Goal: Task Accomplishment & Management: Use online tool/utility

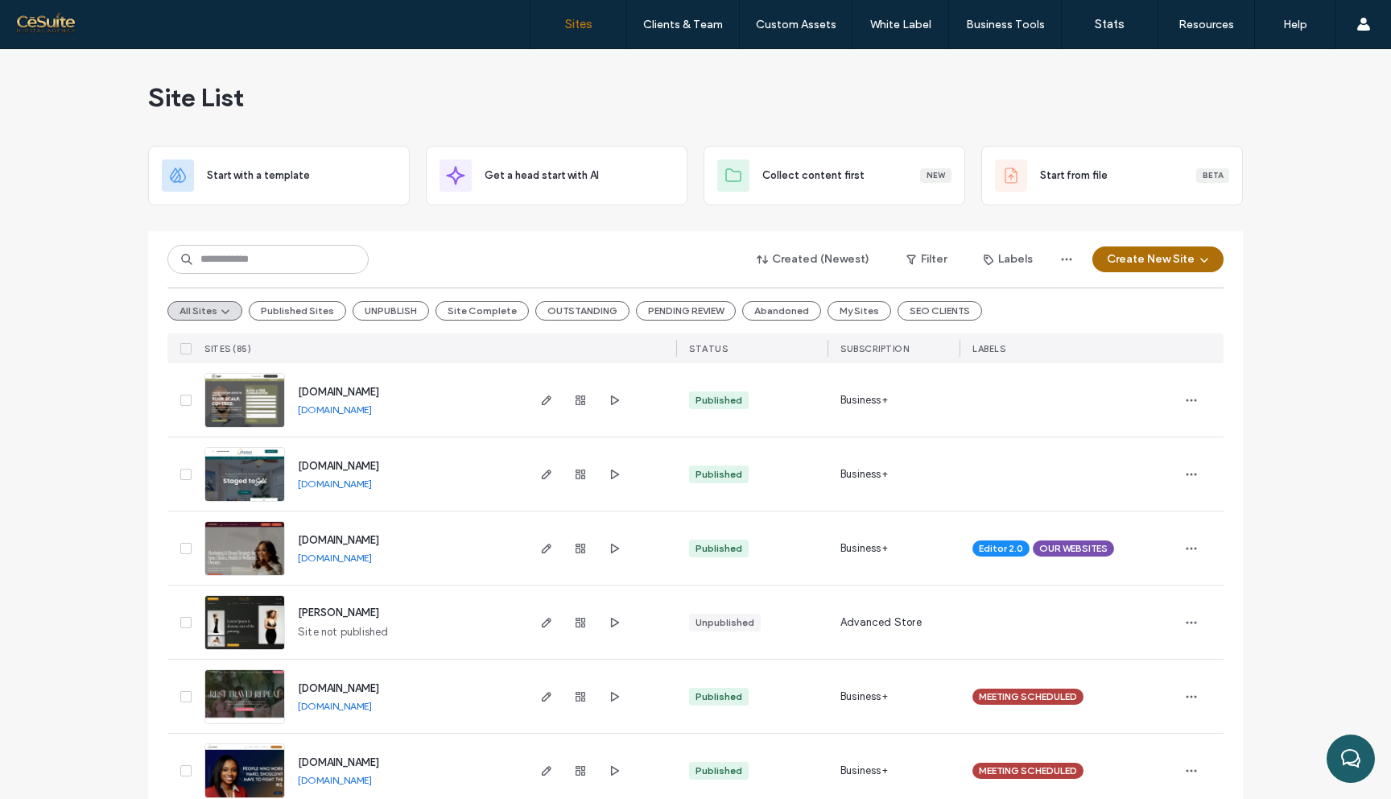
click at [1161, 254] on button "Create New Site" at bounding box center [1157, 259] width 131 height 26
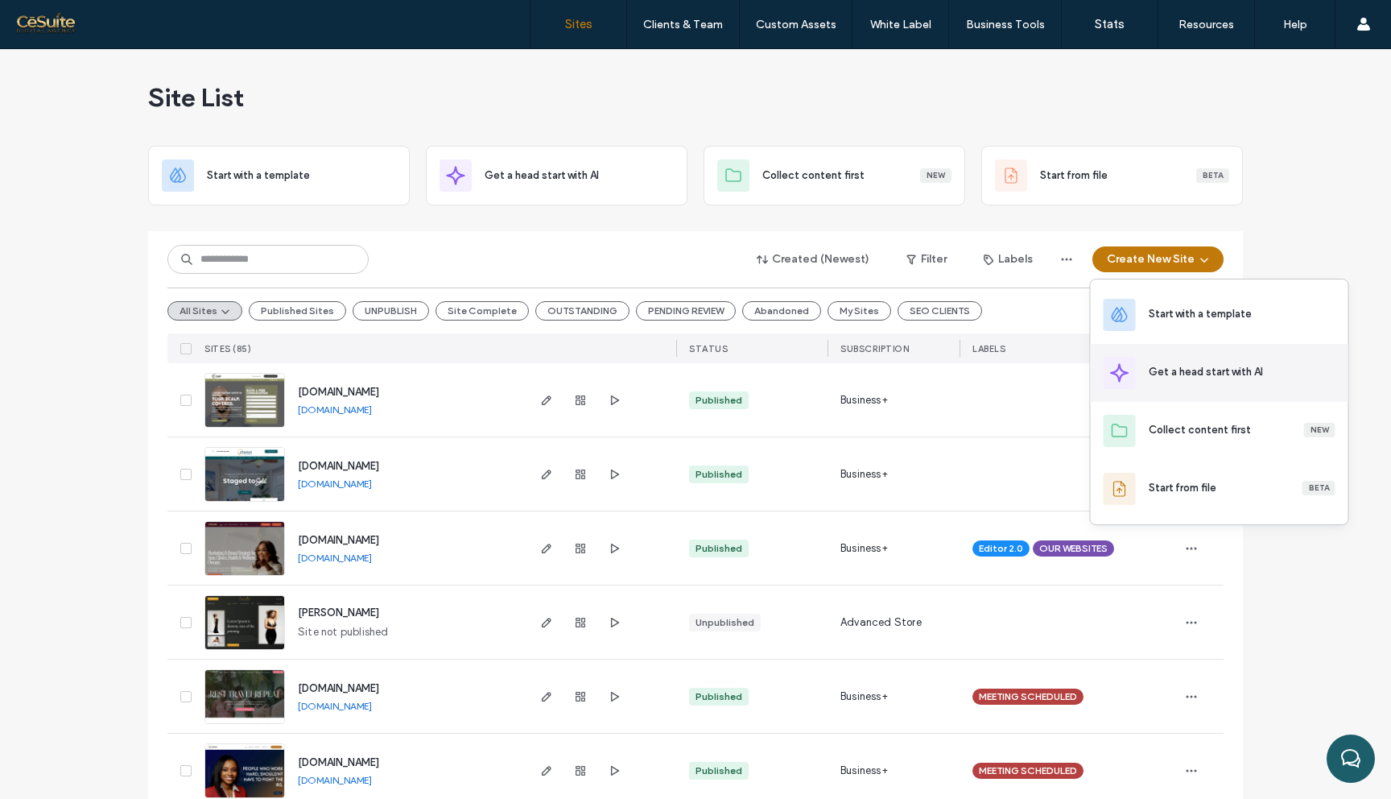
click at [1182, 374] on div "Get a head start with AI" at bounding box center [1206, 372] width 114 height 16
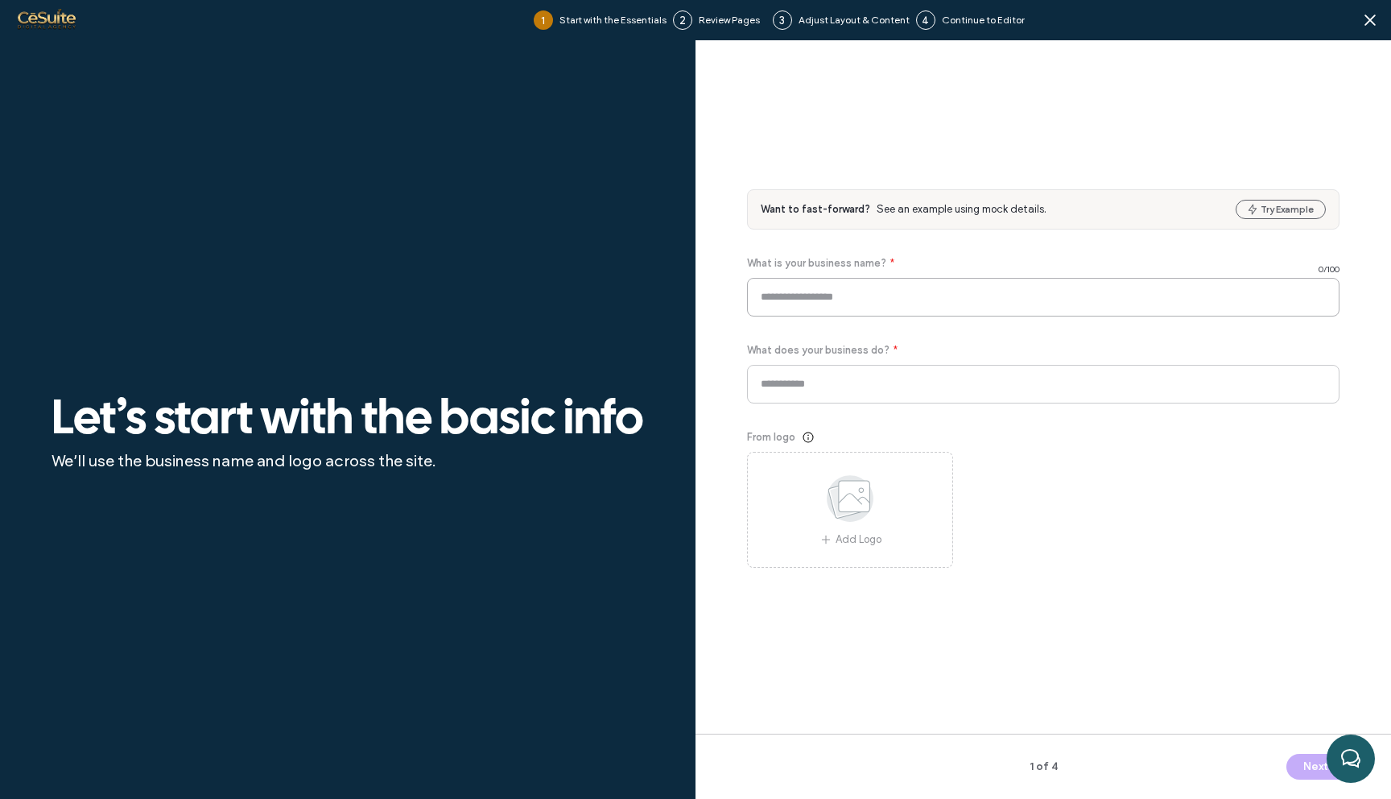
click at [992, 283] on input at bounding box center [1043, 297] width 592 height 39
type input "**********"
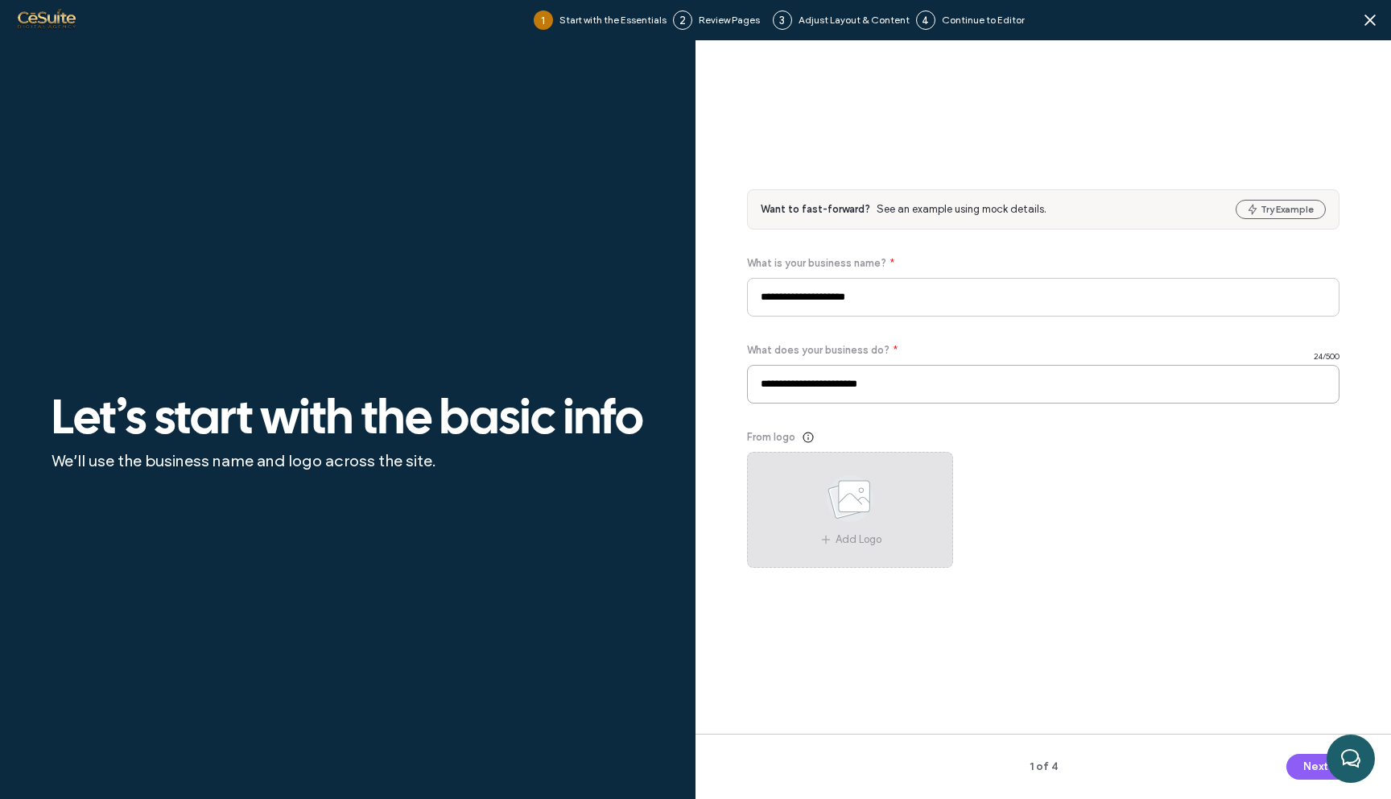
type input "**********"
click at [878, 506] on icon at bounding box center [850, 498] width 80 height 53
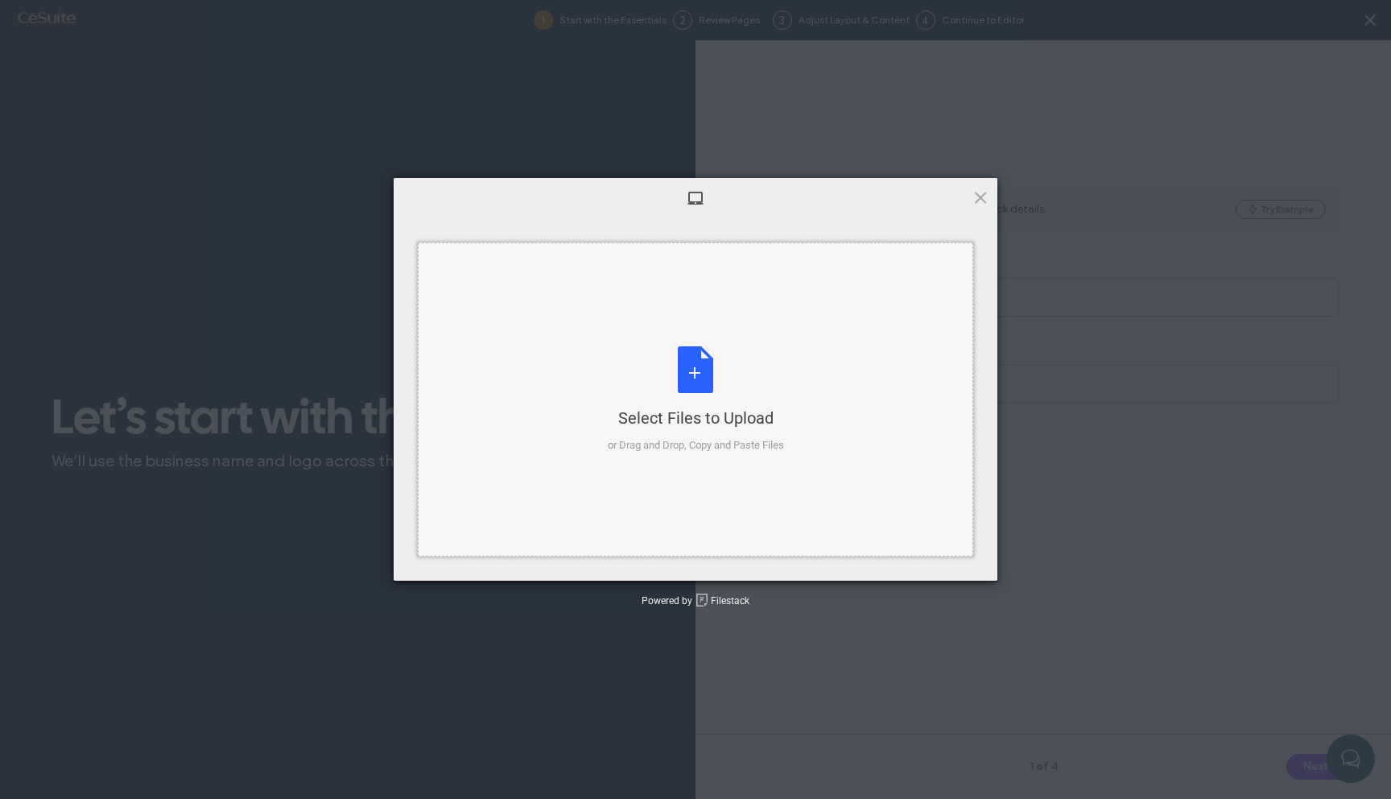
click at [603, 340] on div "Select Files to Upload or Drag and Drop, Copy and Paste Files" at bounding box center [695, 399] width 555 height 314
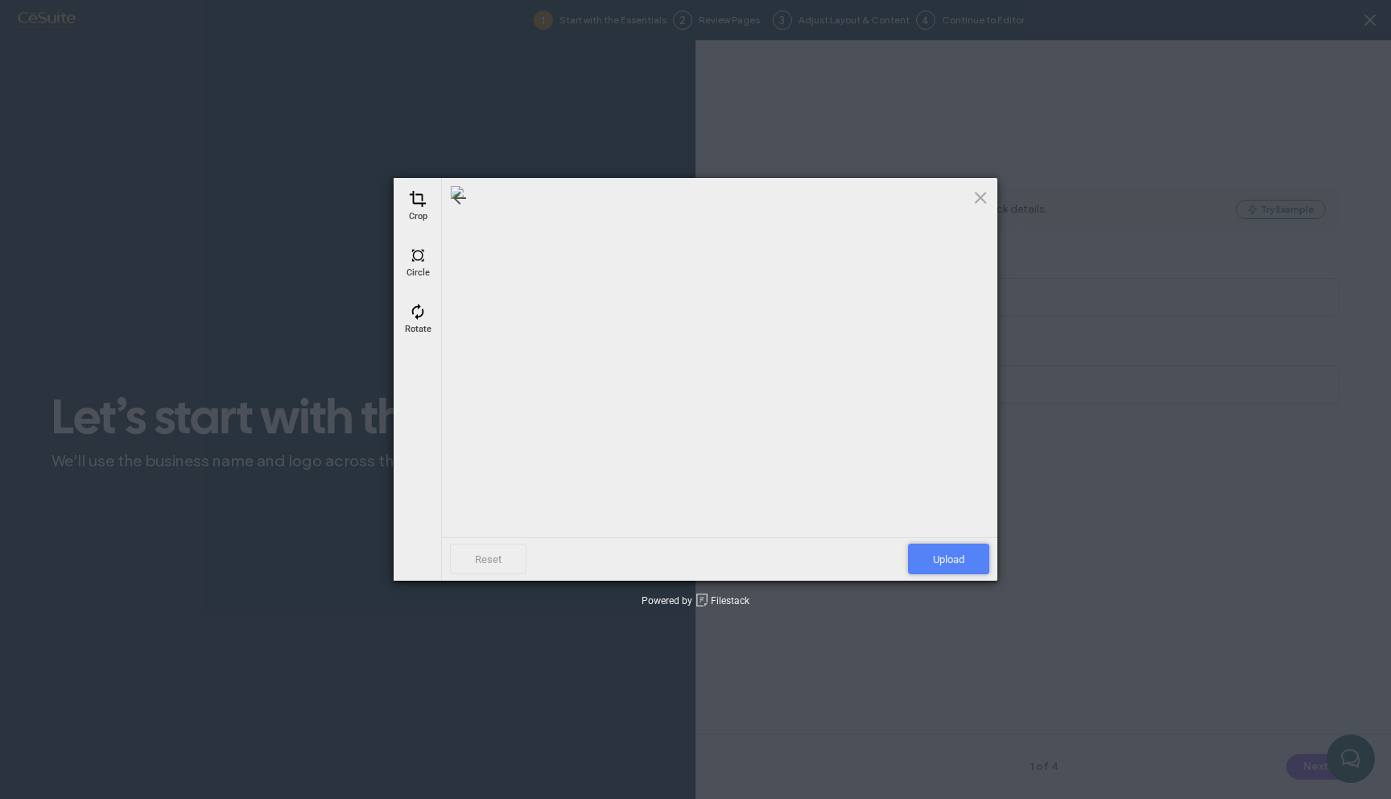
click at [938, 551] on span "Upload" at bounding box center [948, 558] width 81 height 31
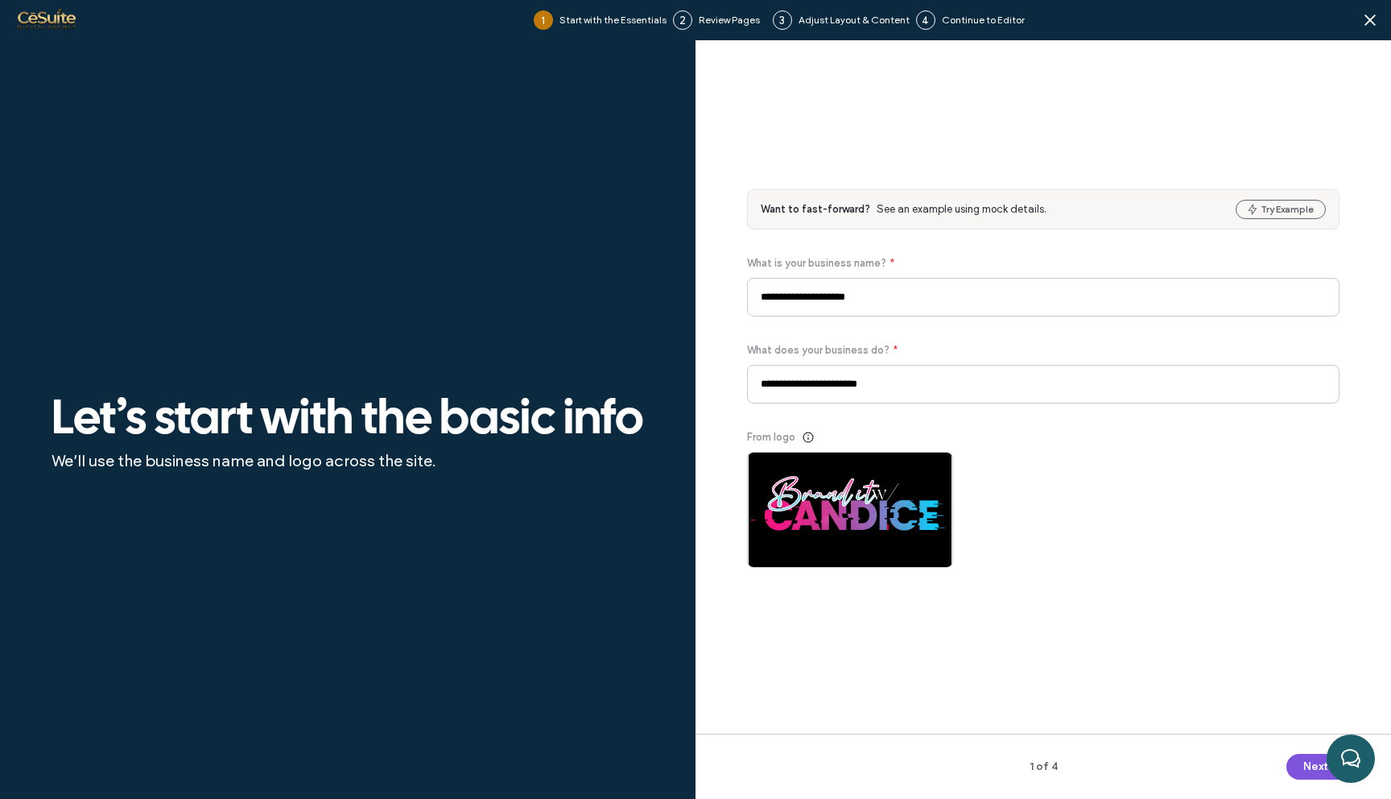
click at [1302, 773] on button "Next" at bounding box center [1322, 766] width 72 height 26
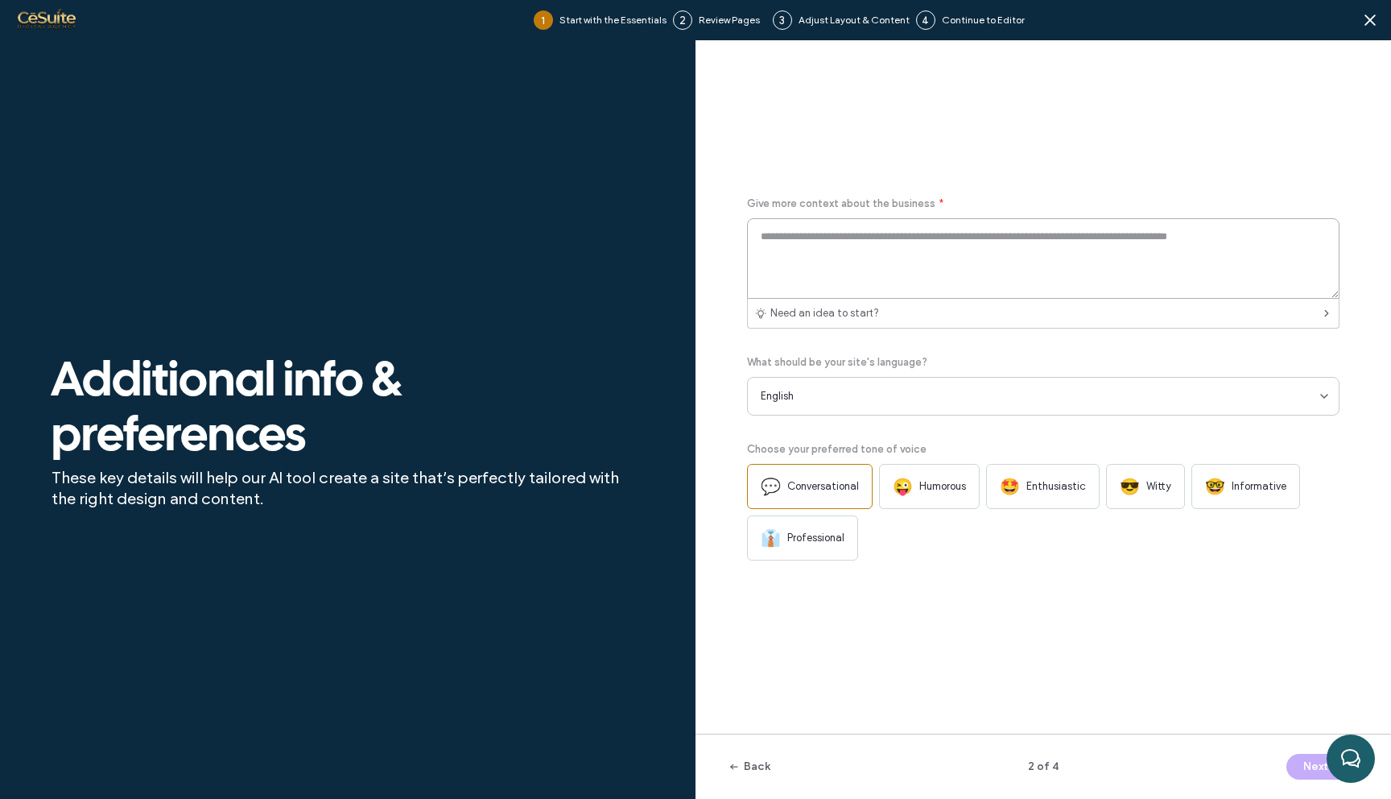
click at [1017, 266] on textarea at bounding box center [1043, 258] width 592 height 80
click at [782, 244] on textarea at bounding box center [1043, 258] width 592 height 80
paste textarea "**********"
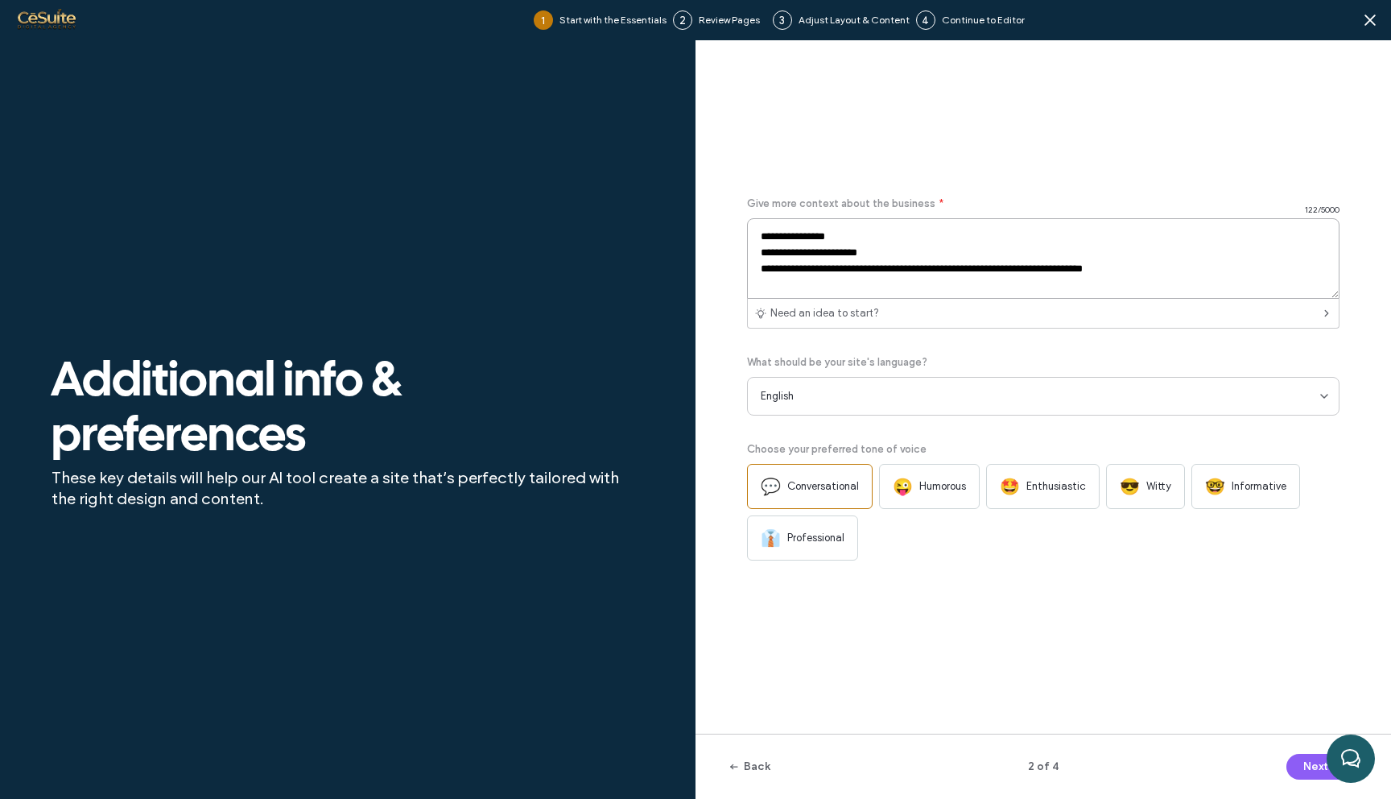
type textarea "**********"
click at [1027, 495] on div "🤩 Enthusiastic" at bounding box center [1042, 486] width 113 height 45
click at [1324, 766] on button "Next" at bounding box center [1322, 766] width 72 height 26
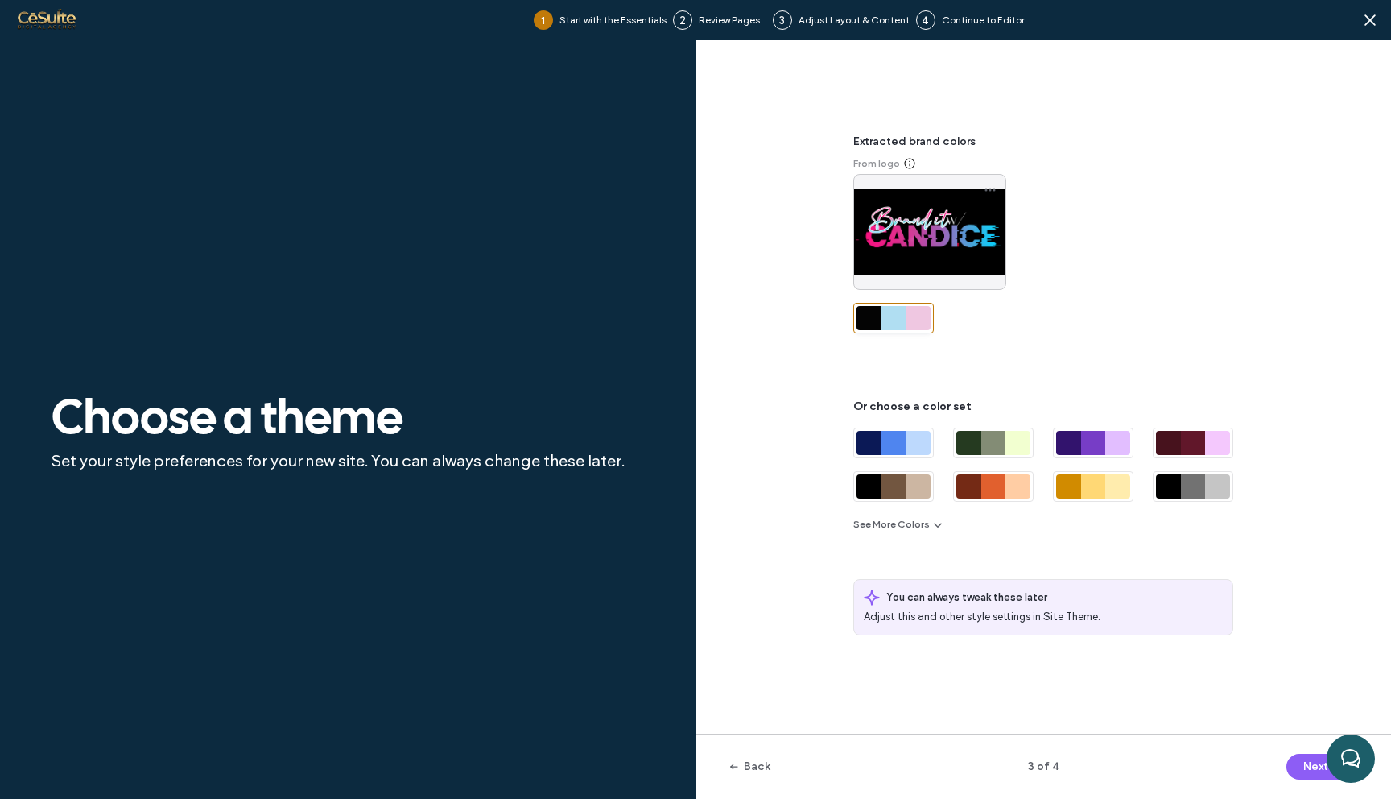
click at [912, 320] on div at bounding box center [918, 318] width 25 height 24
click at [936, 529] on icon "button" at bounding box center [937, 524] width 13 height 13
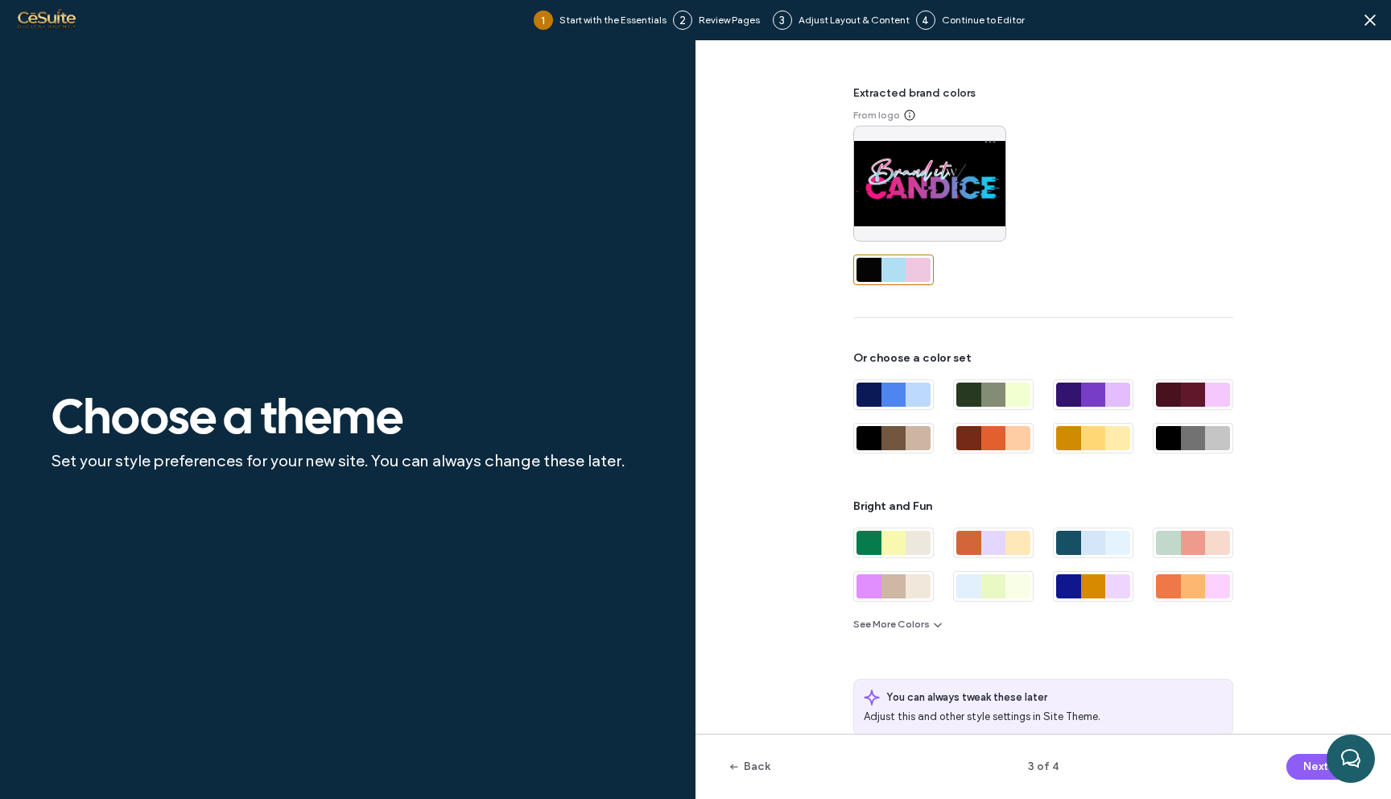
click at [881, 271] on div at bounding box center [893, 270] width 25 height 24
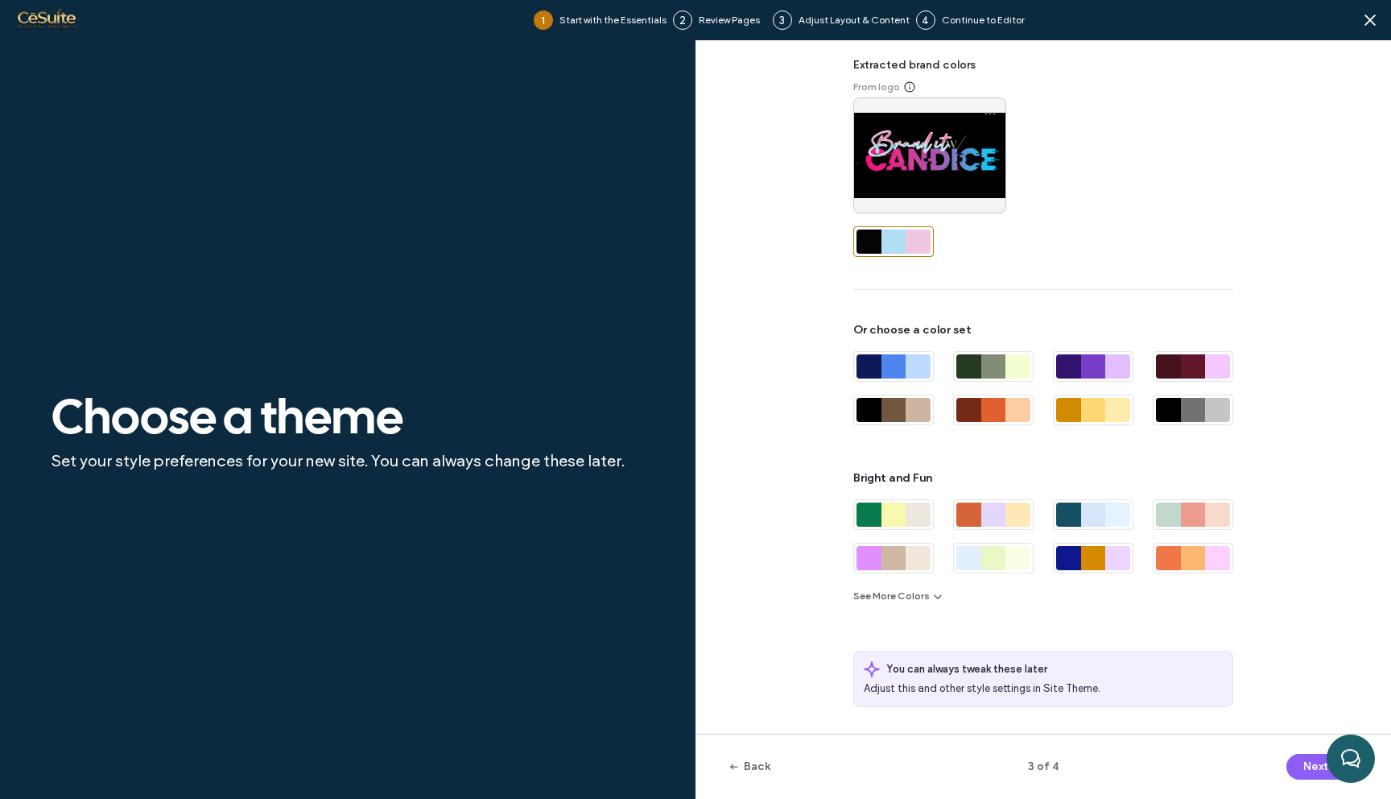
scroll to position [52, 0]
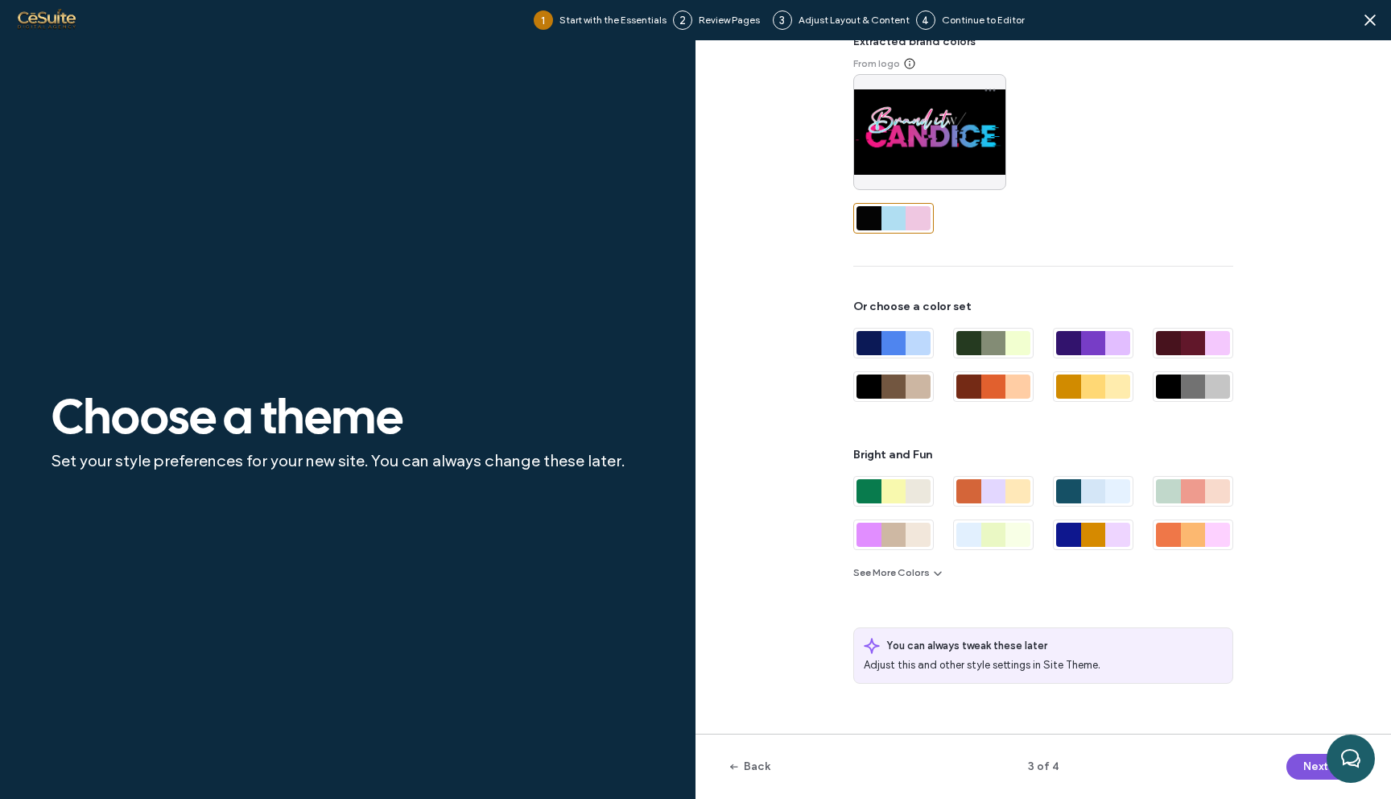
click at [1303, 766] on button "Next" at bounding box center [1322, 766] width 72 height 26
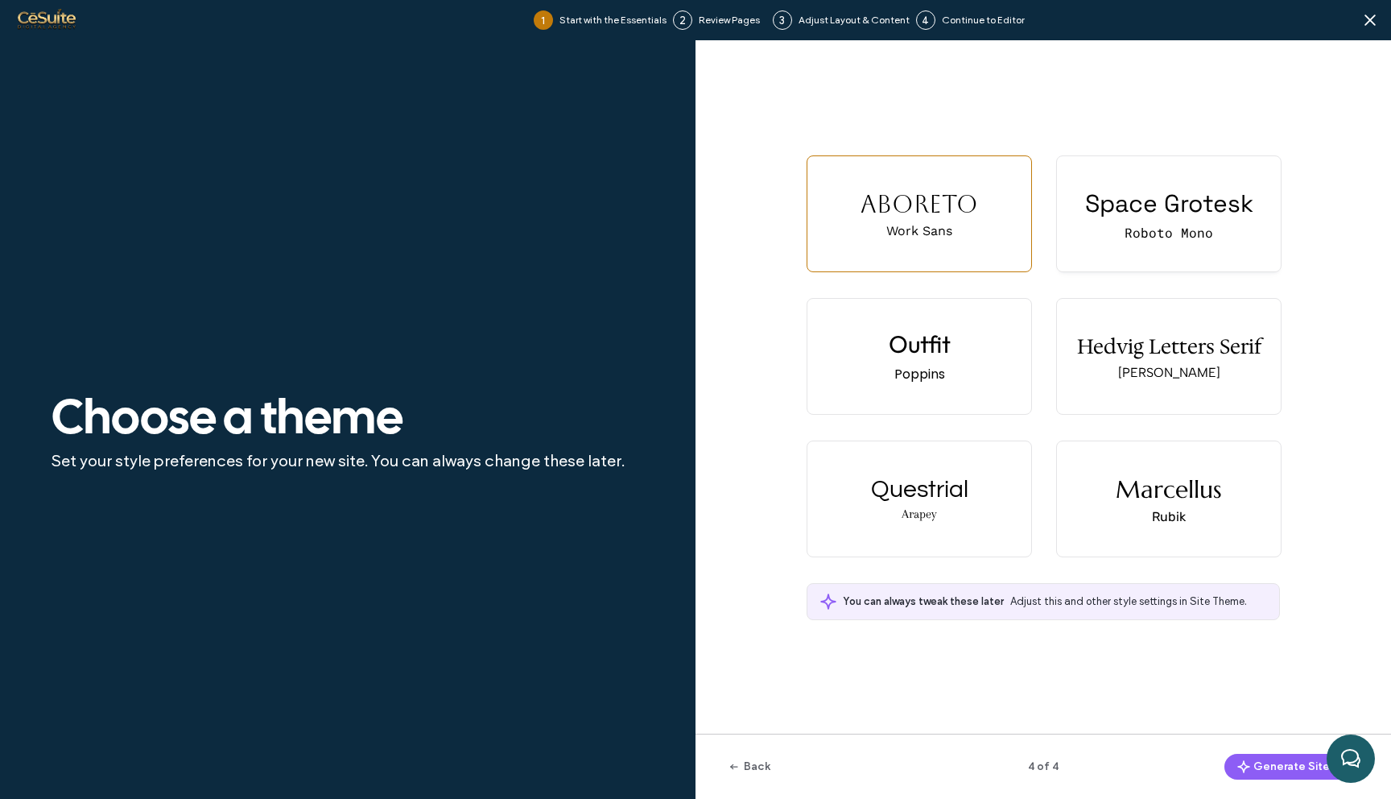
click at [1207, 235] on div "Roboto Mono" at bounding box center [1169, 232] width 89 height 17
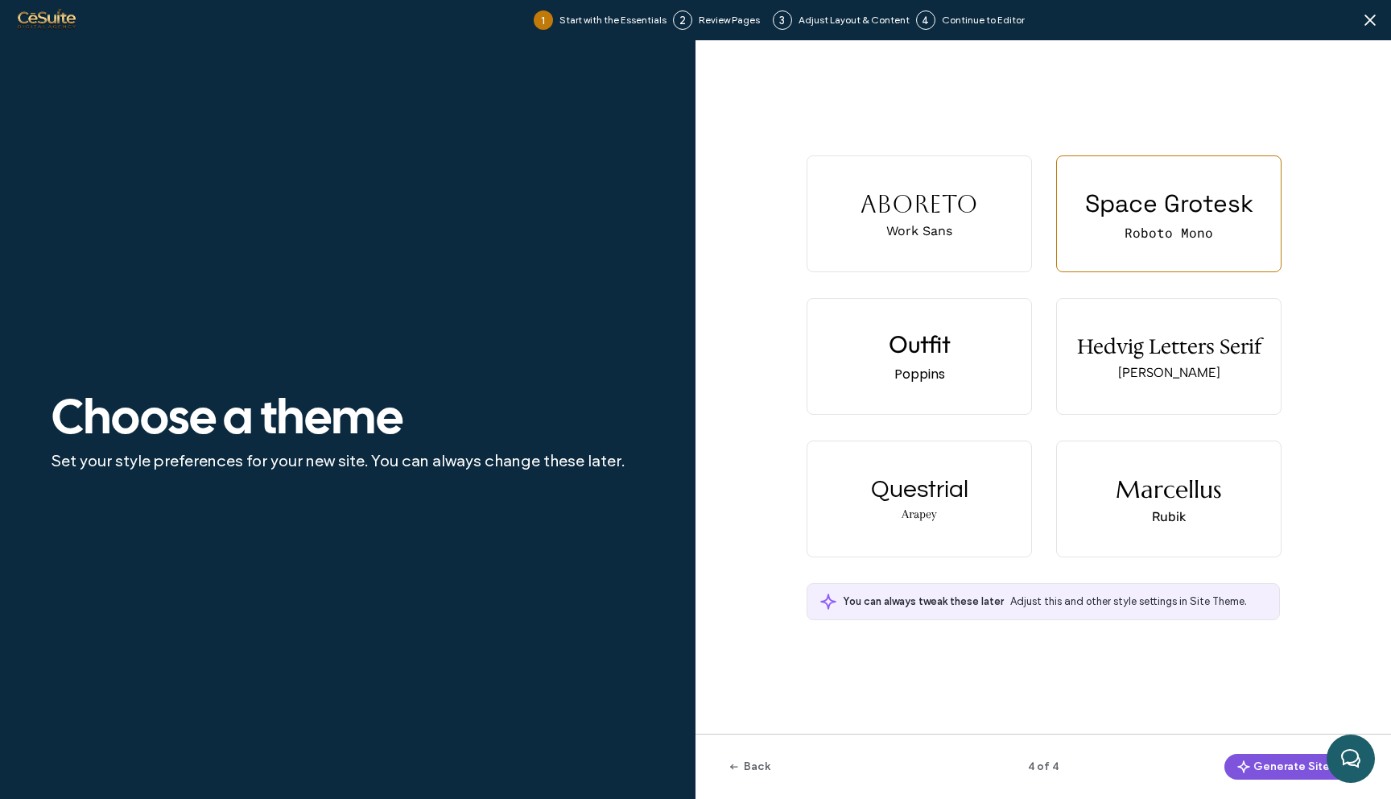
click at [1272, 774] on button "Generate Site" at bounding box center [1291, 766] width 134 height 26
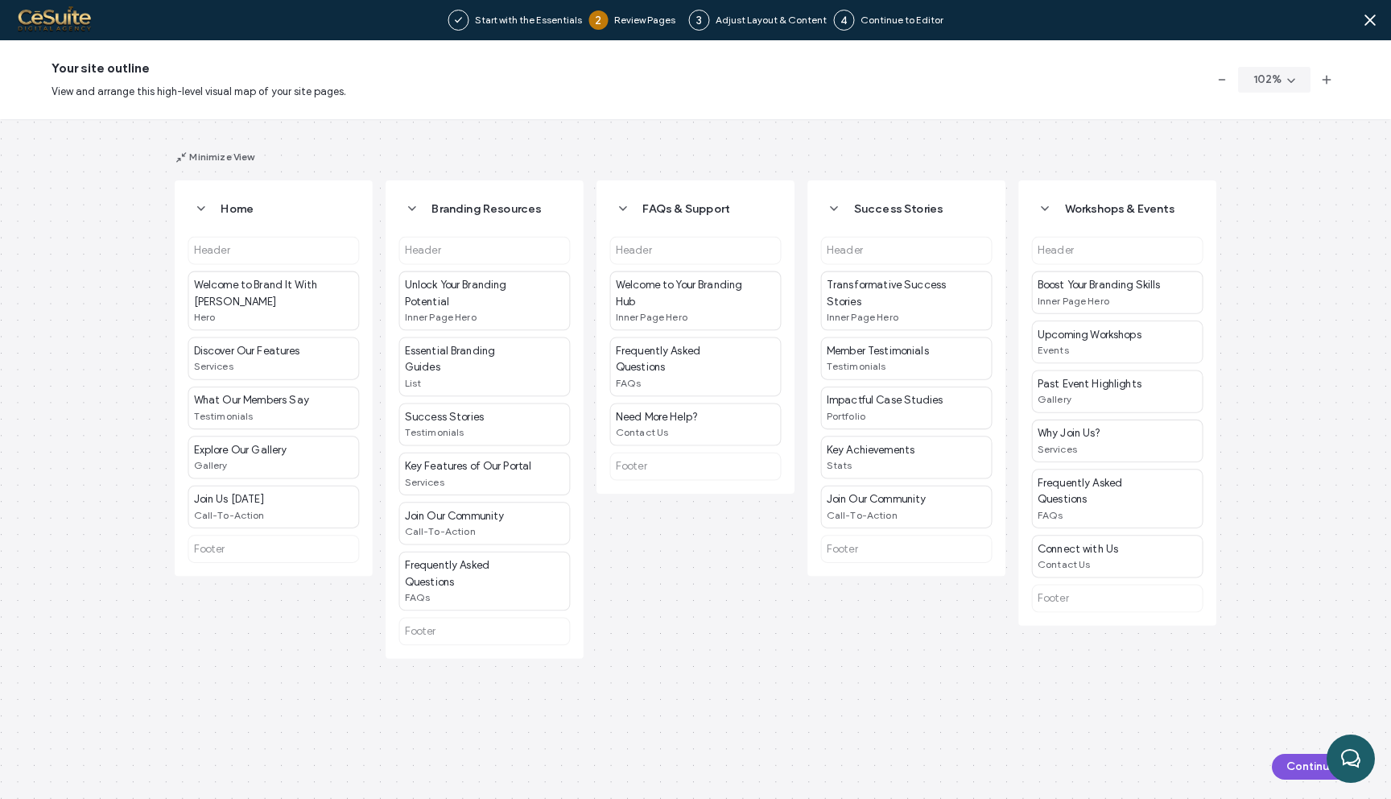
click at [1283, 761] on button "Continue" at bounding box center [1318, 766] width 93 height 26
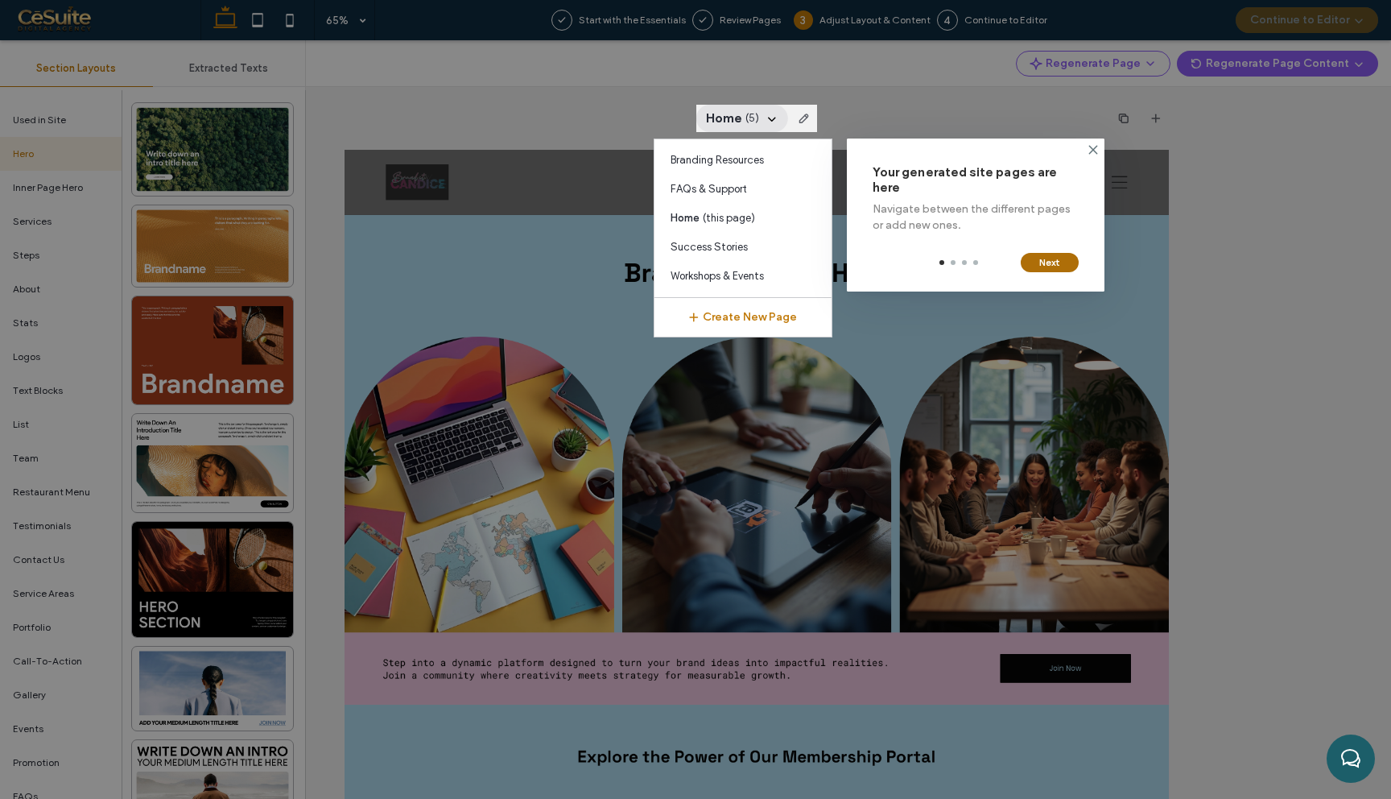
click at [1042, 266] on button "Next" at bounding box center [1050, 262] width 58 height 19
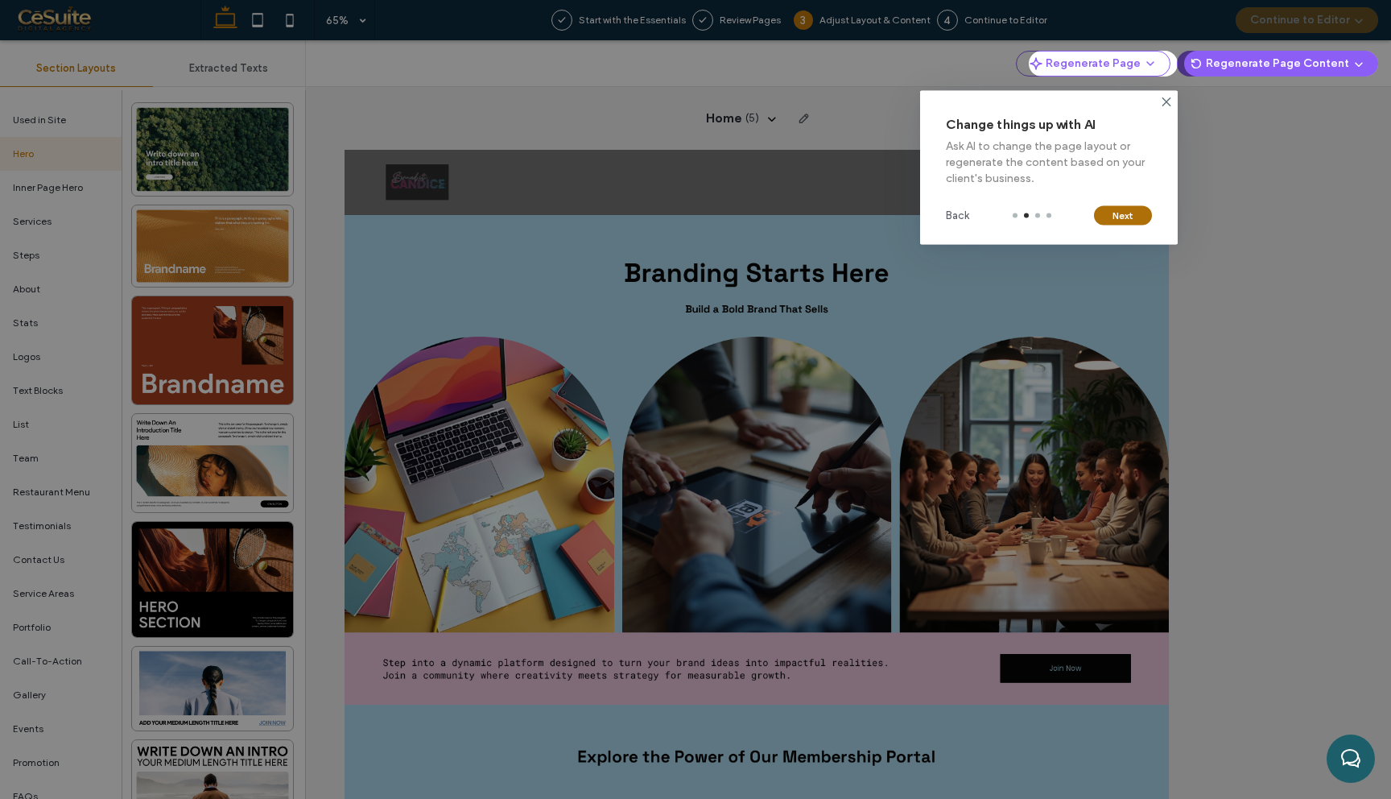
click at [1127, 215] on button "Next" at bounding box center [1123, 215] width 58 height 19
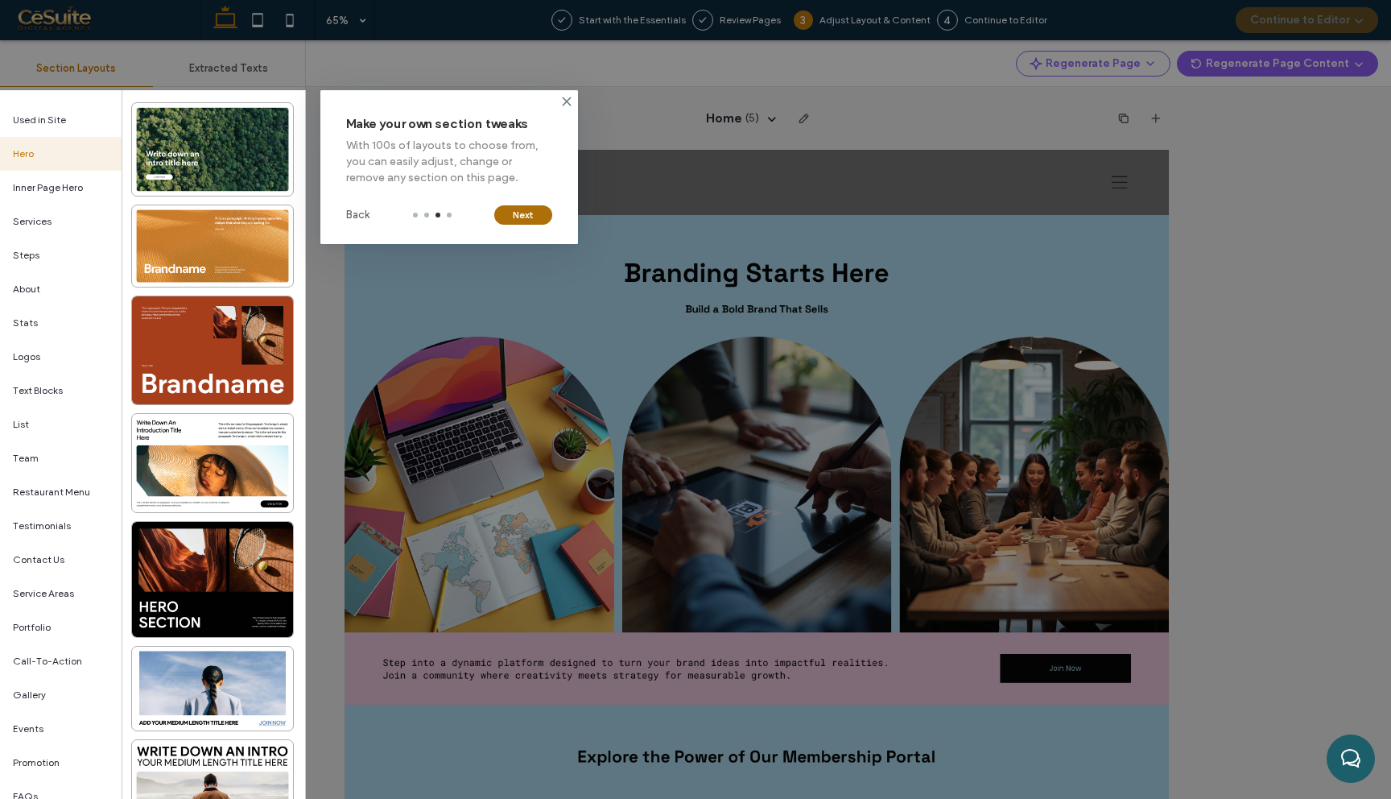
click at [518, 213] on button "Next" at bounding box center [523, 214] width 58 height 19
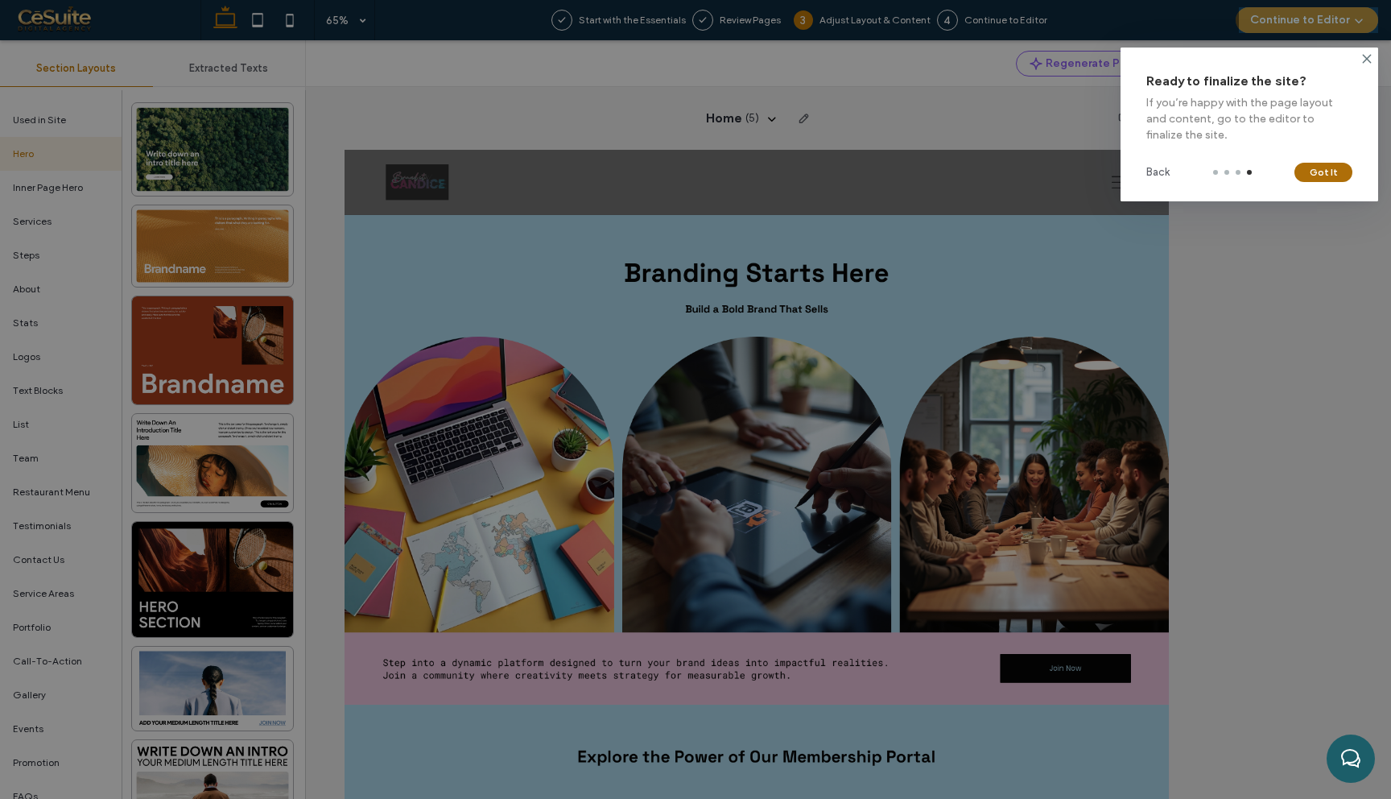
click at [1338, 169] on button "Got It" at bounding box center [1323, 172] width 58 height 19
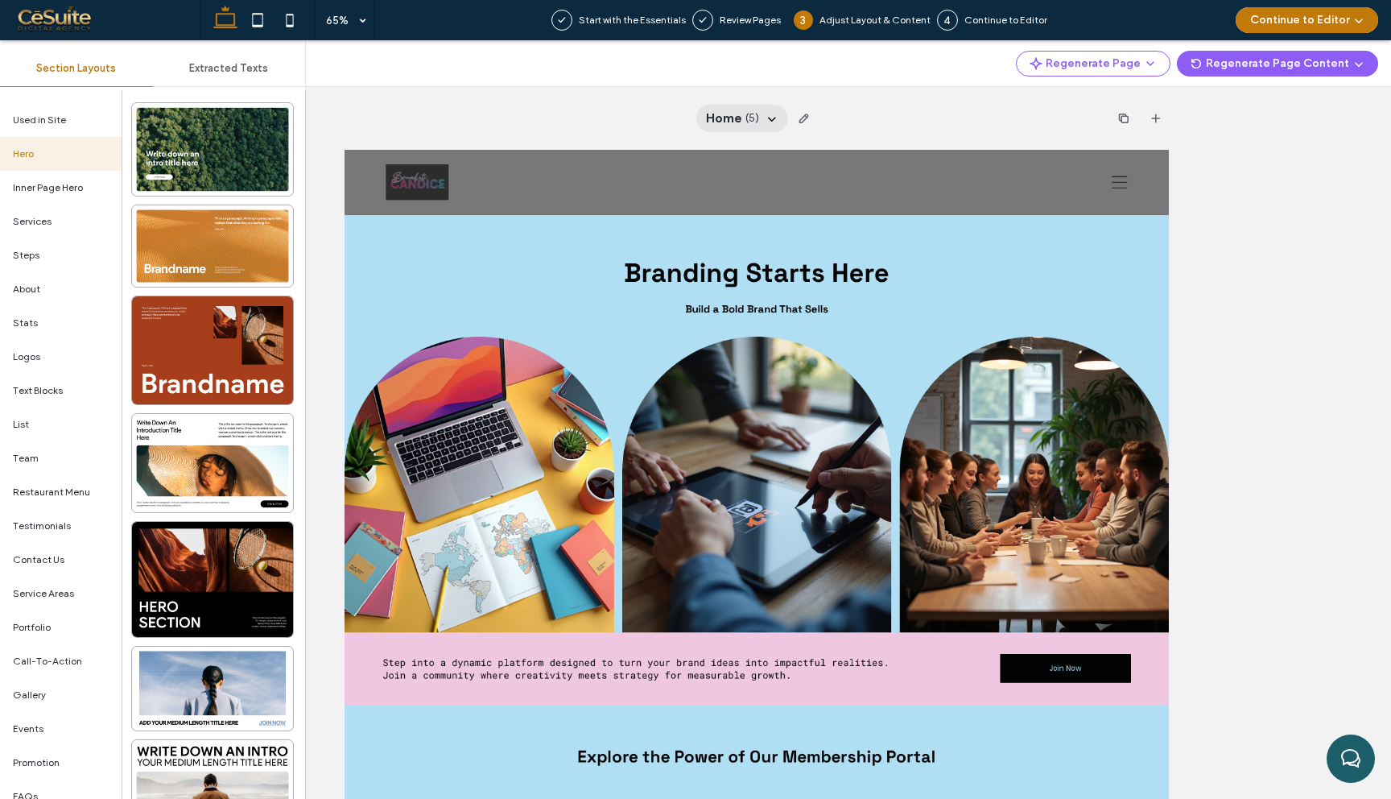
click at [770, 117] on icon at bounding box center [772, 118] width 13 height 13
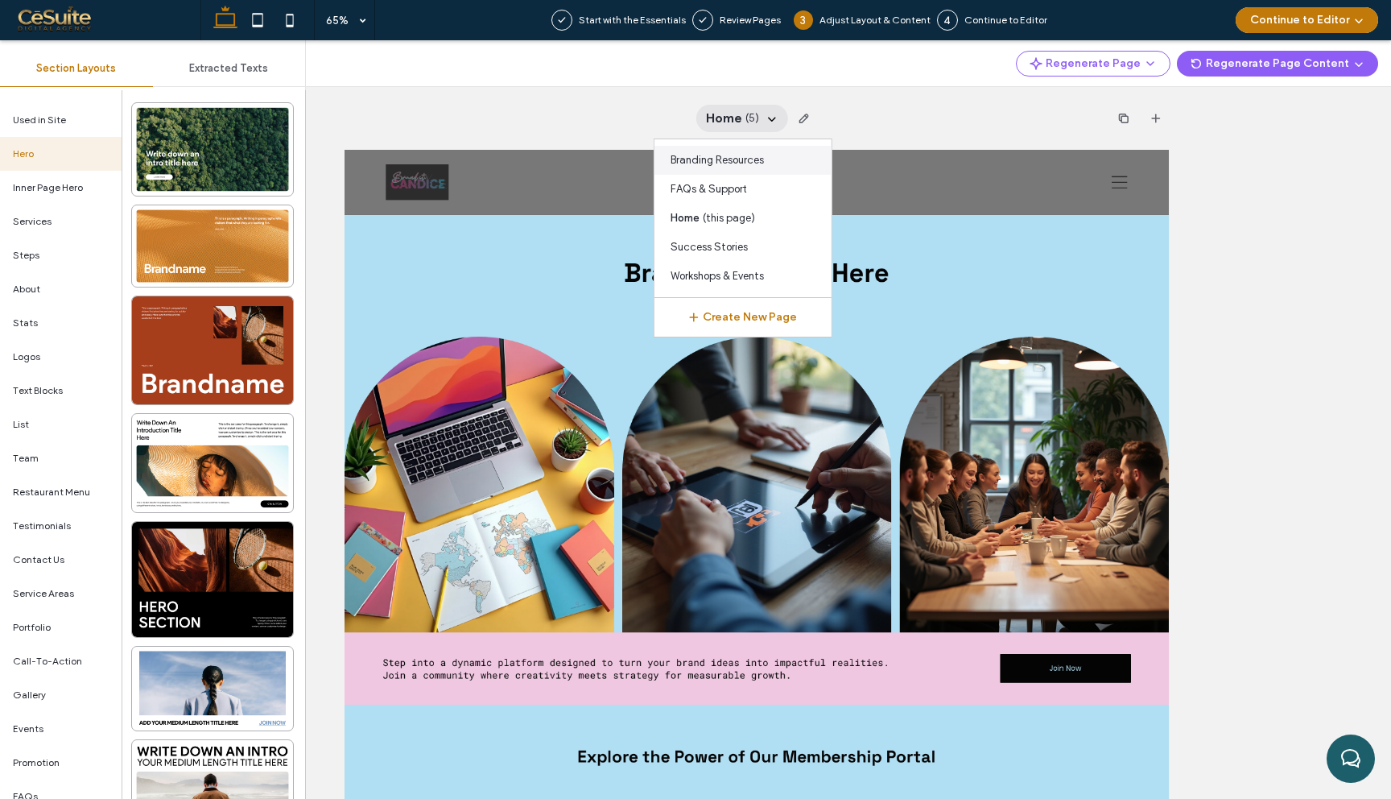
click at [717, 161] on span "Branding Resources" at bounding box center [717, 160] width 93 height 16
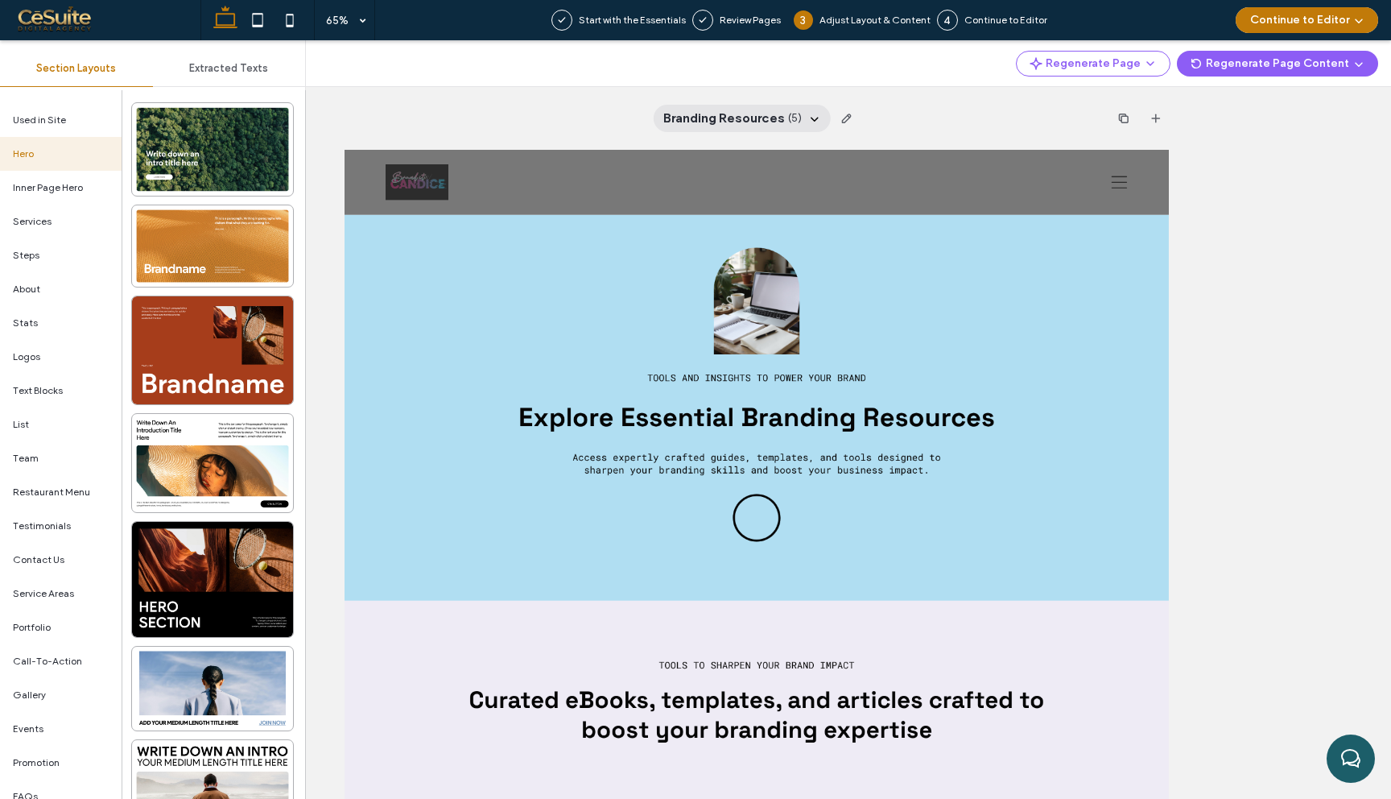
click at [816, 114] on icon at bounding box center [814, 118] width 13 height 13
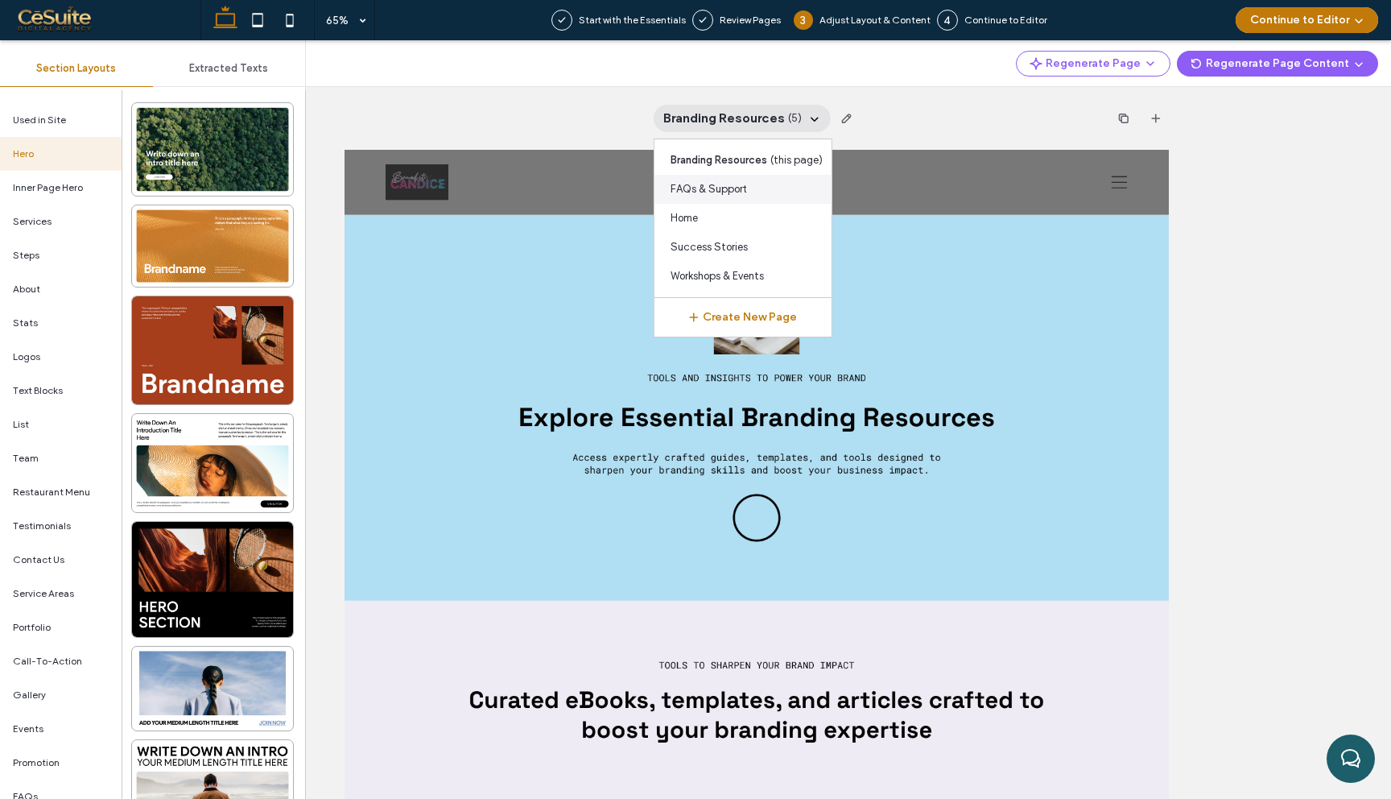
click at [744, 195] on span "FAQs & Support" at bounding box center [709, 189] width 76 height 16
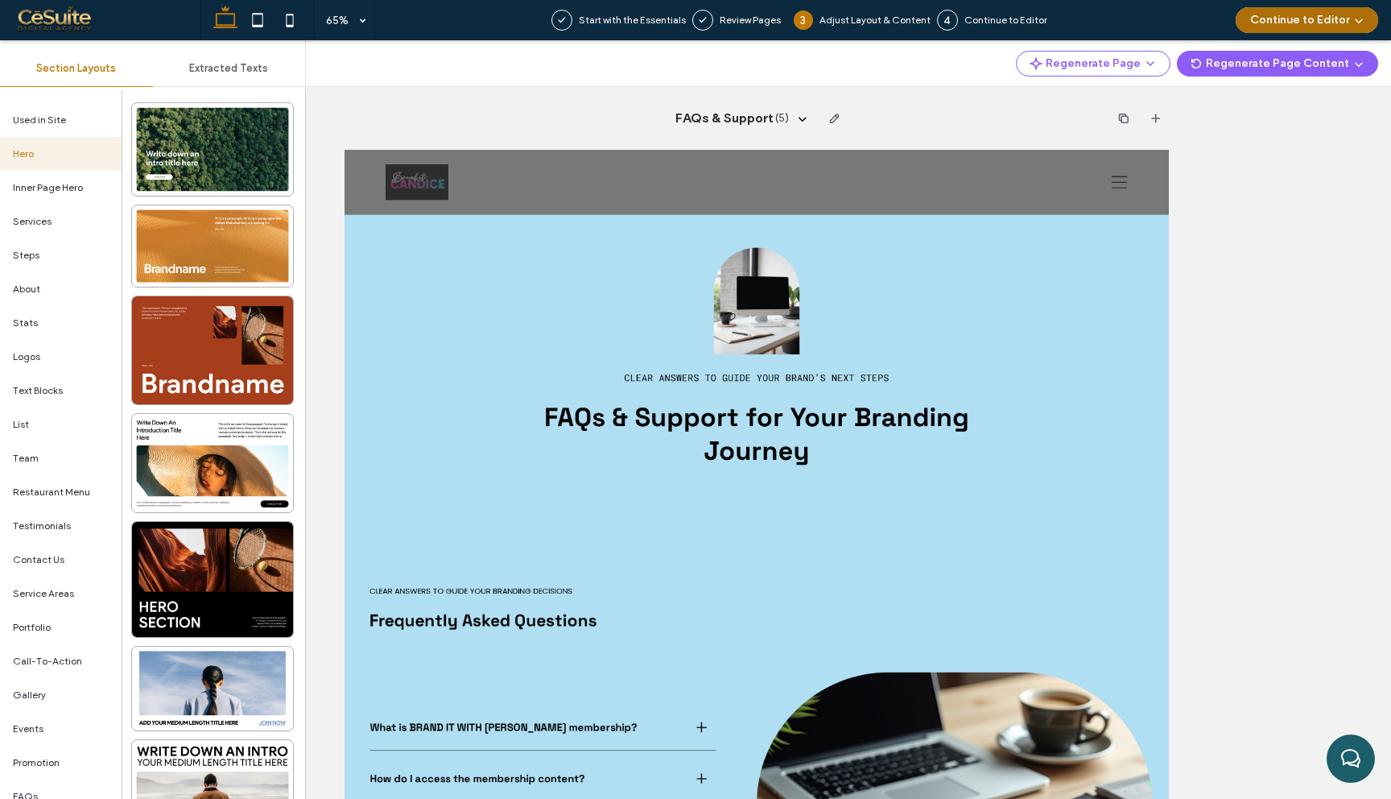
click at [1300, 17] on button "Continue to Editor" at bounding box center [1307, 20] width 142 height 26
click at [799, 118] on icon at bounding box center [801, 118] width 13 height 13
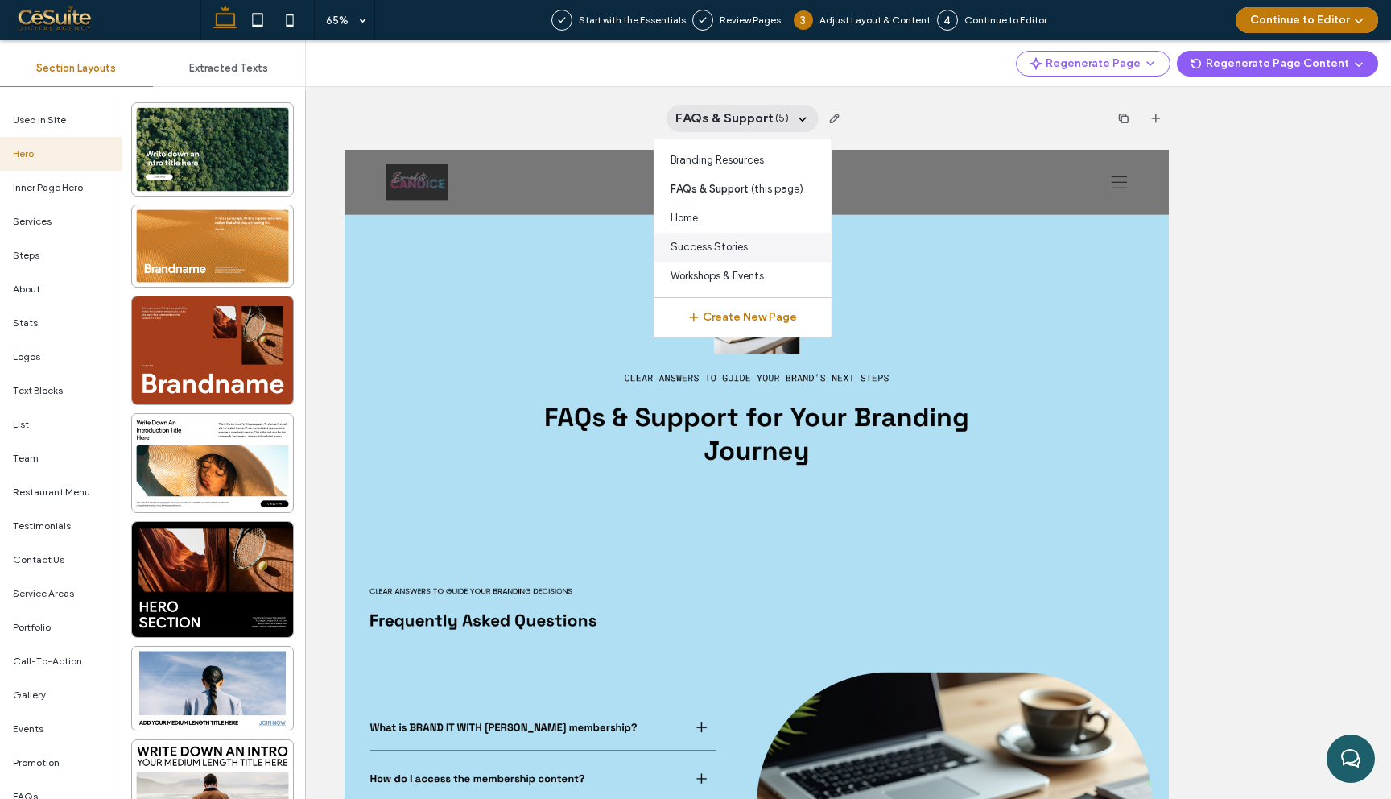
drag, startPoint x: 745, startPoint y: 245, endPoint x: 617, endPoint y: 145, distance: 162.3
click at [745, 245] on span "Success Stories" at bounding box center [709, 247] width 77 height 16
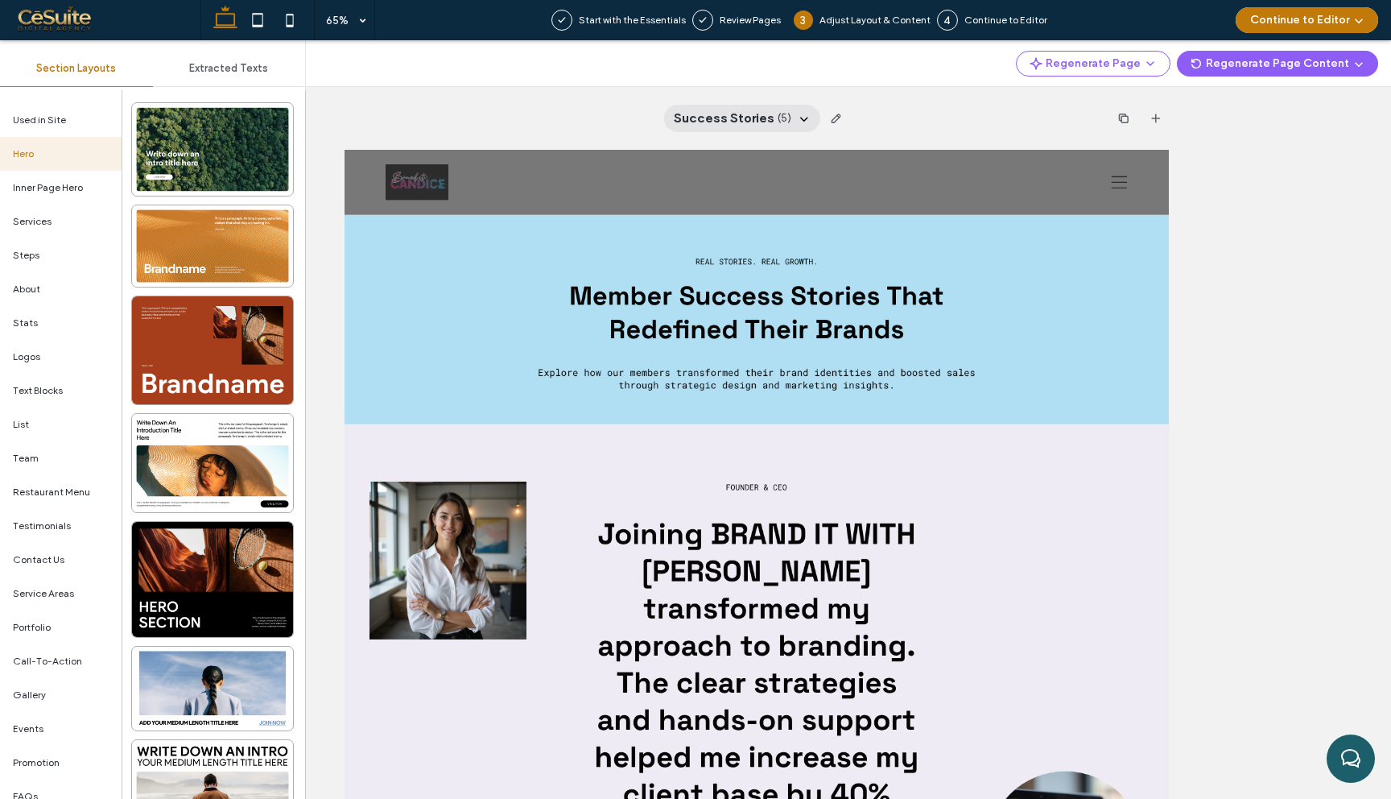
click at [802, 118] on icon at bounding box center [804, 118] width 13 height 13
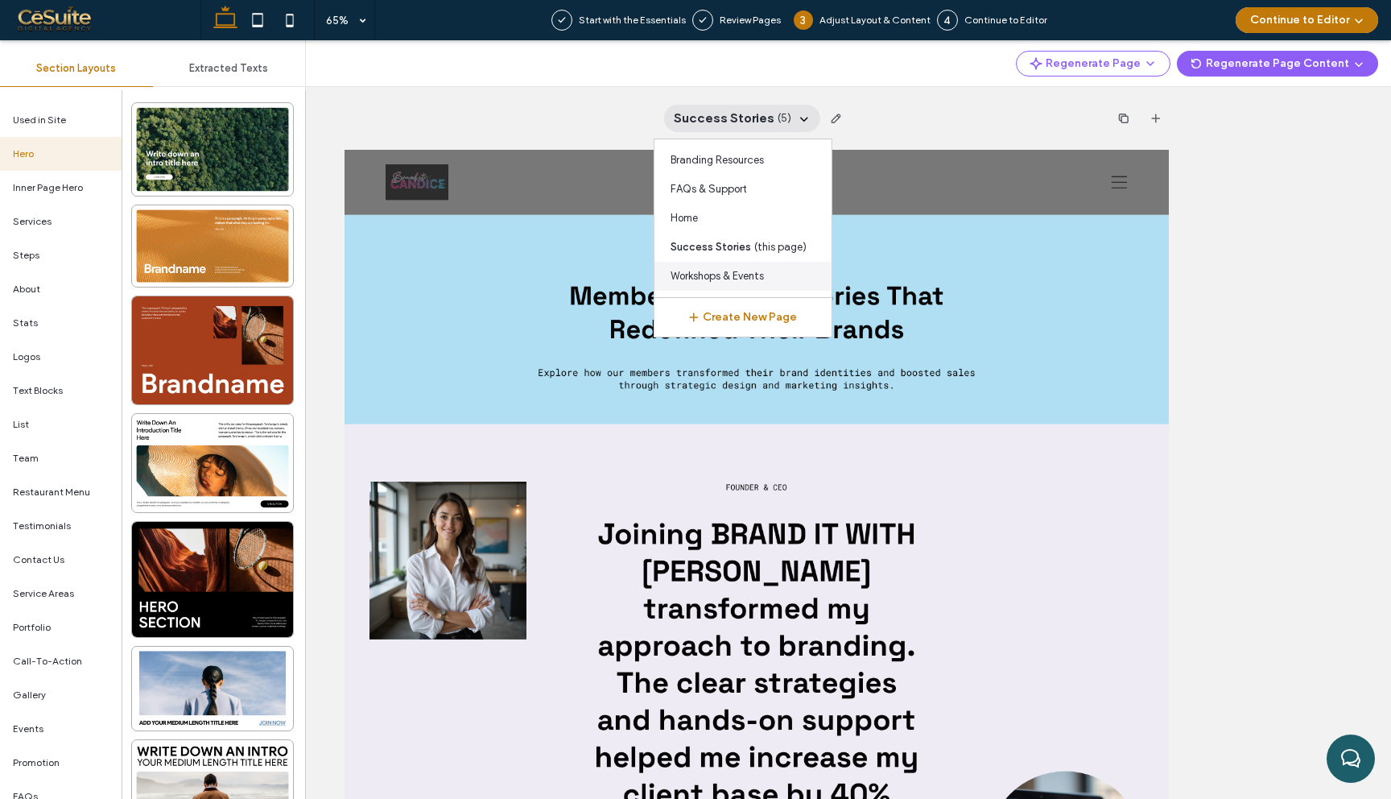
click at [721, 277] on span "Workshops & Events" at bounding box center [717, 276] width 93 height 16
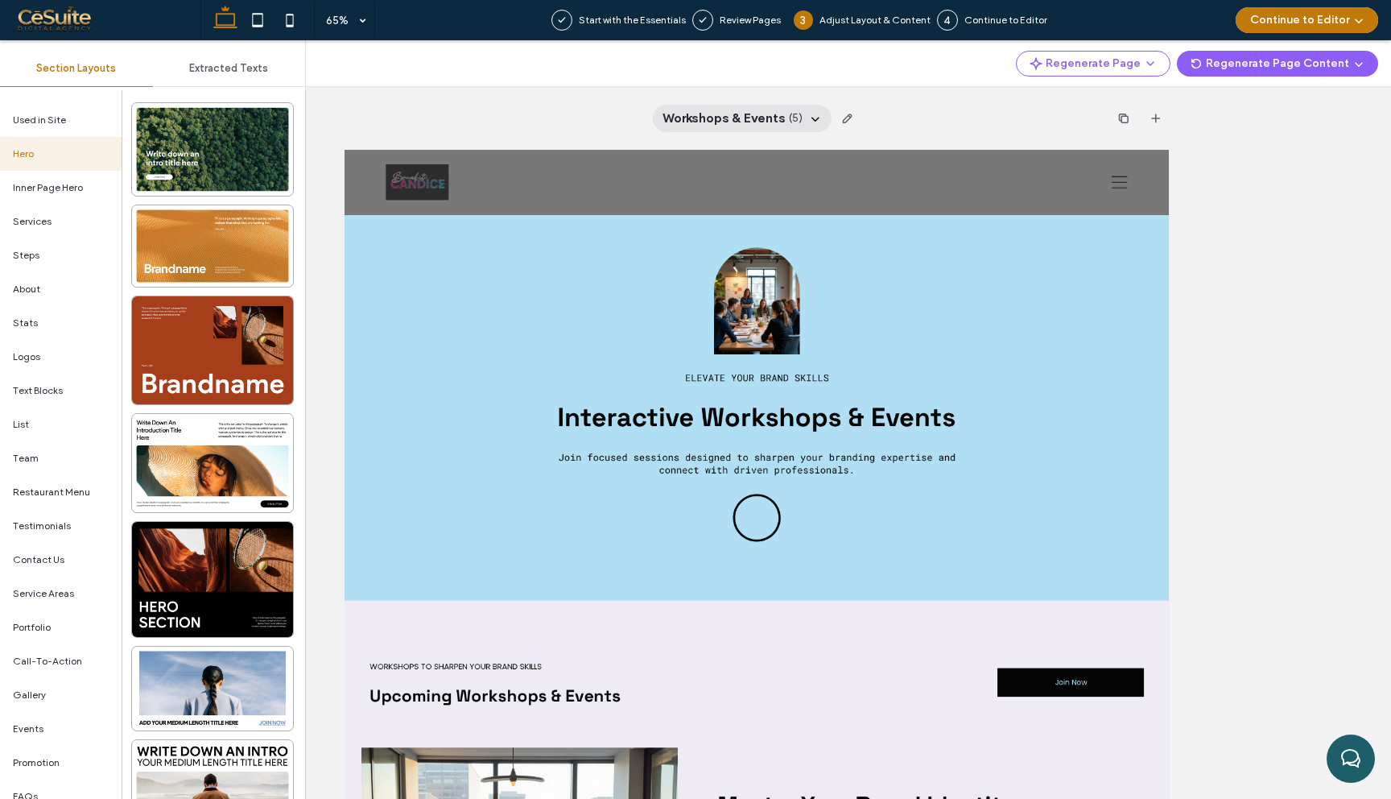
click at [812, 116] on icon at bounding box center [815, 118] width 13 height 13
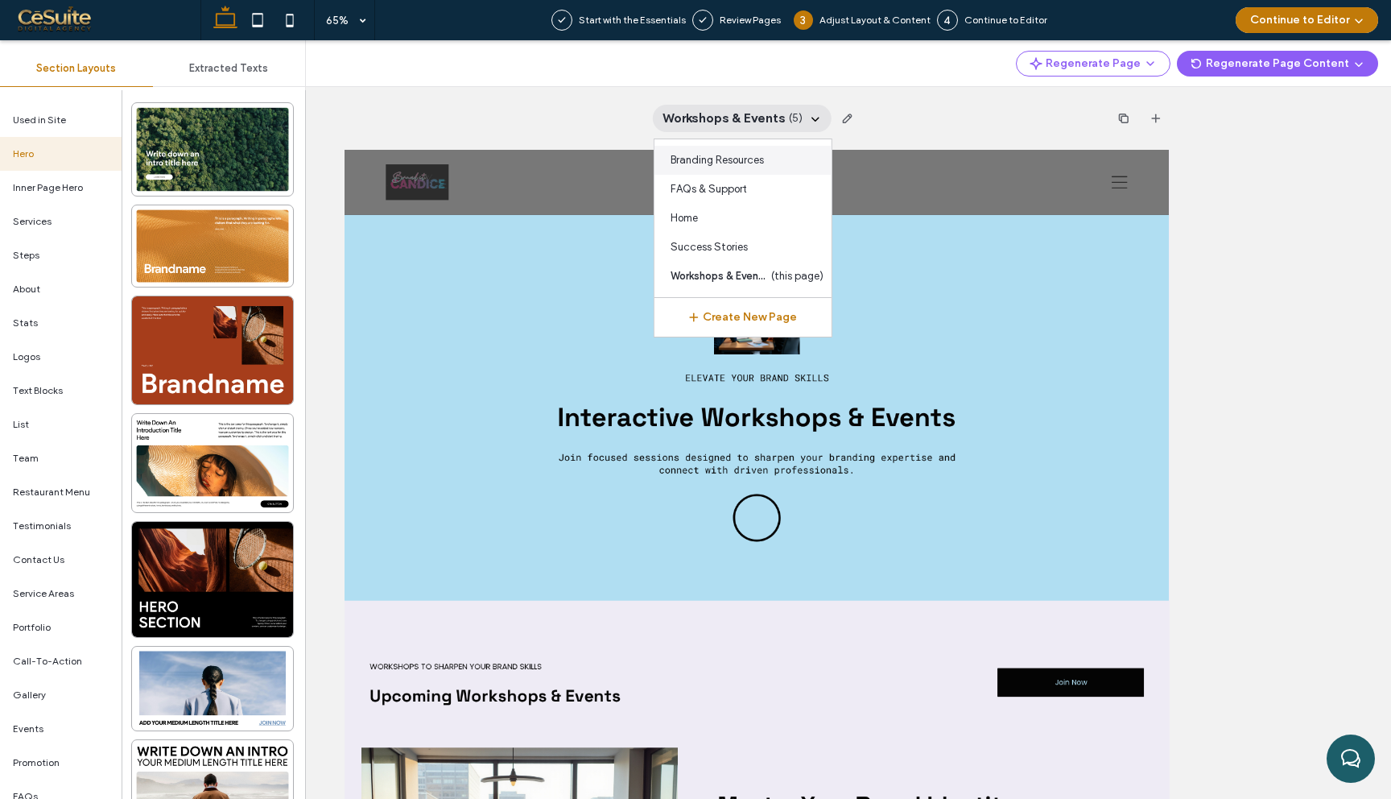
click at [760, 163] on span "Branding Resources" at bounding box center [717, 160] width 93 height 16
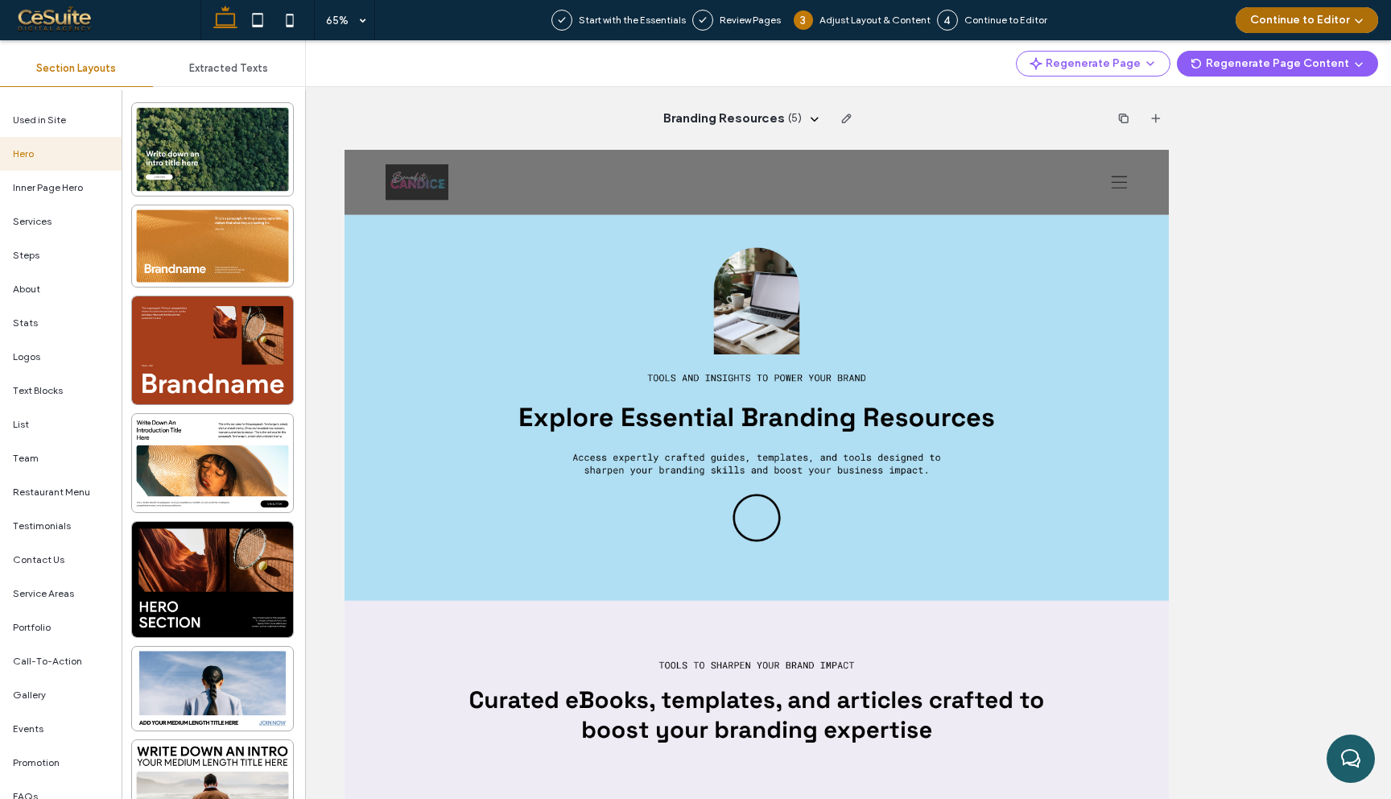
click at [1310, 13] on button "Continue to Editor" at bounding box center [1307, 20] width 142 height 26
click at [1259, 104] on span "With this Page Only" at bounding box center [1286, 100] width 93 height 16
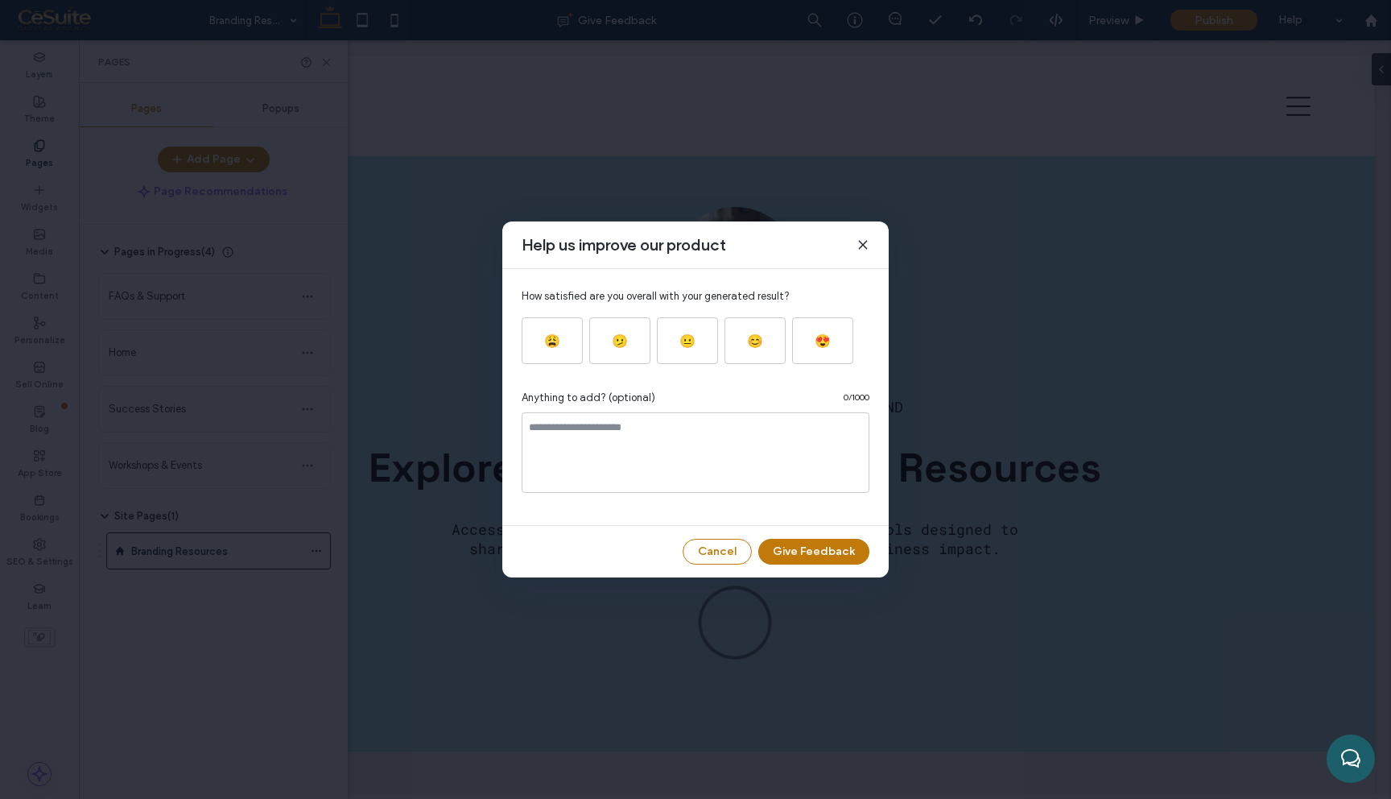
click at [866, 248] on use at bounding box center [862, 244] width 7 height 7
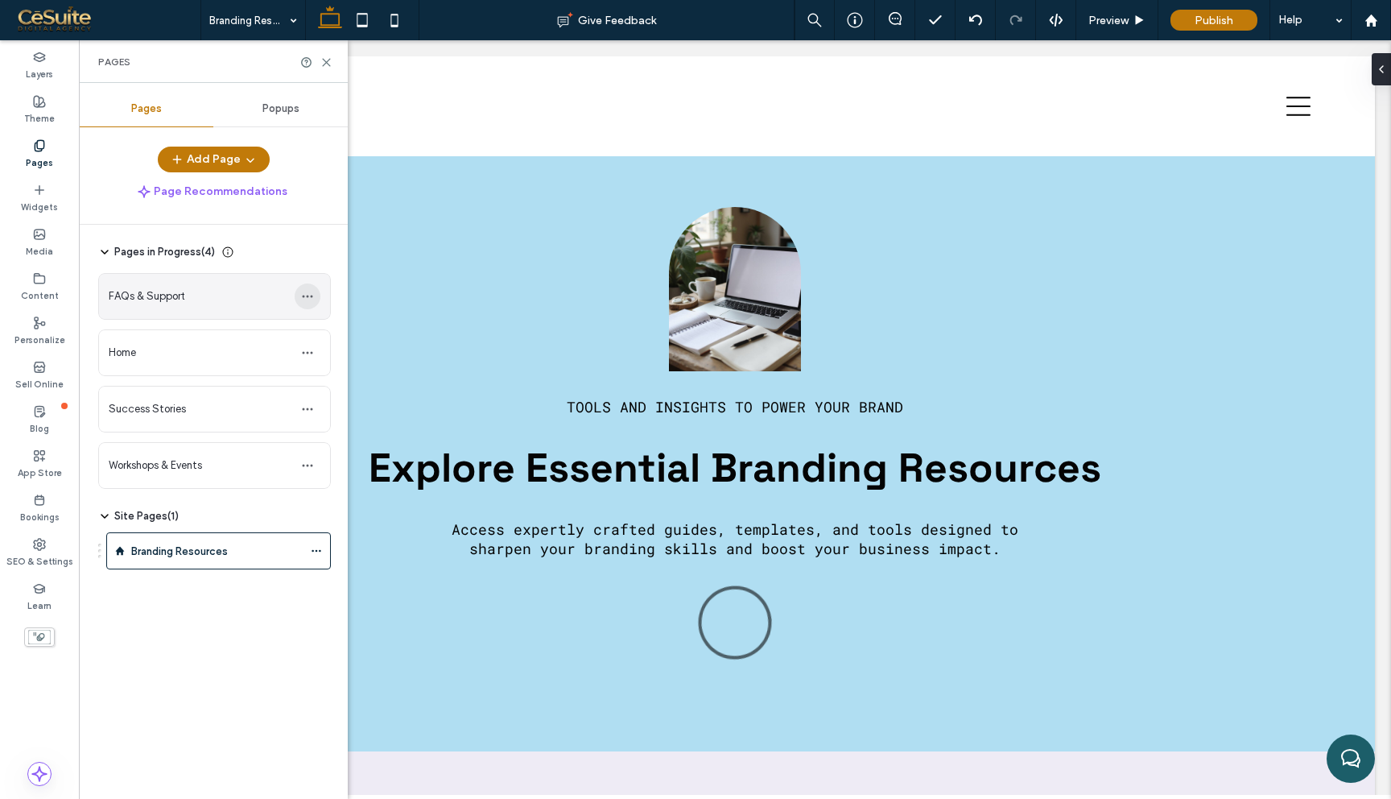
click at [312, 298] on icon "button" at bounding box center [307, 296] width 13 height 13
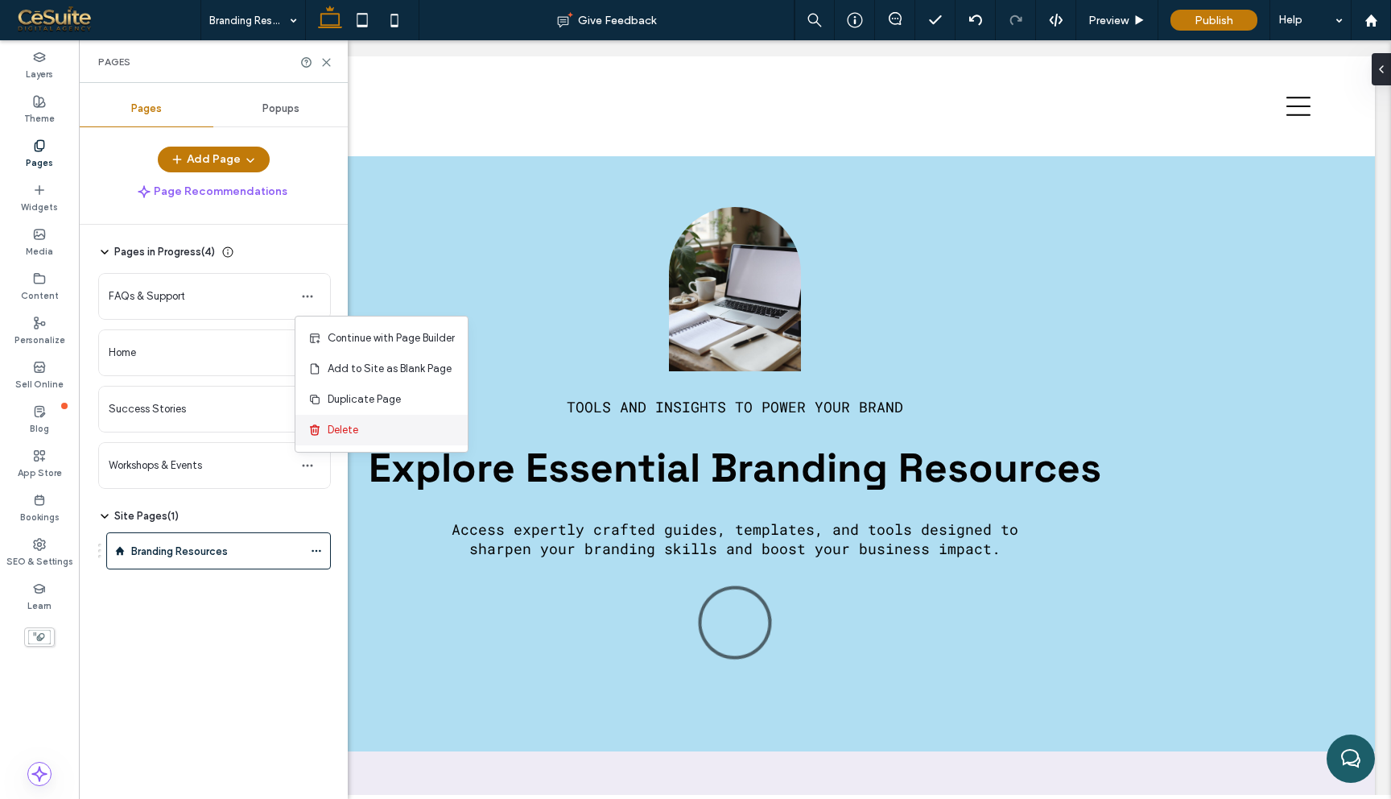
click at [332, 423] on span "Delete" at bounding box center [343, 430] width 31 height 16
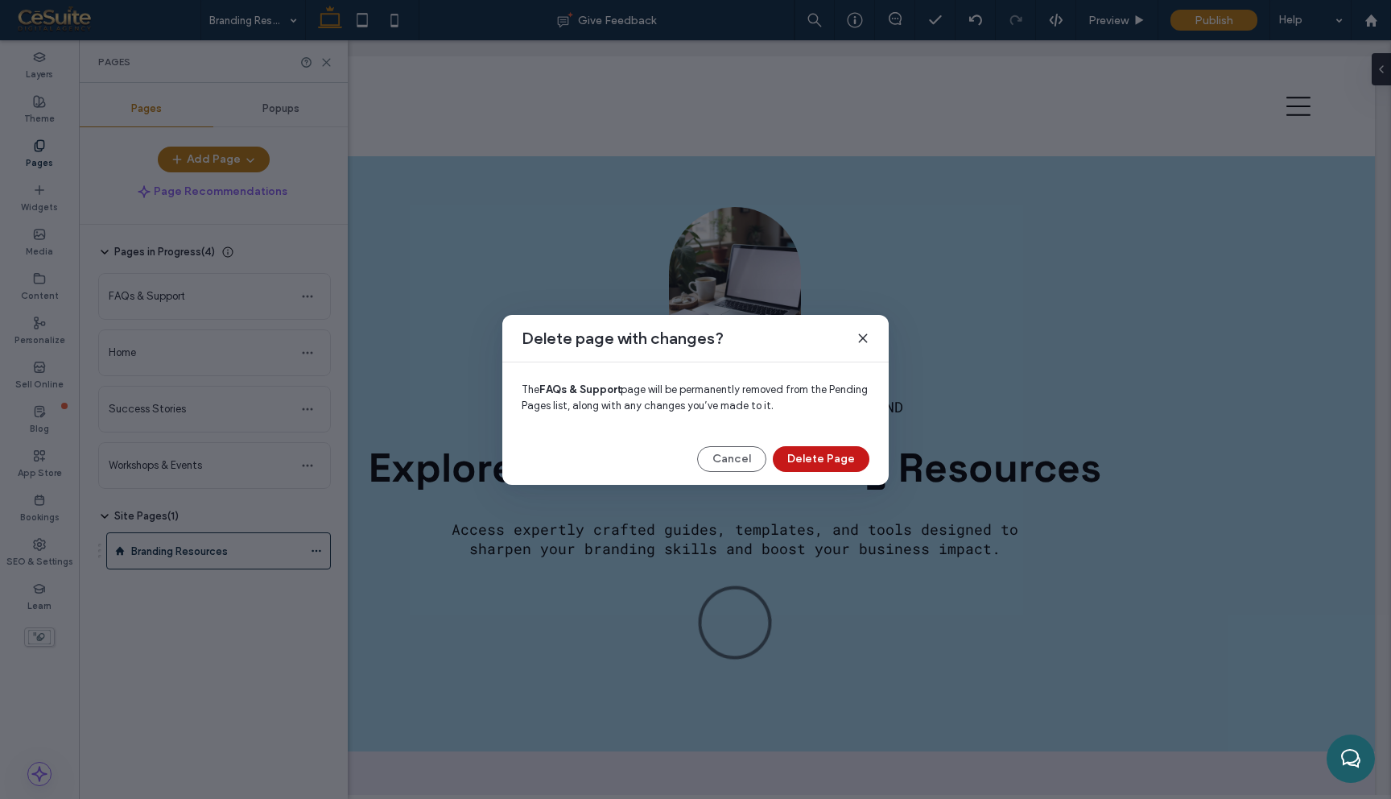
click at [804, 460] on button "Delete Page" at bounding box center [821, 459] width 97 height 26
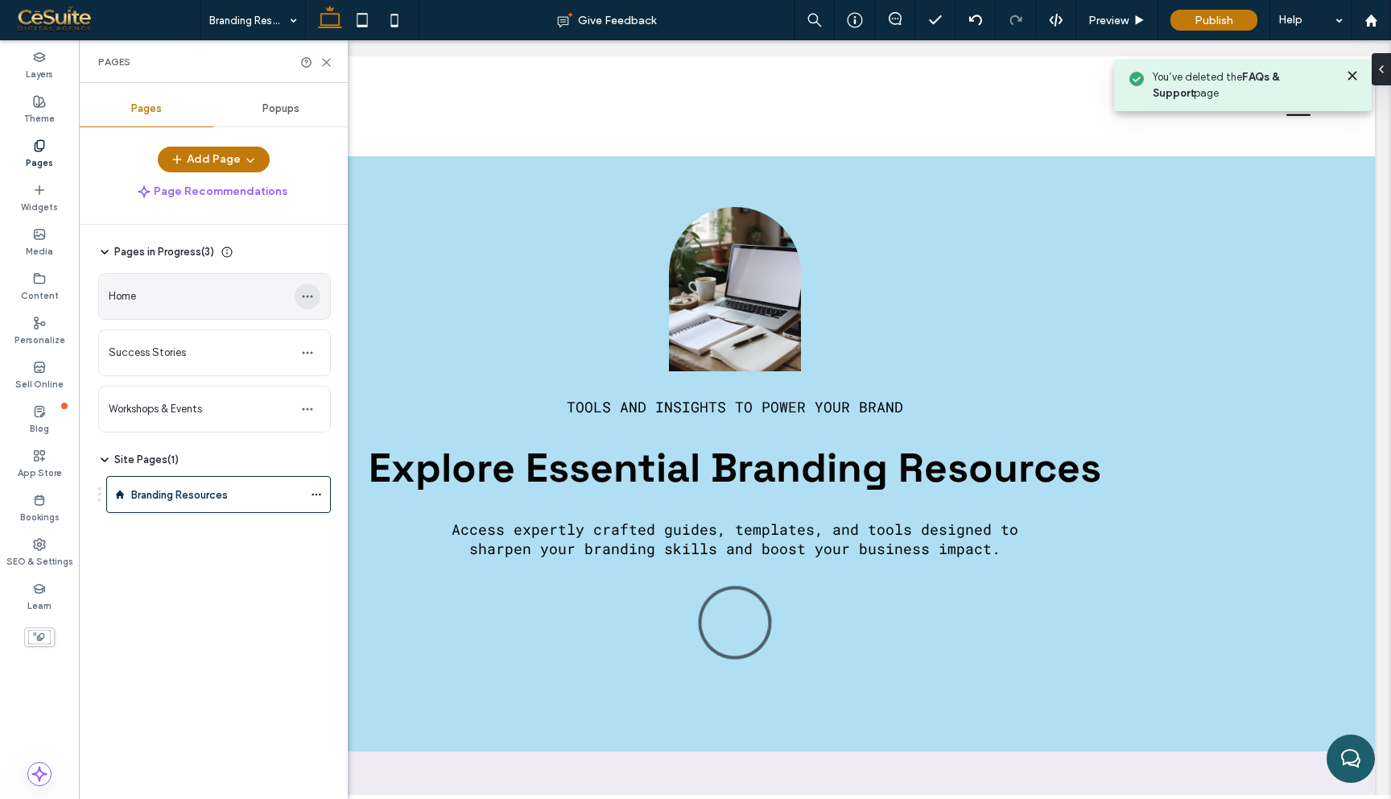
click at [312, 295] on icon "button" at bounding box center [307, 296] width 13 height 13
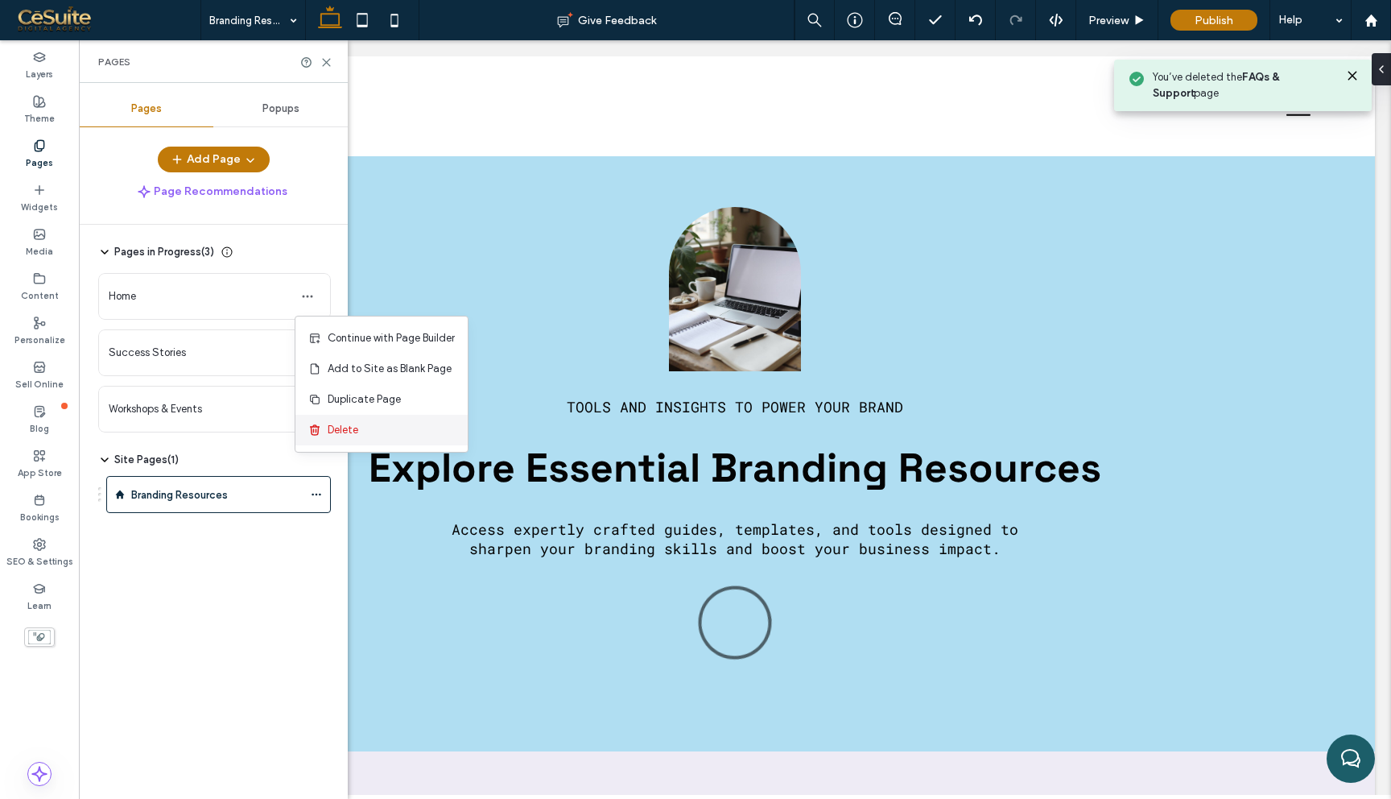
click at [364, 426] on div "Delete" at bounding box center [381, 430] width 172 height 31
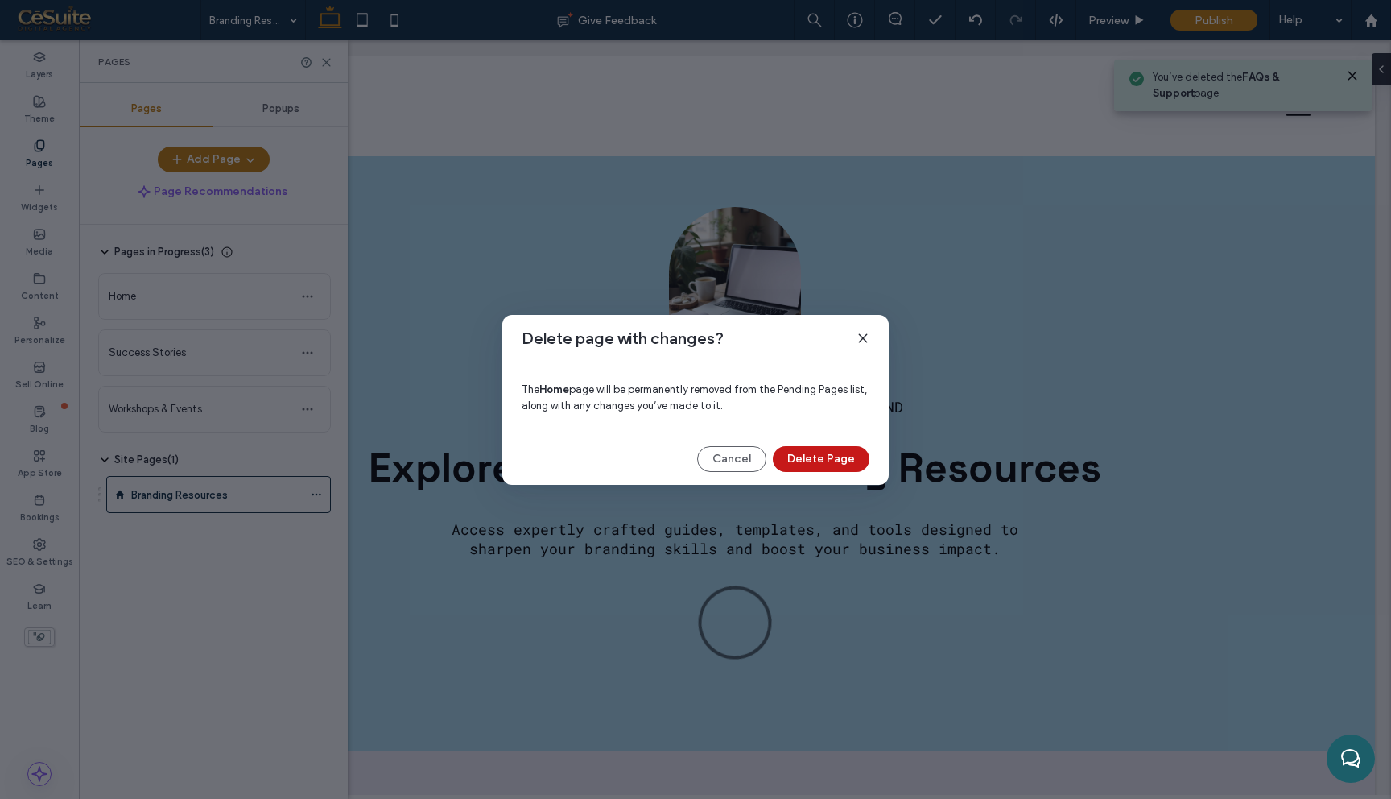
click at [827, 460] on button "Delete Page" at bounding box center [821, 459] width 97 height 26
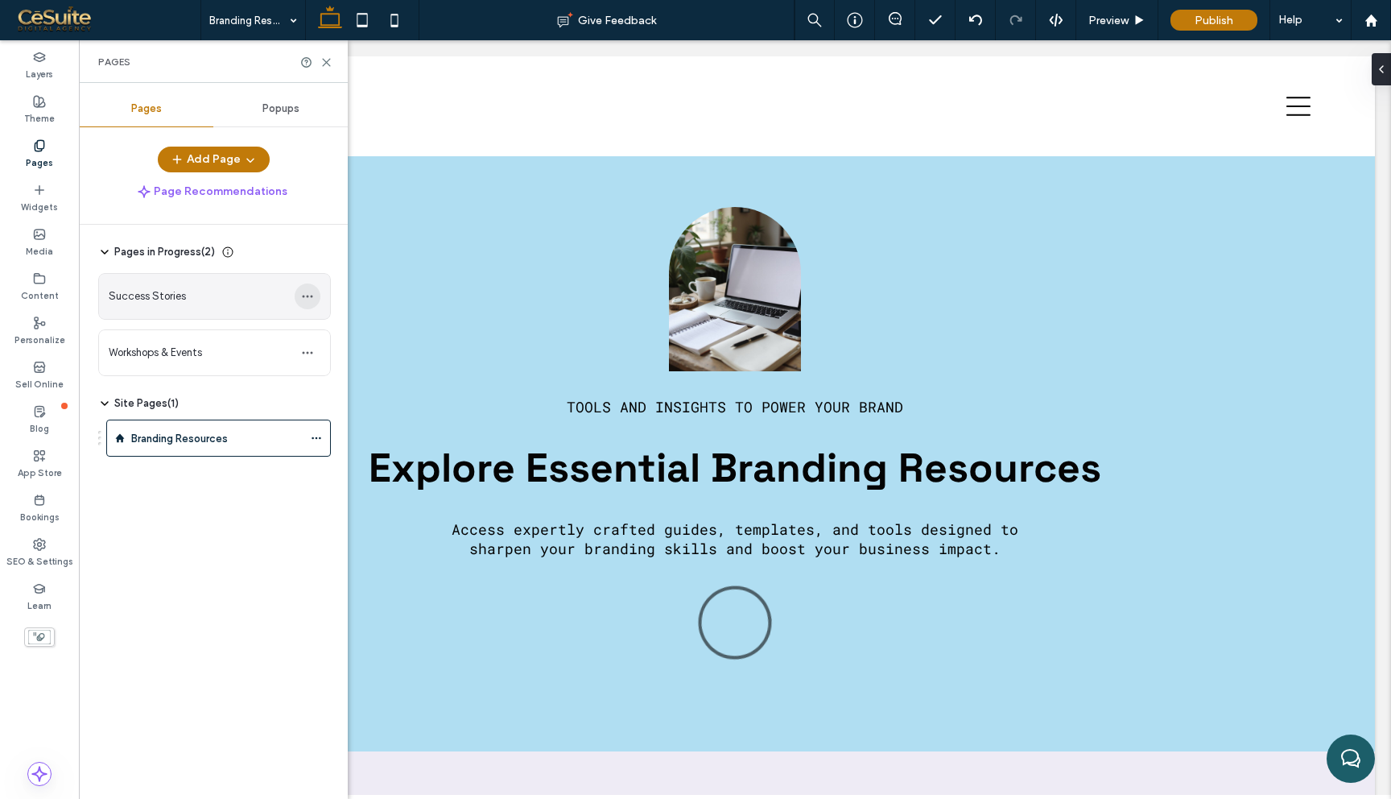
click at [300, 297] on span "button" at bounding box center [308, 296] width 26 height 26
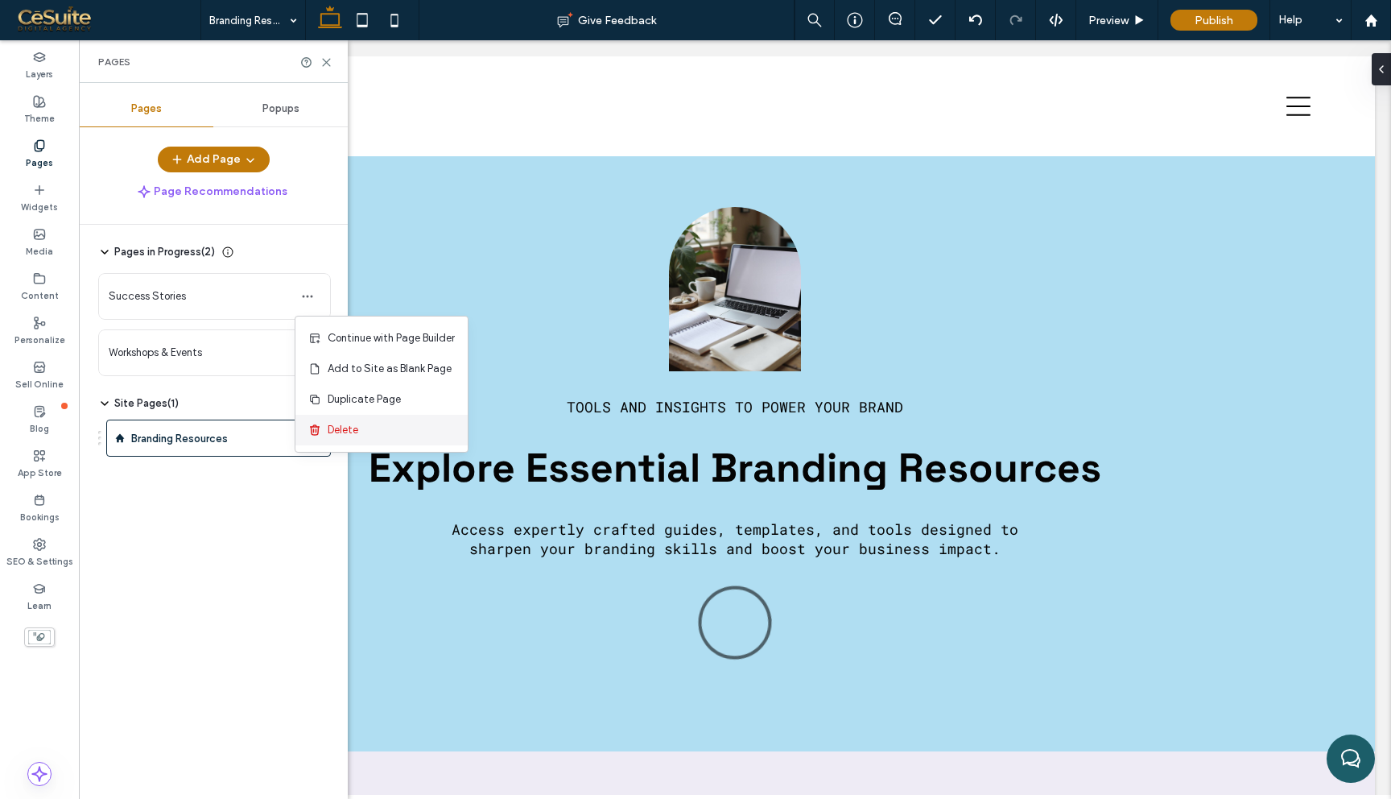
click at [338, 437] on span "Delete" at bounding box center [343, 430] width 31 height 16
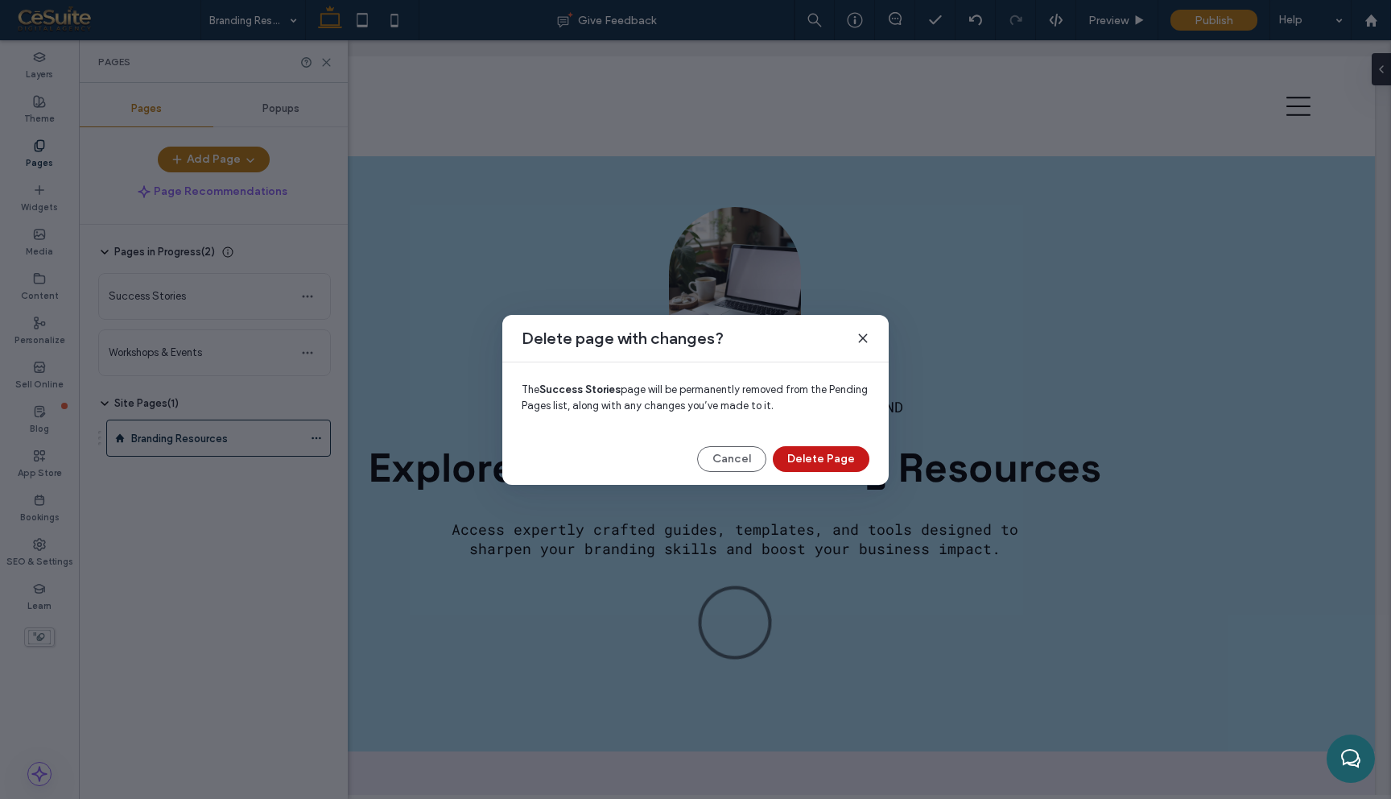
click at [818, 454] on button "Delete Page" at bounding box center [821, 459] width 97 height 26
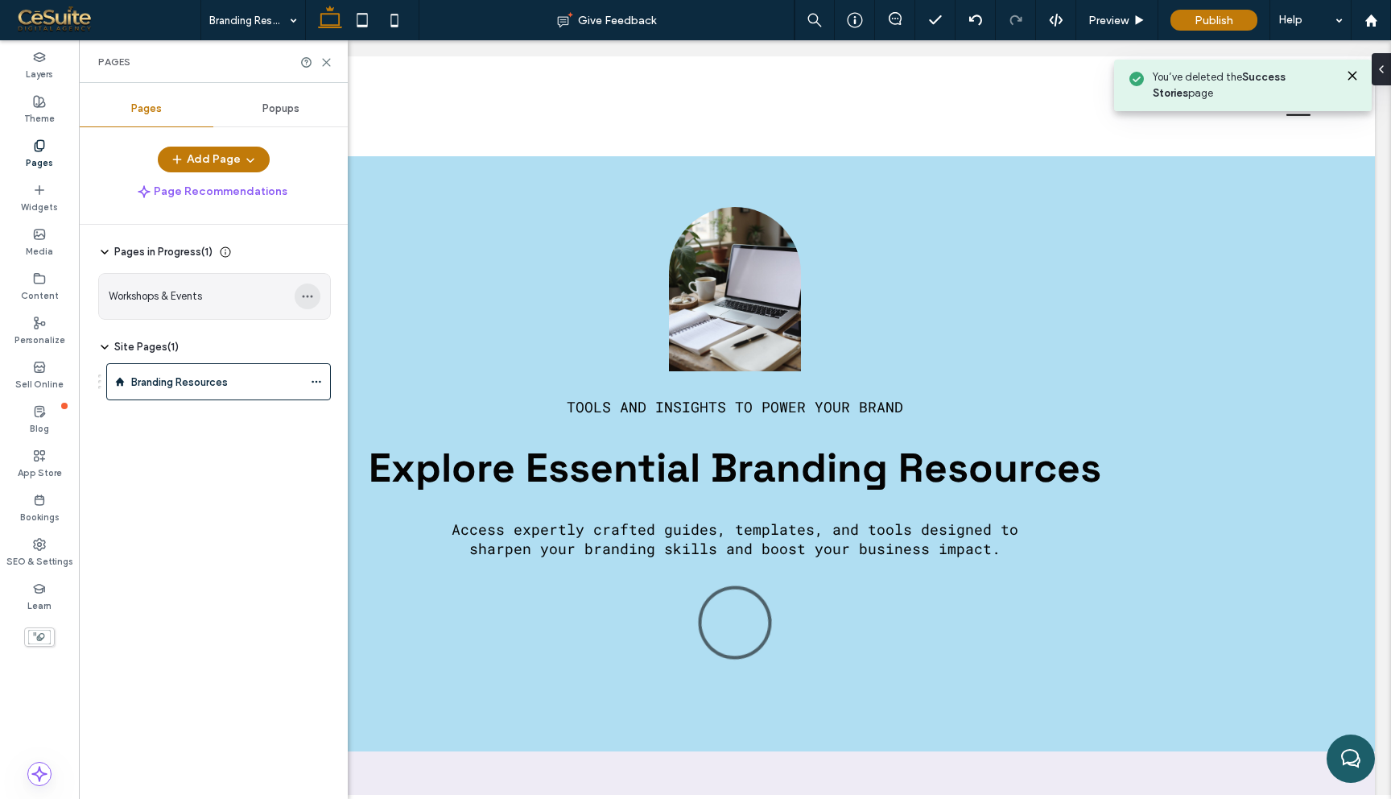
click at [318, 303] on span "button" at bounding box center [308, 296] width 26 height 26
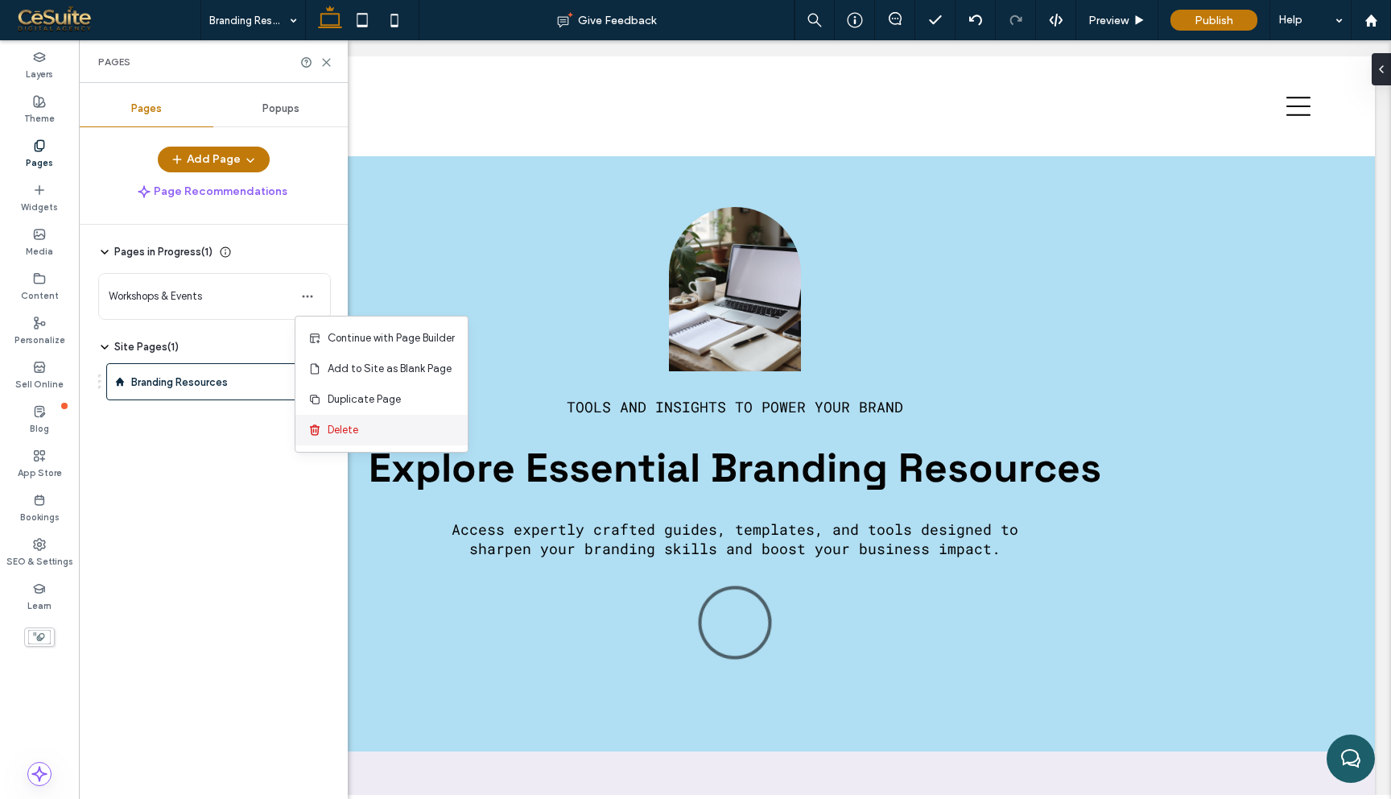
click at [373, 437] on div "Delete" at bounding box center [381, 430] width 172 height 31
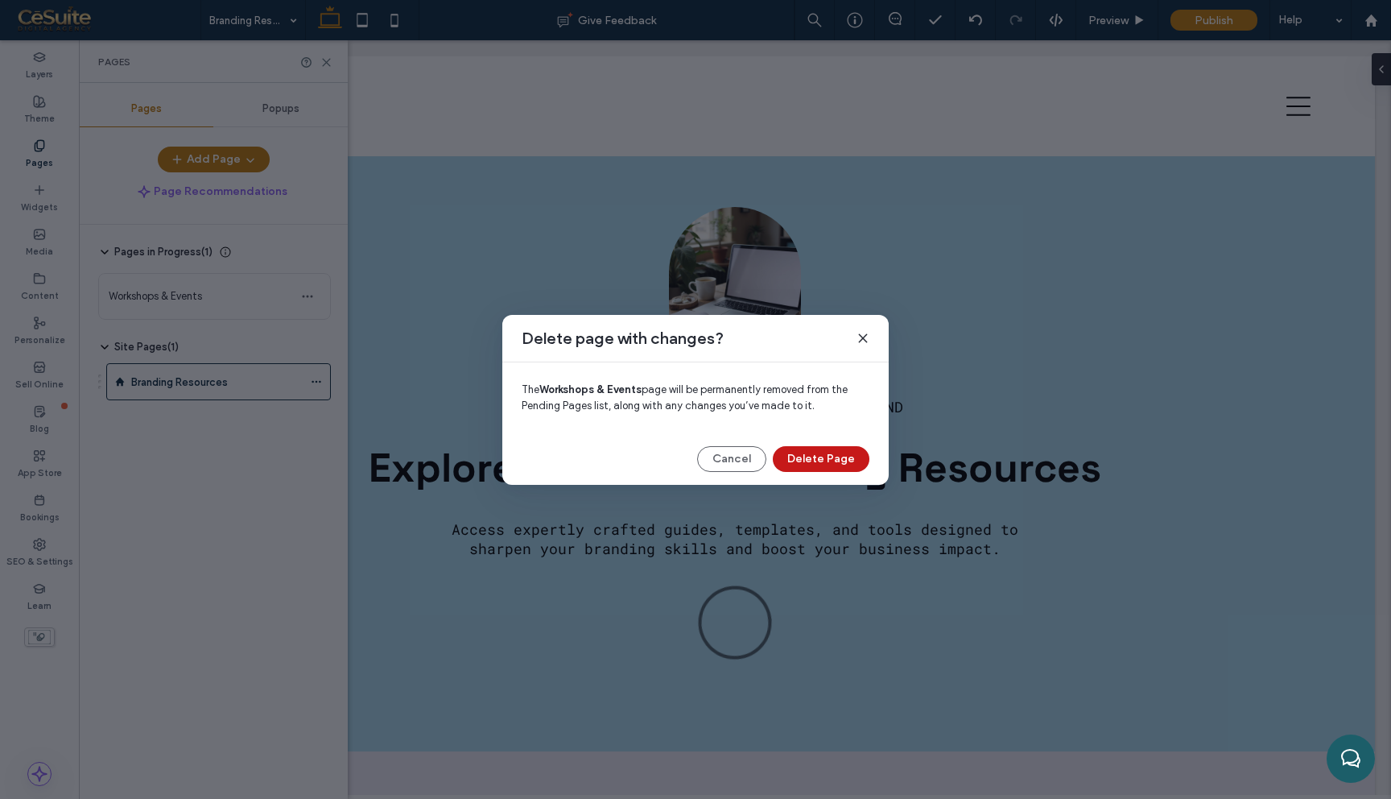
click at [844, 463] on button "Delete Page" at bounding box center [821, 459] width 97 height 26
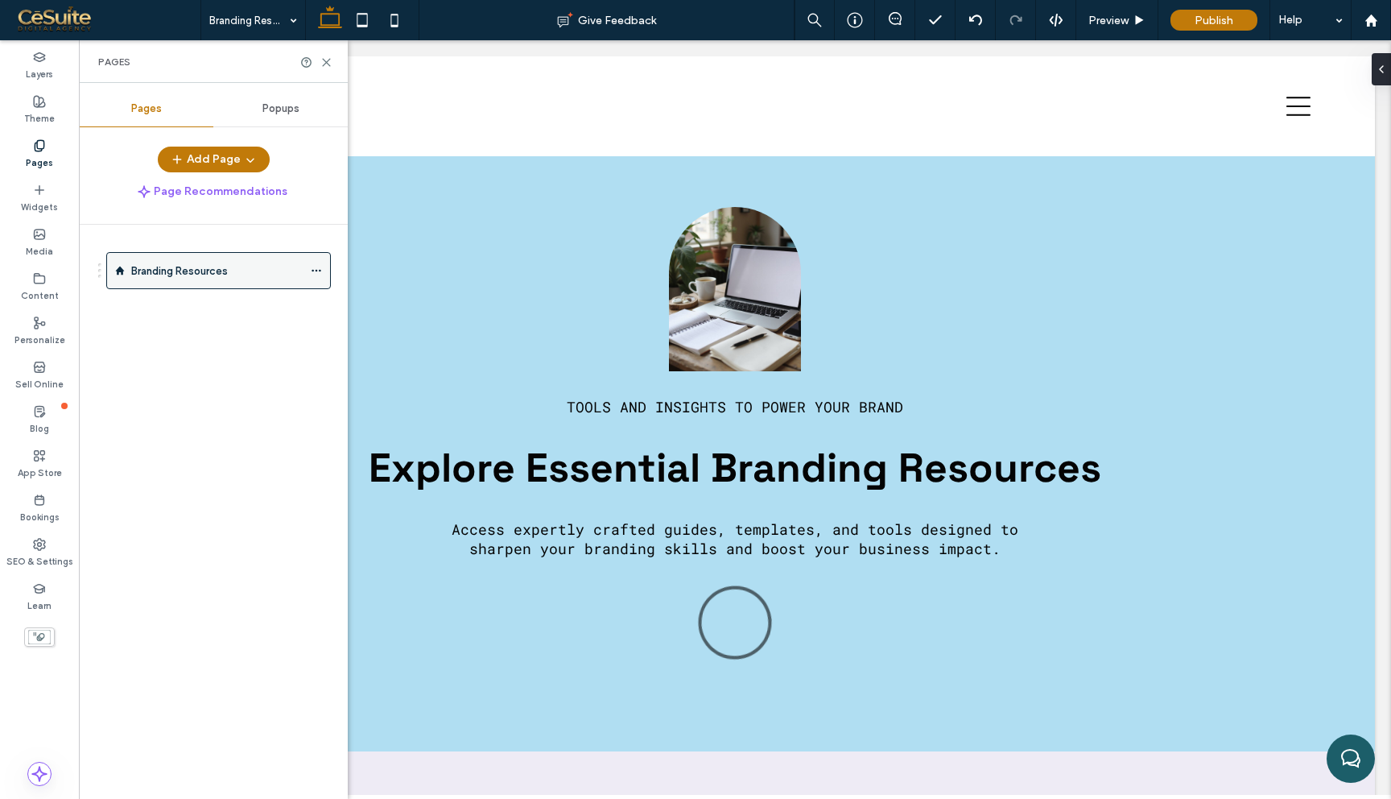
click at [267, 266] on div "Branding Resources" at bounding box center [216, 270] width 171 height 17
click at [248, 157] on icon "button" at bounding box center [250, 159] width 13 height 13
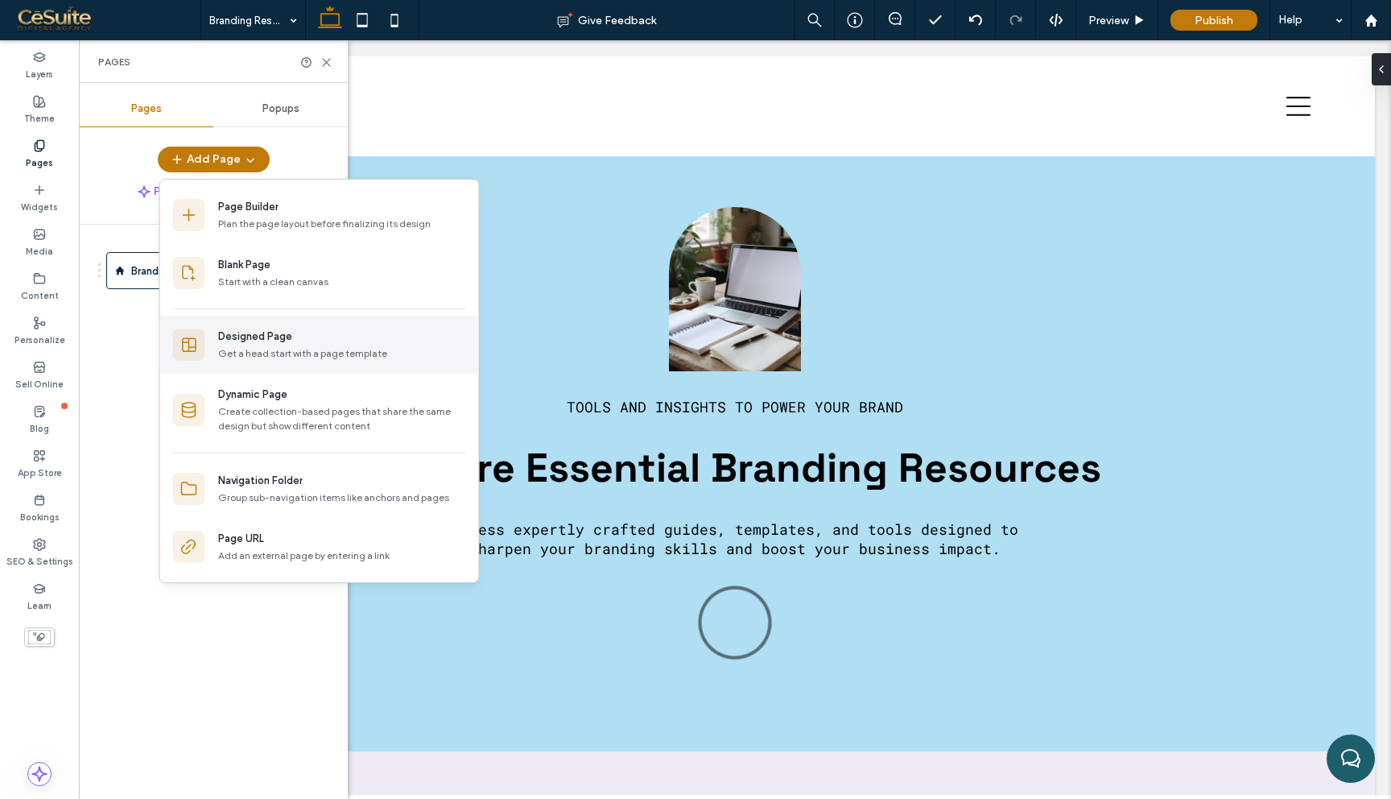
click at [240, 329] on div "Designed Page" at bounding box center [255, 336] width 74 height 16
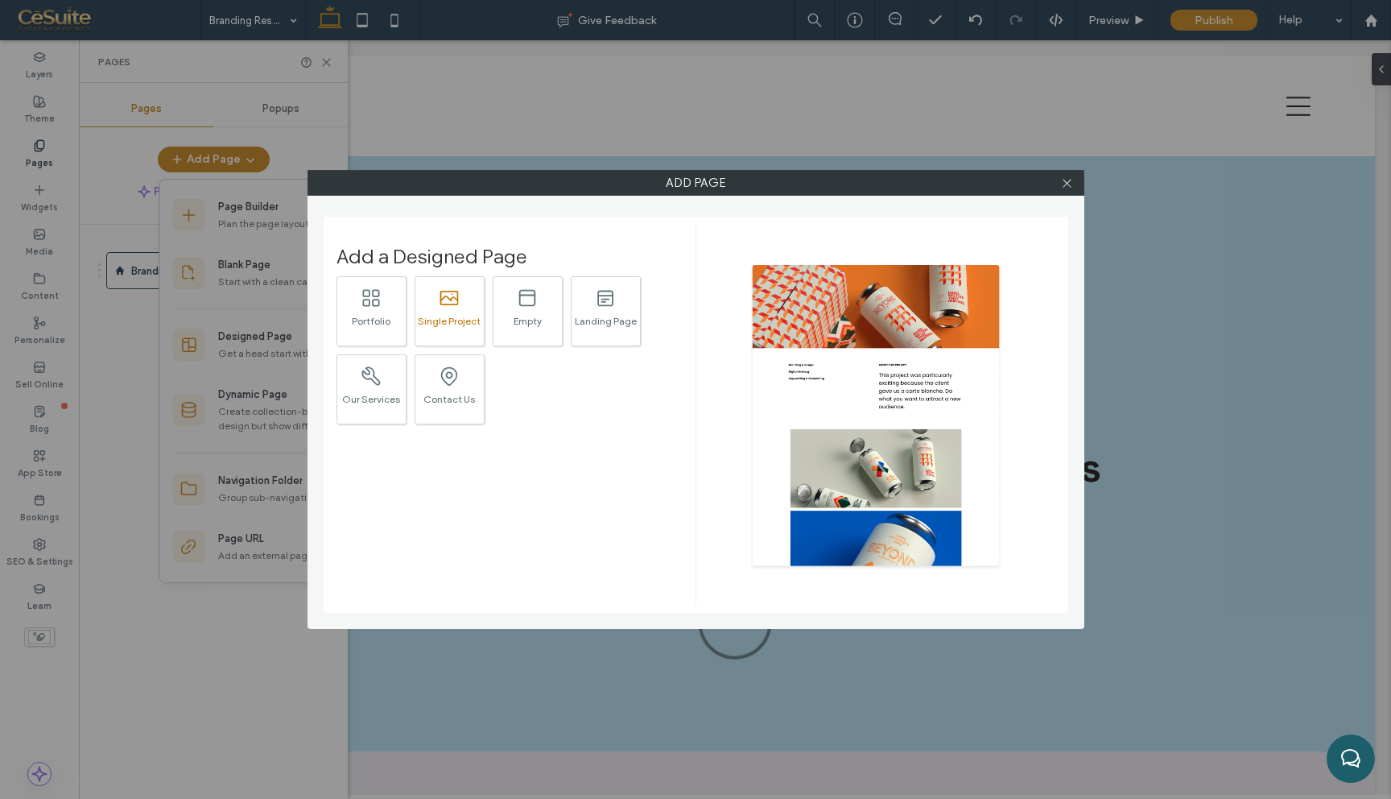
click at [442, 299] on icon at bounding box center [449, 298] width 19 height 14
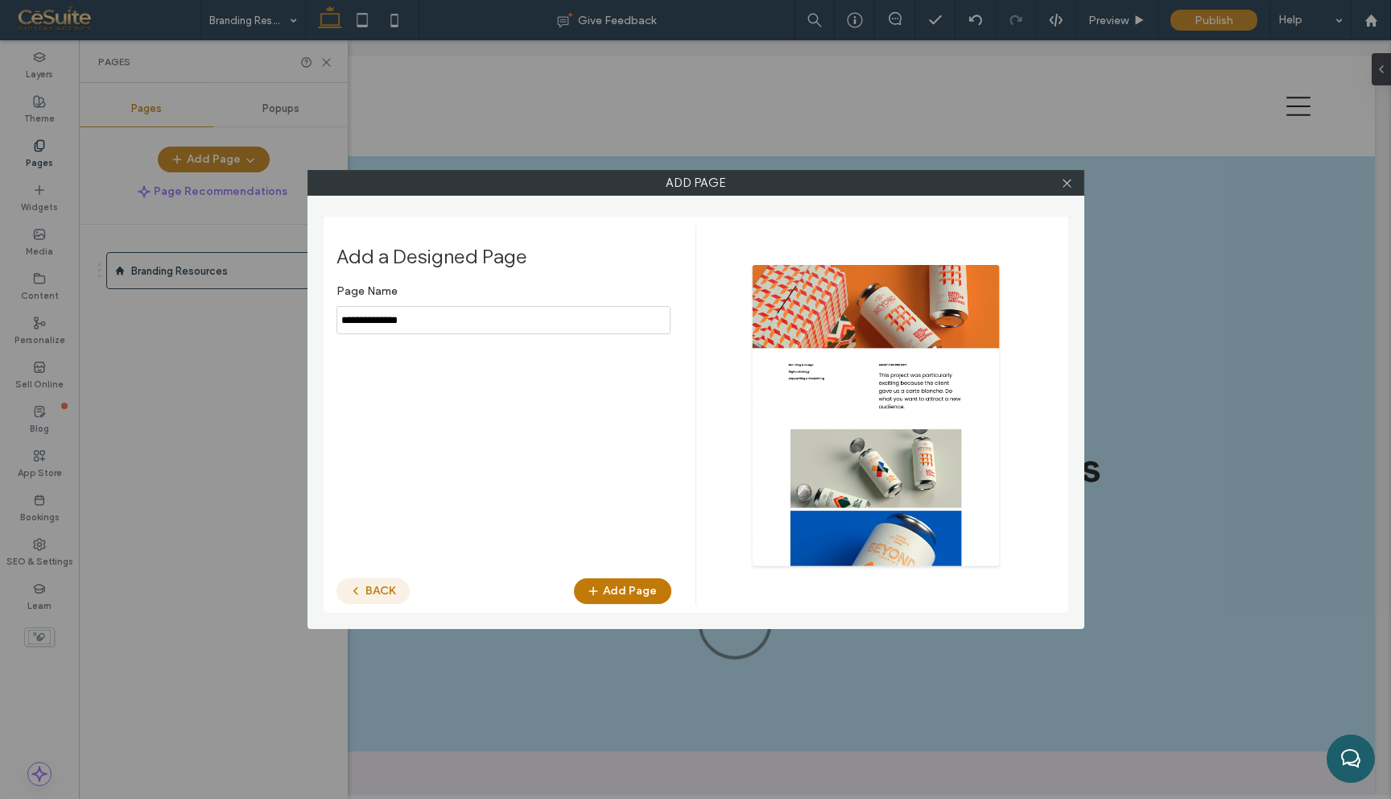
click at [369, 590] on button "BACK" at bounding box center [372, 591] width 73 height 26
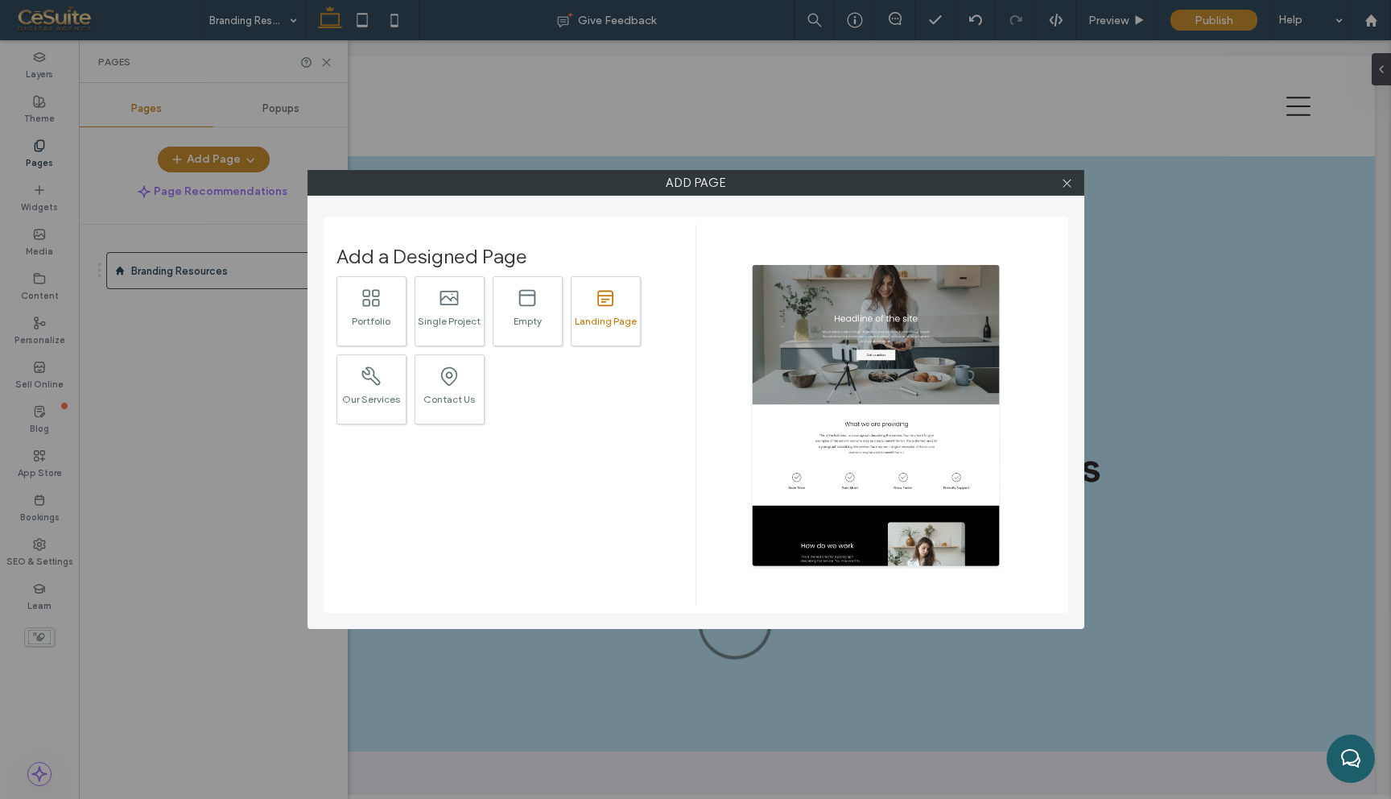
click at [583, 320] on div "Landing Page" at bounding box center [606, 321] width 68 height 10
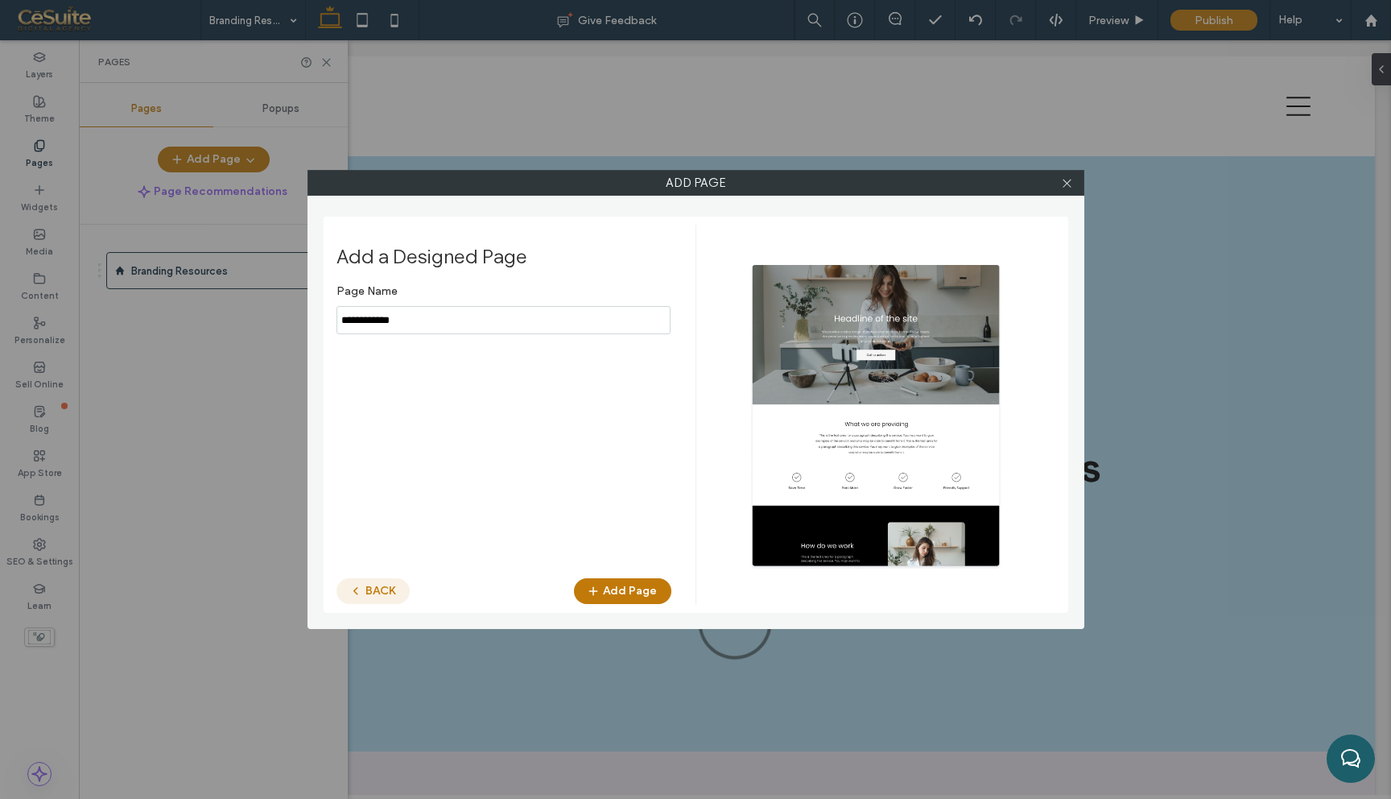
click at [383, 585] on button "BACK" at bounding box center [372, 591] width 73 height 26
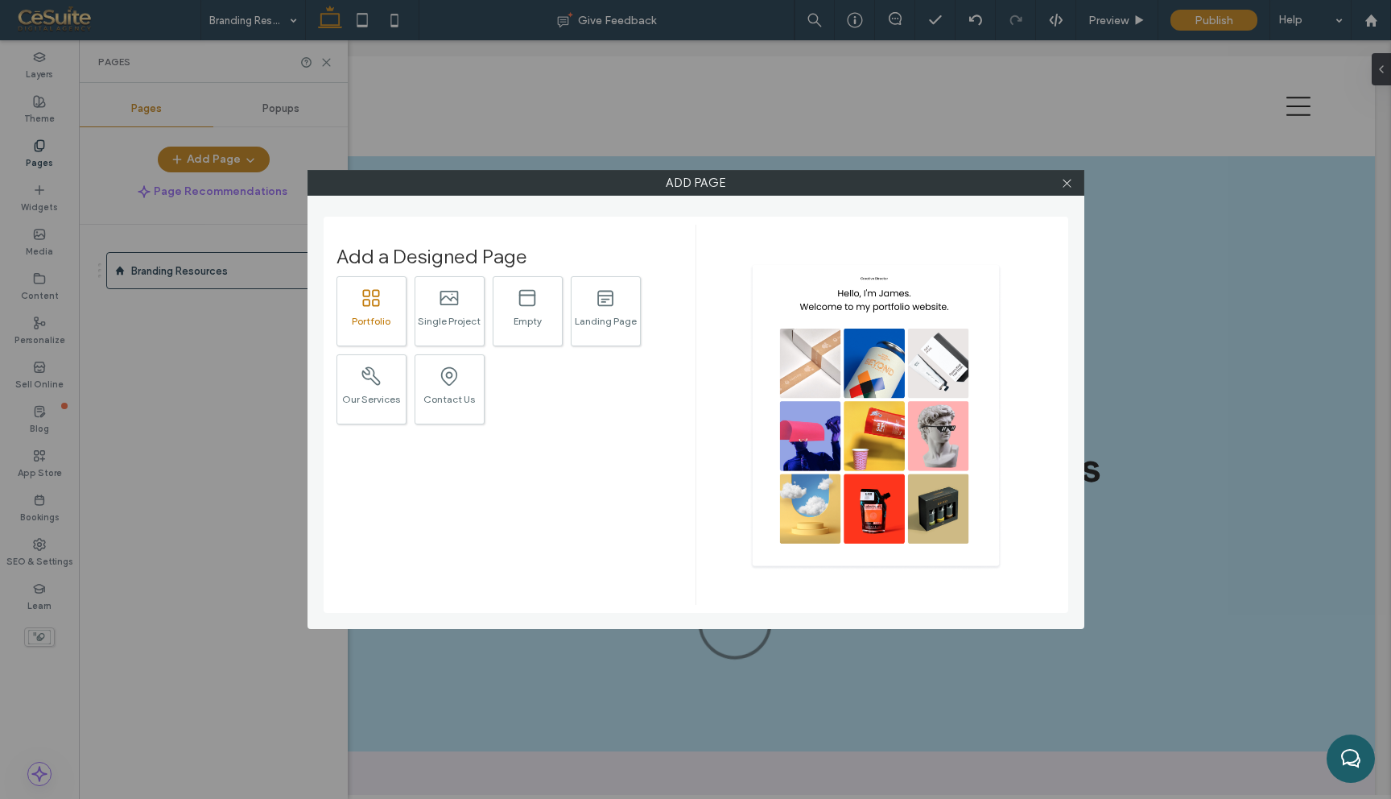
click at [388, 291] on div ".st0{fill:currentColor;} Portfolio" at bounding box center [371, 311] width 70 height 70
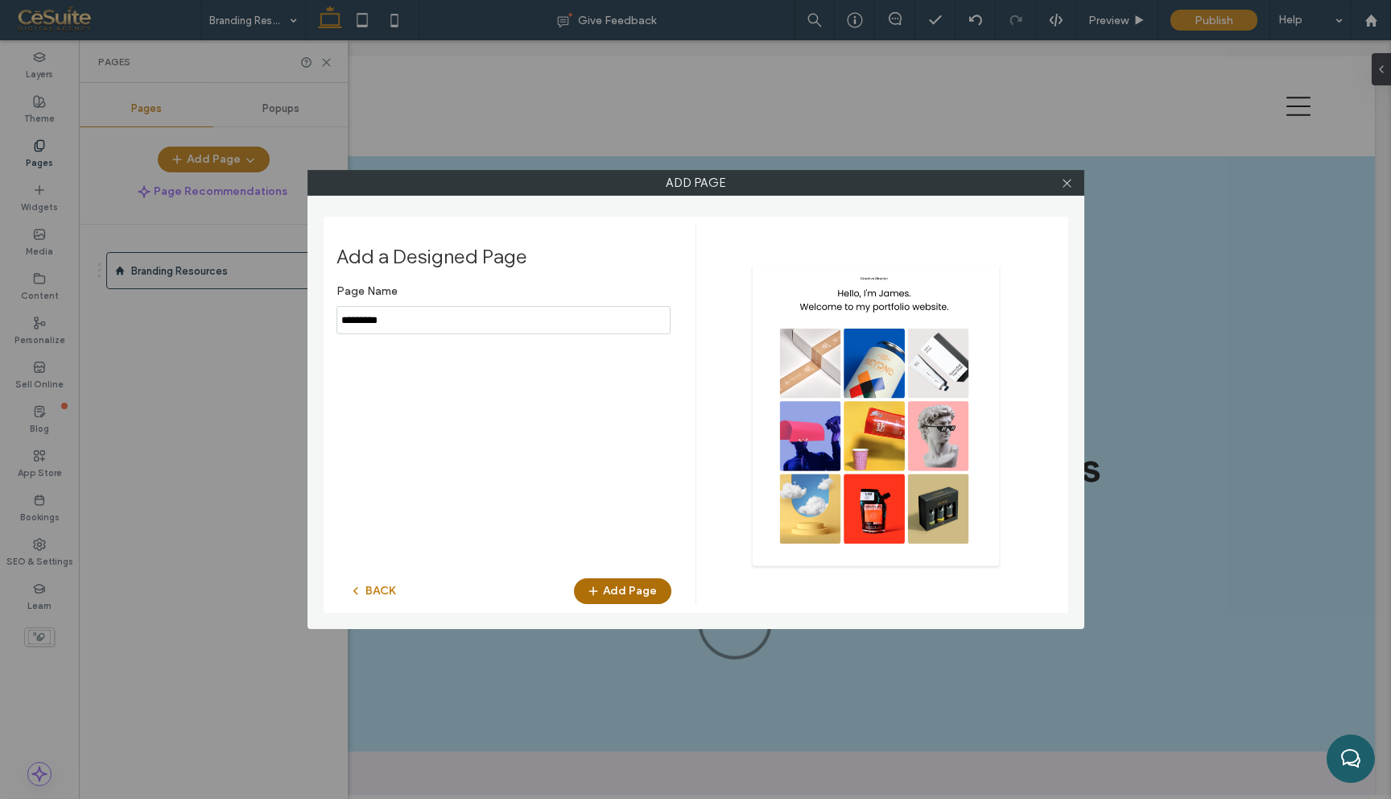
click at [621, 589] on button "Add Page" at bounding box center [622, 591] width 97 height 26
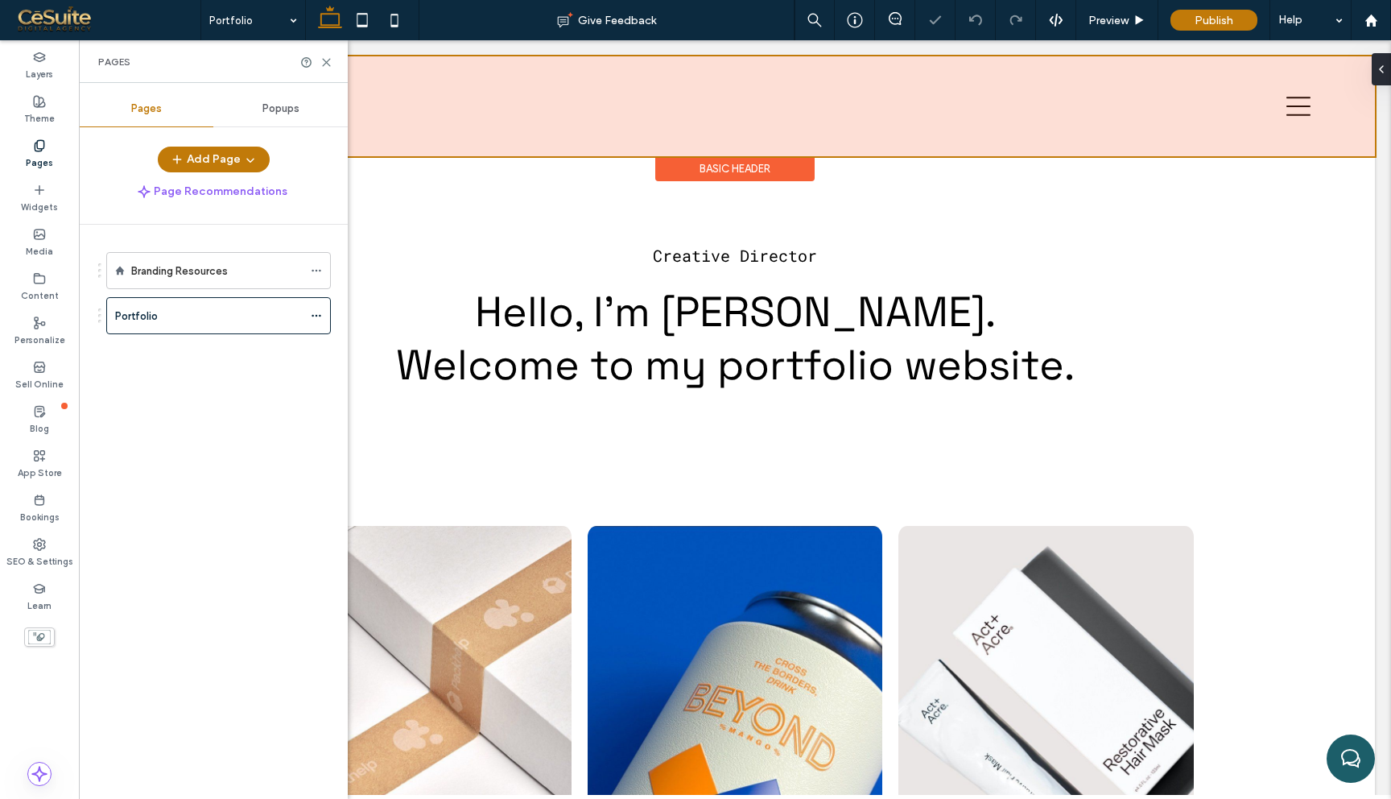
click at [835, 105] on div at bounding box center [735, 106] width 1280 height 100
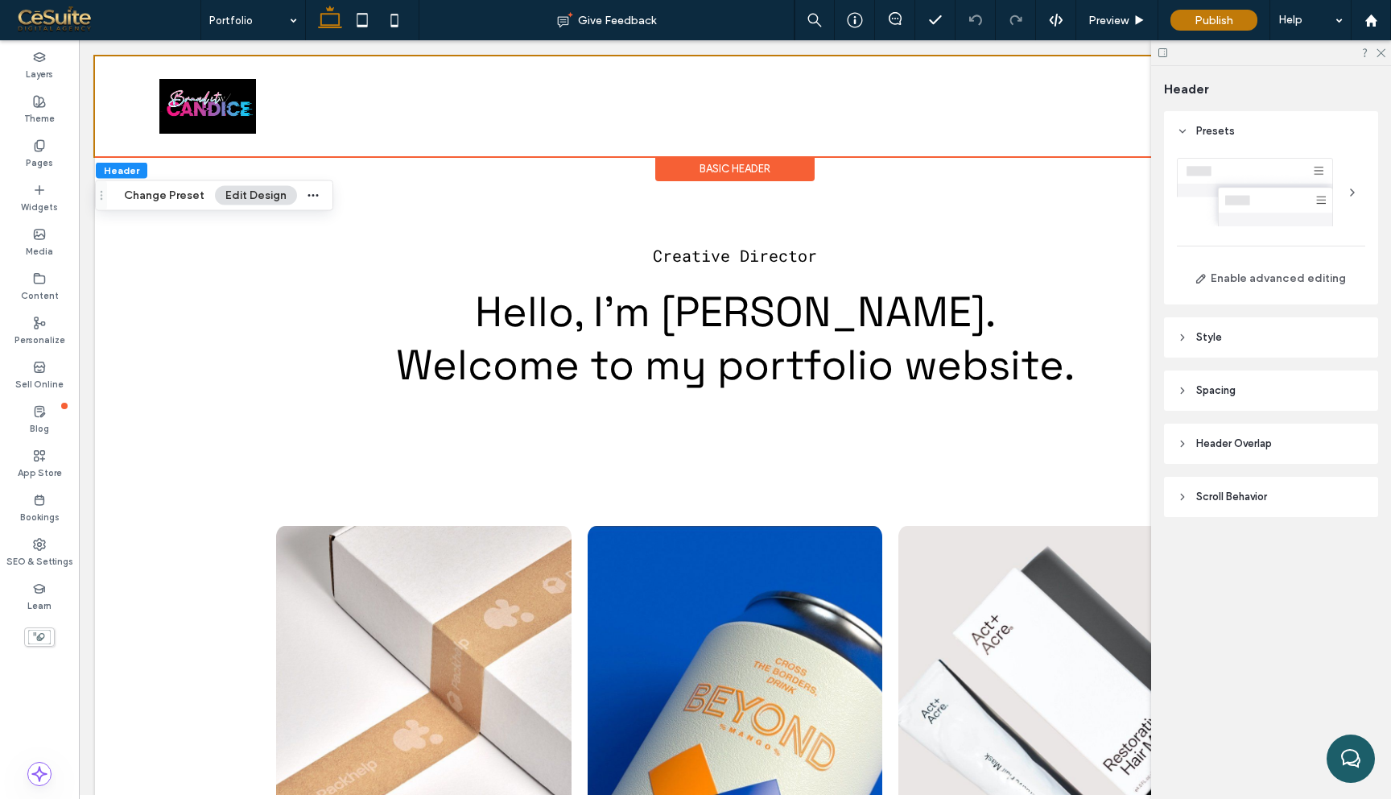
click at [108, 64] on div "Section Basic Header" at bounding box center [735, 106] width 1280 height 100
click at [1233, 340] on header "Style" at bounding box center [1271, 337] width 214 height 40
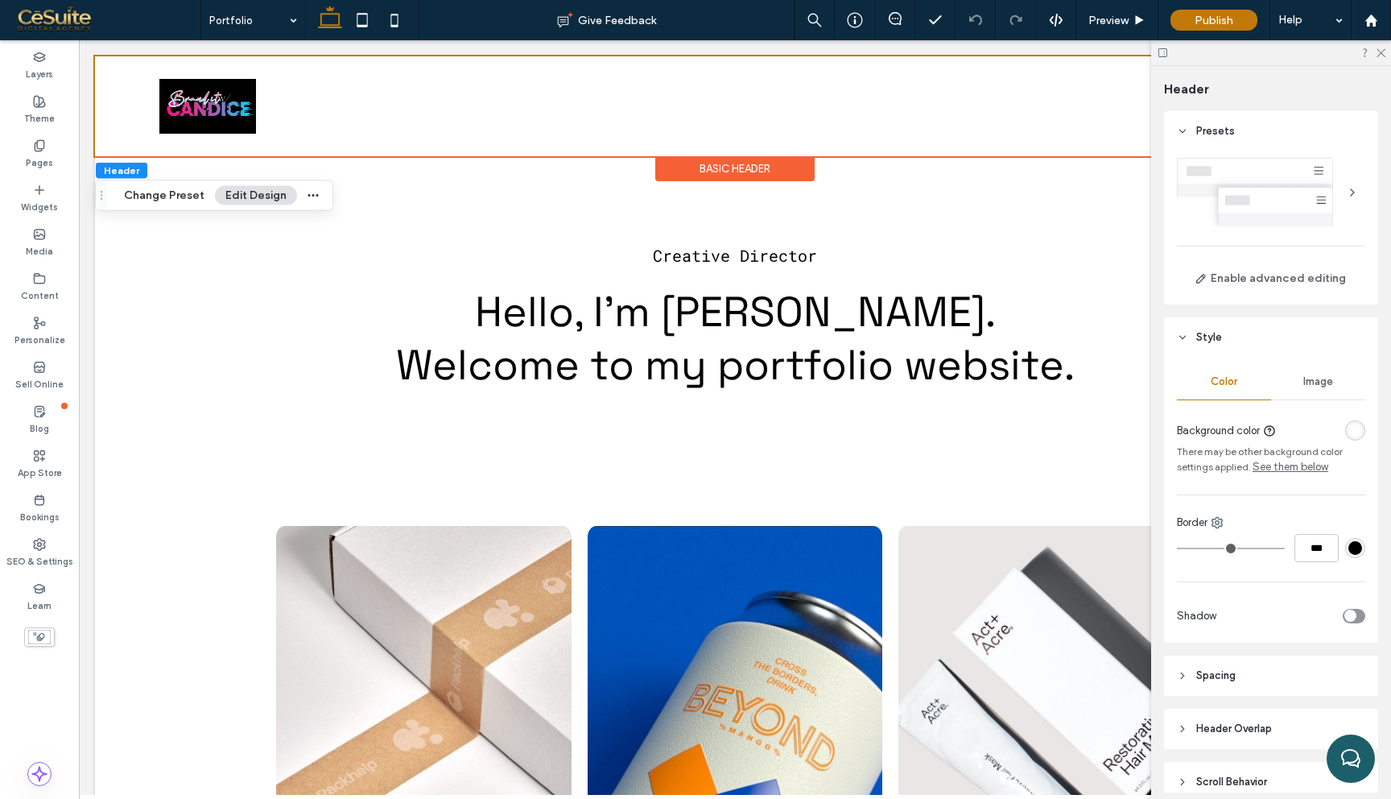
click at [1355, 435] on div "rgba(255, 255, 255, 1)" at bounding box center [1355, 430] width 14 height 14
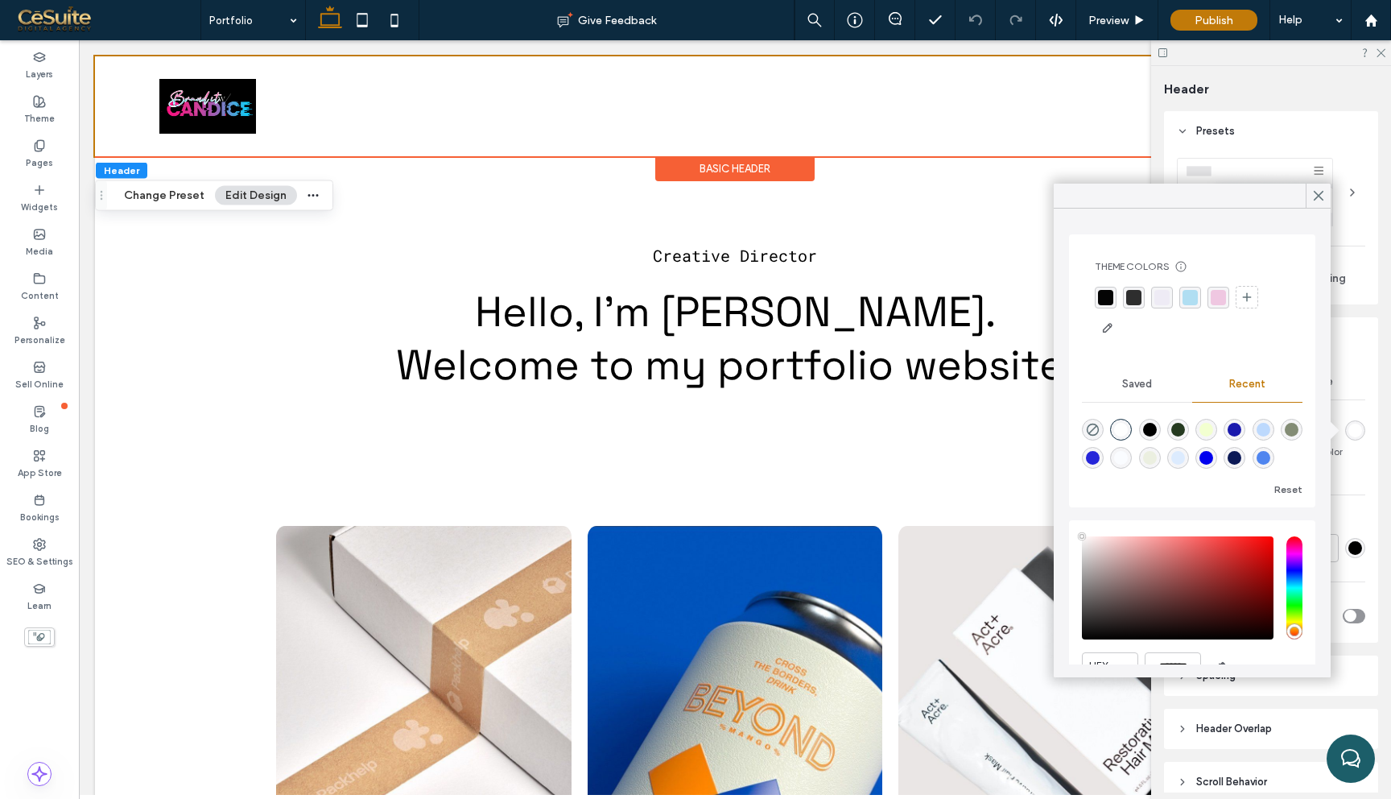
click at [1104, 297] on div "rgba(4,4,4,1)" at bounding box center [1105, 297] width 15 height 15
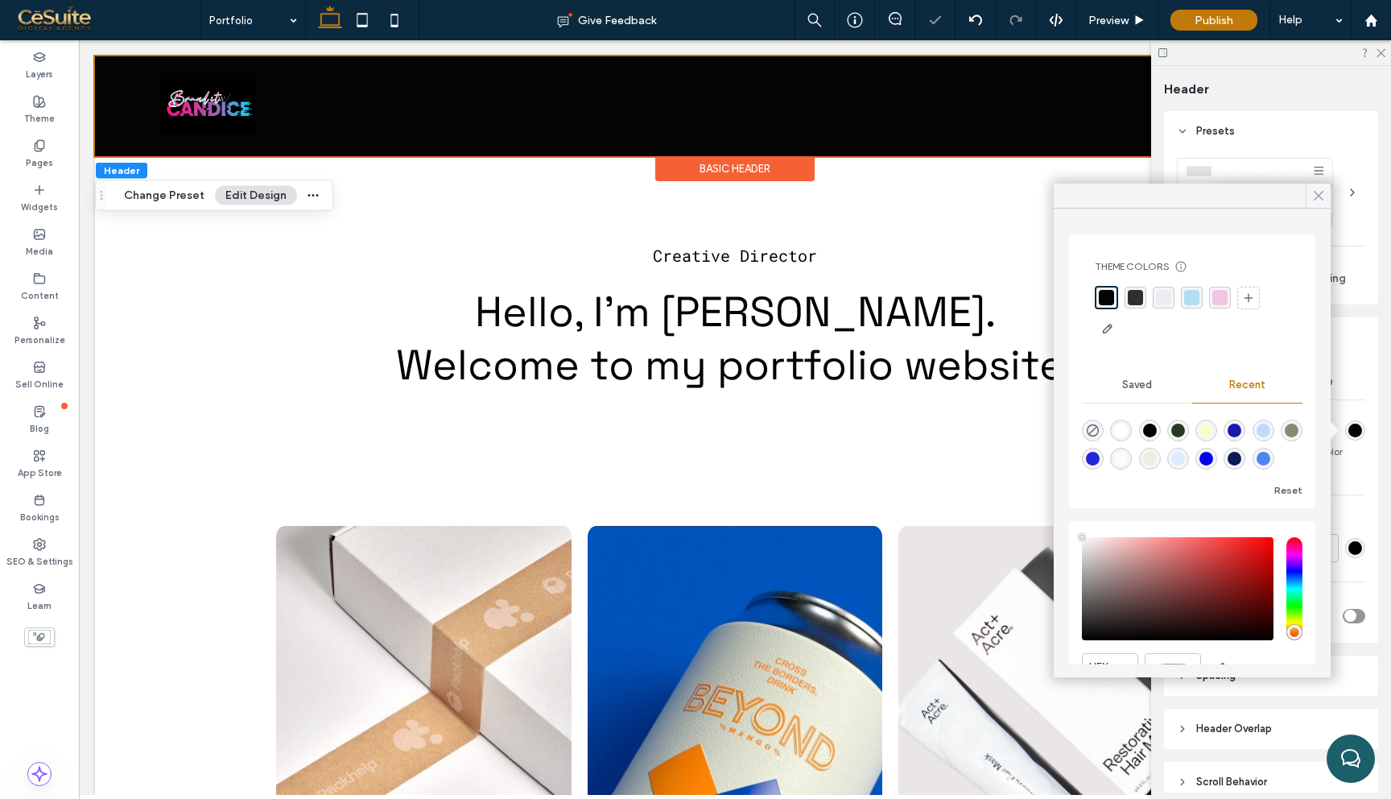
click at [1318, 196] on use at bounding box center [1318, 196] width 8 height 9
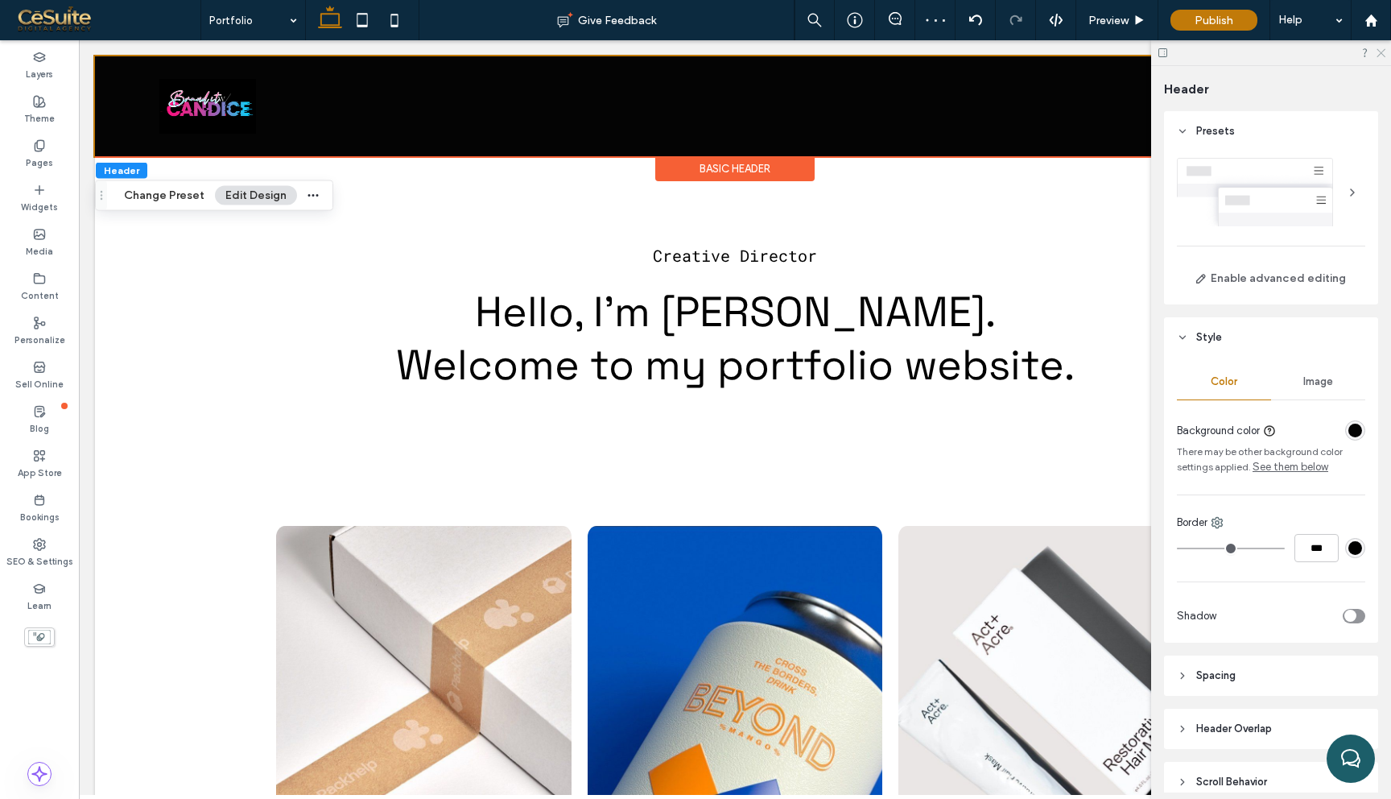
click at [1381, 52] on icon at bounding box center [1380, 52] width 10 height 10
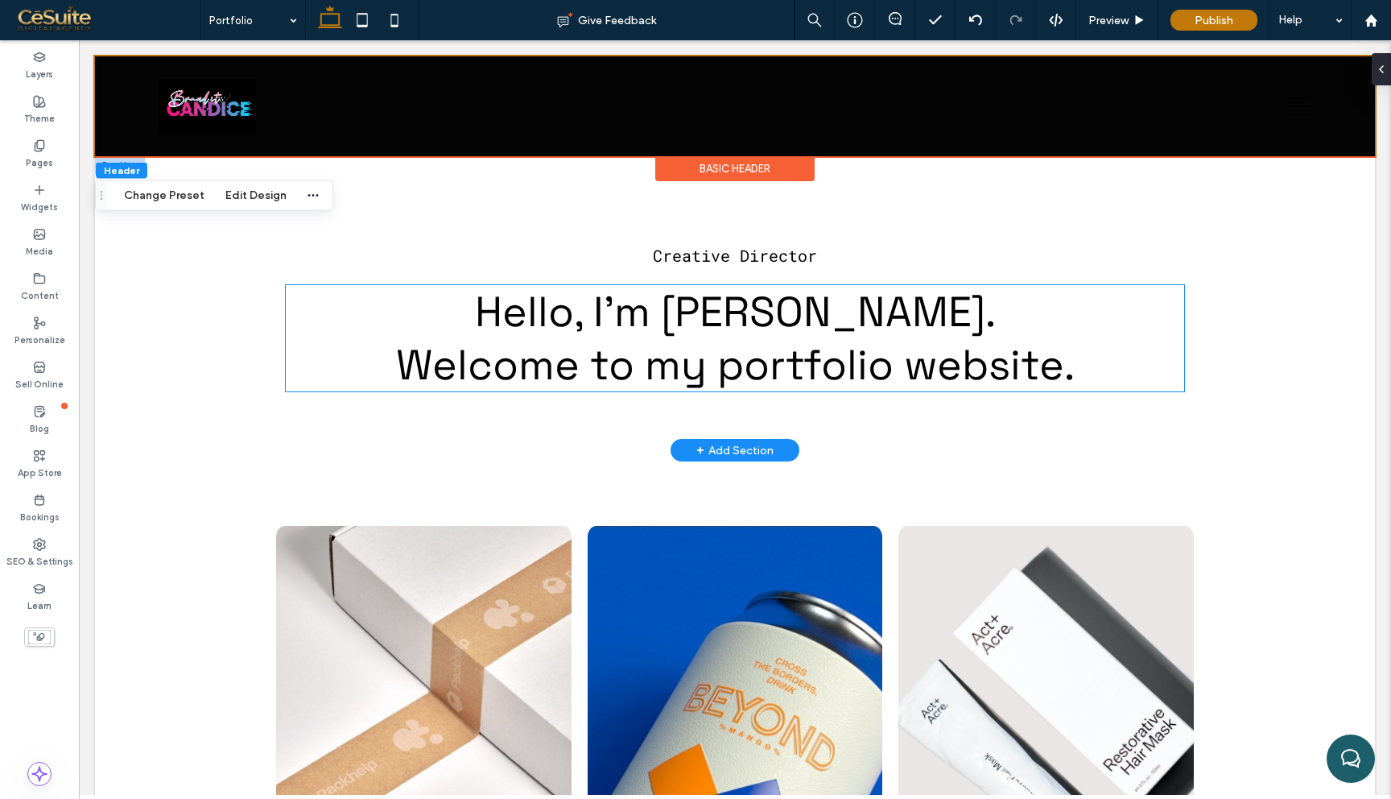
click at [746, 325] on span "Hello, I'm James." at bounding box center [735, 311] width 521 height 53
click at [746, 325] on div "Hello, I'm James. Welcome to my portfolio website." at bounding box center [735, 338] width 898 height 106
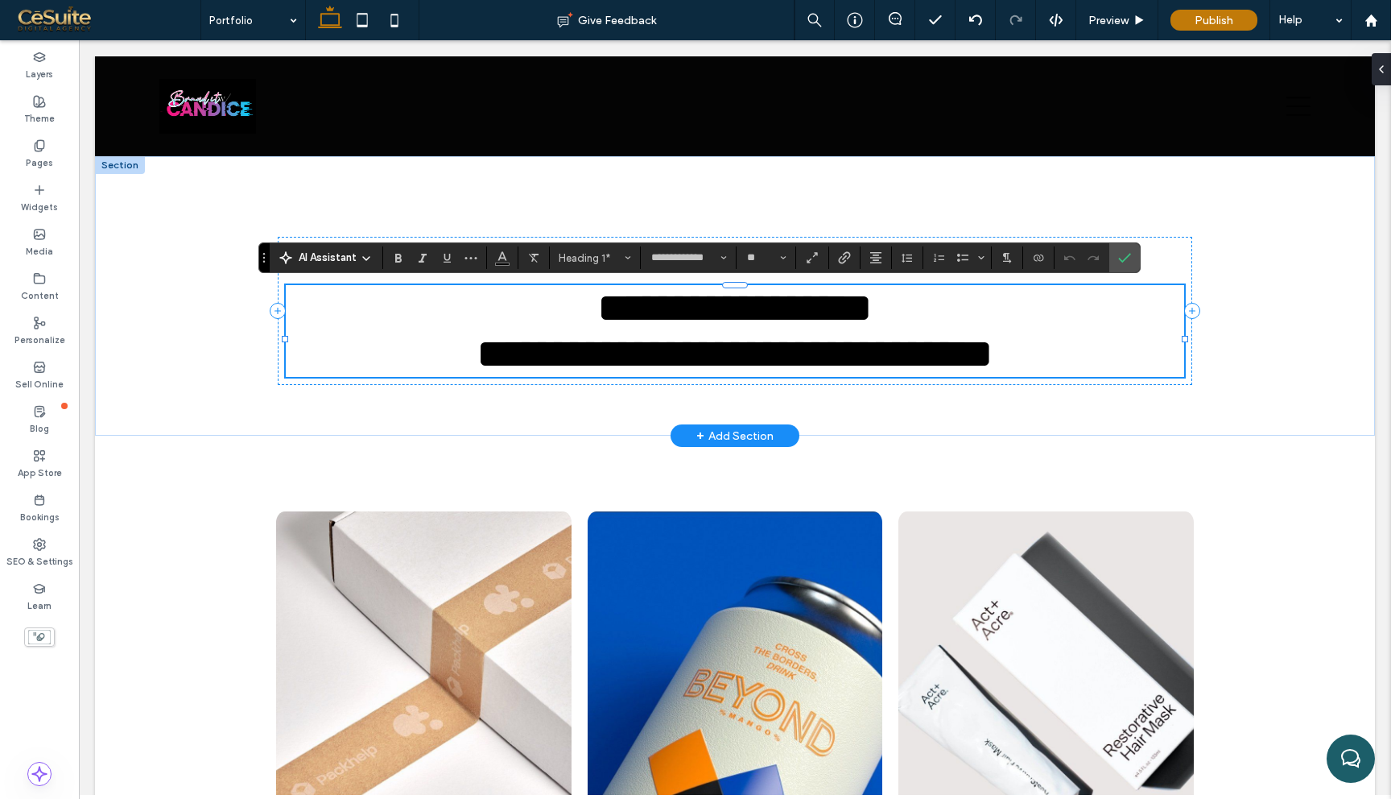
type input "**"
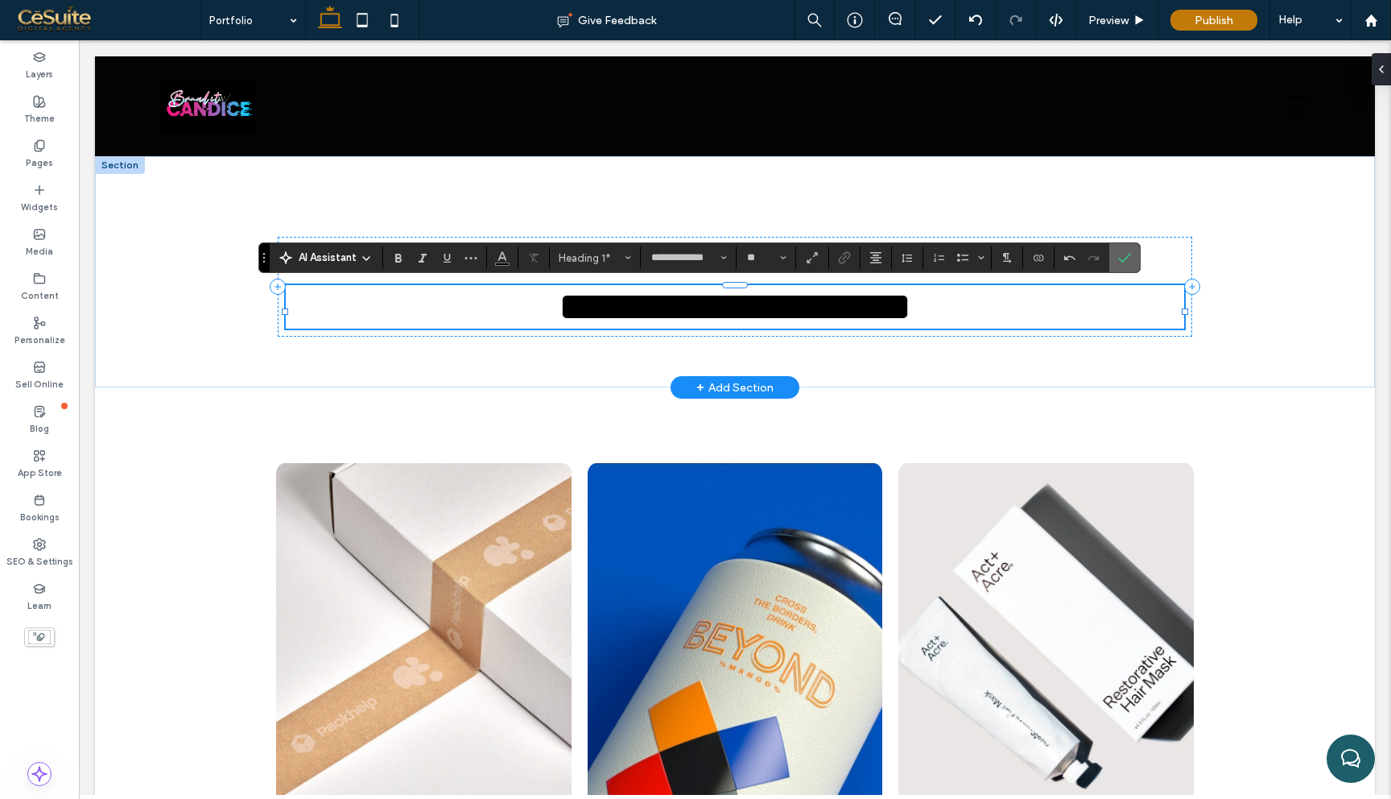
click at [1123, 251] on icon "Confirm" at bounding box center [1124, 257] width 13 height 13
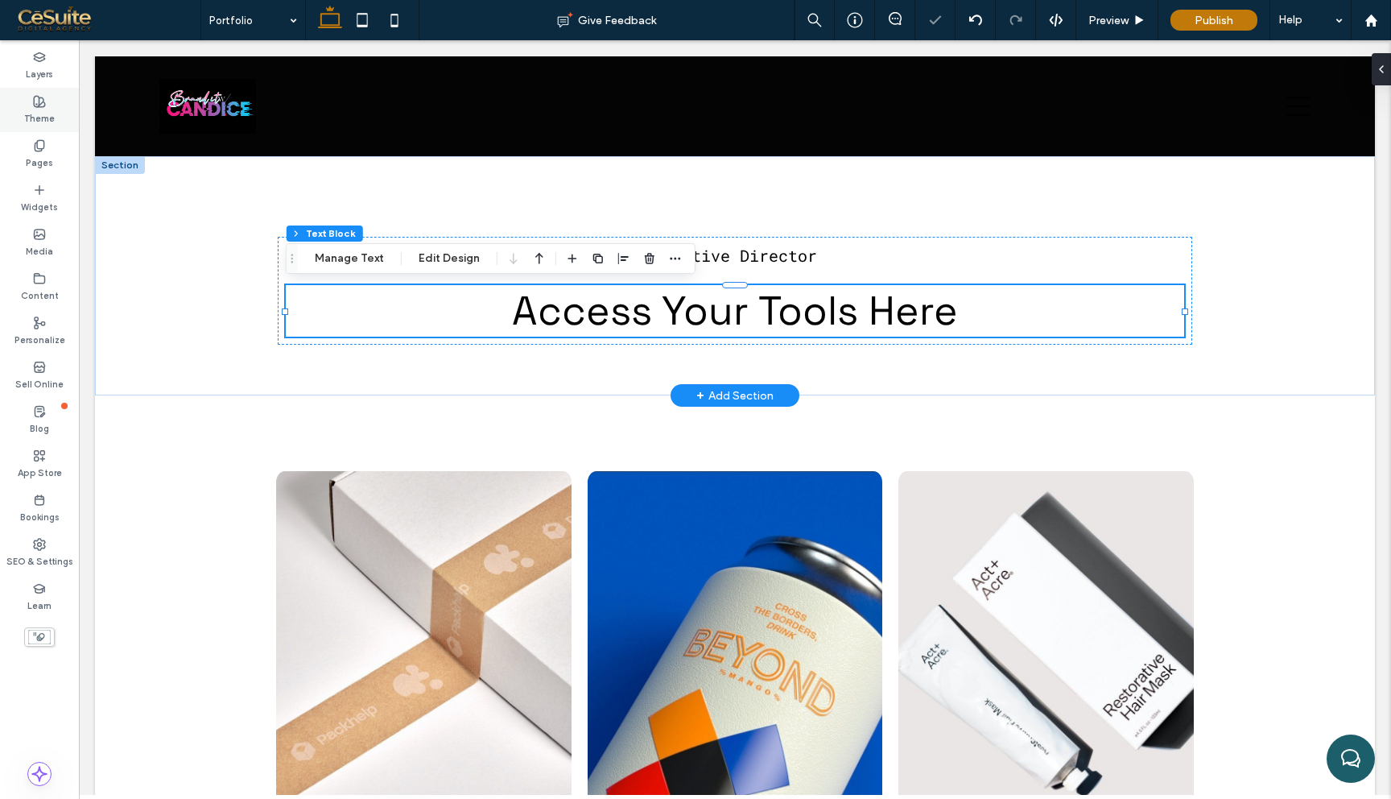
click at [39, 104] on use at bounding box center [39, 101] width 11 height 11
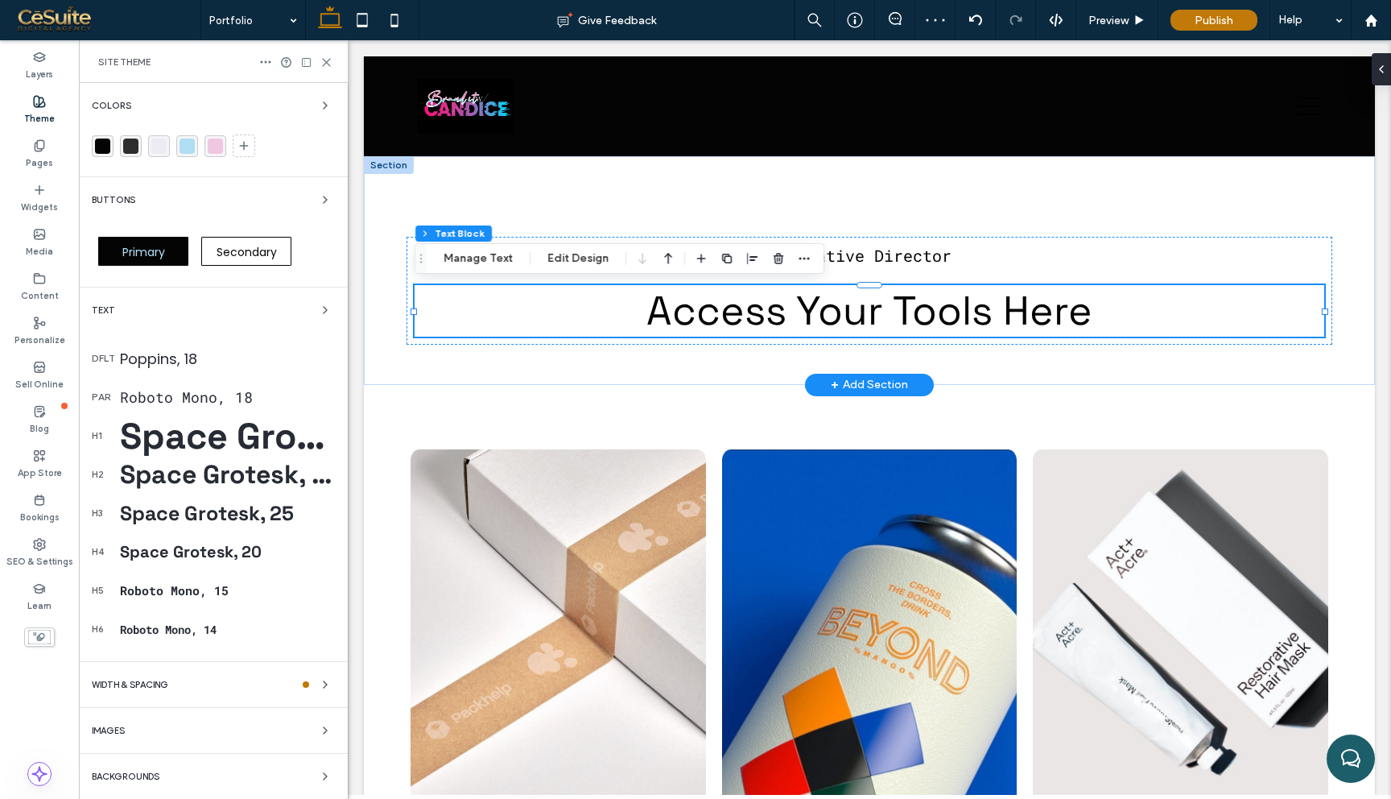
click at [188, 431] on div "Space Grotesk, 50" at bounding box center [227, 436] width 215 height 46
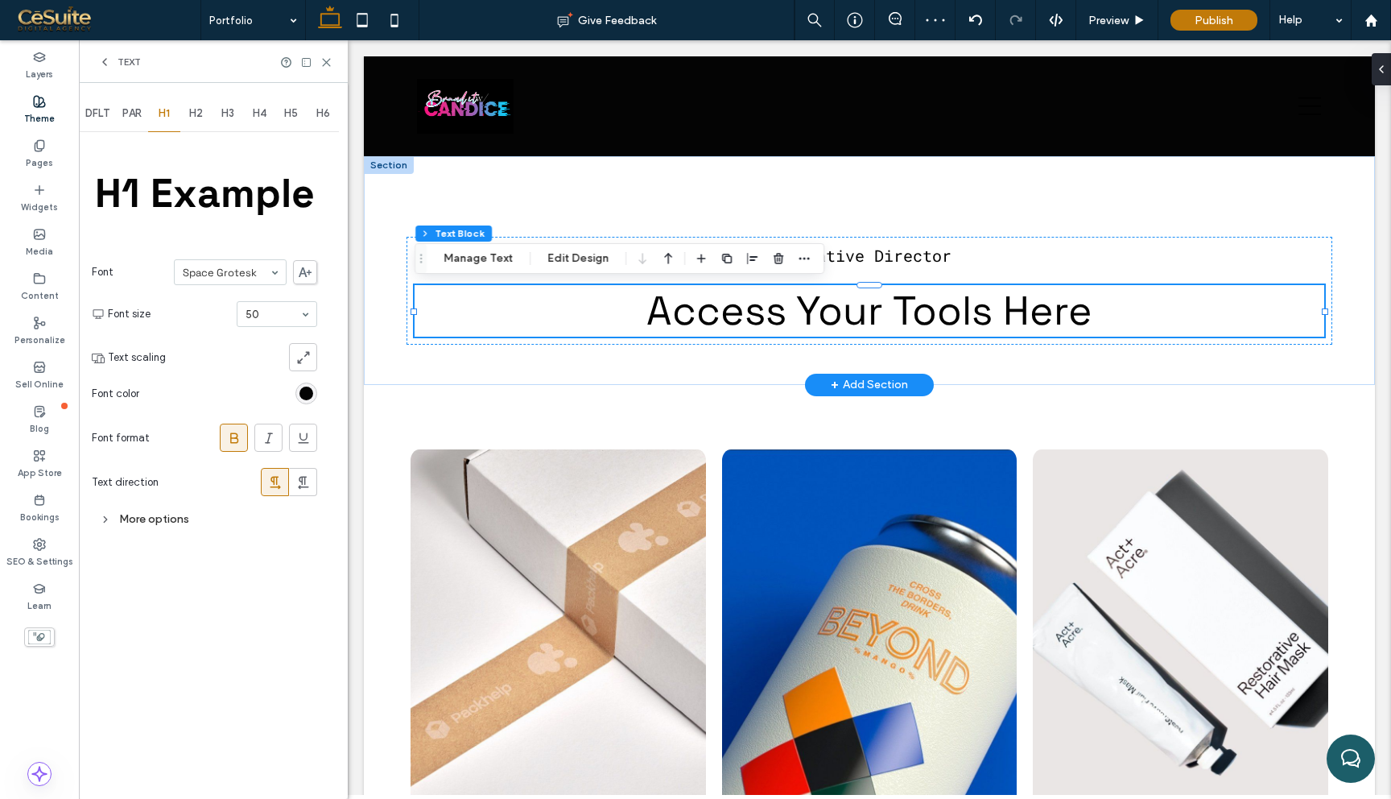
click at [238, 250] on span at bounding box center [243, 347] width 13 height 398
type input "***"
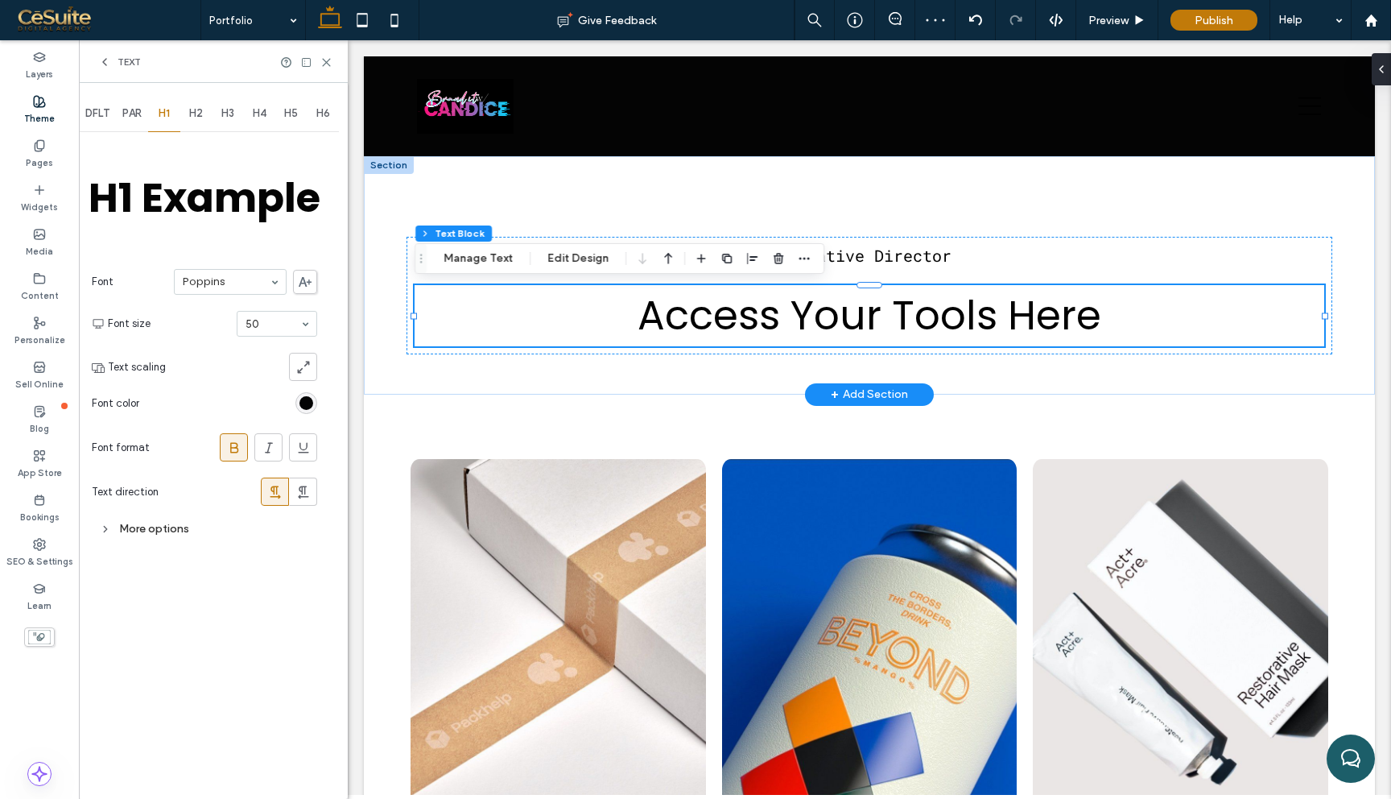
click at [273, 276] on div "Poppins" at bounding box center [230, 282] width 113 height 26
click at [260, 250] on div "H1 Example Font Poppins Font size 50 Text scaling Font color Font format Text d…" at bounding box center [204, 339] width 225 height 408
click at [233, 439] on icon at bounding box center [234, 447] width 16 height 16
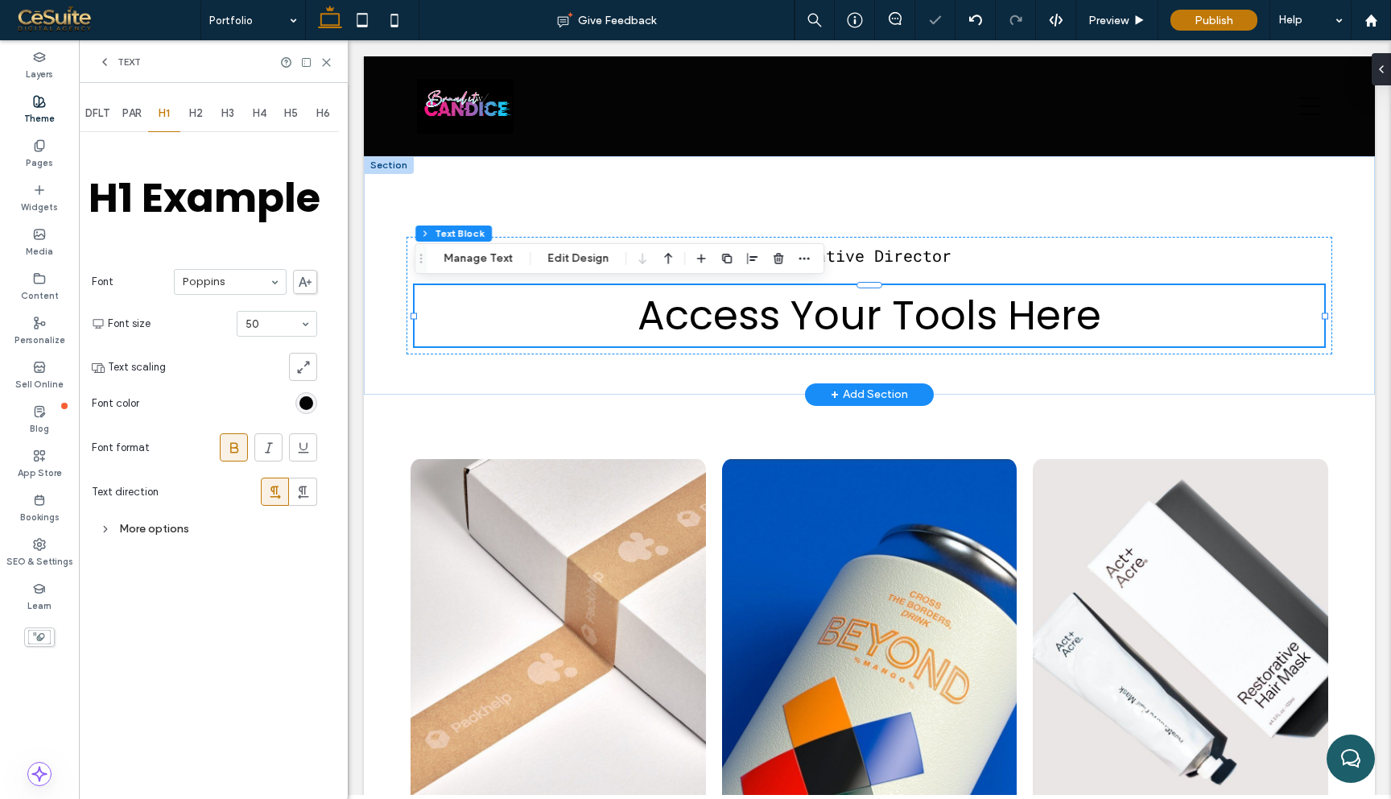
click at [126, 522] on div "More options" at bounding box center [204, 529] width 225 height 22
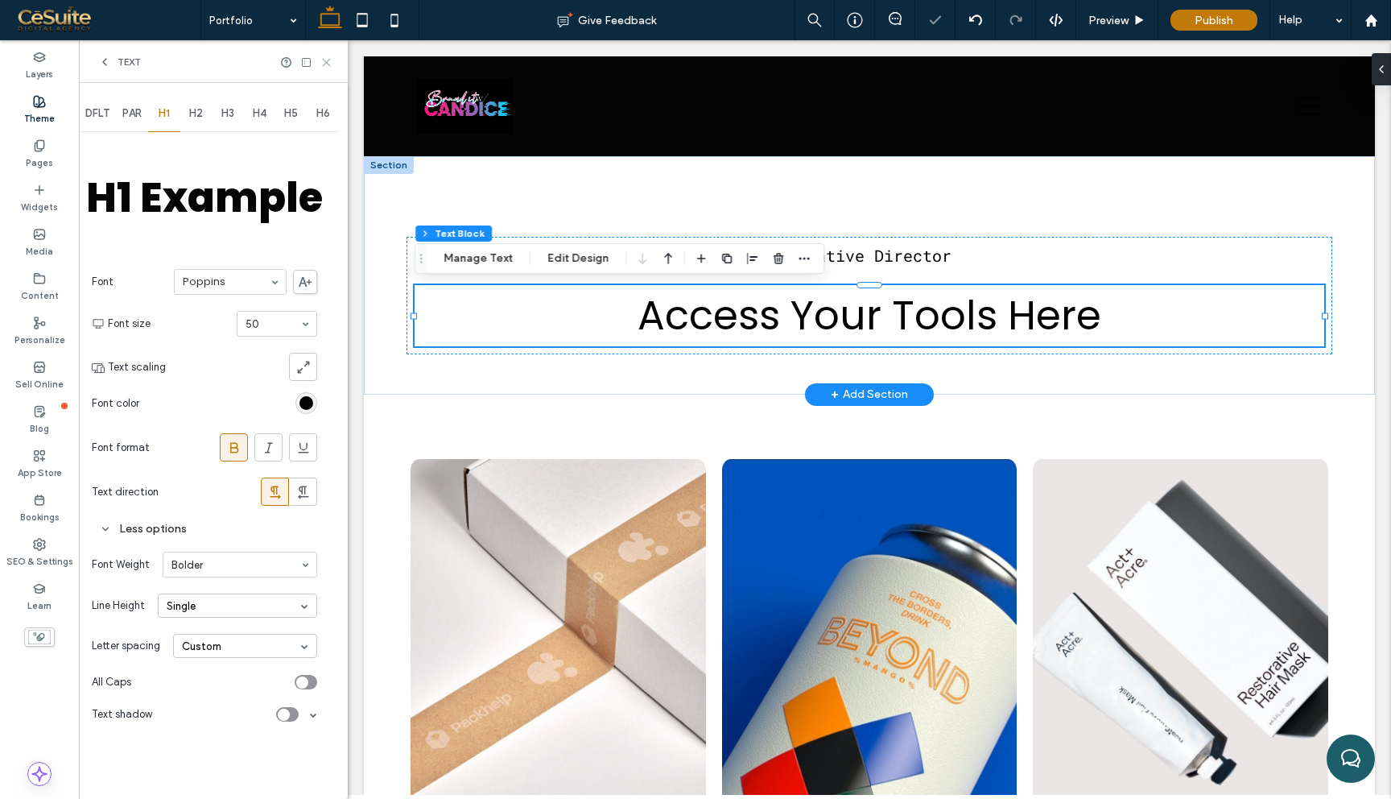
drag, startPoint x: 323, startPoint y: 59, endPoint x: 279, endPoint y: 19, distance: 58.7
click at [323, 59] on use at bounding box center [326, 62] width 7 height 7
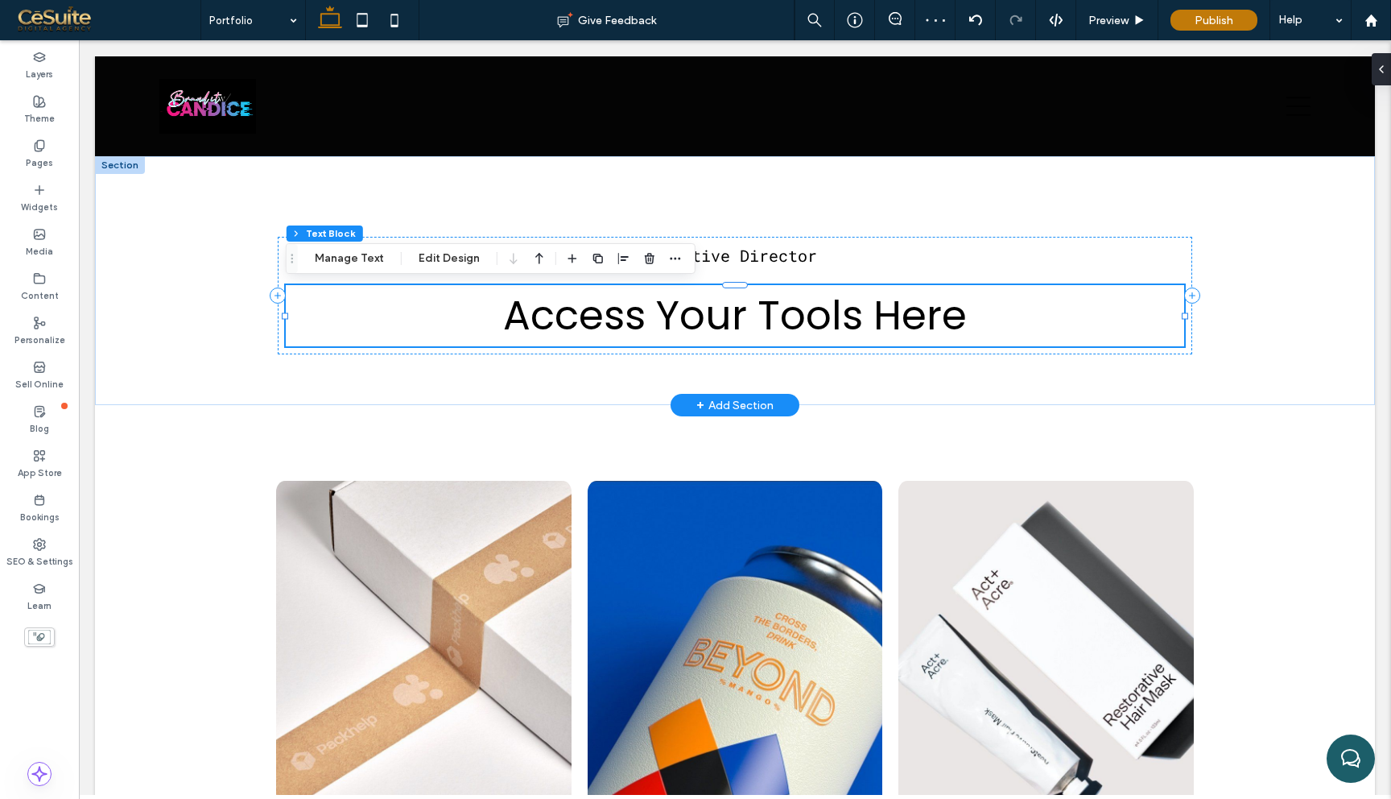
click at [739, 303] on font "ccess Your Tools Here" at bounding box center [748, 315] width 436 height 57
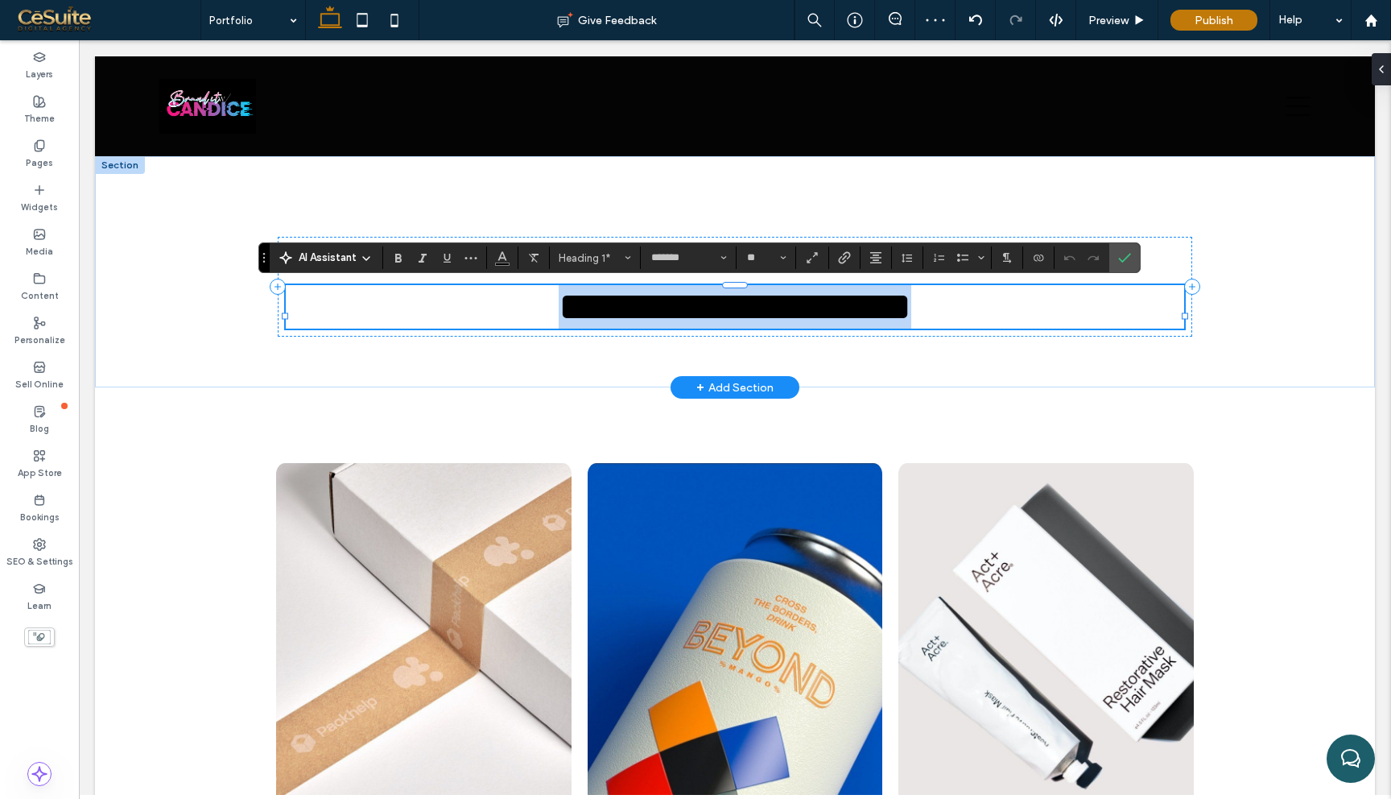
click at [739, 303] on span "**********" at bounding box center [735, 306] width 353 height 39
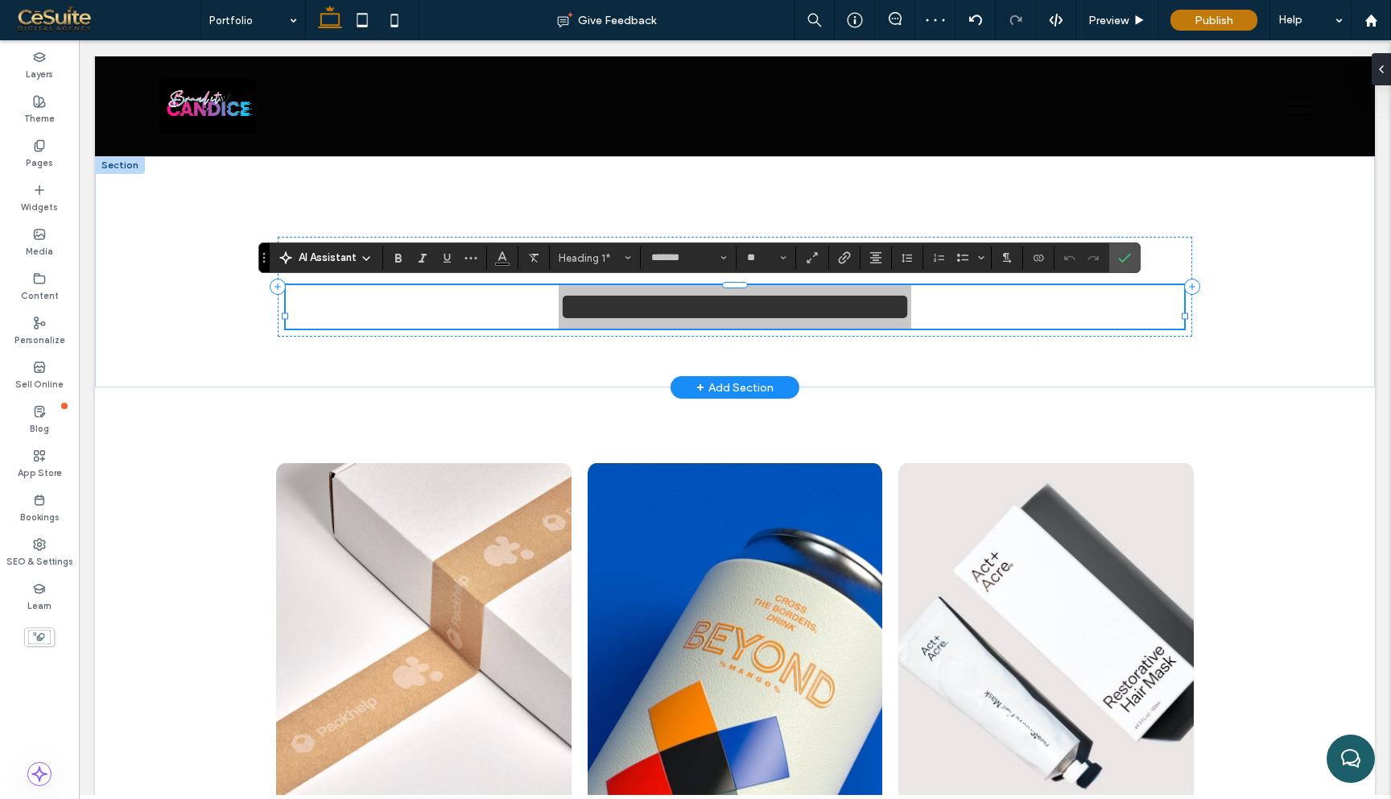
click at [383, 255] on section at bounding box center [435, 257] width 104 height 23
click at [398, 259] on icon "Bold" at bounding box center [398, 257] width 13 height 13
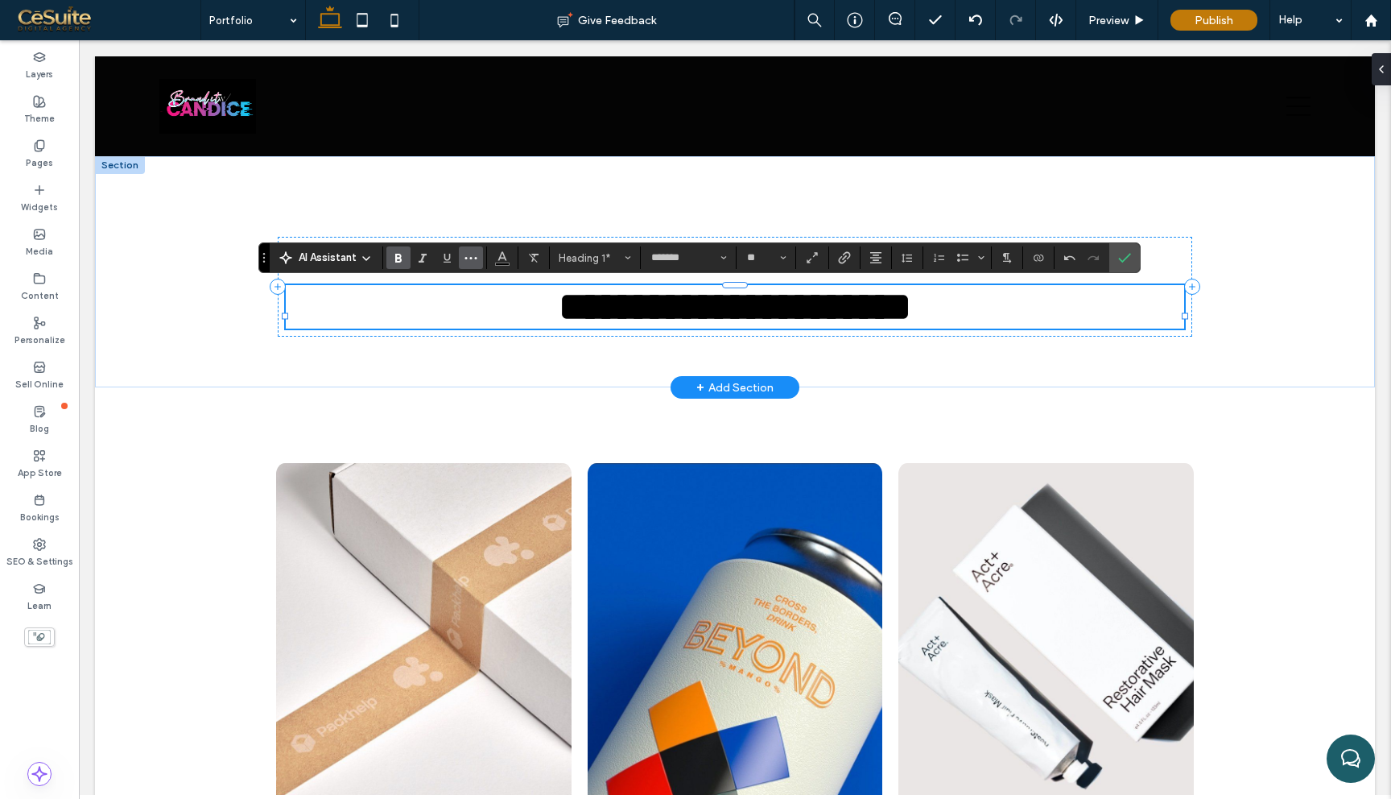
click at [466, 257] on use "More" at bounding box center [470, 258] width 12 height 2
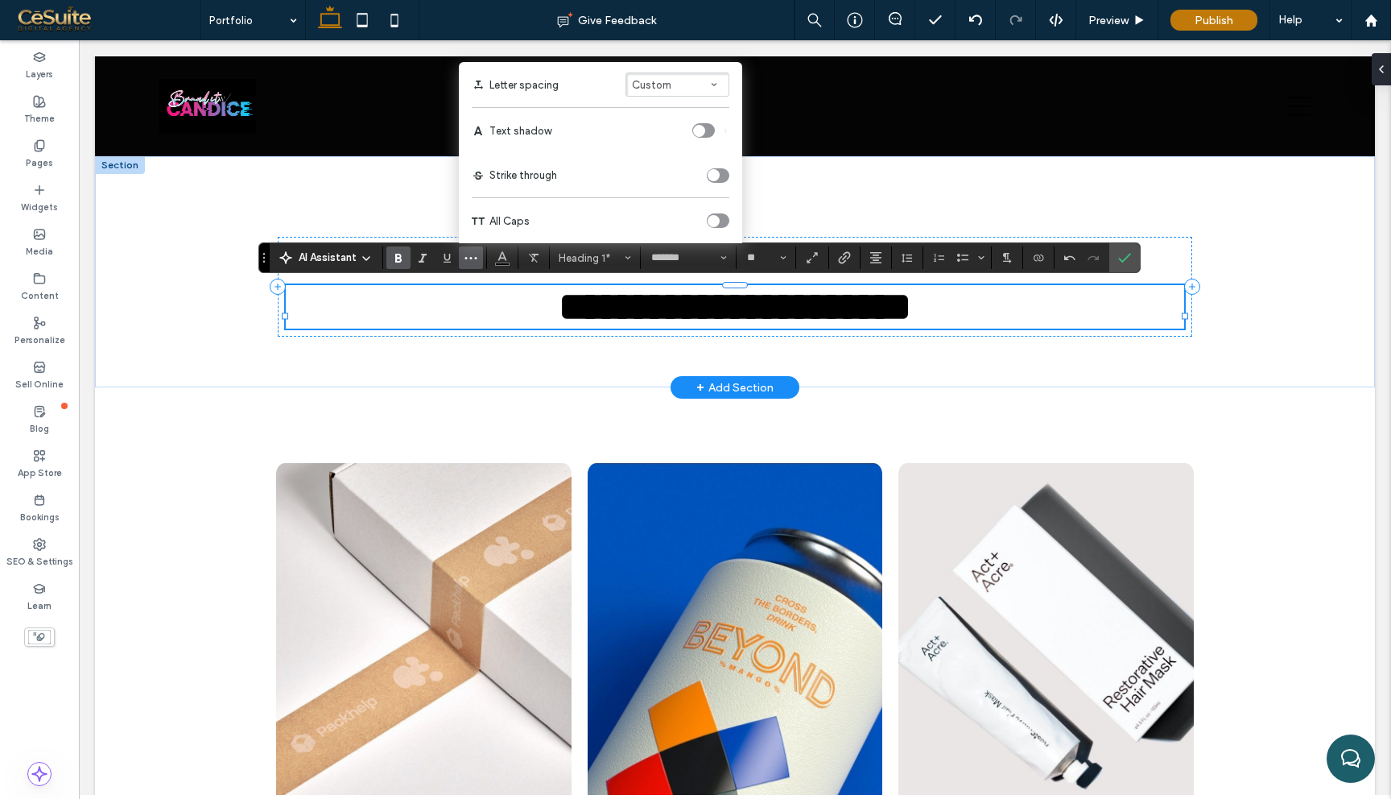
click at [721, 221] on div "toggle" at bounding box center [718, 220] width 23 height 14
click at [1120, 257] on icon "Confirm" at bounding box center [1124, 257] width 13 height 13
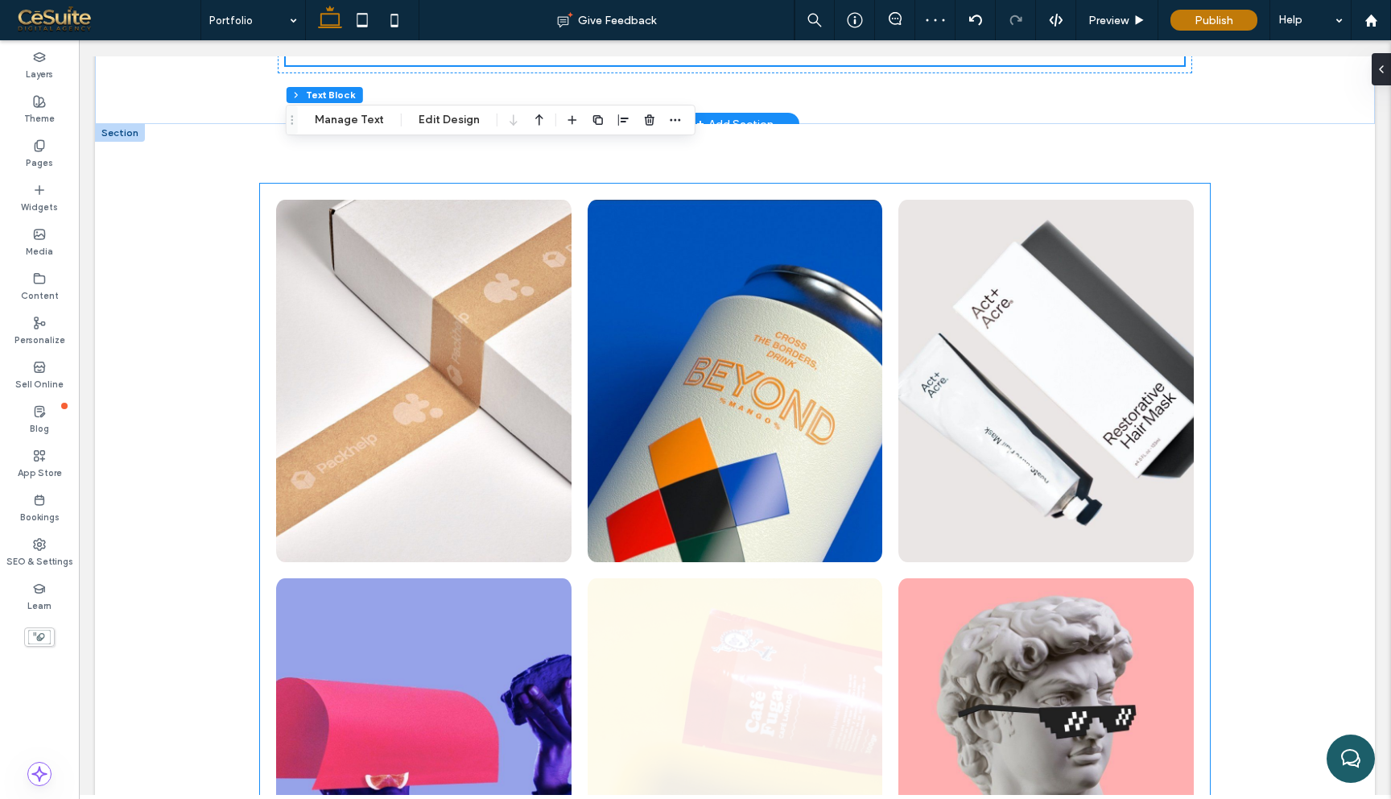
scroll to position [115, 0]
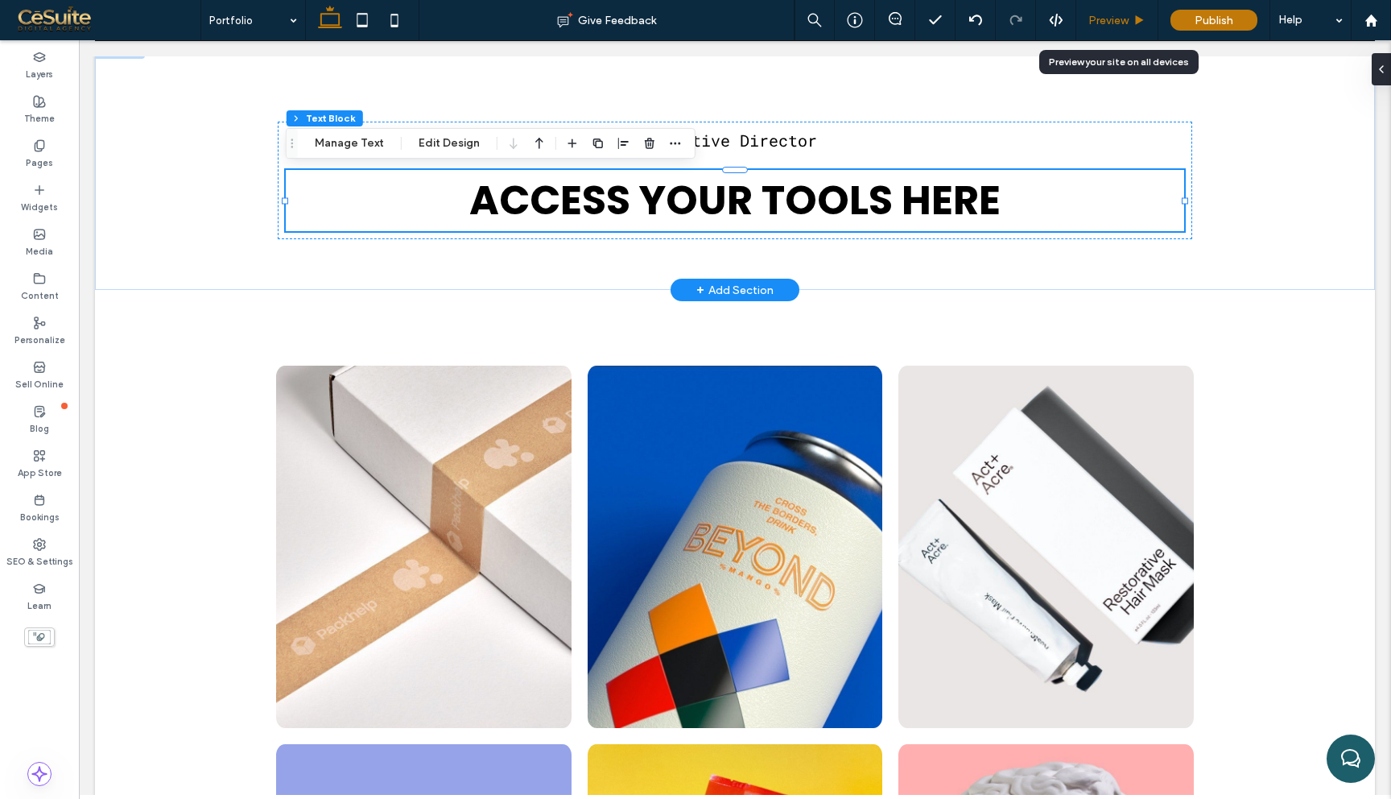
click at [1139, 21] on use at bounding box center [1140, 19] width 8 height 9
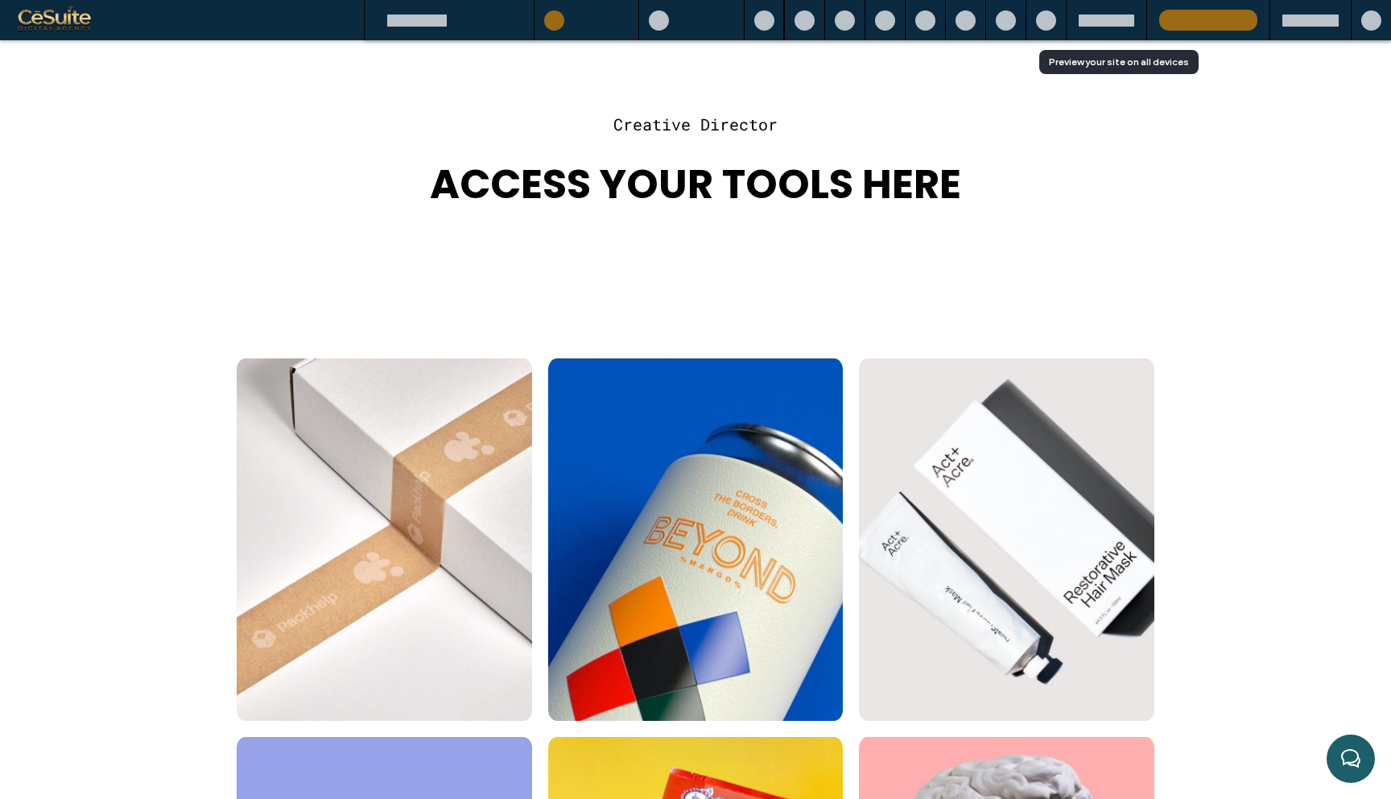
scroll to position [99, 0]
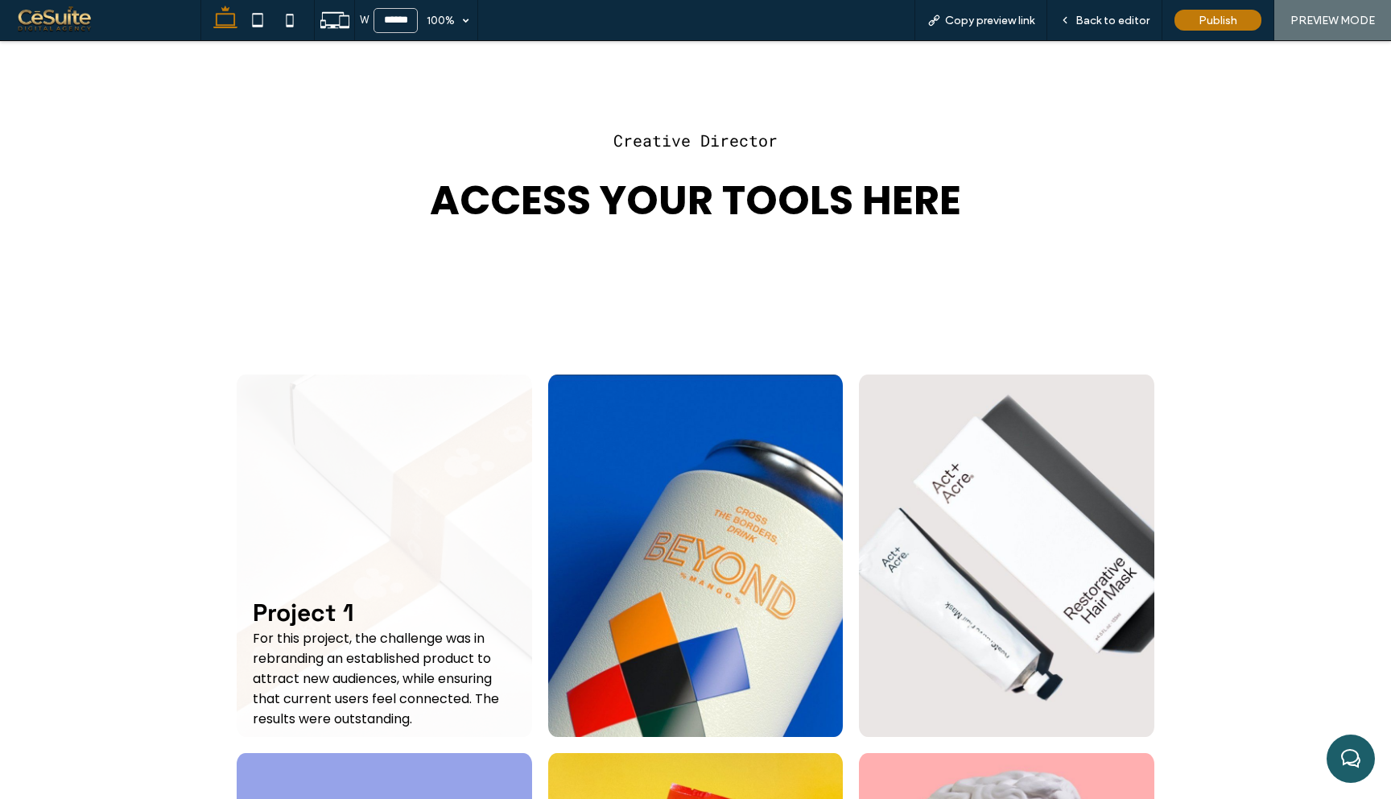
click at [427, 526] on link at bounding box center [384, 555] width 295 height 362
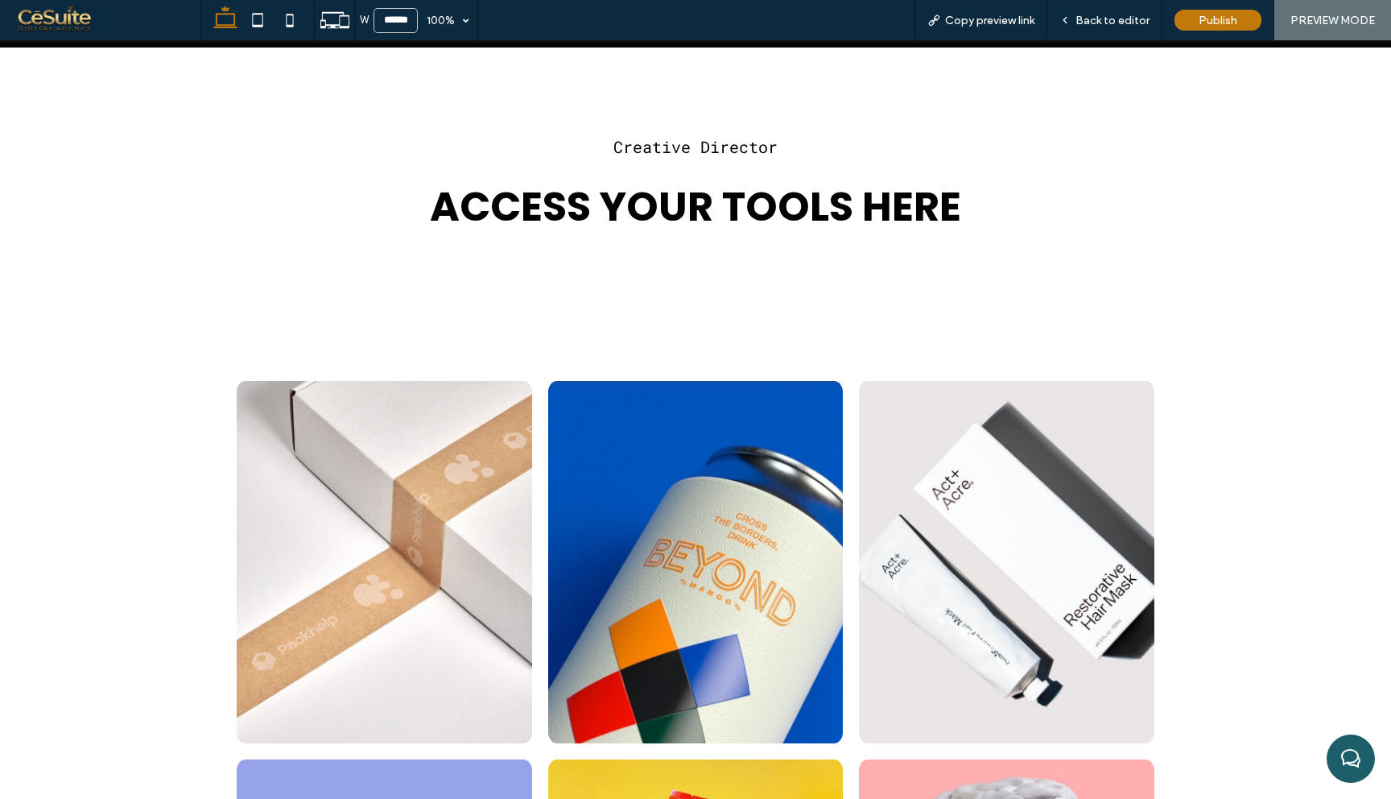
scroll to position [0, 0]
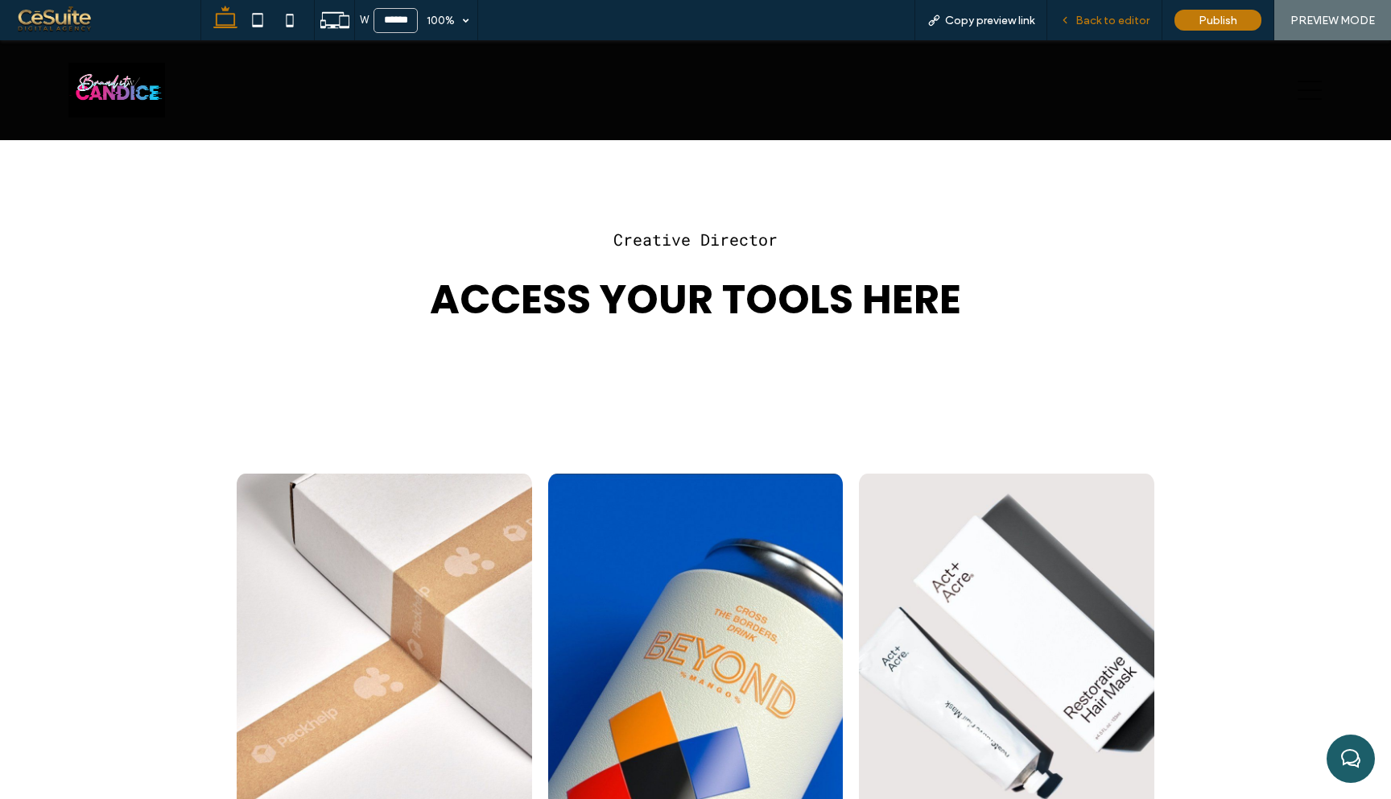
click at [1133, 14] on span "Back to editor" at bounding box center [1112, 21] width 74 height 14
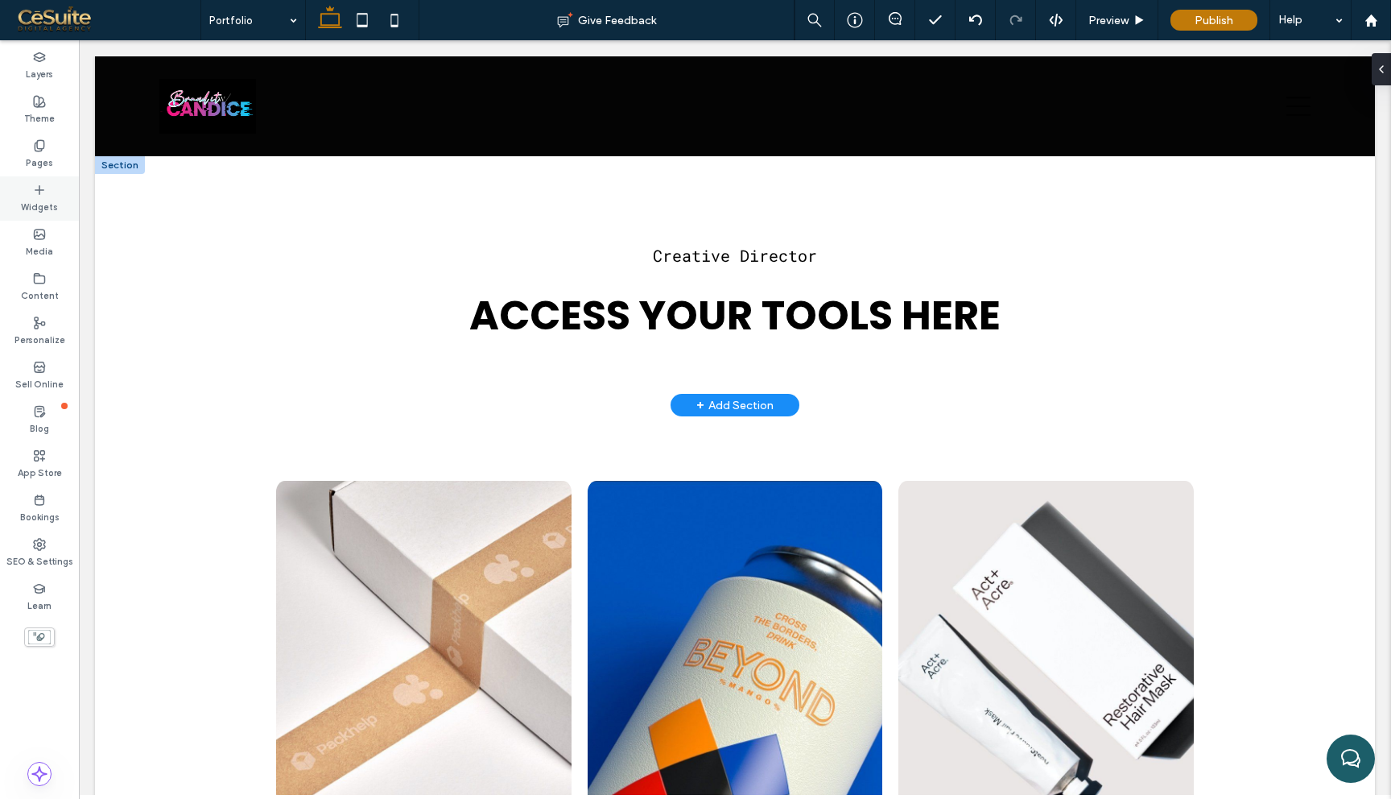
click at [38, 199] on label "Widgets" at bounding box center [39, 205] width 37 height 18
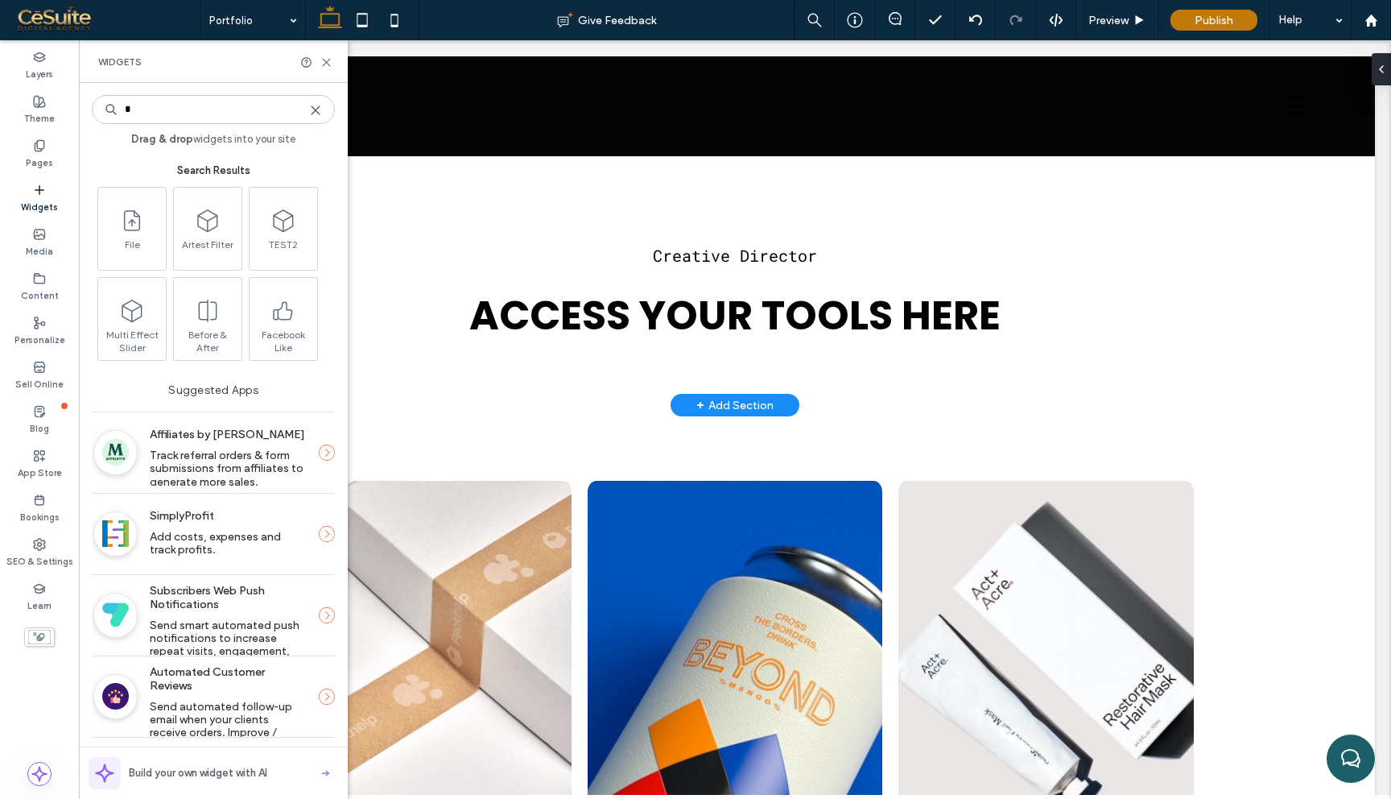
type input "*"
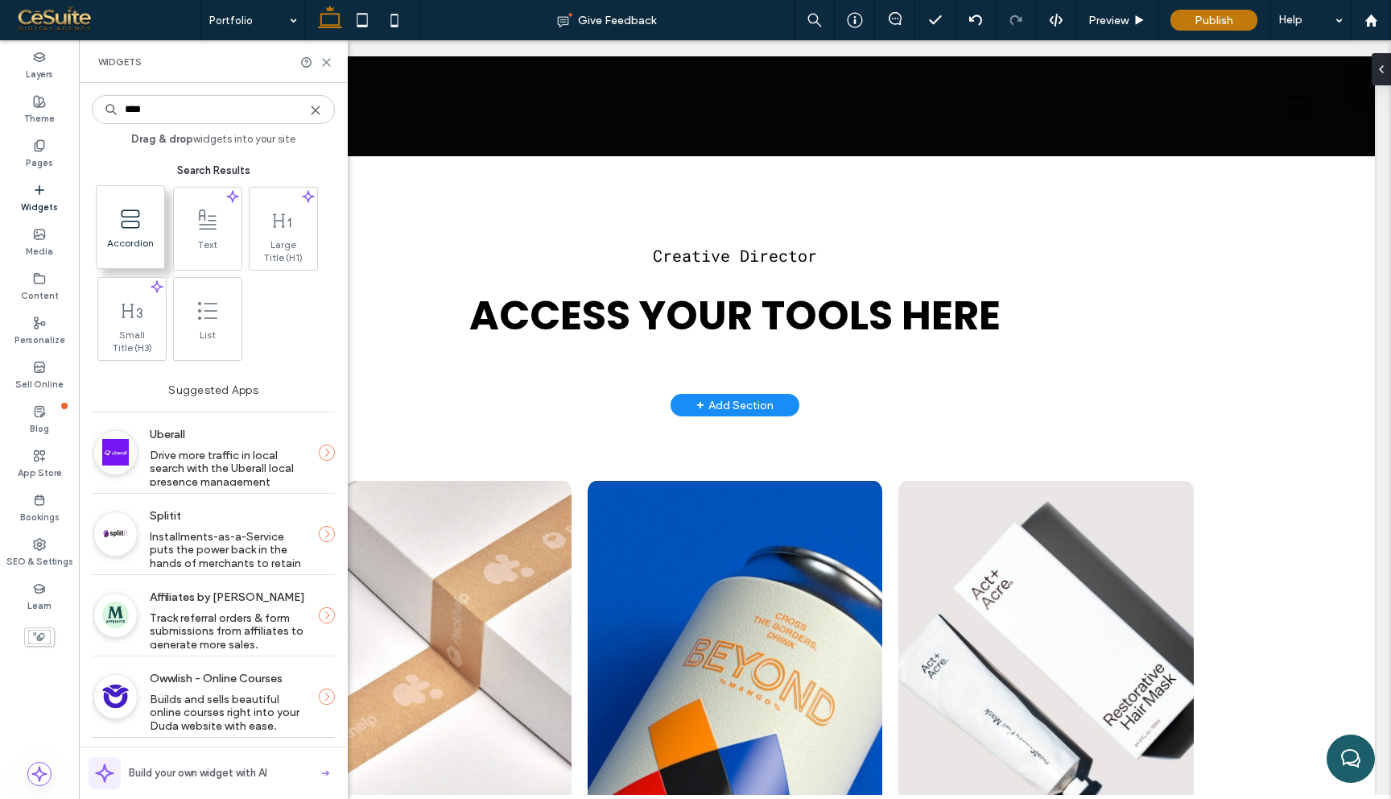
type input "****"
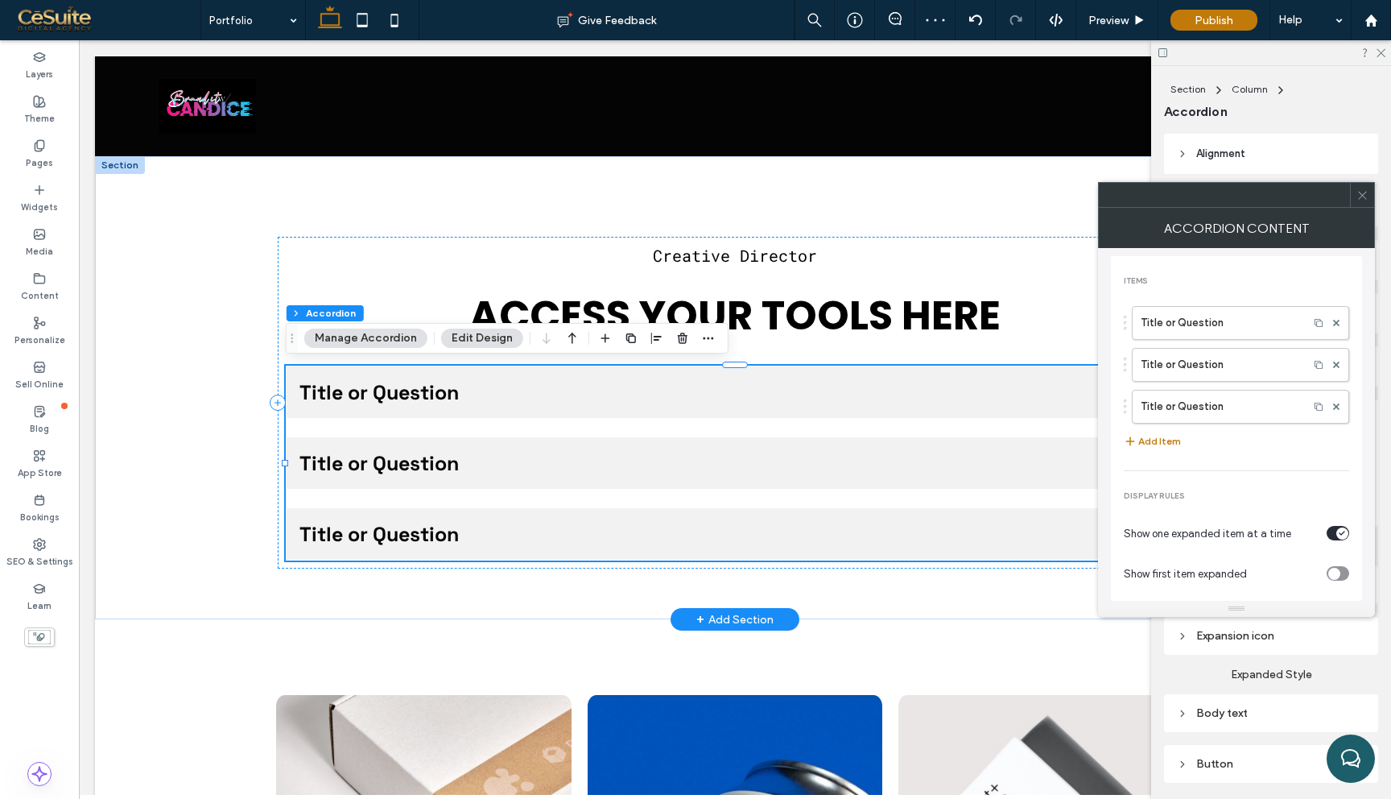
click at [1362, 200] on icon at bounding box center [1362, 195] width 12 height 12
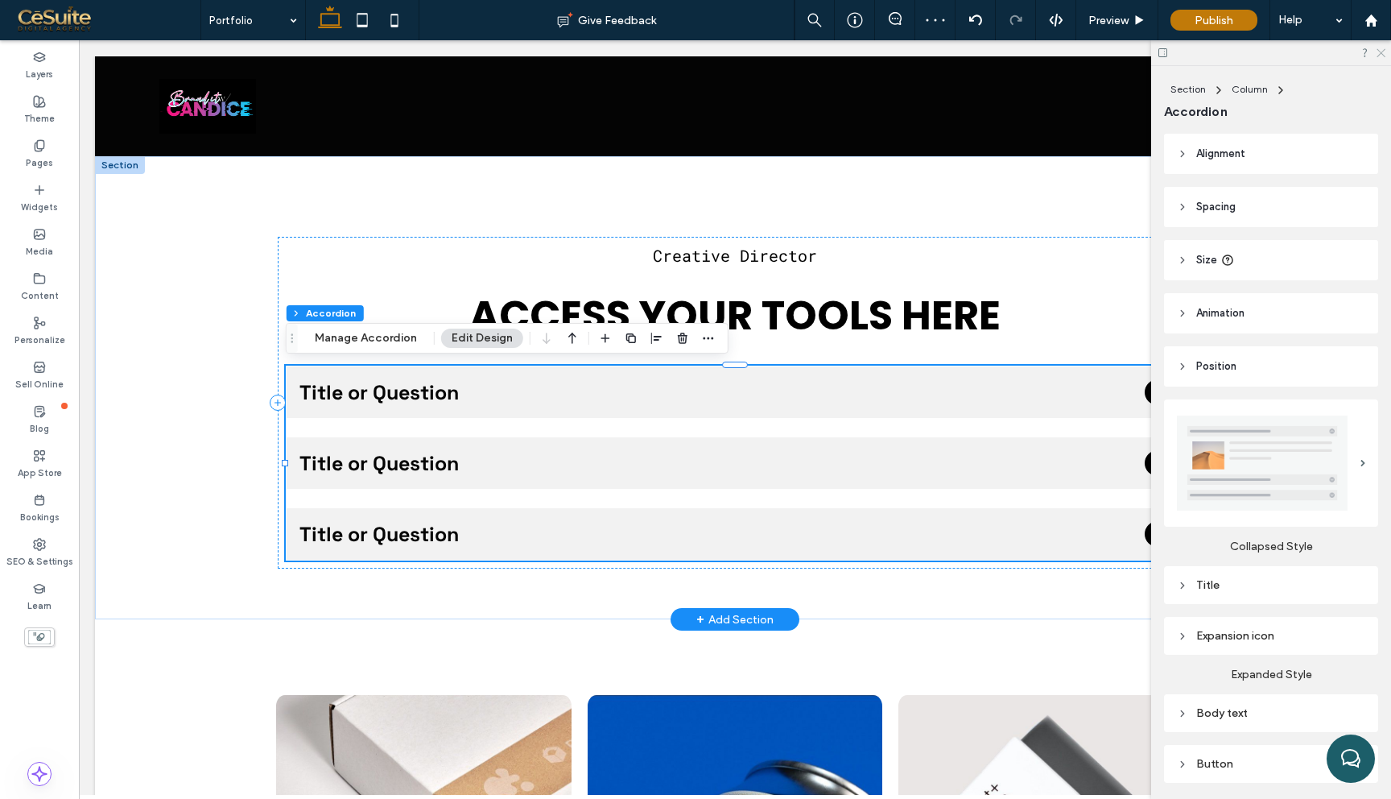
click at [1380, 56] on icon at bounding box center [1380, 52] width 10 height 10
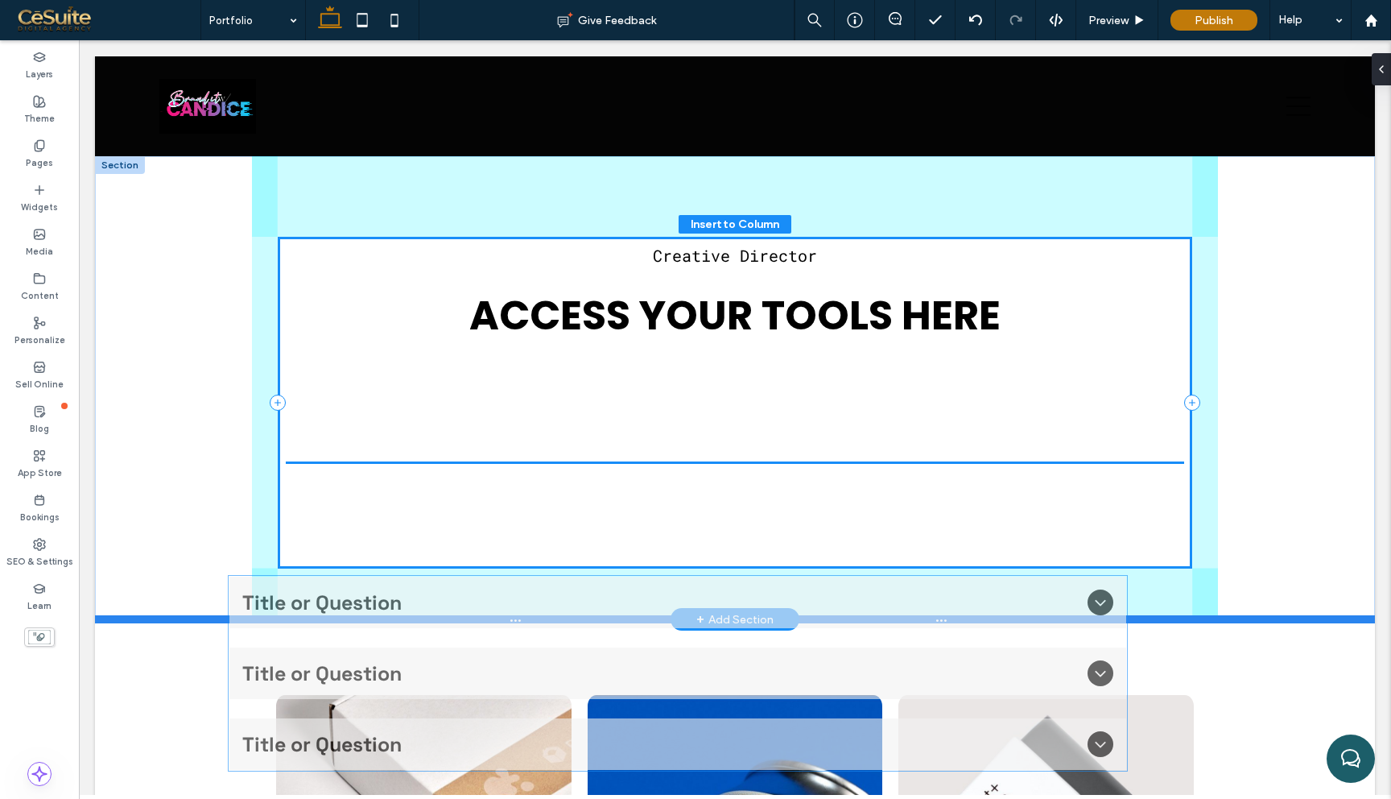
drag, startPoint x: 907, startPoint y: 404, endPoint x: 850, endPoint y: 615, distance: 218.5
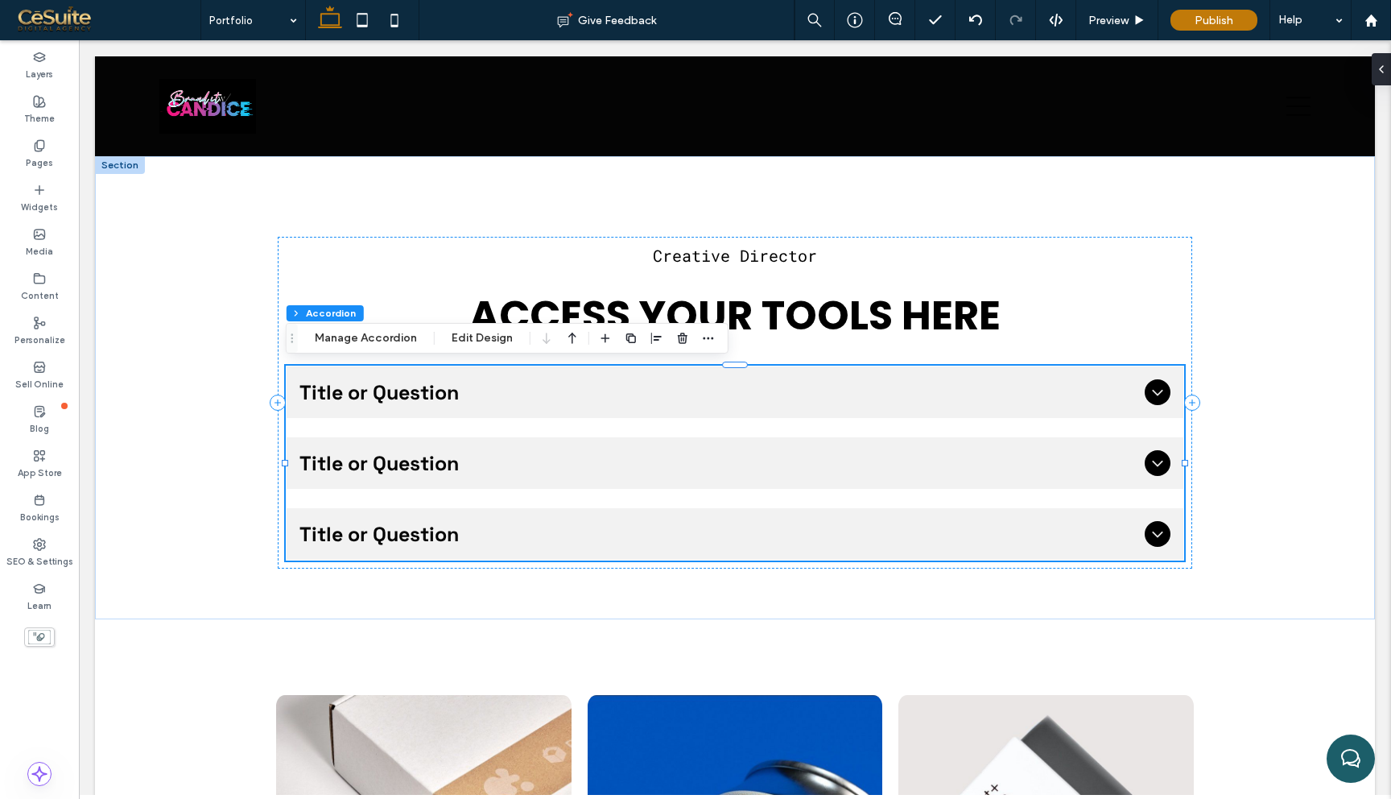
click at [1112, 396] on span "Title or Question" at bounding box center [718, 392] width 839 height 26
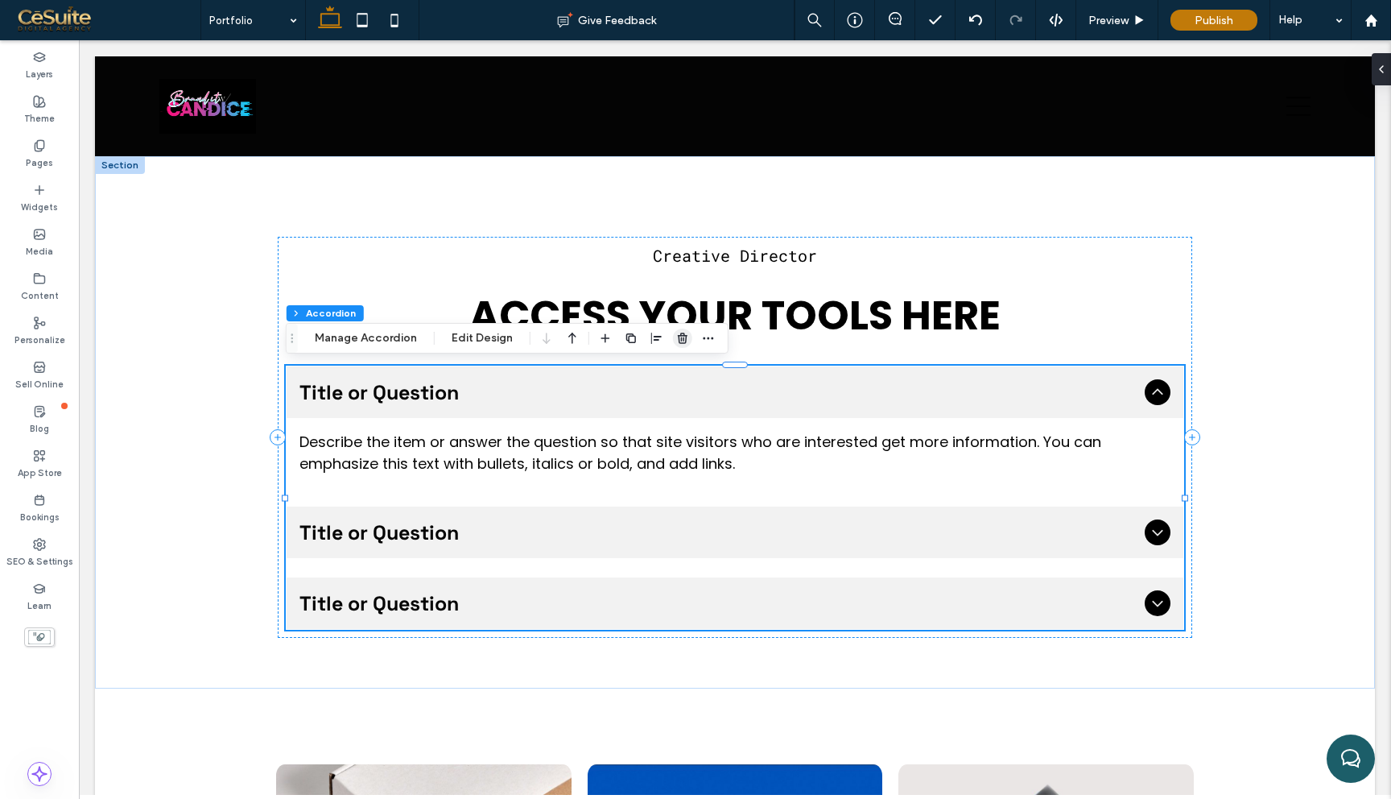
click at [678, 342] on use "button" at bounding box center [683, 337] width 10 height 10
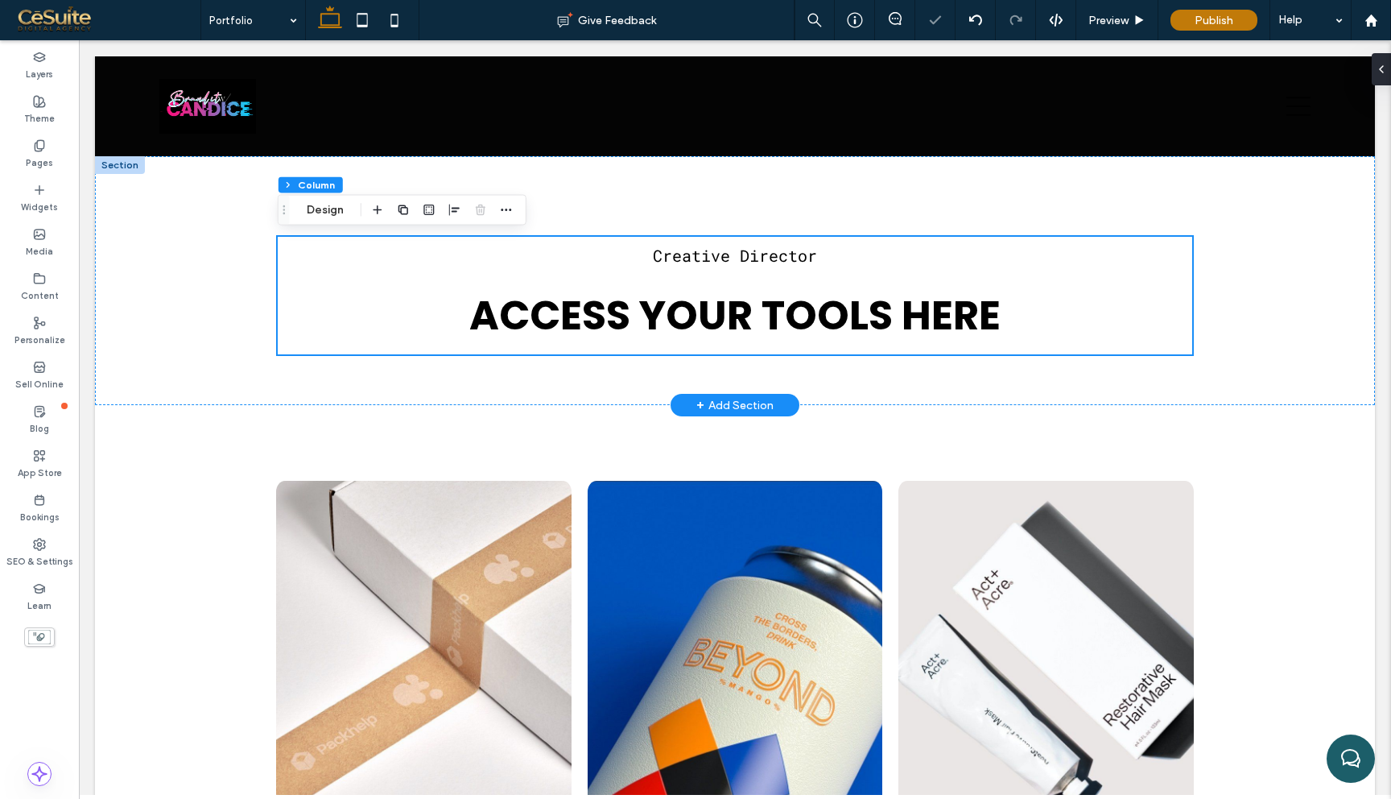
click at [761, 406] on div "+ Add Section" at bounding box center [734, 405] width 77 height 18
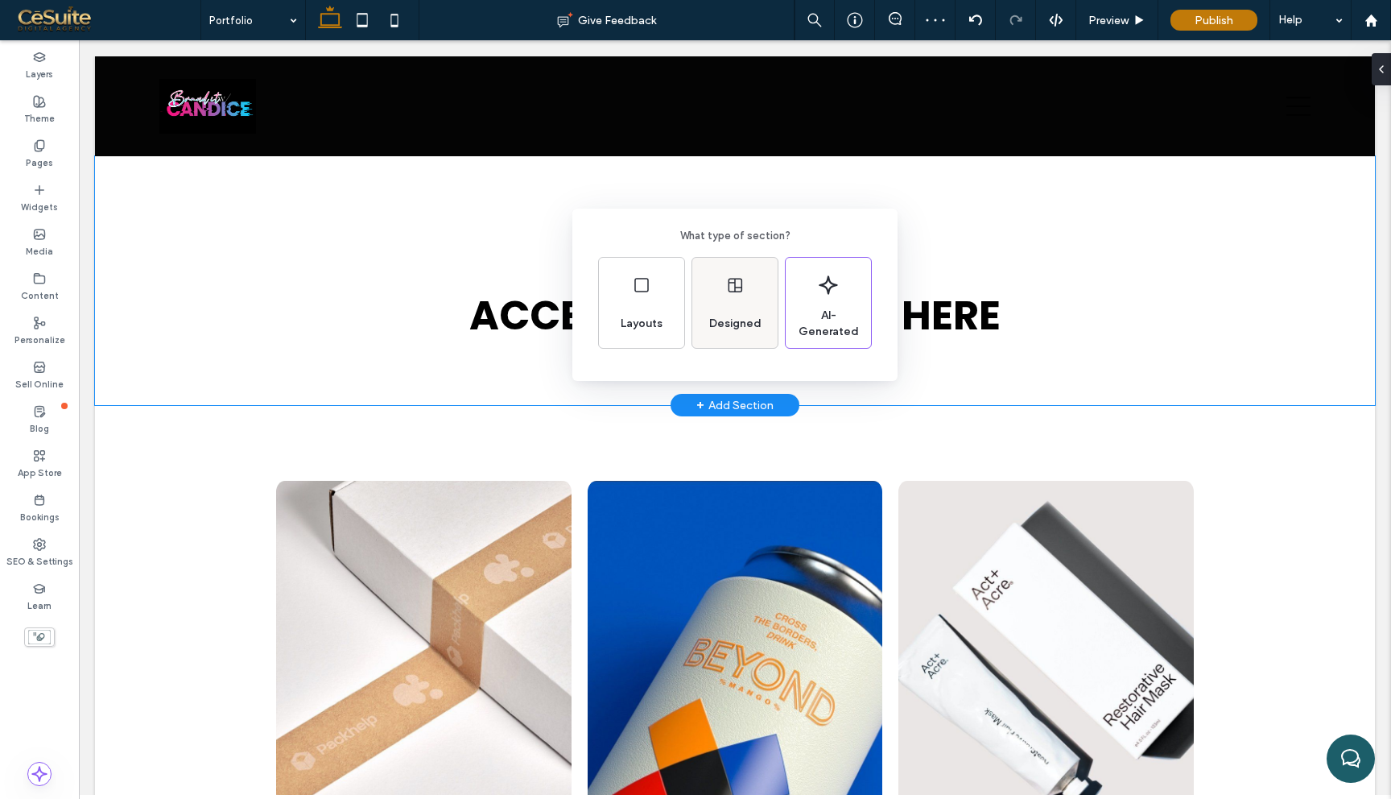
click at [732, 313] on div "Designed" at bounding box center [735, 323] width 65 height 35
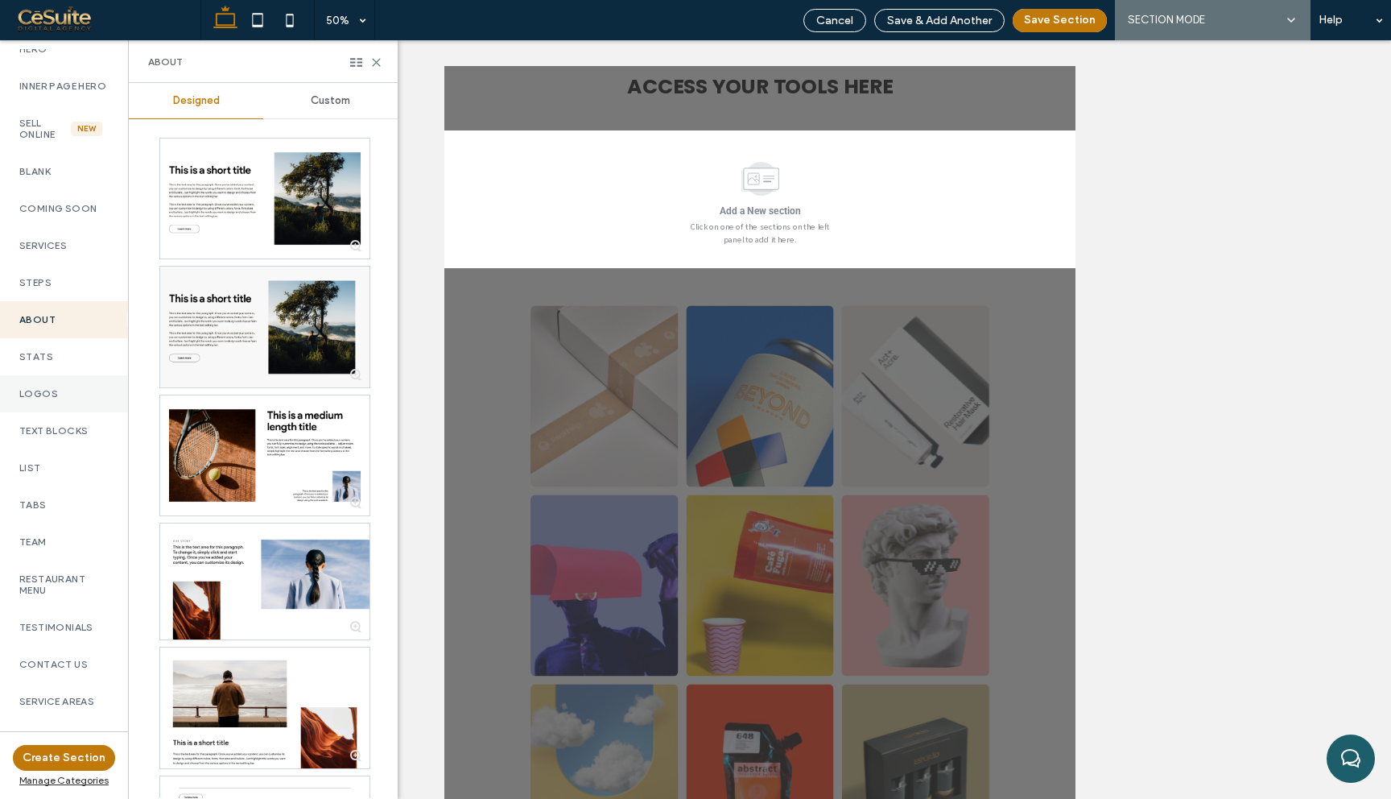
scroll to position [115, 0]
click at [70, 374] on div "Stats" at bounding box center [64, 355] width 128 height 37
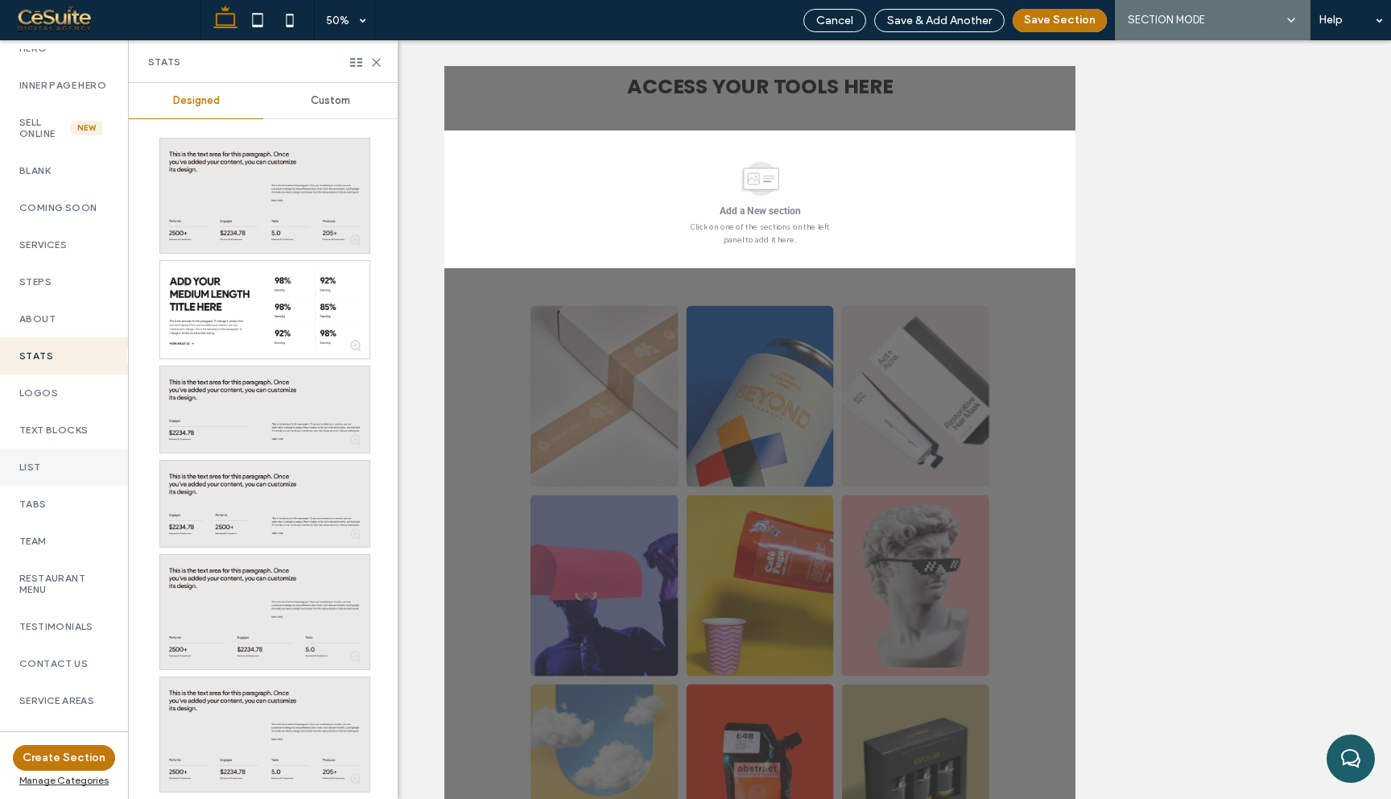
click at [62, 473] on label "List" at bounding box center [63, 466] width 89 height 11
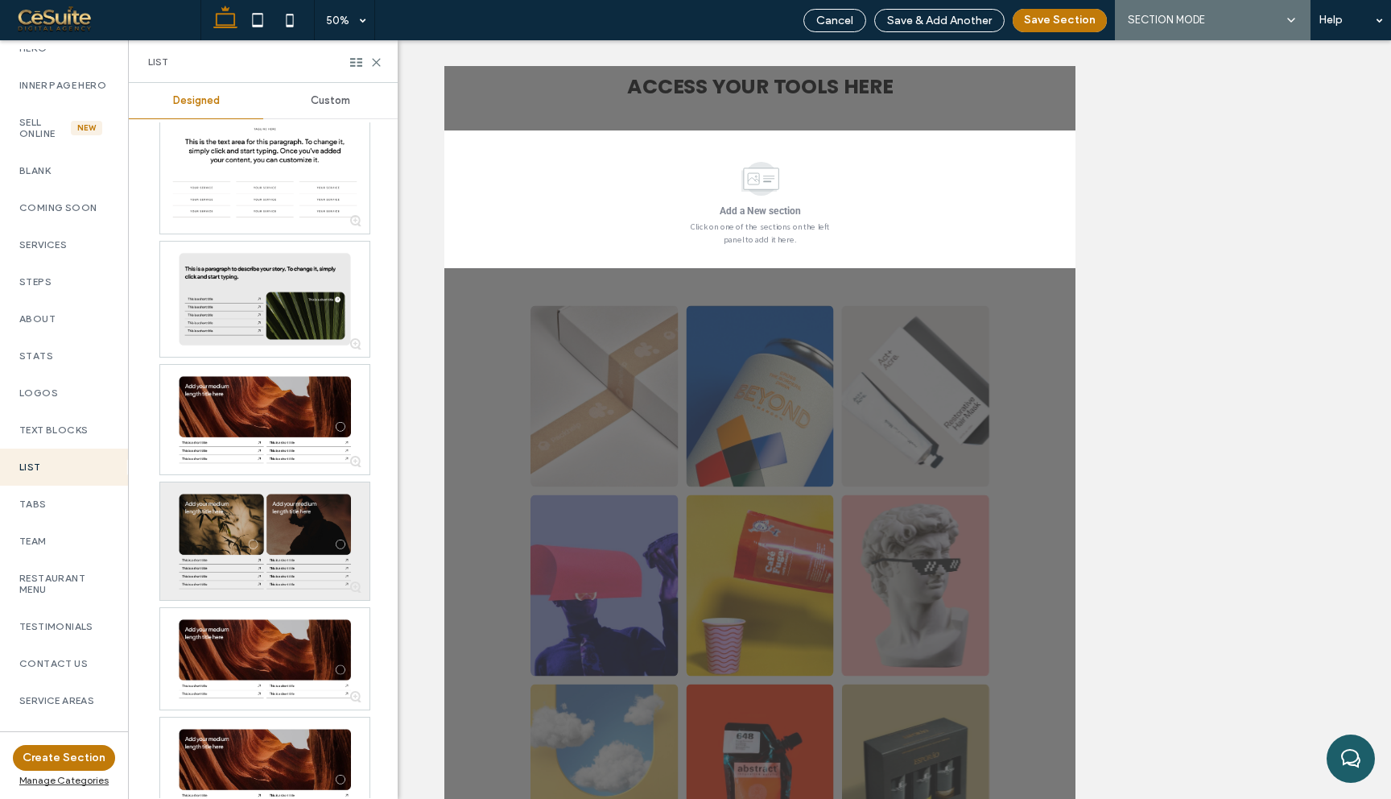
scroll to position [171, 0]
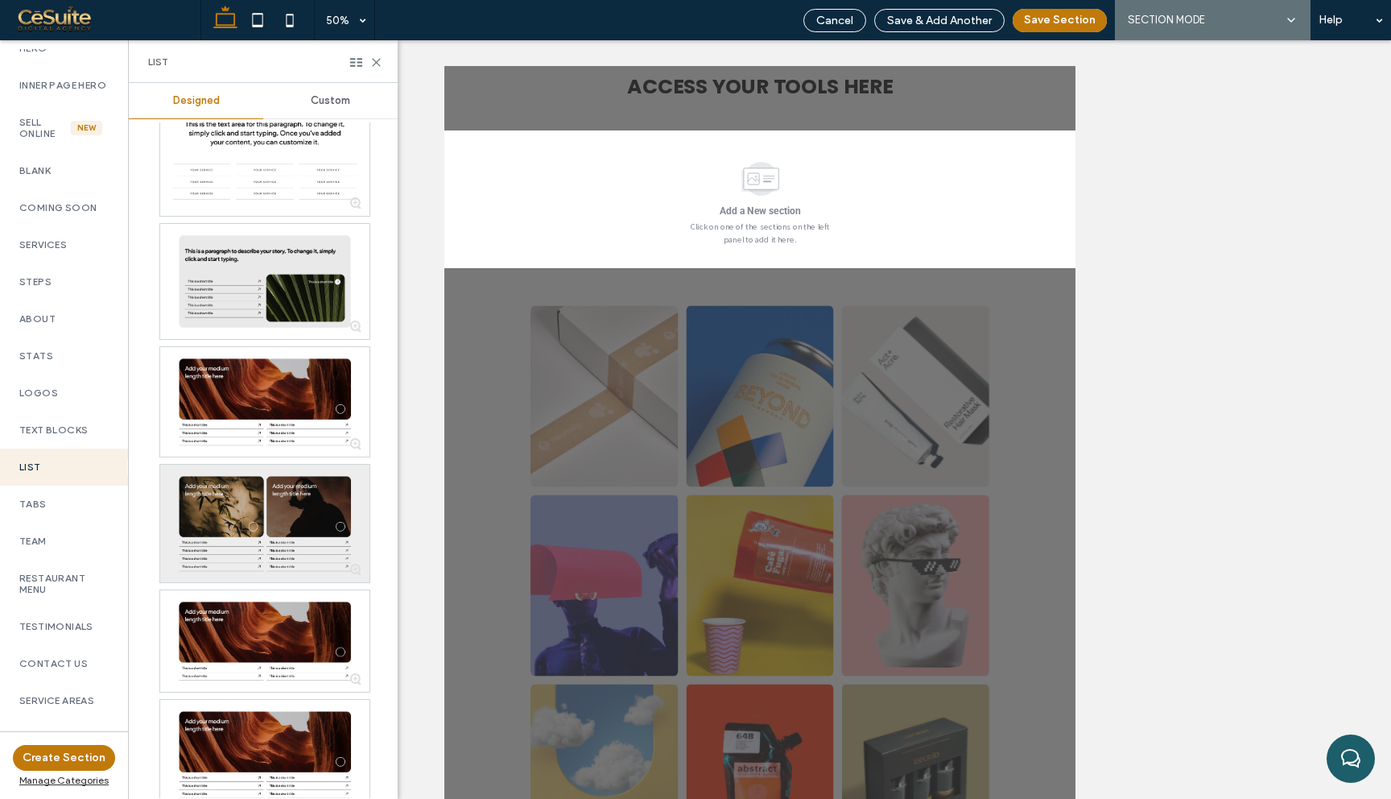
click at [258, 544] on div at bounding box center [264, 523] width 209 height 118
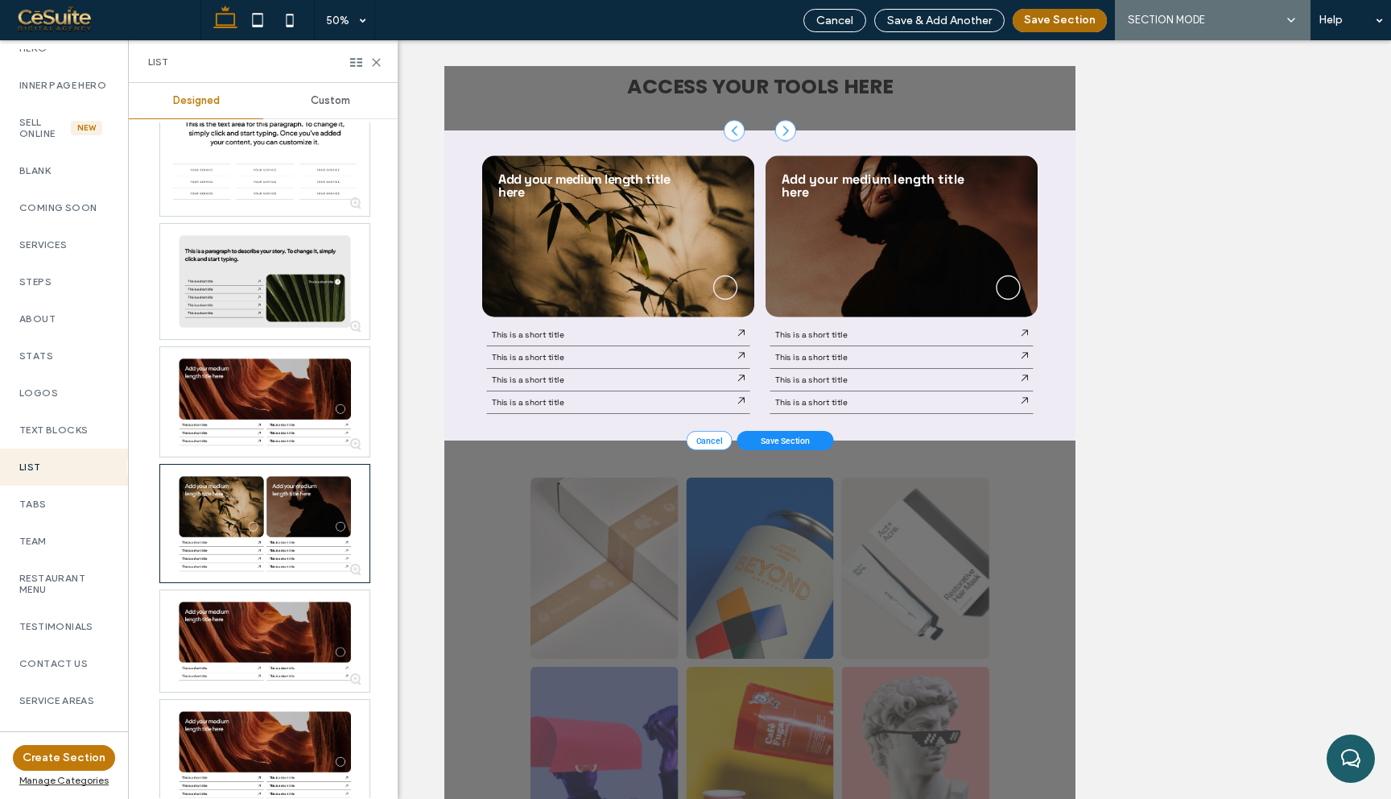
click at [1061, 19] on button "Save Section" at bounding box center [1060, 20] width 94 height 23
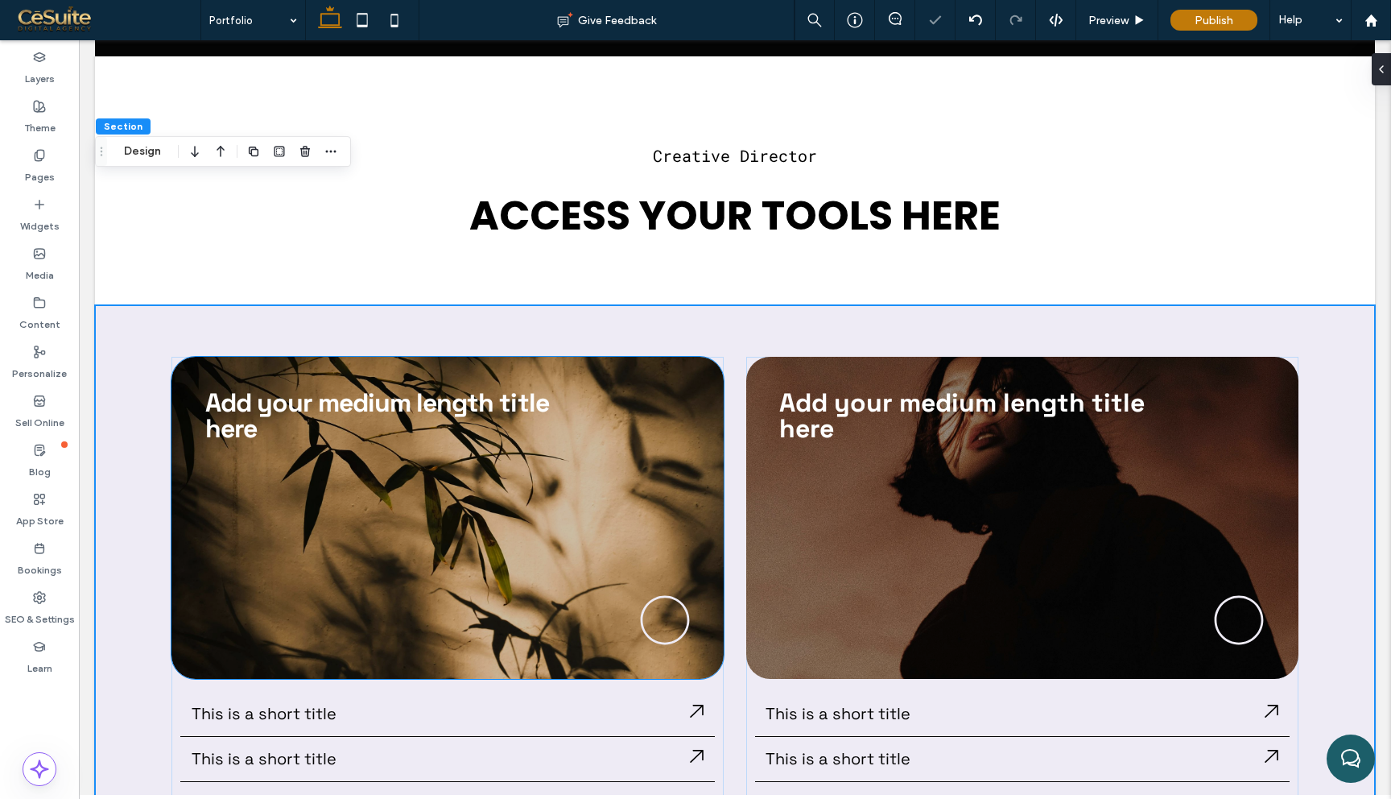
scroll to position [0, 0]
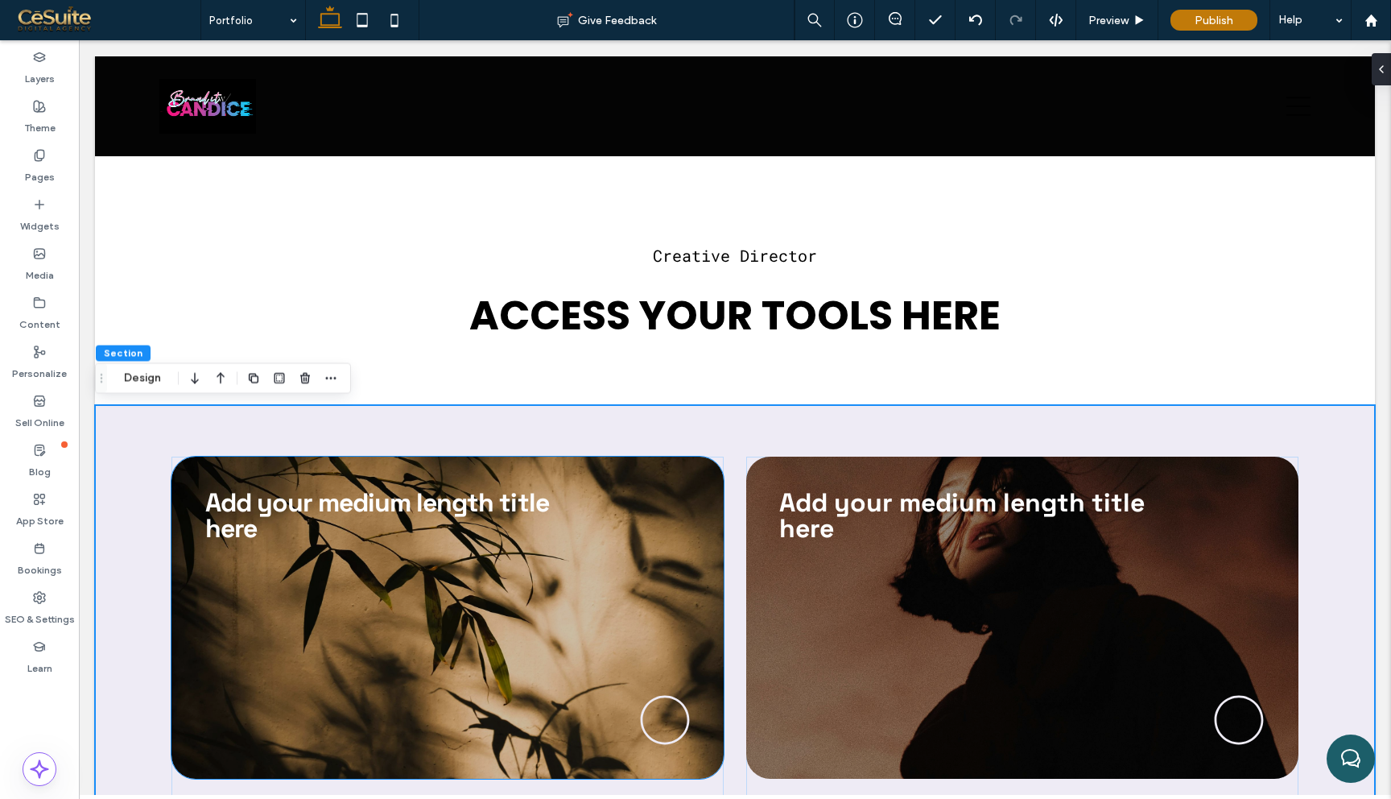
click at [290, 520] on h2 "Add your medium length title here" at bounding box center [393, 515] width 377 height 52
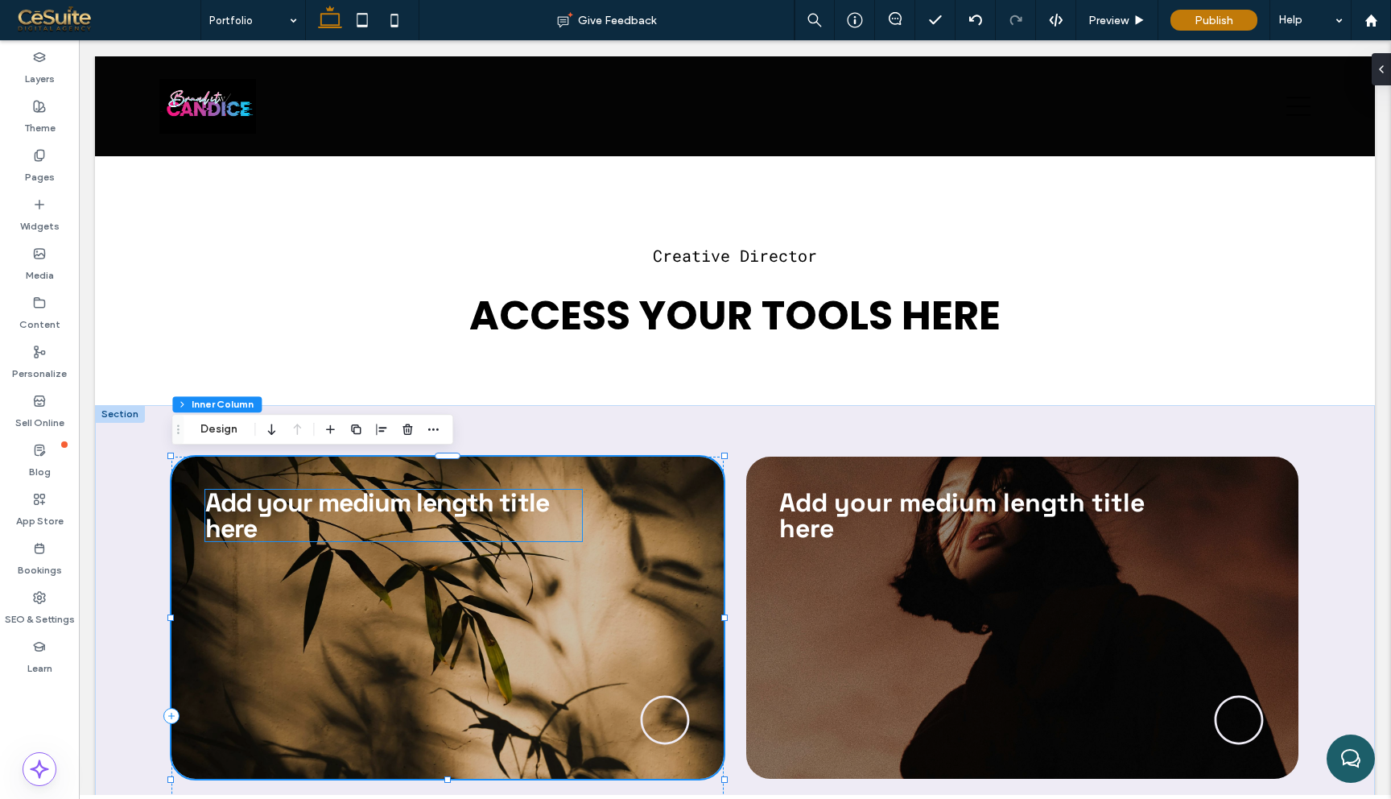
click at [291, 505] on link "Add your medium length title here" at bounding box center [377, 515] width 344 height 58
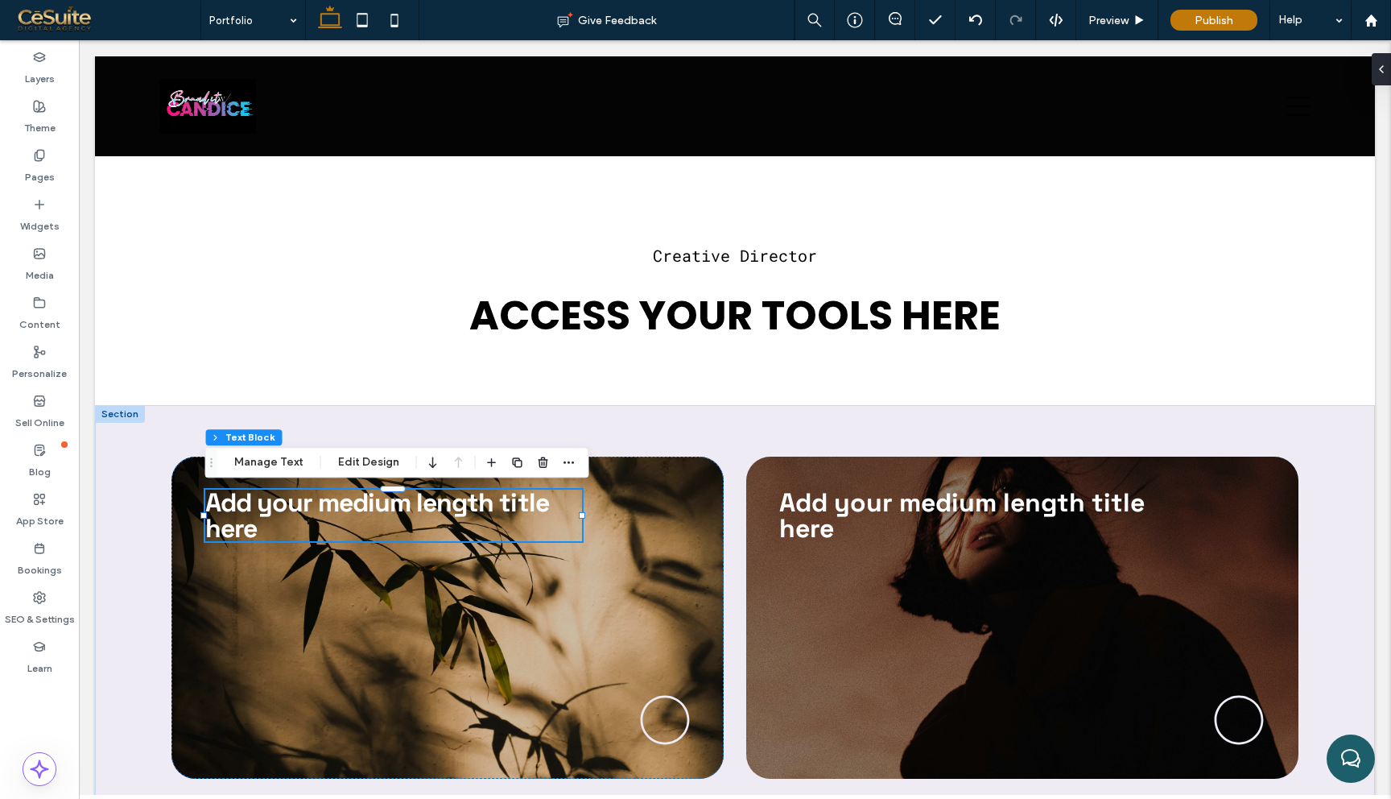
click at [291, 505] on link "Add your medium length title here" at bounding box center [377, 515] width 344 height 58
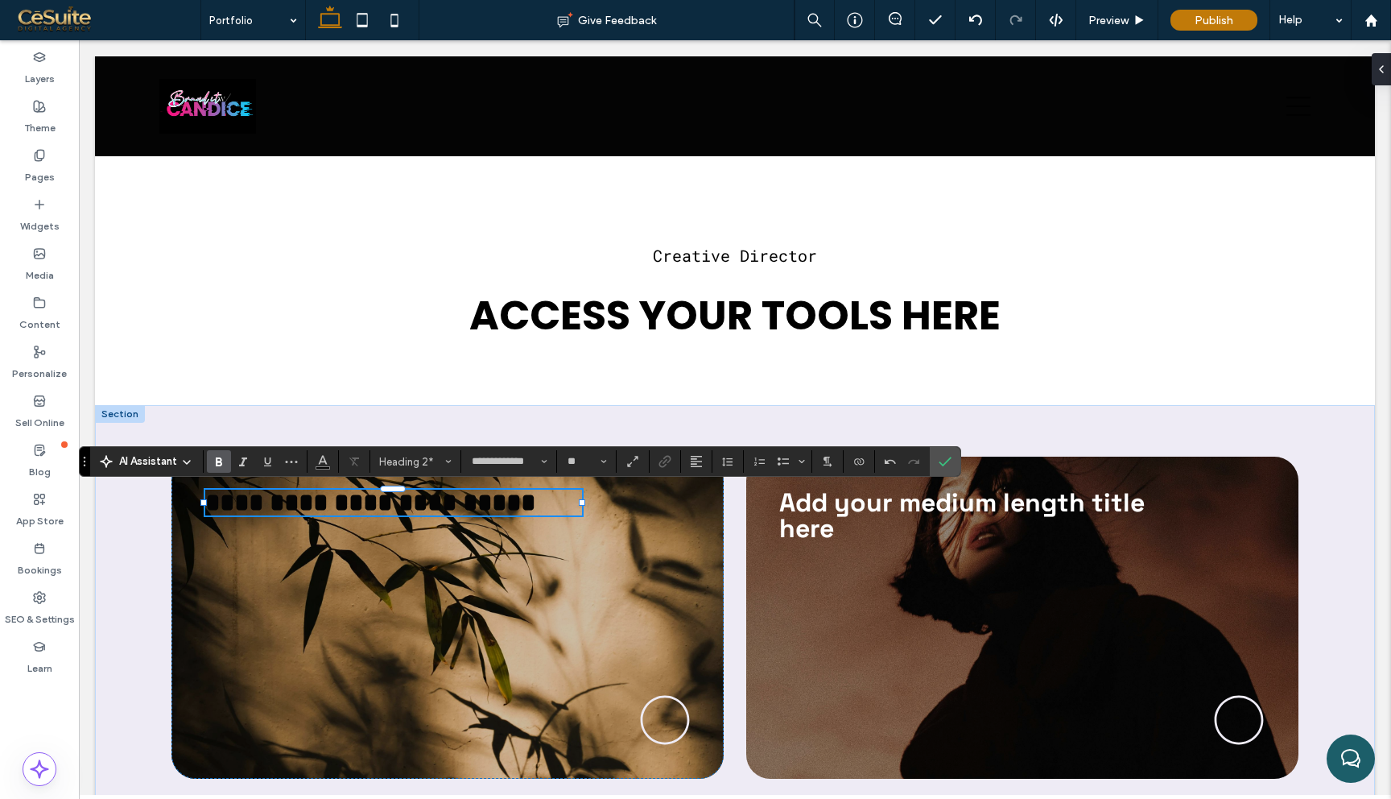
click at [307, 500] on h2 "**********" at bounding box center [393, 502] width 377 height 26
click at [319, 460] on icon "Color" at bounding box center [322, 459] width 13 height 13
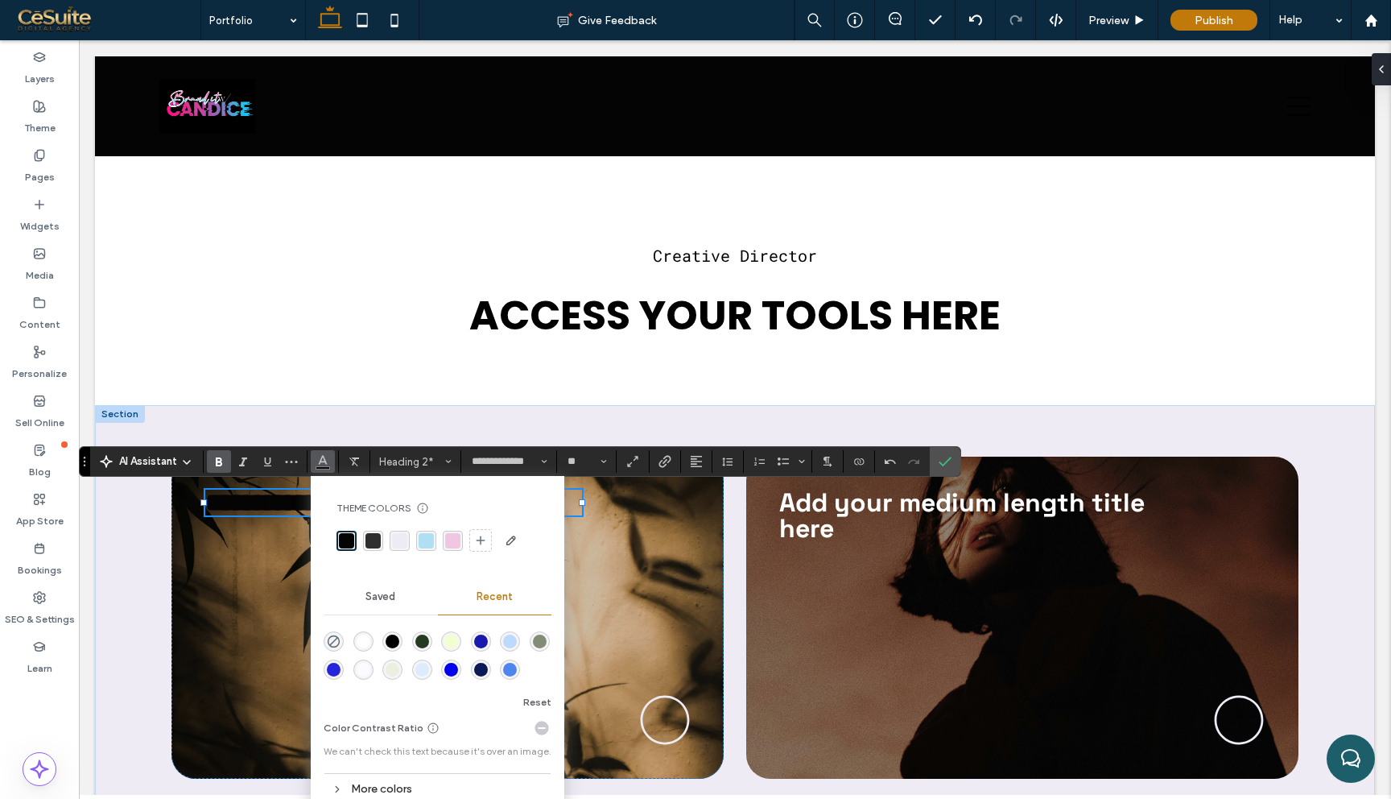
click at [361, 642] on div "rgba(255, 255, 255, 1)" at bounding box center [364, 641] width 14 height 14
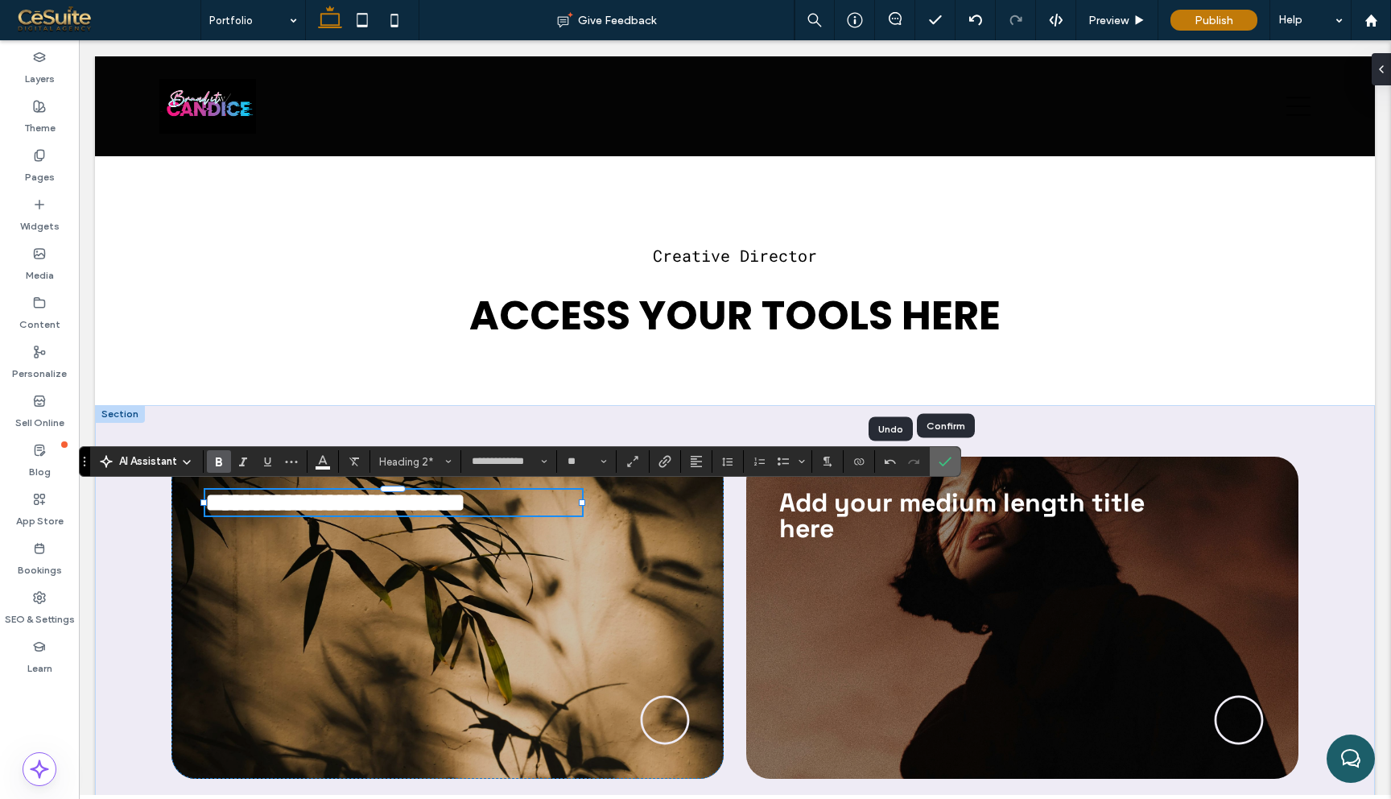
click at [949, 464] on icon "Confirm" at bounding box center [945, 461] width 13 height 13
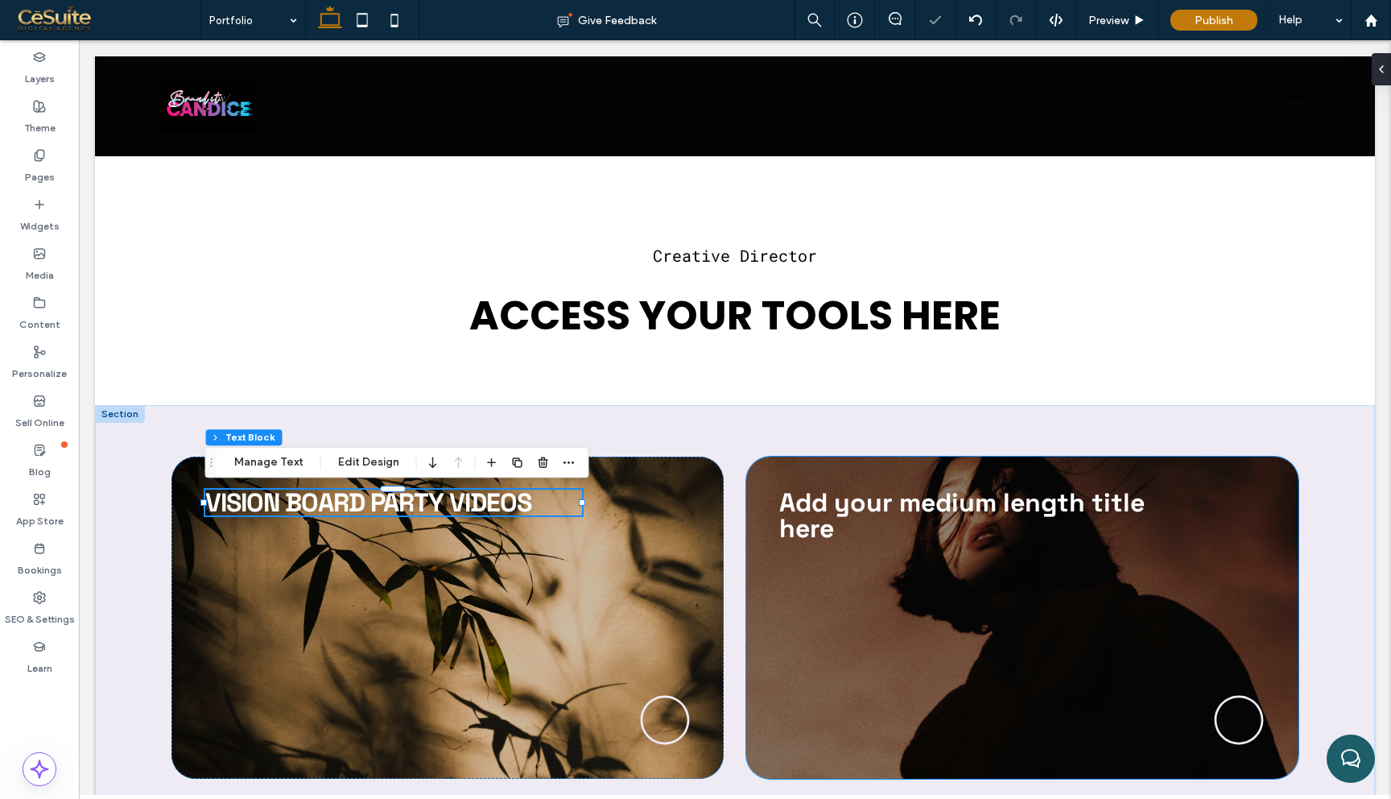
click at [914, 509] on link "Add your medium length title here" at bounding box center [961, 515] width 365 height 58
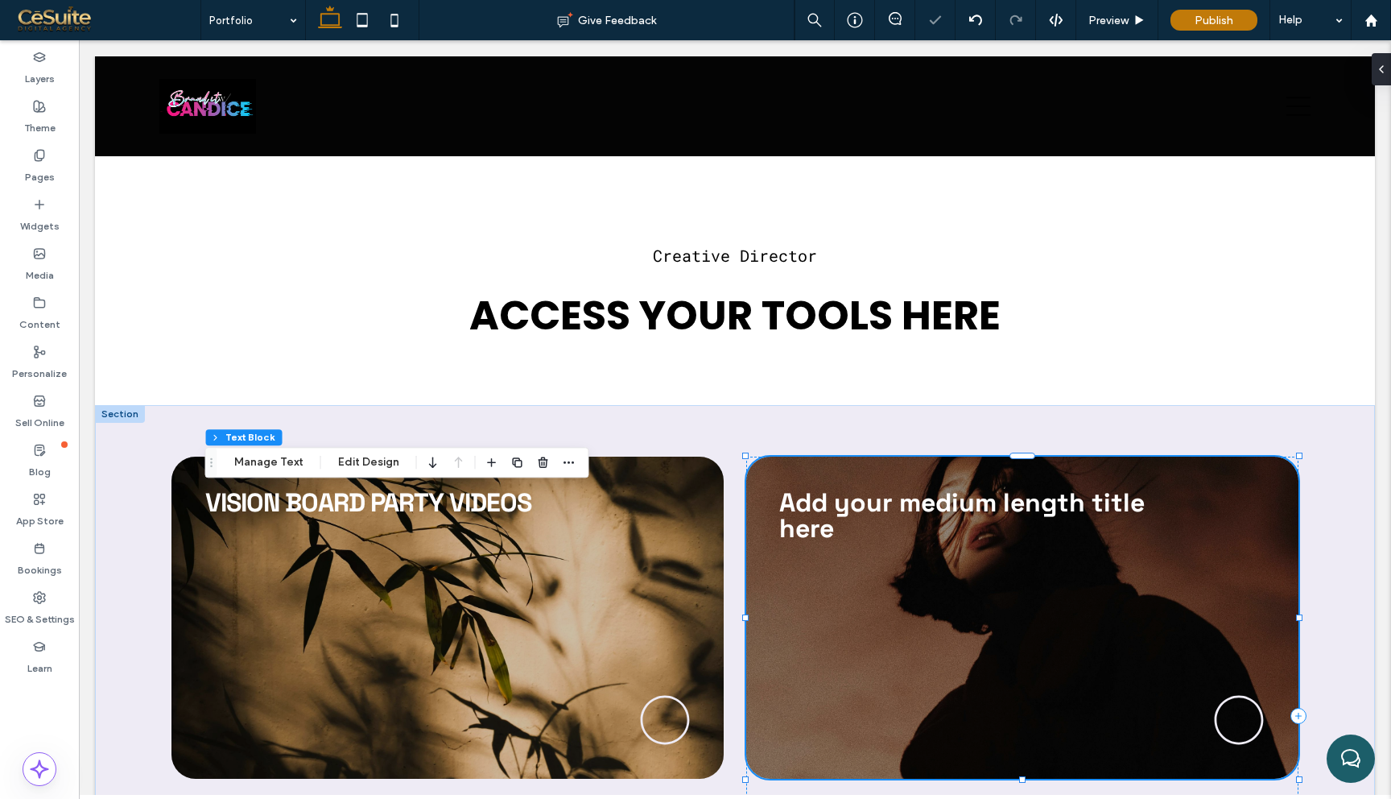
click at [914, 509] on link "Add your medium length title here" at bounding box center [961, 515] width 365 height 58
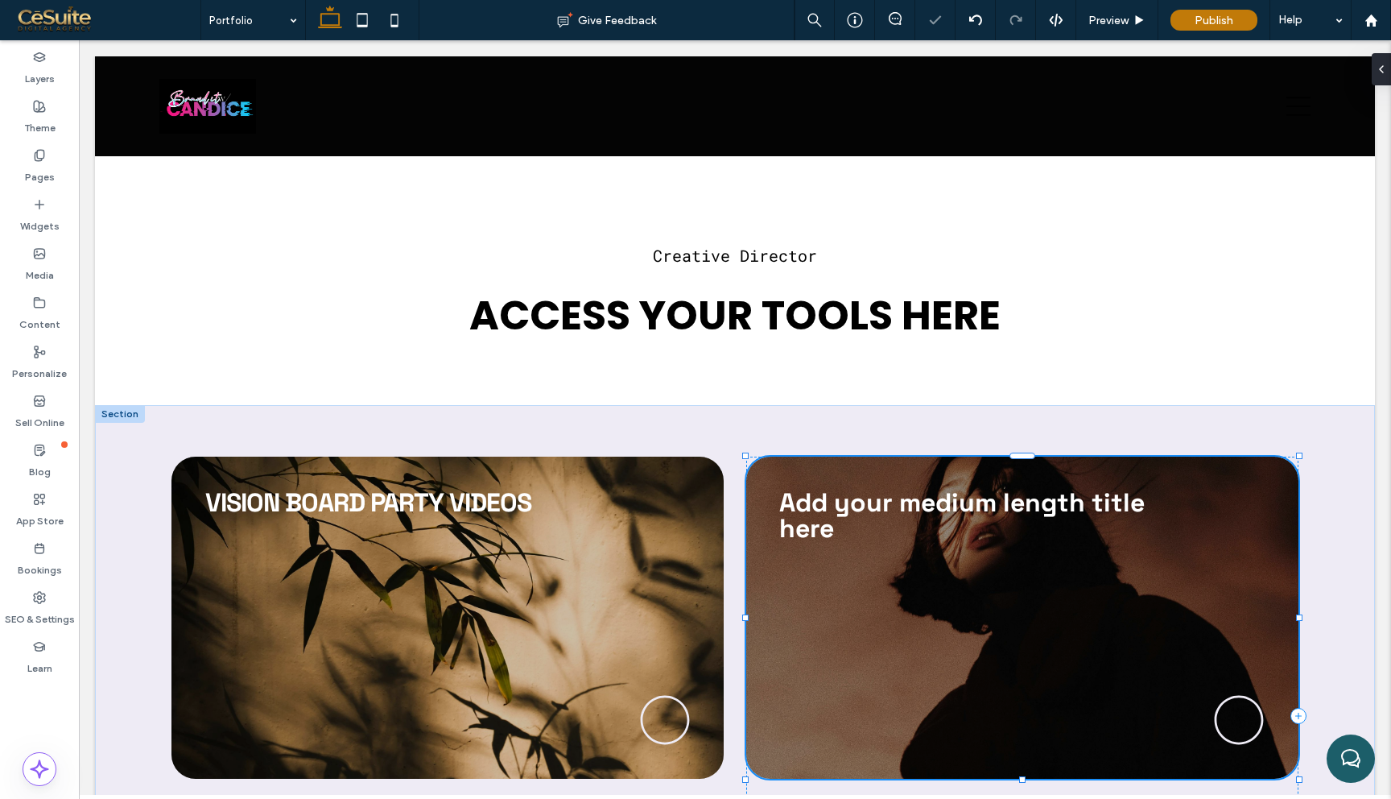
click at [914, 509] on div "Add your medium length title here" at bounding box center [967, 515] width 377 height 52
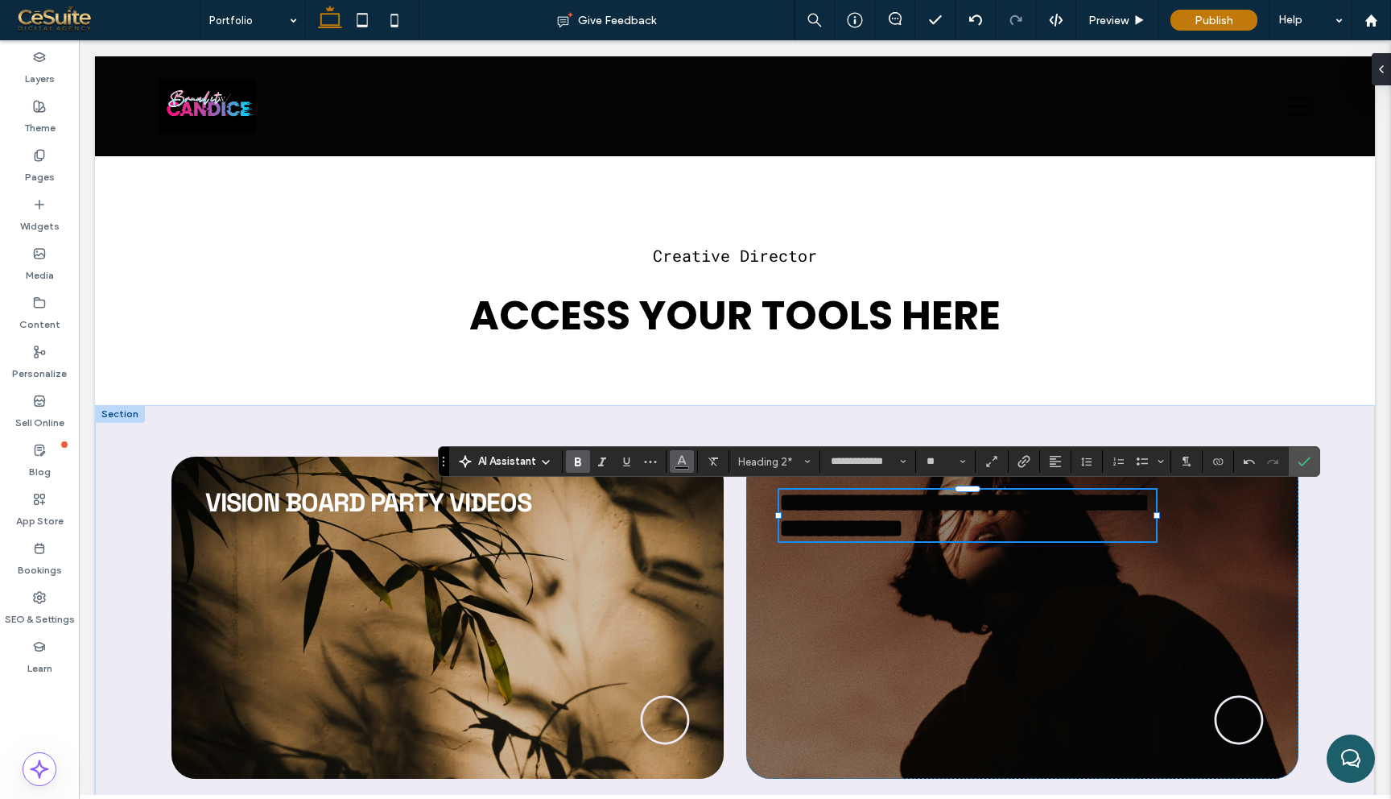
click at [684, 461] on icon "Color" at bounding box center [681, 459] width 13 height 13
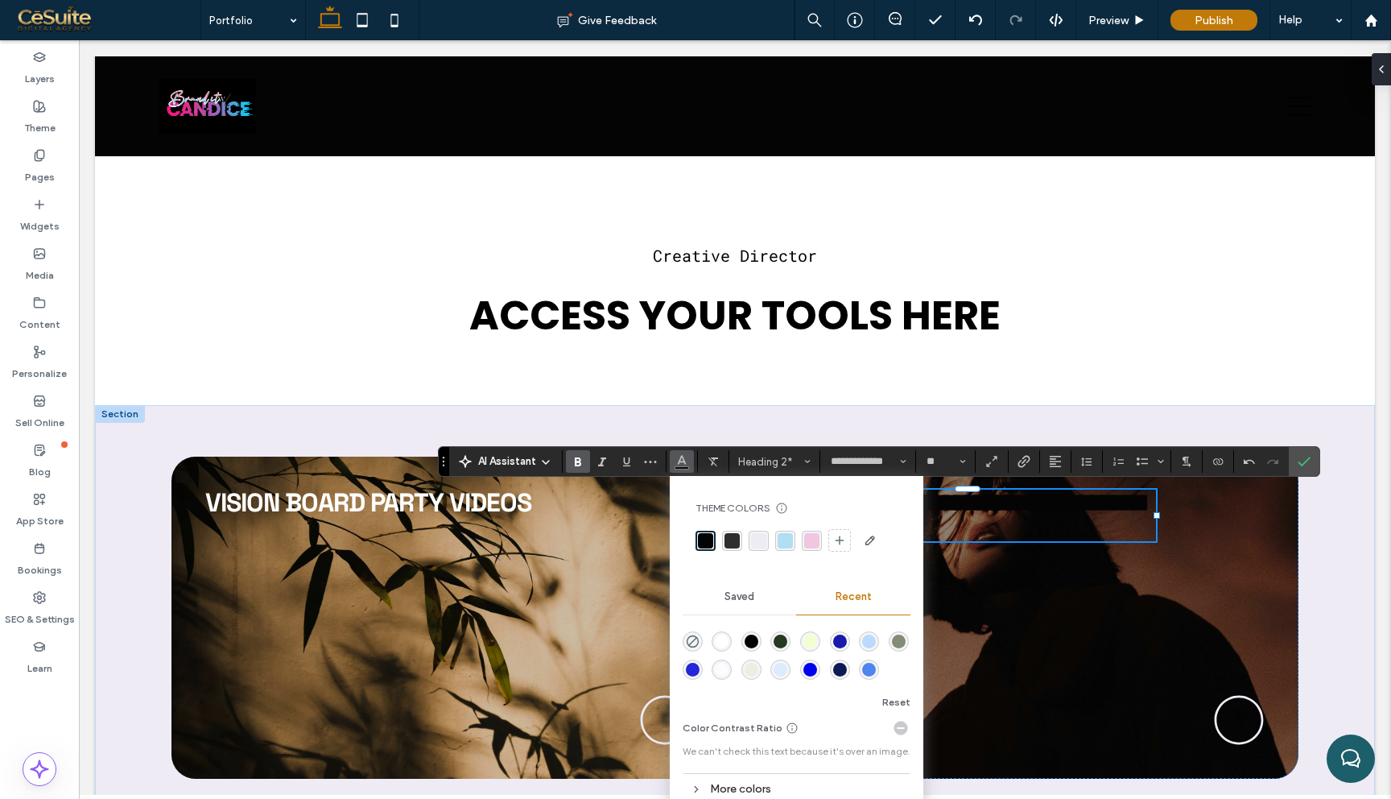
click at [728, 647] on div "rgba(255, 255, 255, 1)" at bounding box center [722, 641] width 14 height 14
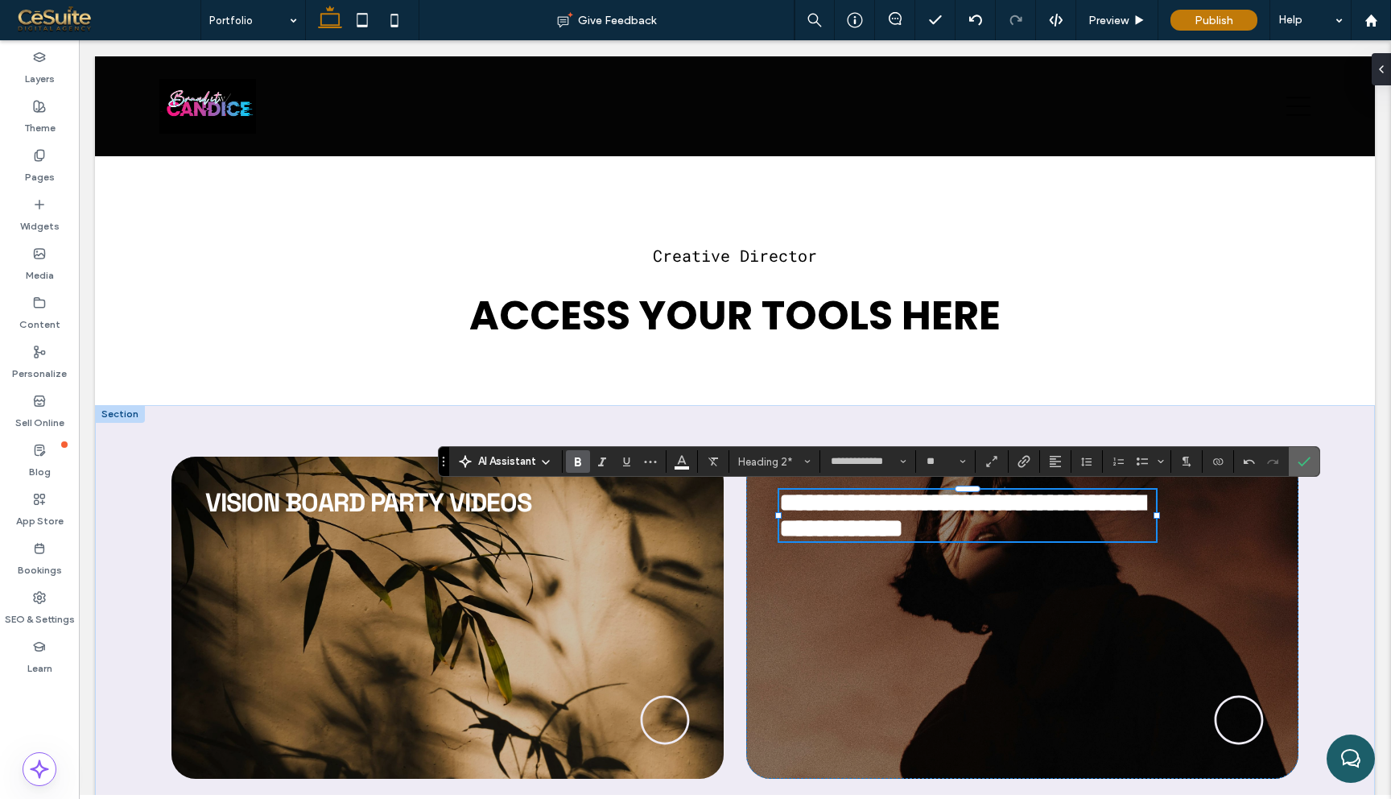
click at [1303, 460] on icon "Confirm" at bounding box center [1304, 461] width 13 height 13
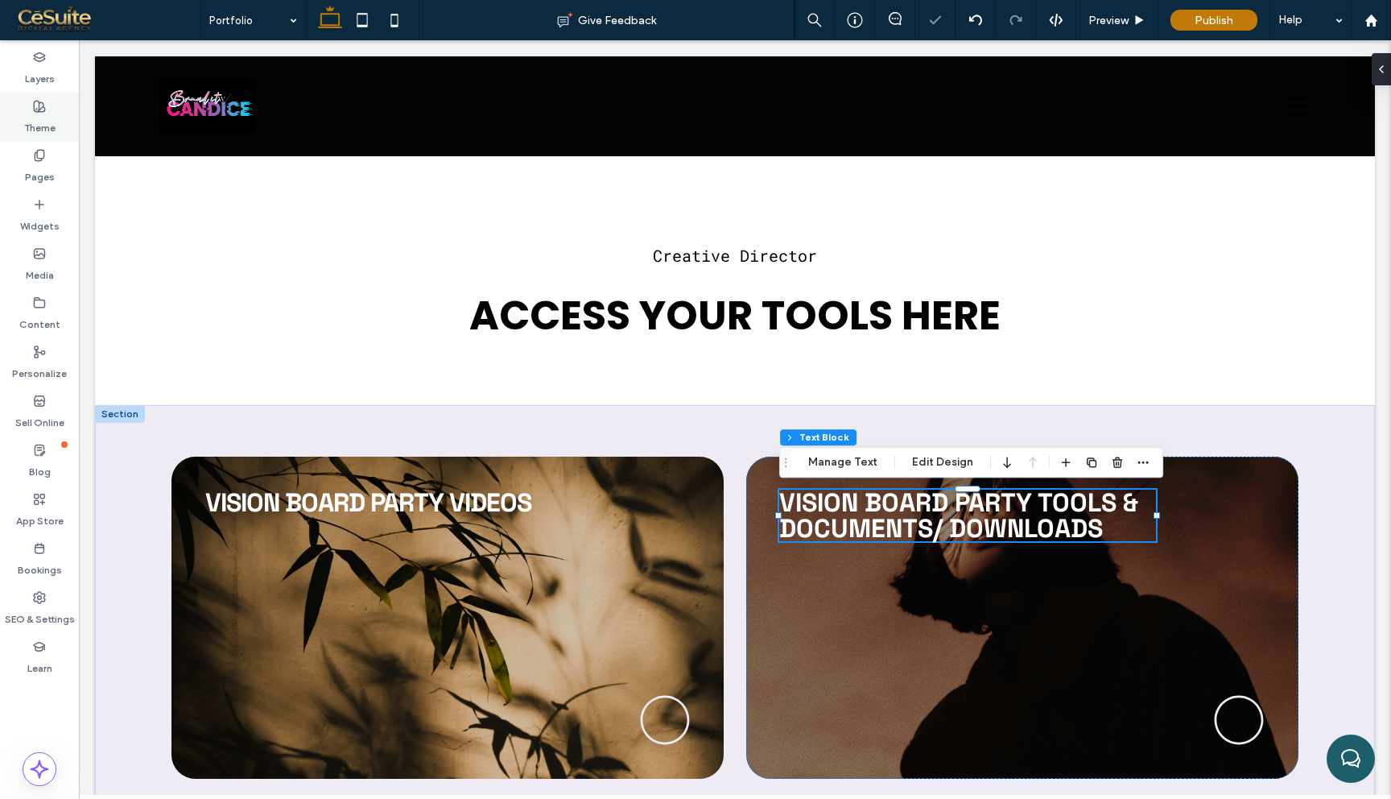
click at [41, 111] on use at bounding box center [39, 106] width 11 height 11
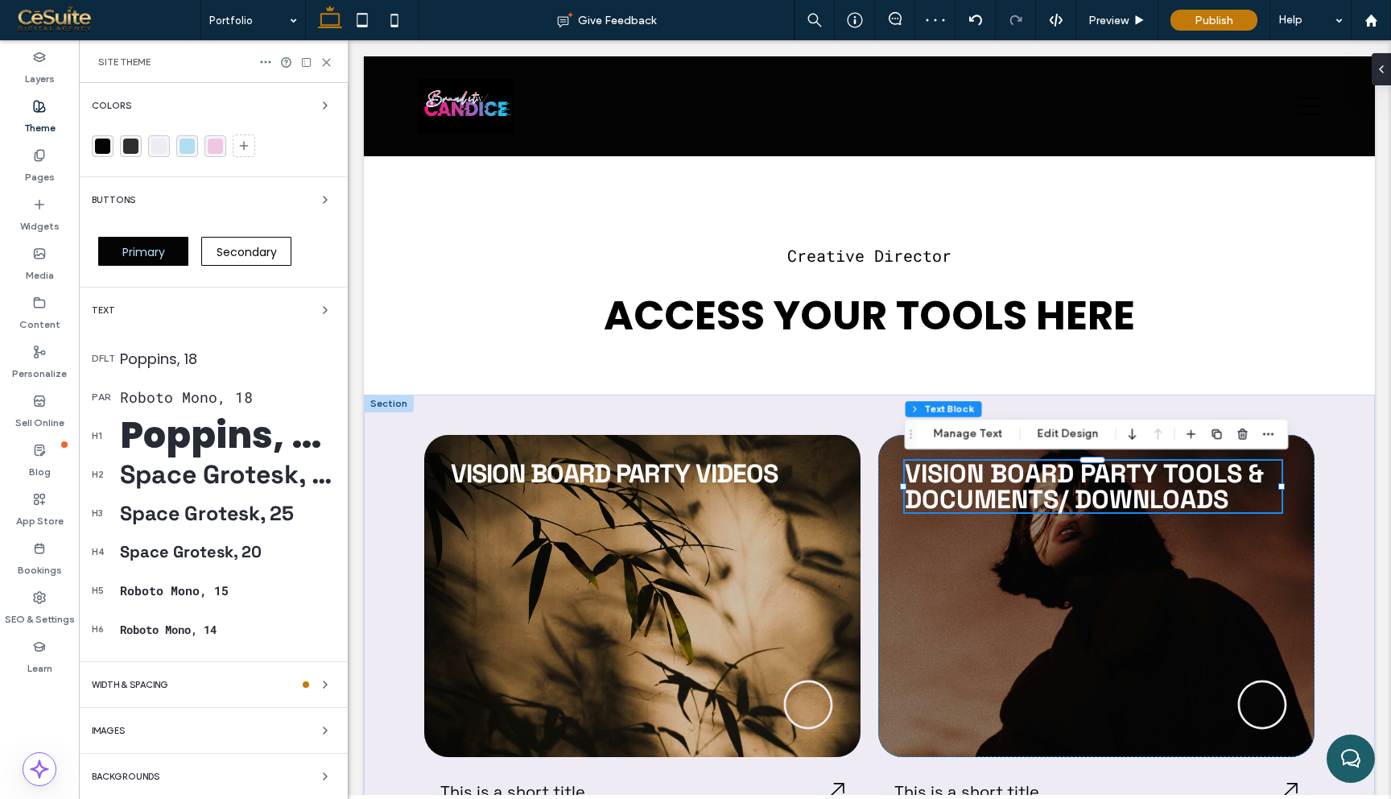
click at [175, 486] on div "Space Grotesk, 32" at bounding box center [227, 474] width 215 height 32
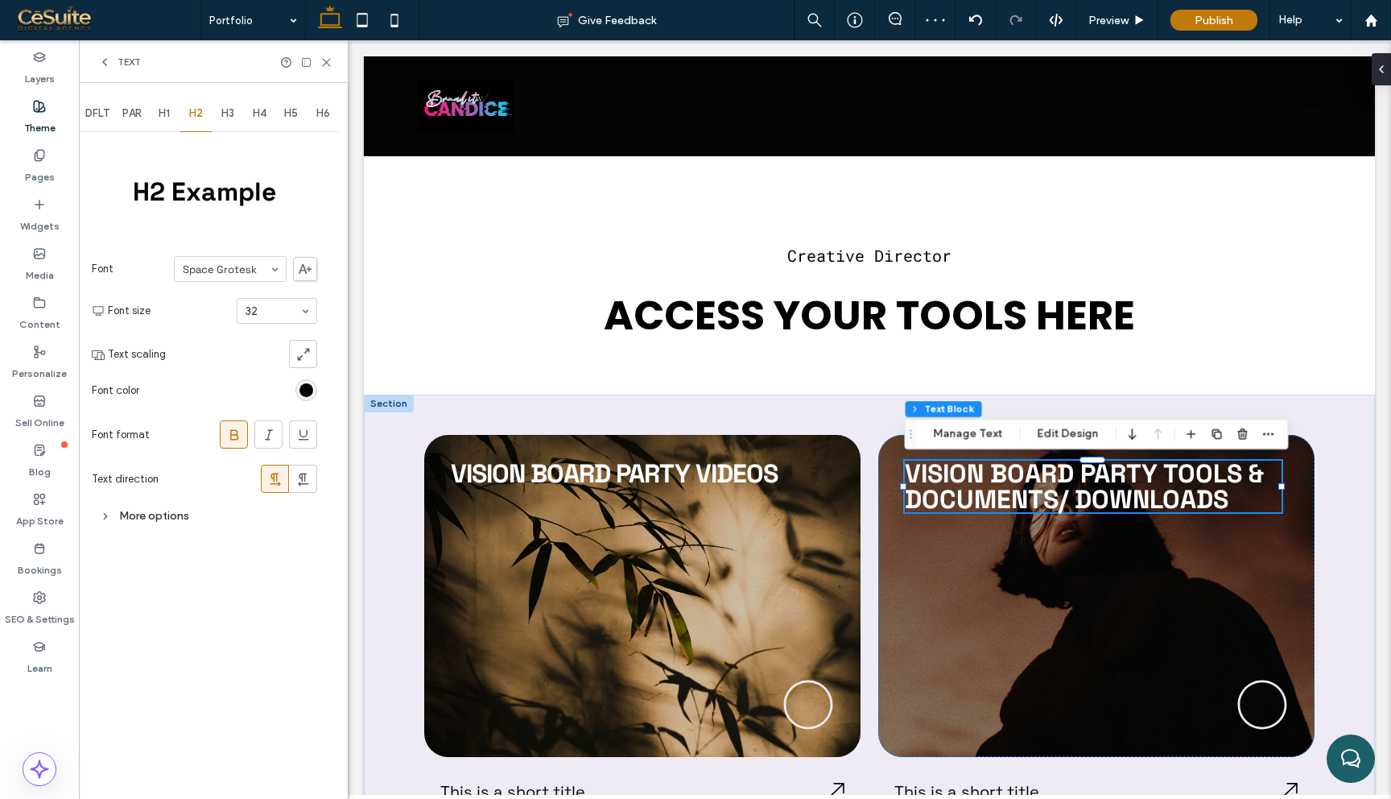
click at [229, 255] on section "Font Space Grotesk" at bounding box center [204, 269] width 225 height 42
type input "***"
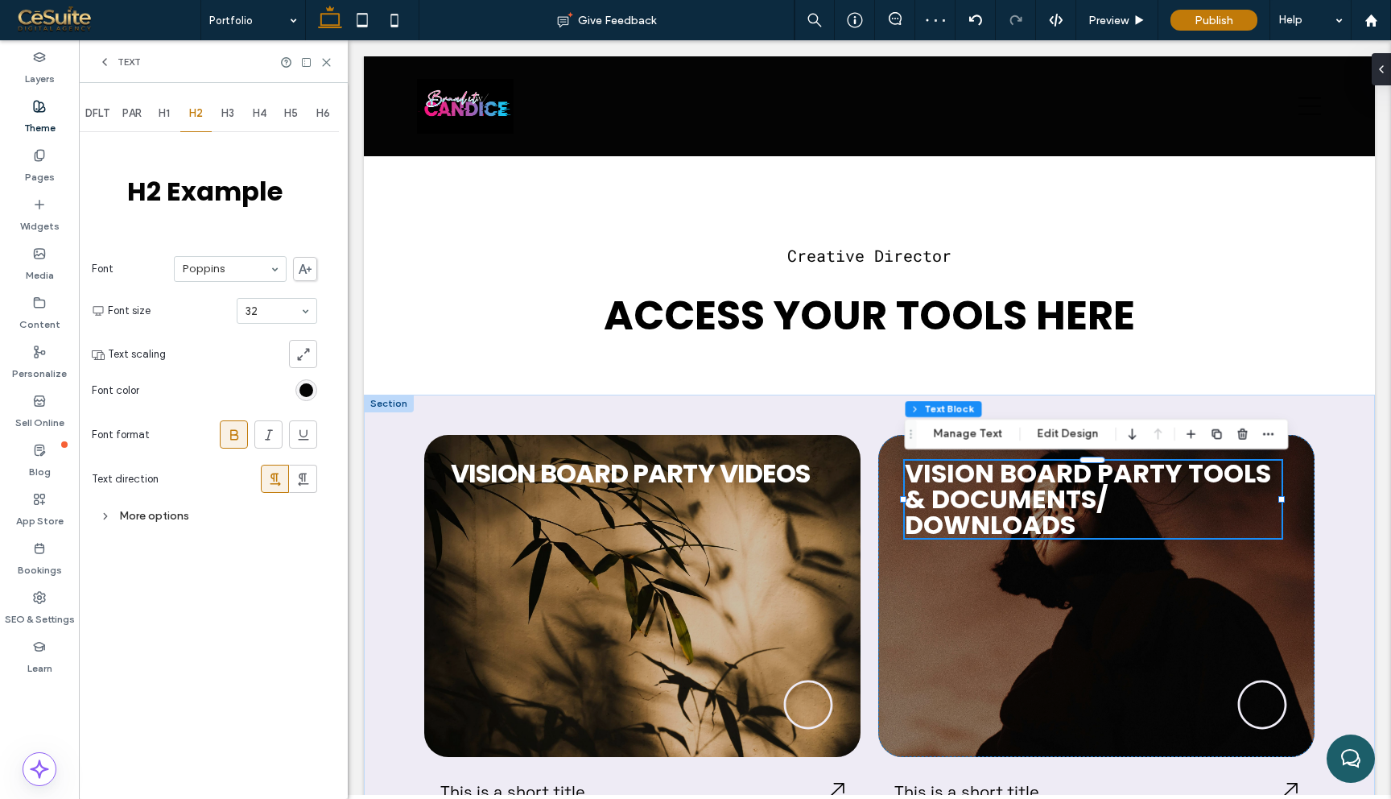
click at [43, 118] on label "Theme" at bounding box center [39, 124] width 31 height 23
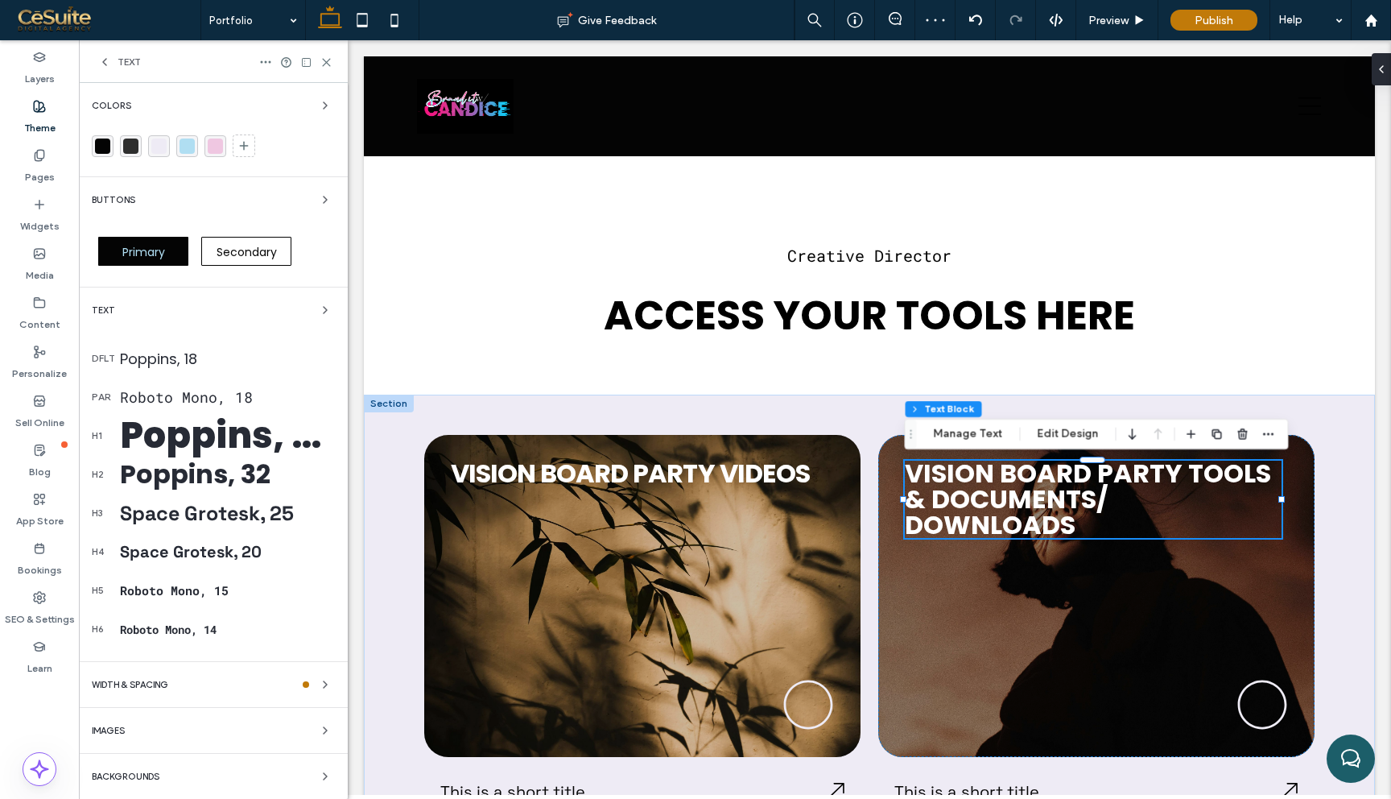
click at [160, 529] on div "h3 Space Grotesk, 25" at bounding box center [213, 512] width 243 height 39
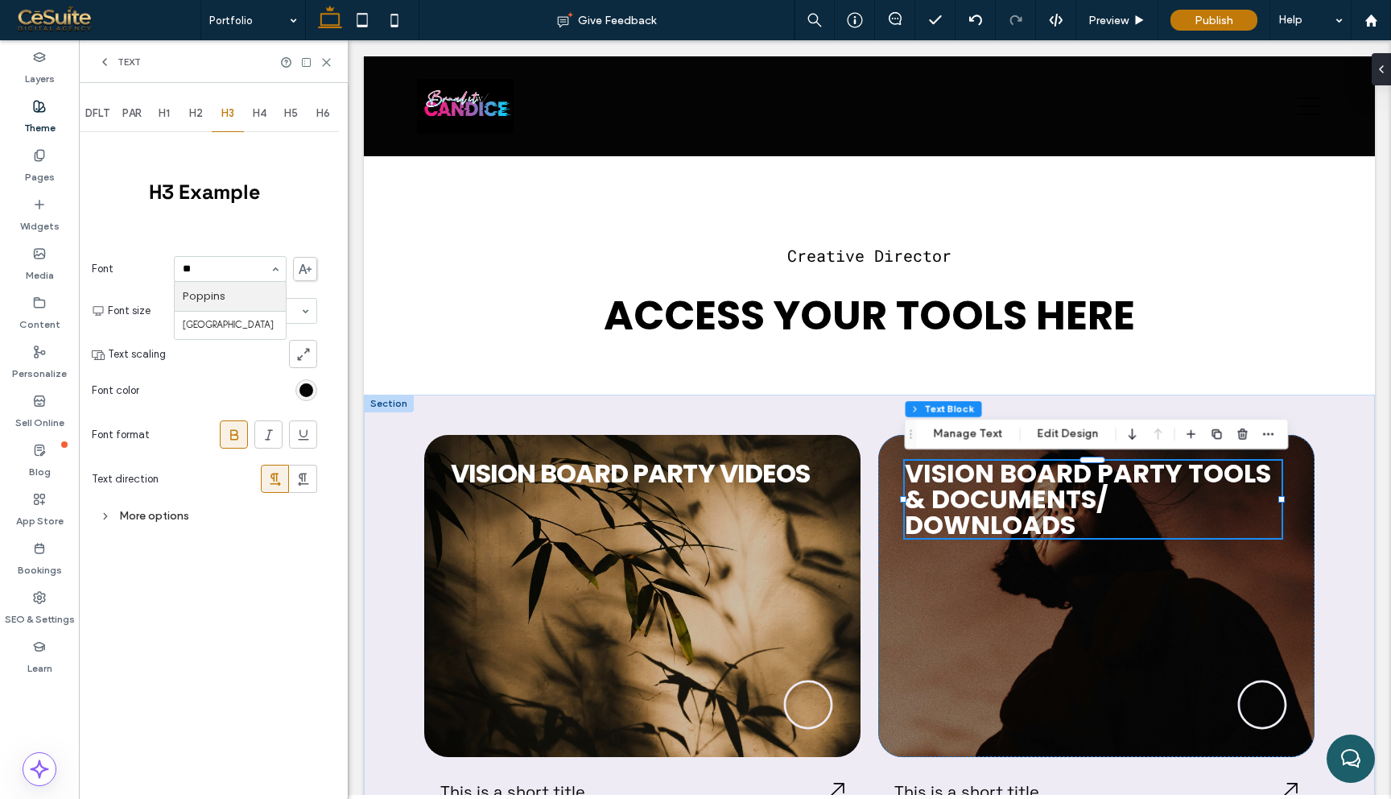
type input "***"
click at [35, 124] on label "Theme" at bounding box center [39, 124] width 31 height 23
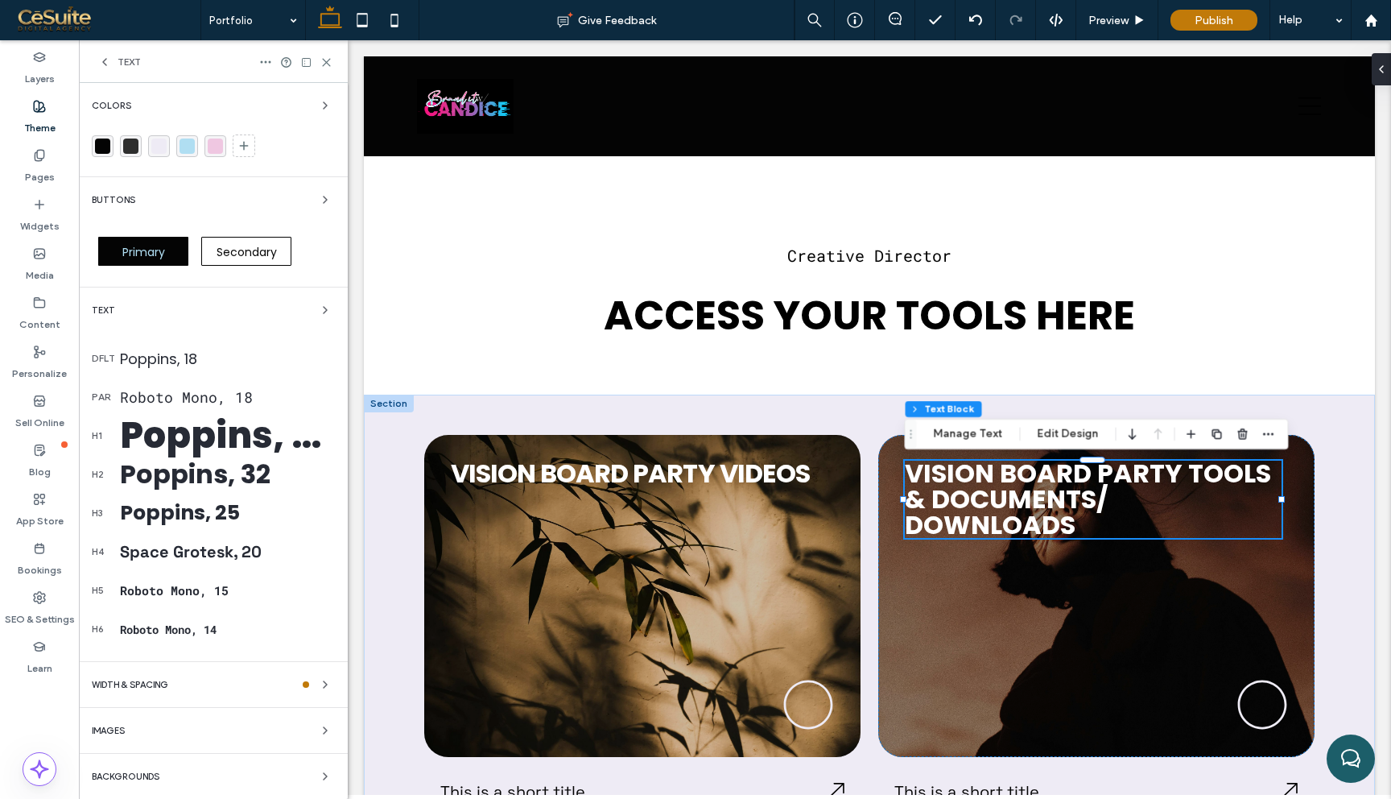
click at [214, 550] on div "Space Grotesk, 20" at bounding box center [227, 551] width 215 height 21
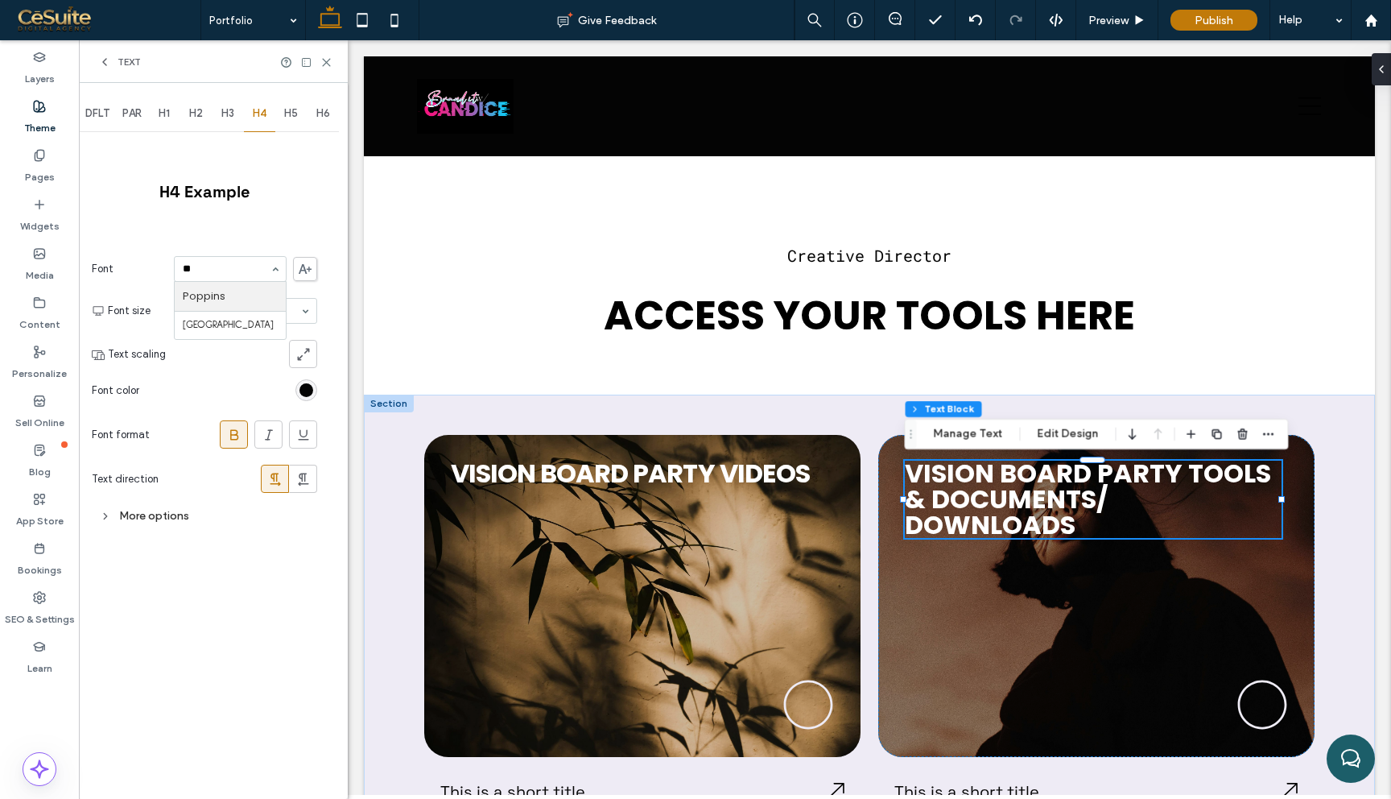
type input "***"
click at [551, 408] on div "This is a short title This is a short title This is a short title This is a sho…" at bounding box center [869, 693] width 1011 height 599
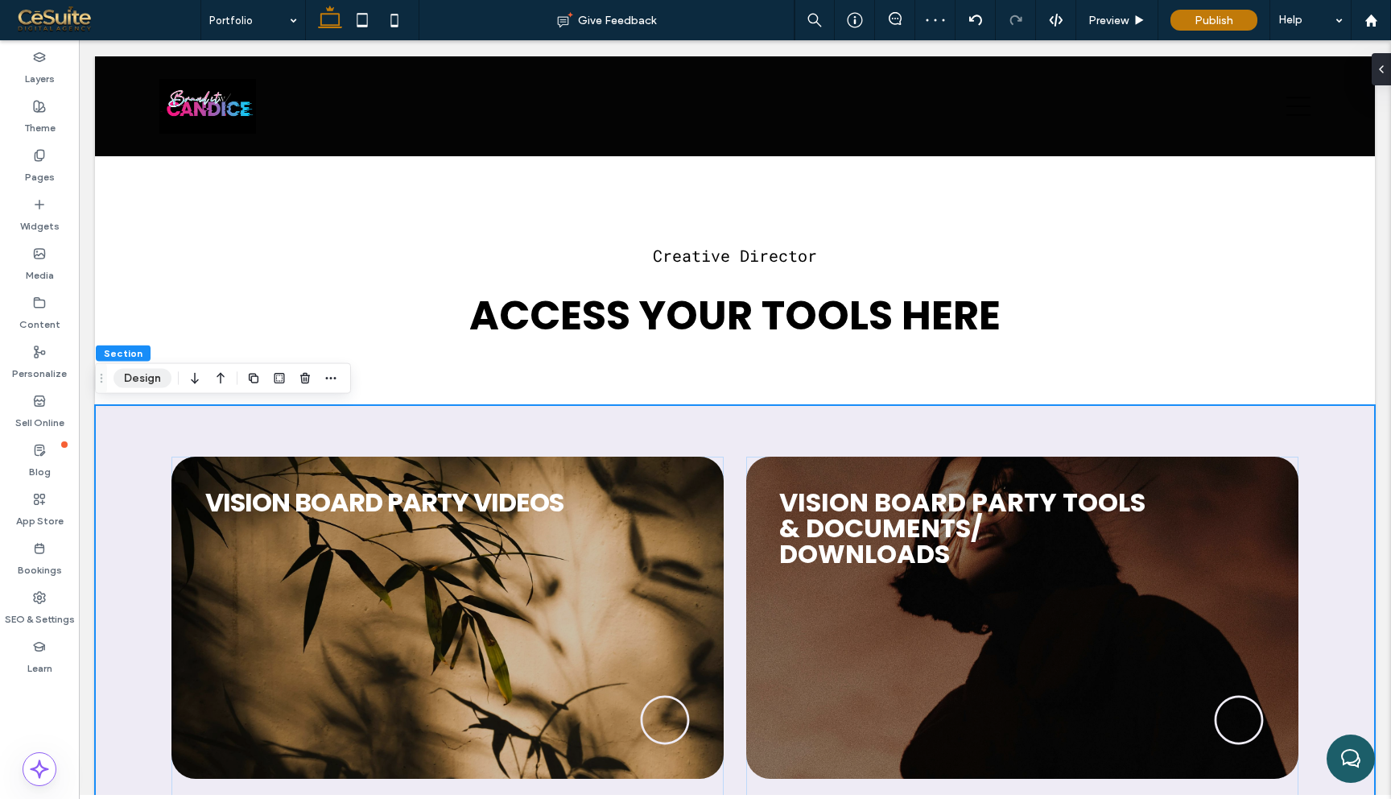
click at [143, 381] on button "Design" at bounding box center [142, 378] width 58 height 19
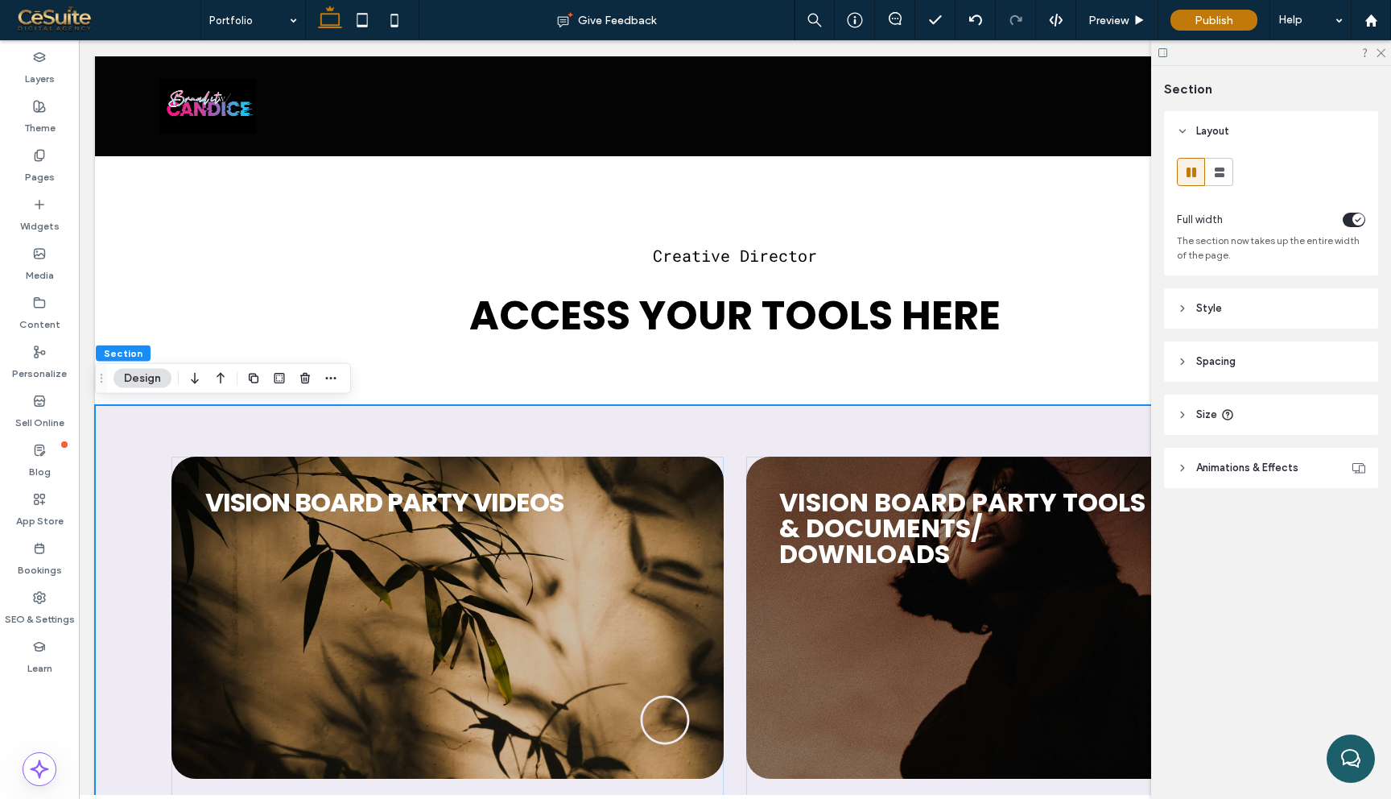
click at [1222, 298] on header "Style" at bounding box center [1271, 308] width 214 height 40
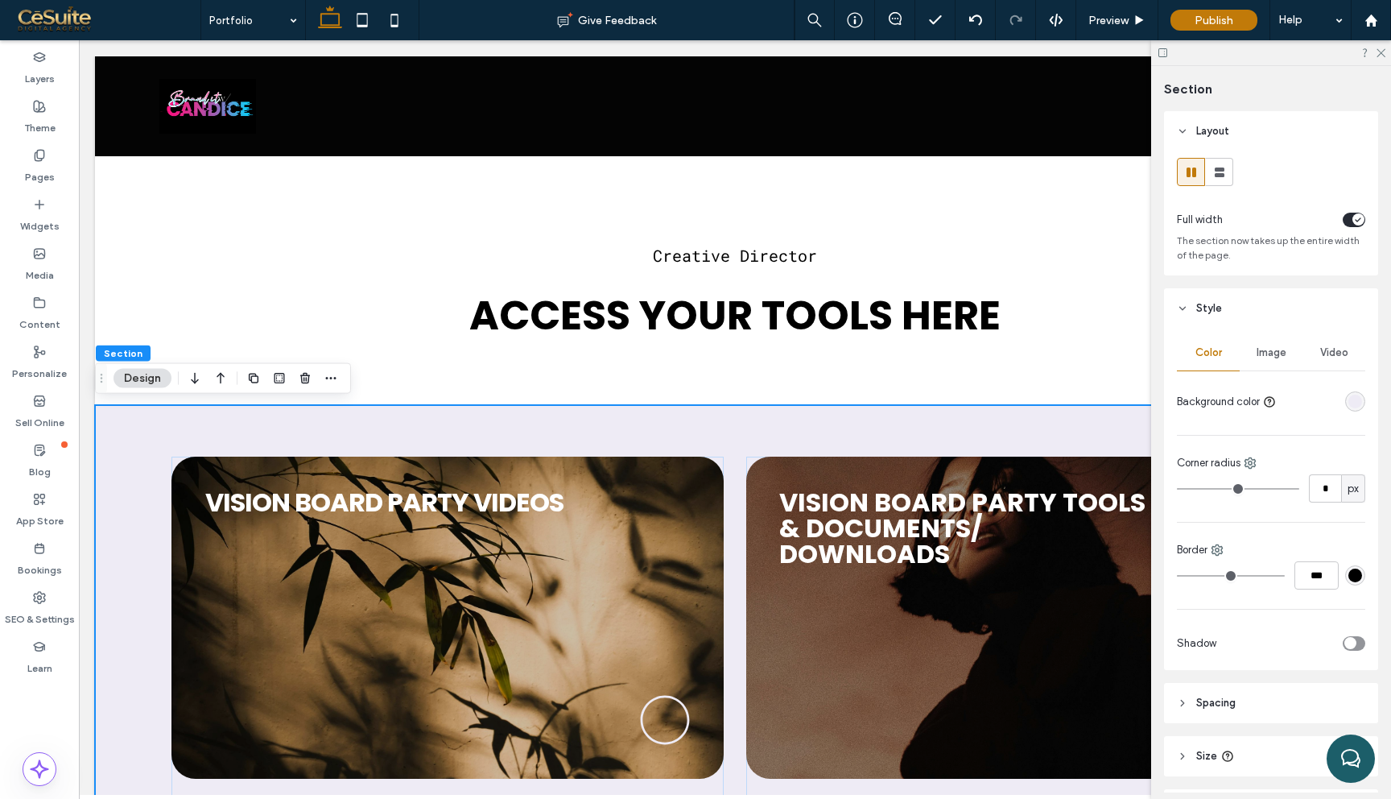
click at [1357, 406] on div "rgba(238,235,245,1)" at bounding box center [1355, 401] width 14 height 14
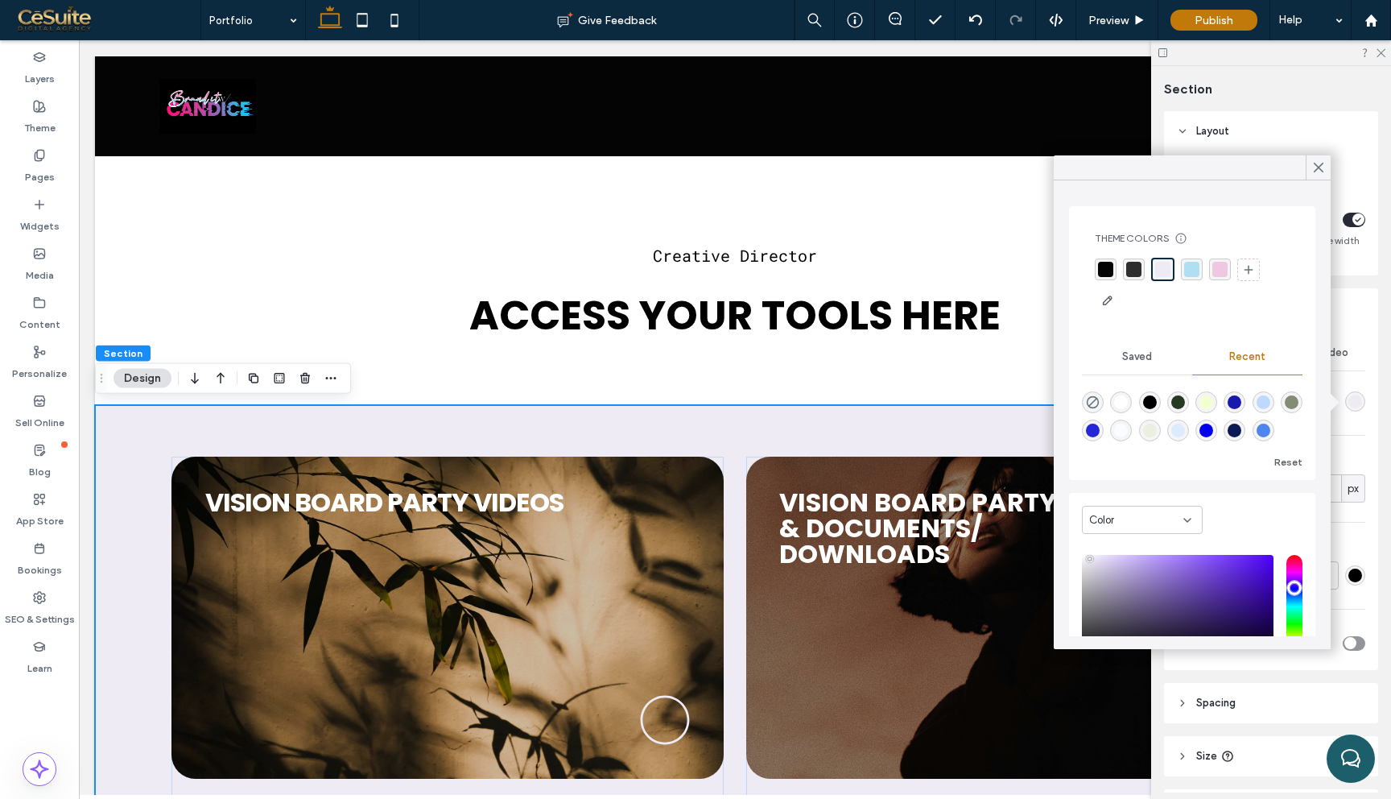
click at [1133, 264] on div "rgba(46,46,46,1)" at bounding box center [1133, 269] width 15 height 15
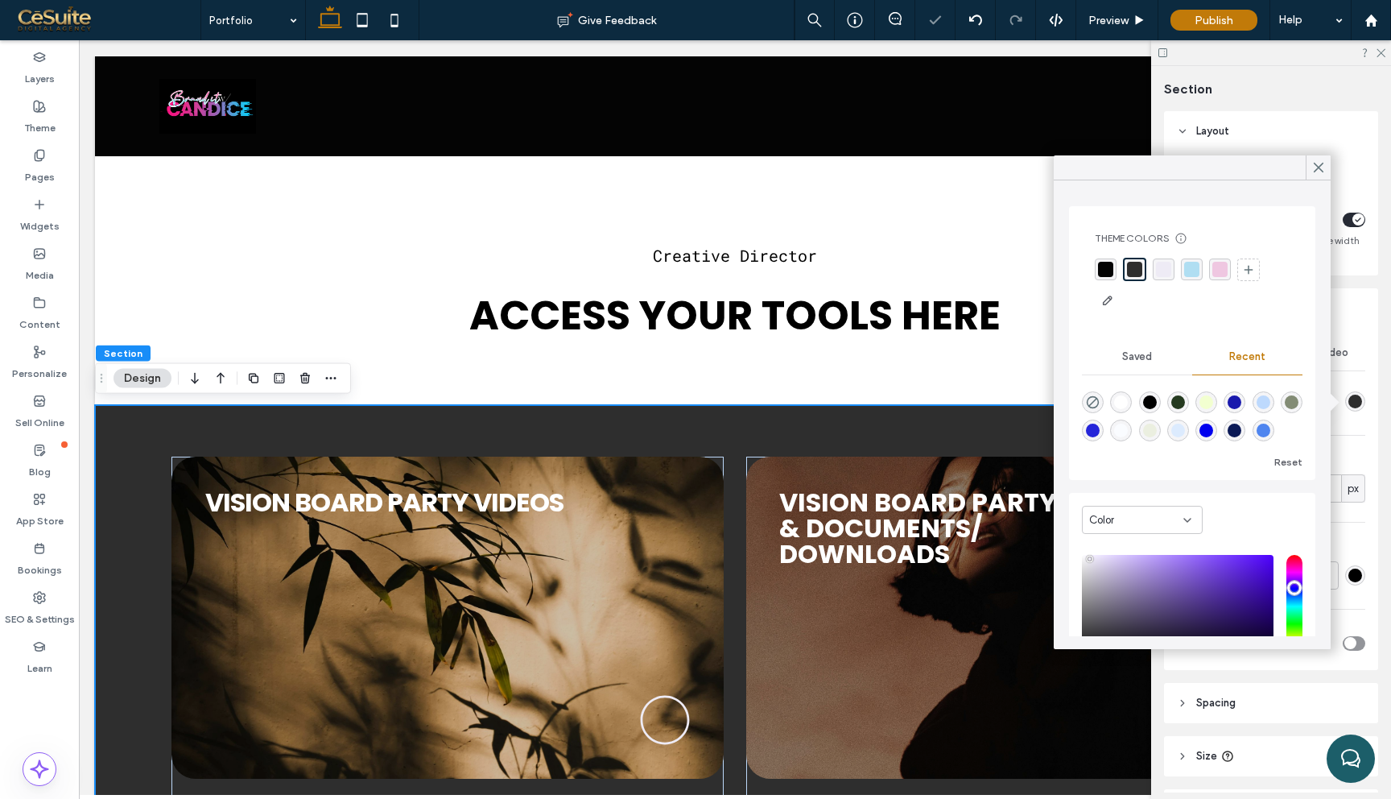
click at [1108, 267] on div "rgba(4,4,4,1)" at bounding box center [1105, 269] width 15 height 15
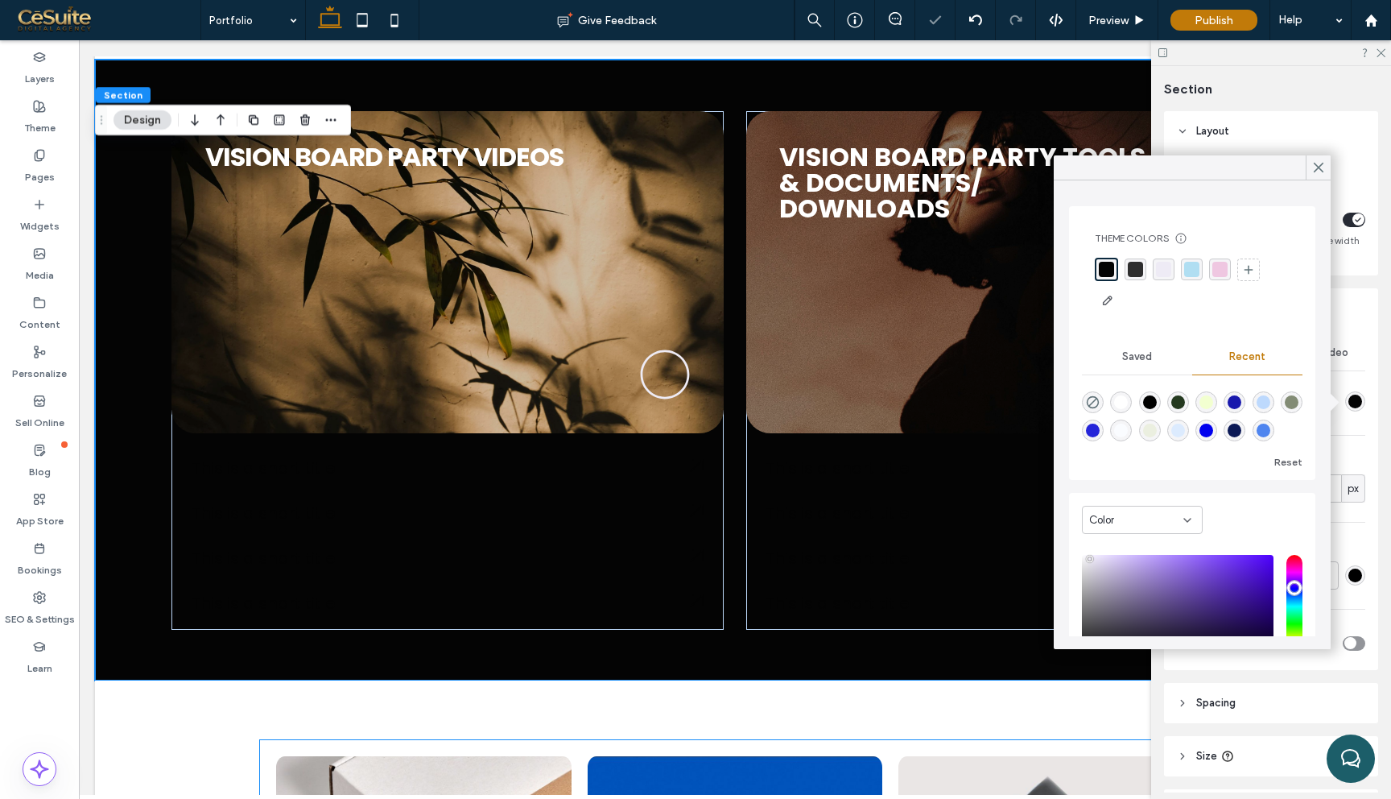
scroll to position [328, 0]
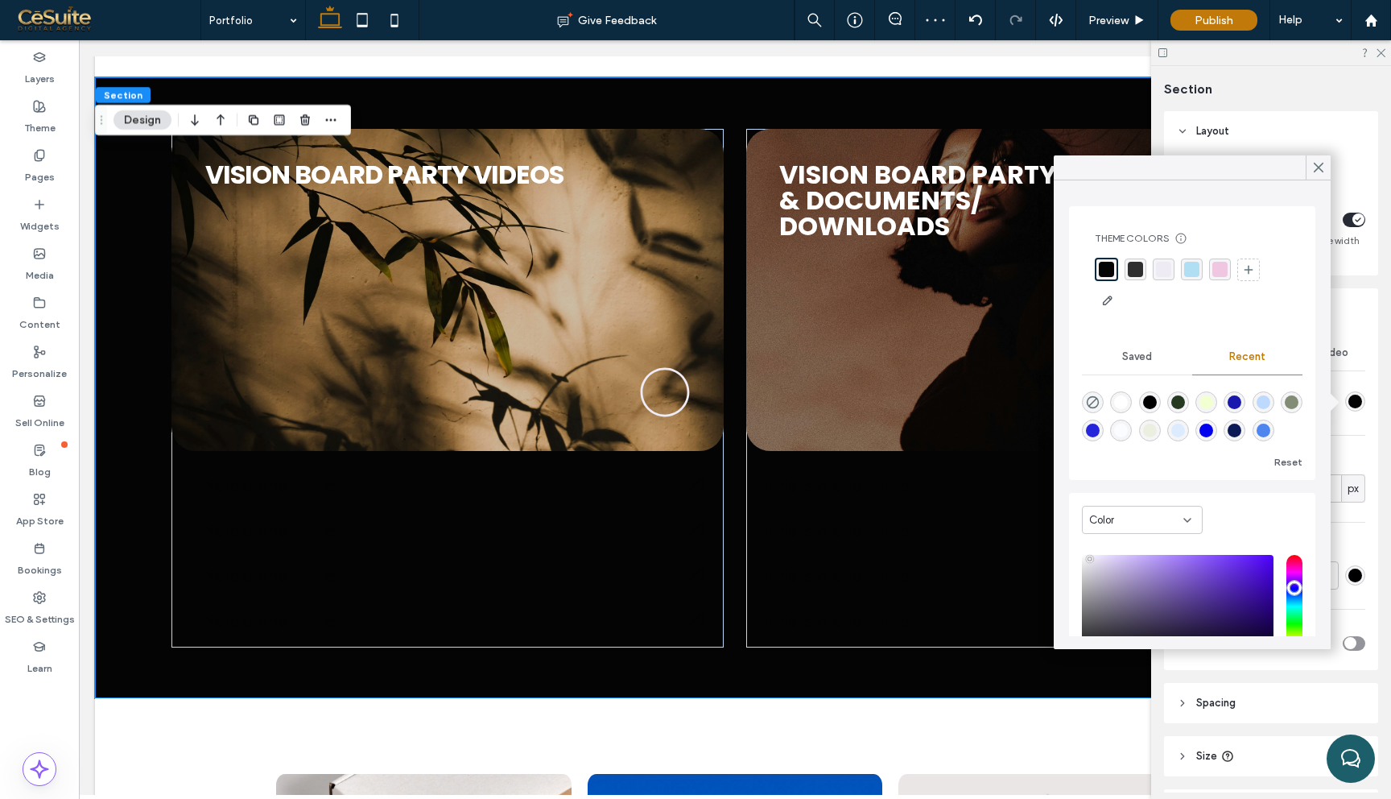
click at [1116, 408] on div "rgba(255, 255, 255, 1)" at bounding box center [1121, 402] width 14 height 14
type input "*******"
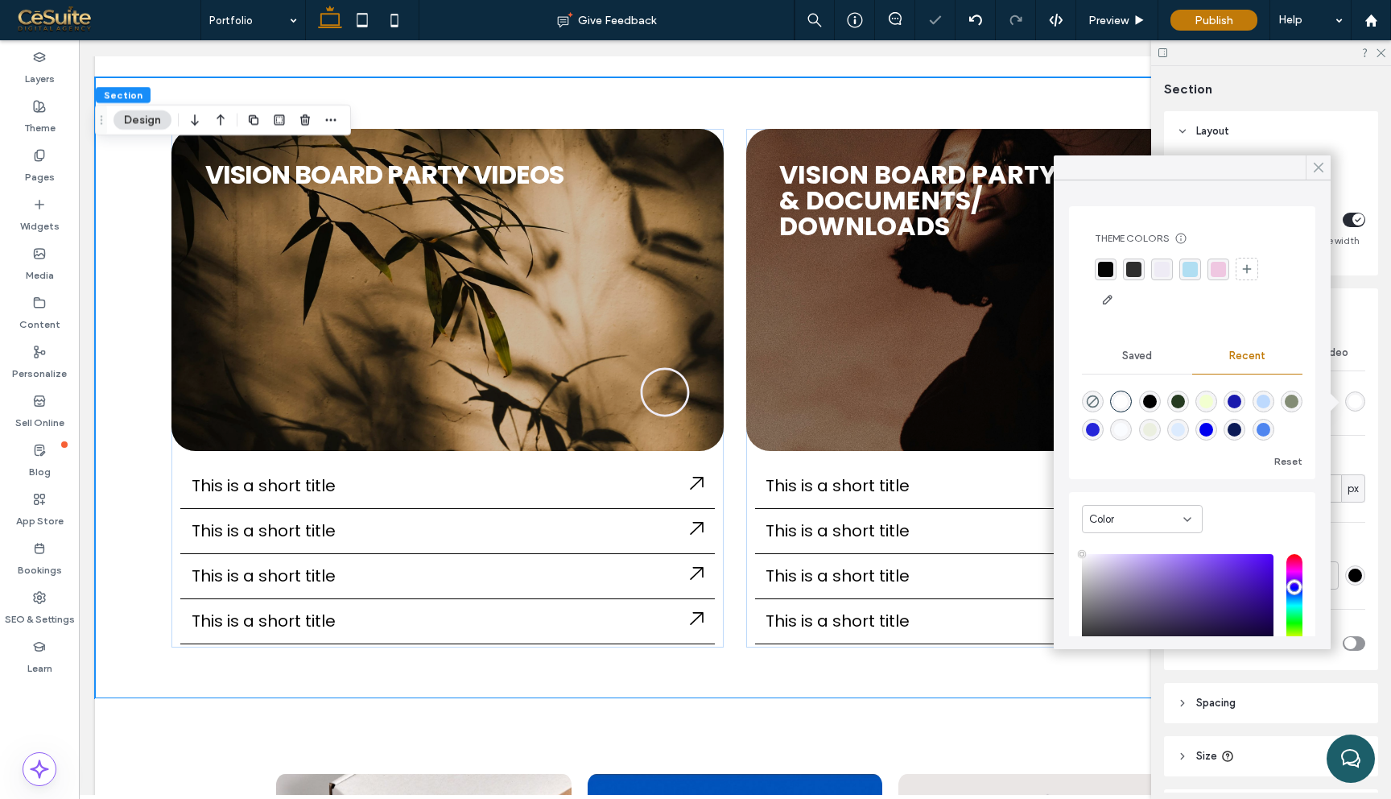
click at [1324, 165] on icon at bounding box center [1318, 167] width 14 height 14
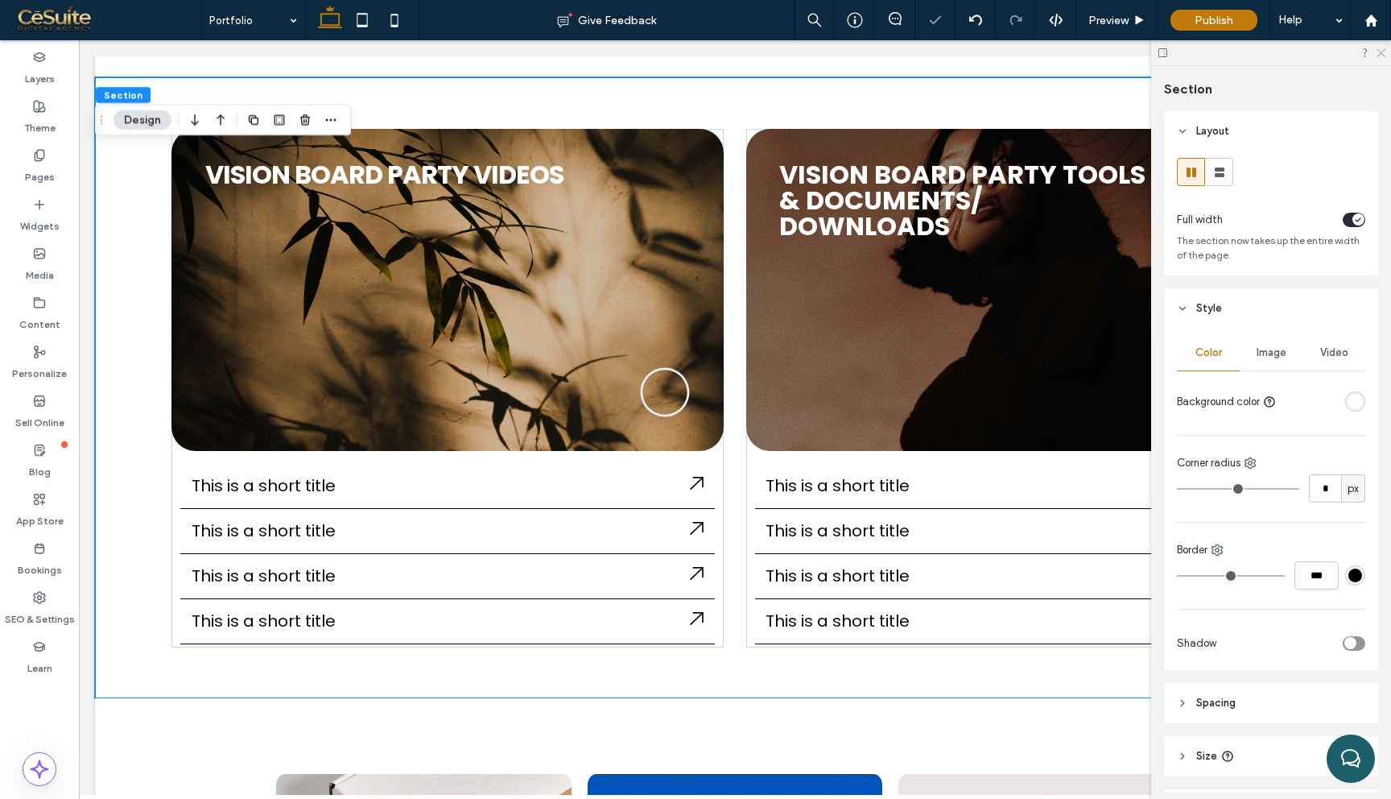
drag, startPoint x: 1385, startPoint y: 49, endPoint x: 1303, endPoint y: 10, distance: 90.0
click at [1385, 49] on use at bounding box center [1380, 53] width 9 height 9
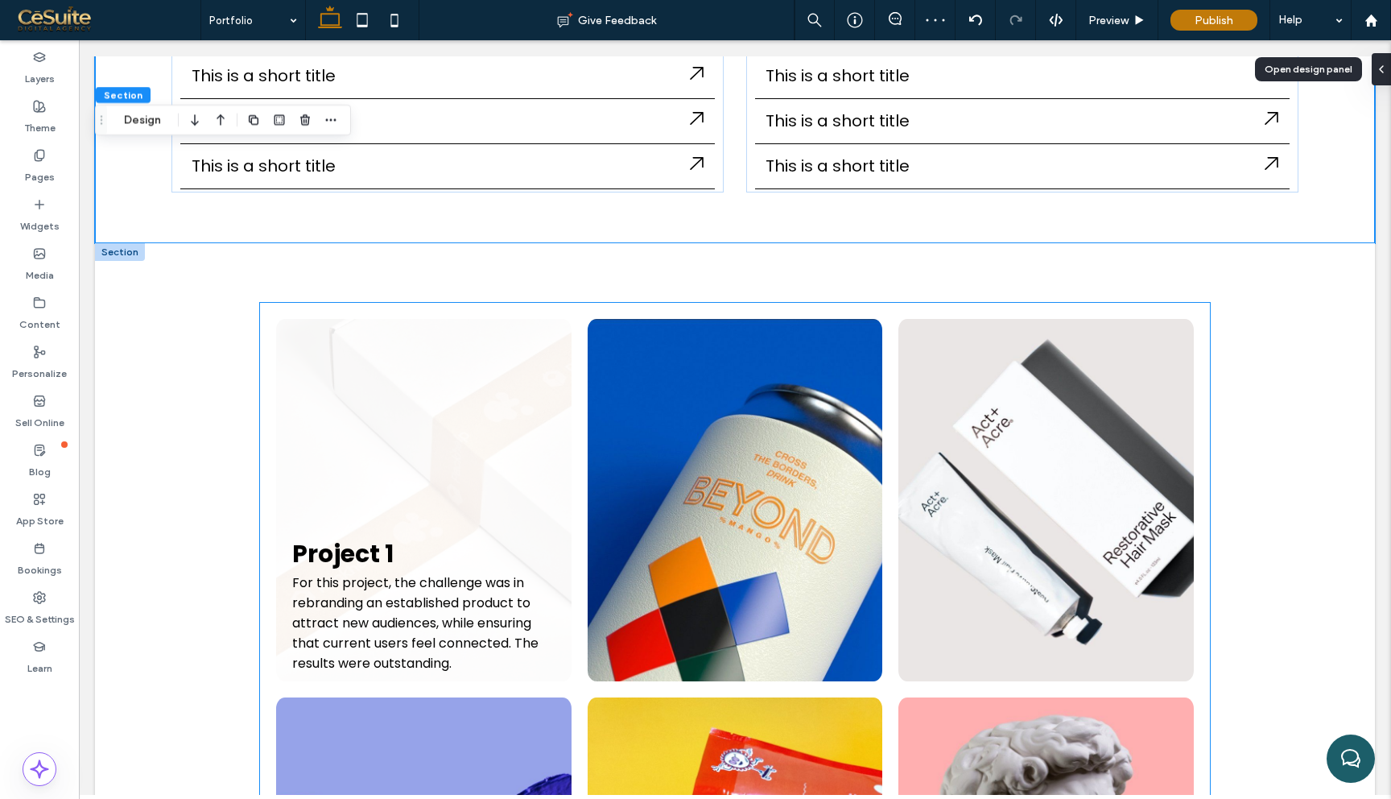
scroll to position [720, 0]
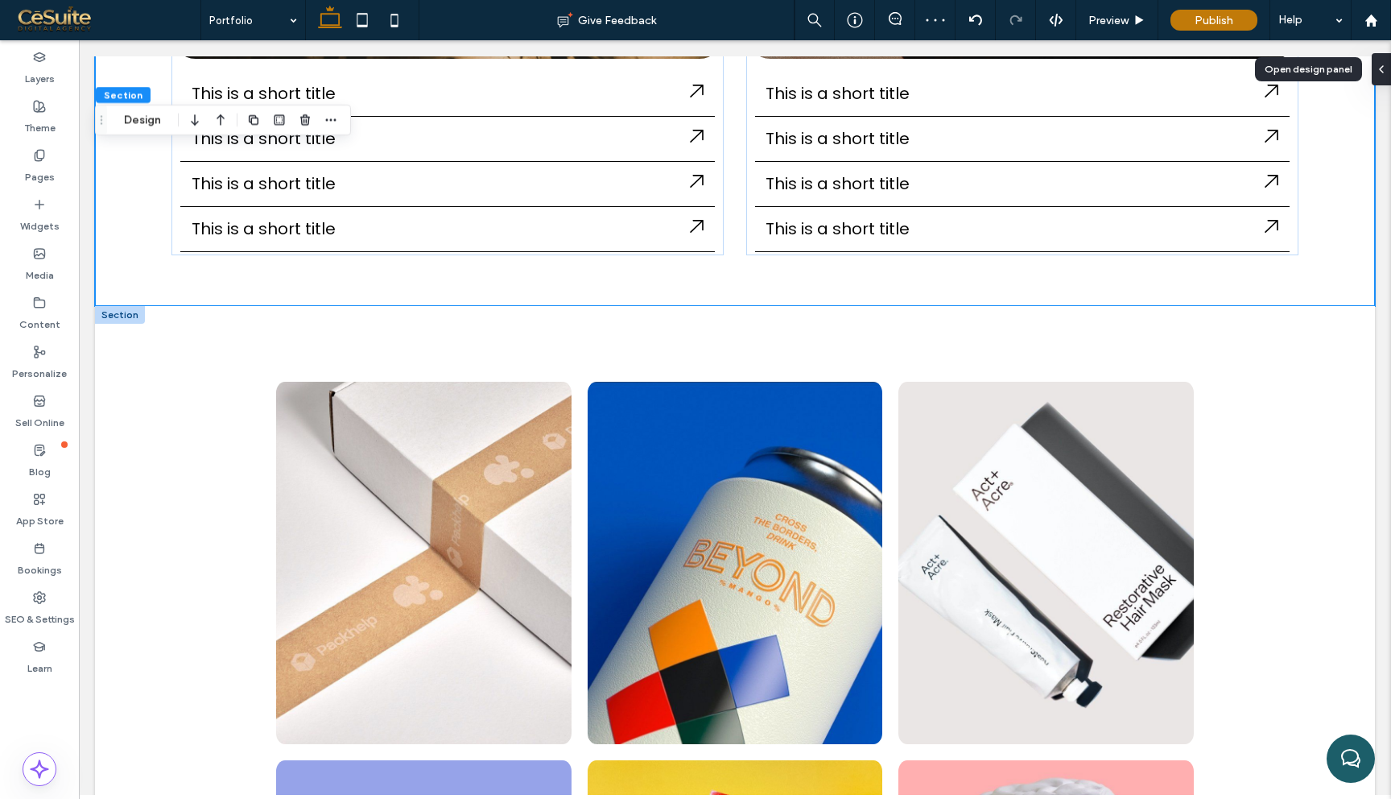
click at [126, 311] on div at bounding box center [120, 315] width 50 height 18
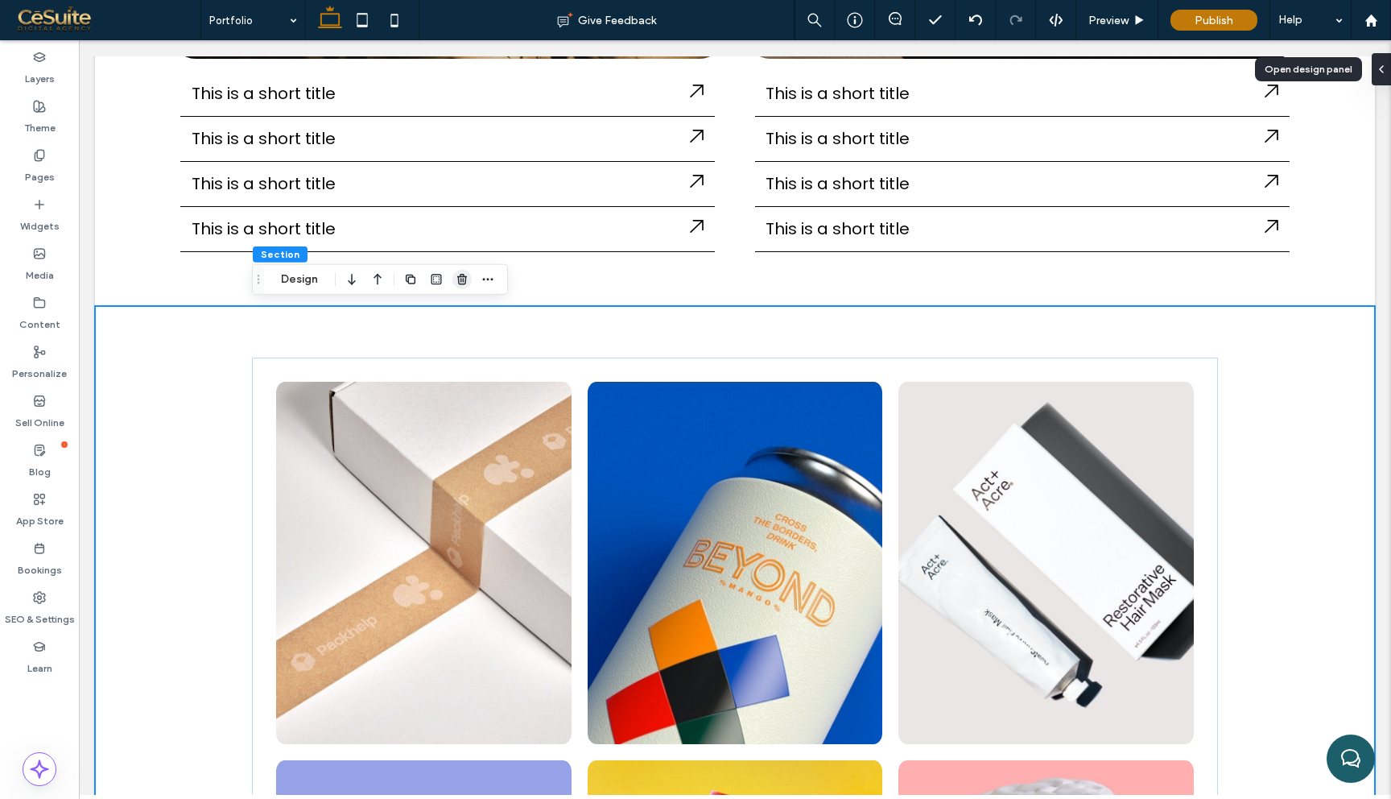
click at [461, 277] on icon "button" at bounding box center [462, 279] width 13 height 13
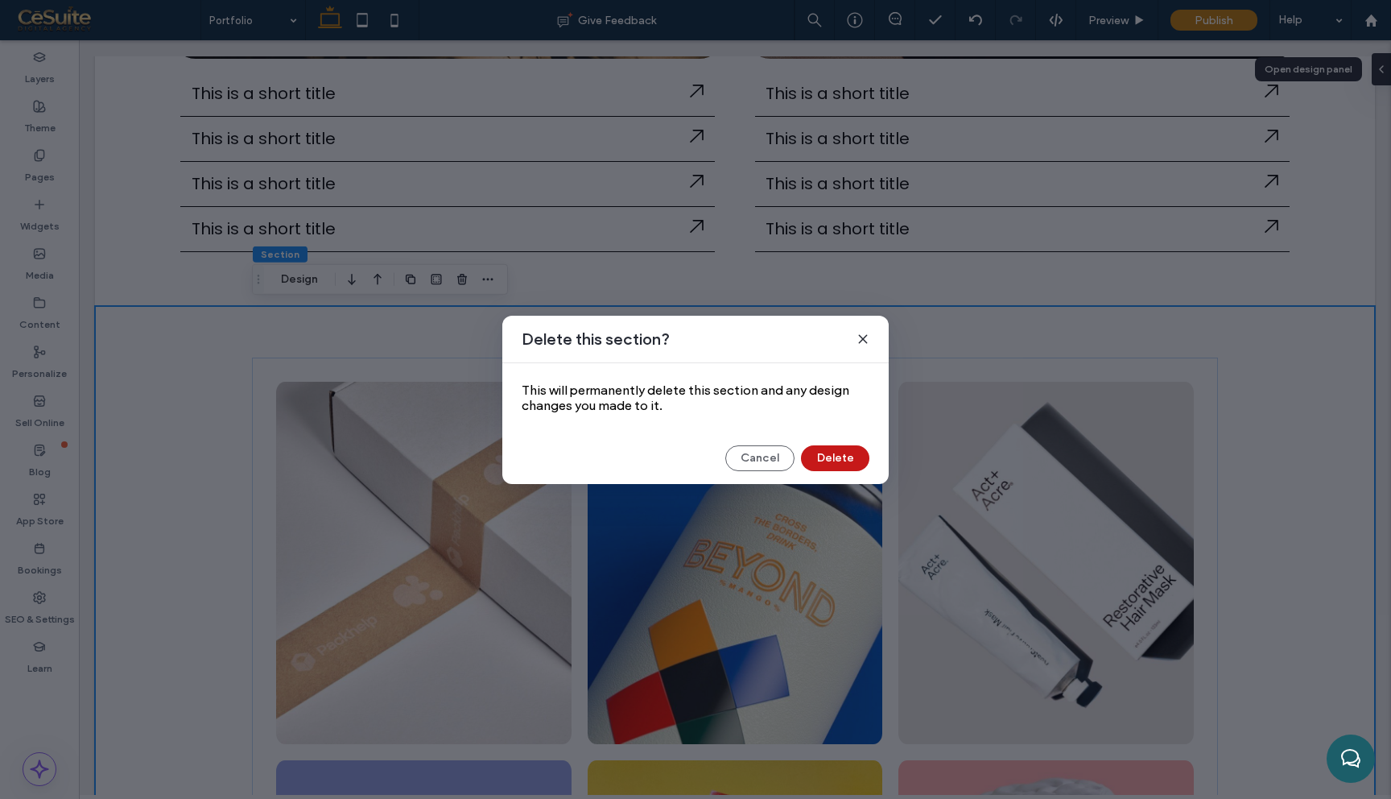
click at [848, 467] on button "Delete" at bounding box center [835, 458] width 68 height 26
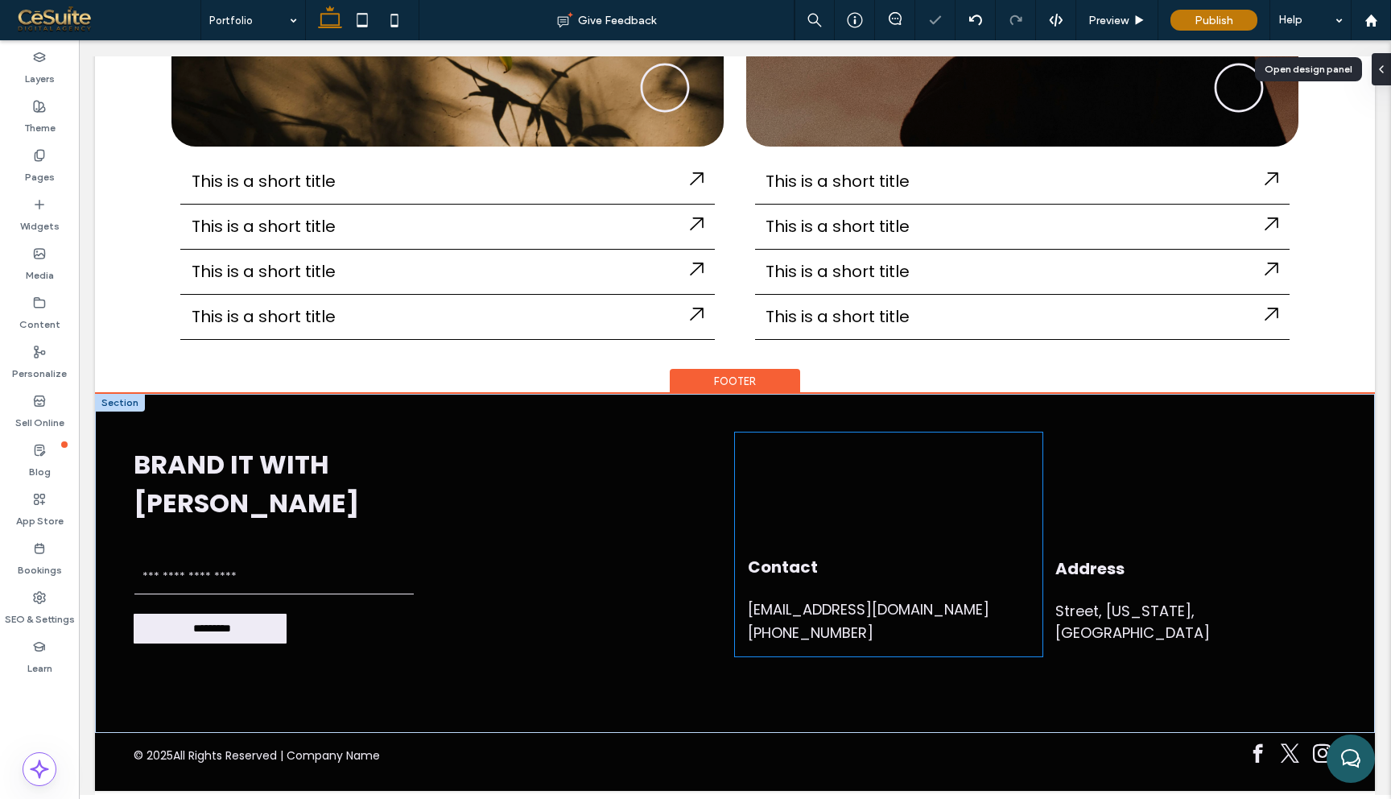
click at [843, 506] on div "Contact mymail@mailservice.com +555 5555 5555" at bounding box center [888, 544] width 307 height 224
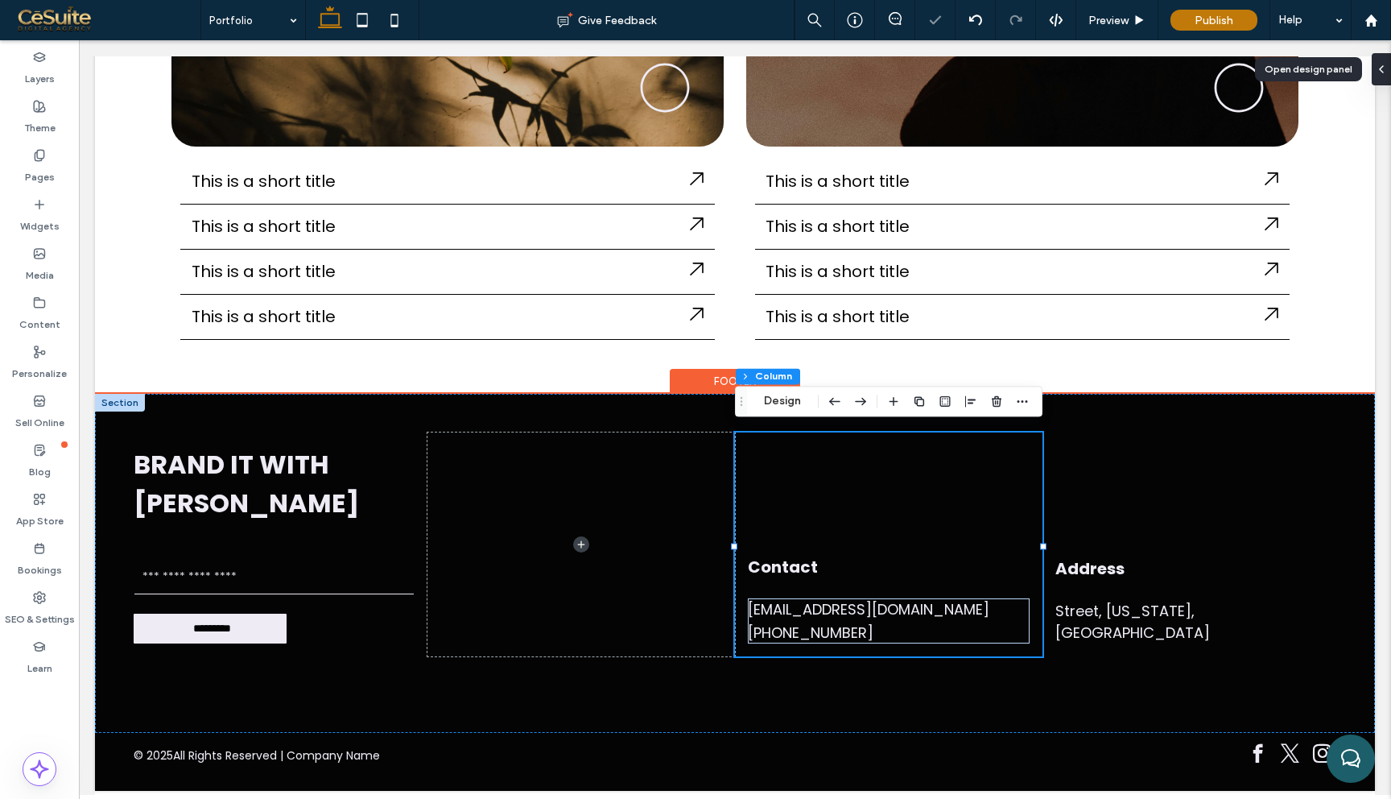
click at [843, 506] on div "Contact mymail@mailservice.com +555 5555 5555" at bounding box center [888, 544] width 307 height 224
click at [840, 517] on div "Contact mymail@mailservice.com +555 5555 5555" at bounding box center [888, 544] width 307 height 224
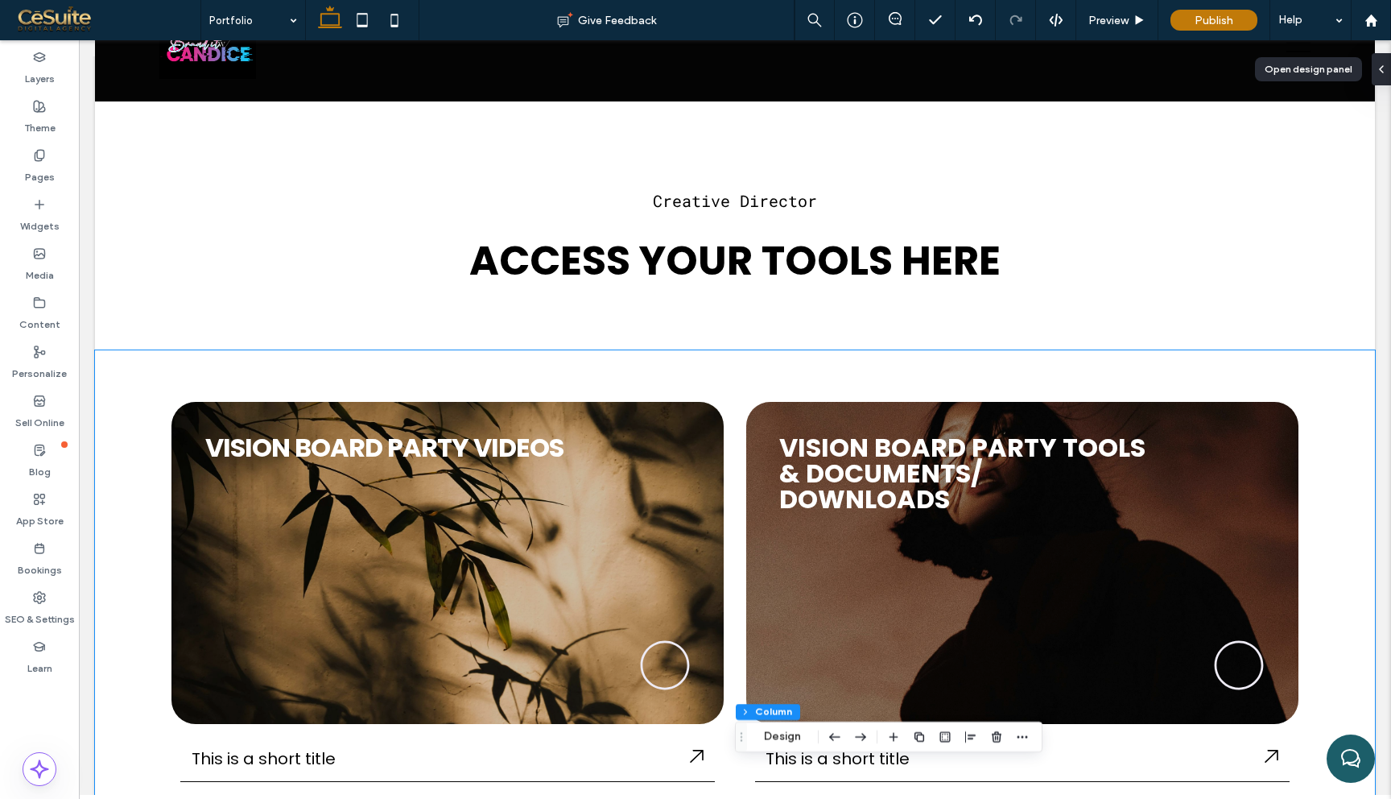
scroll to position [0, 0]
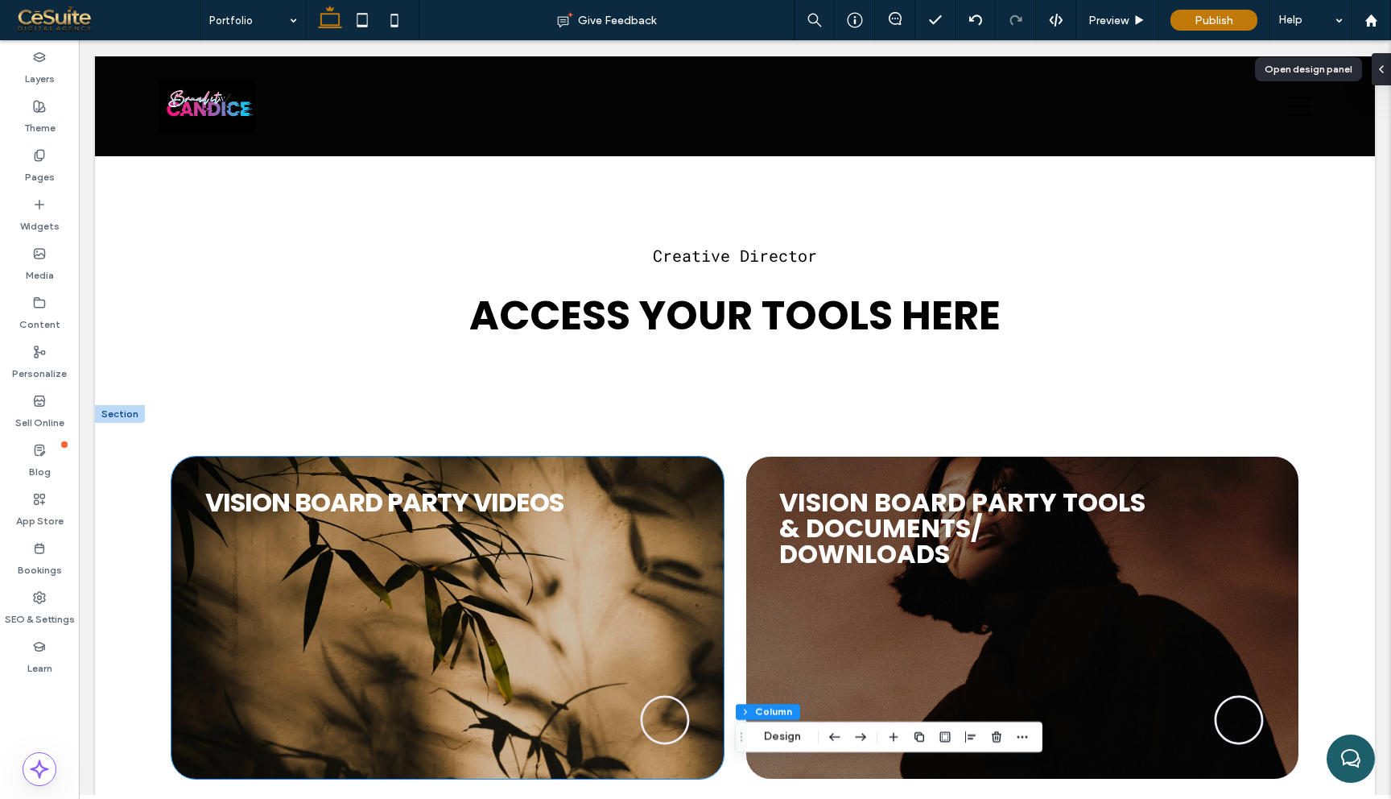
click at [646, 482] on div "VISION B ﻿ OARD PARTY VIDEOS" at bounding box center [447, 617] width 552 height 322
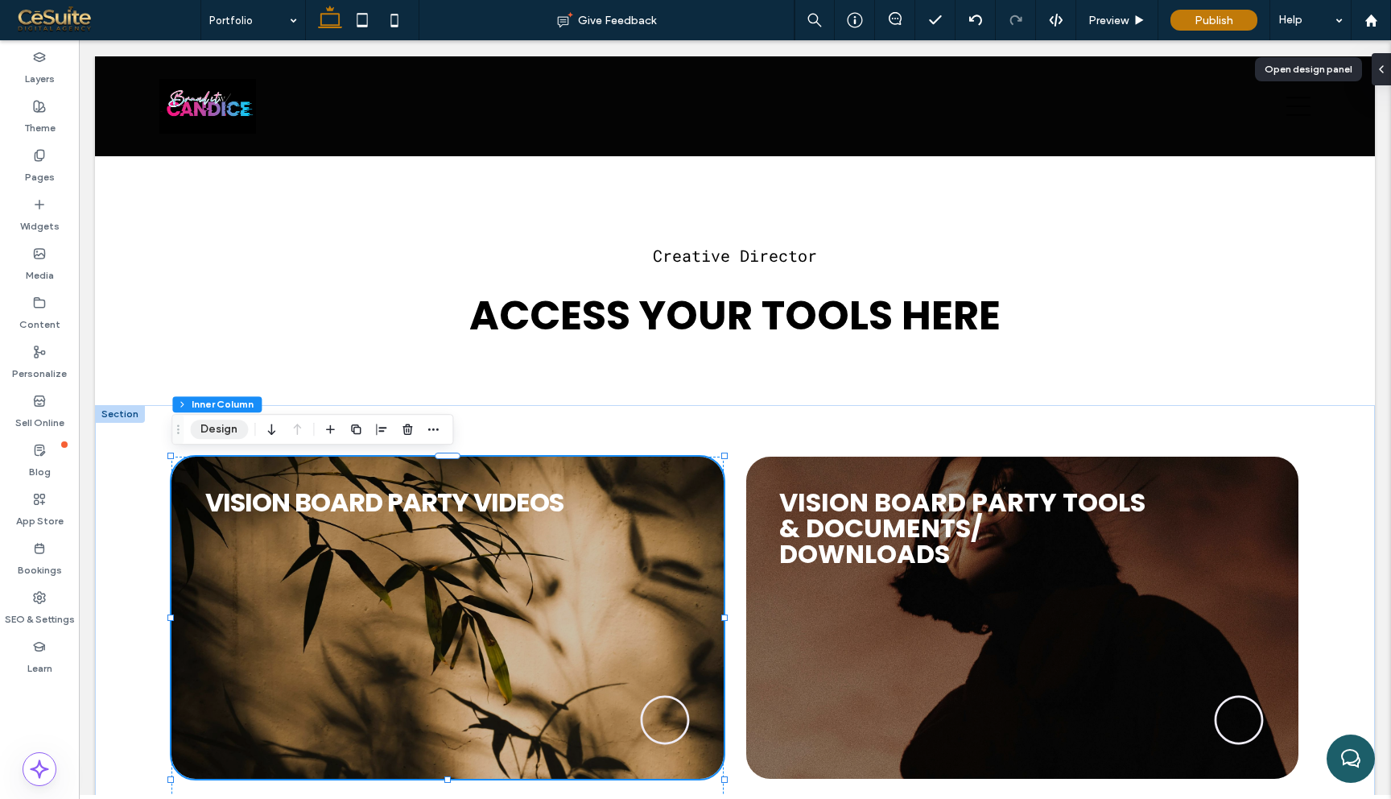
click at [206, 431] on button "Design" at bounding box center [219, 428] width 58 height 19
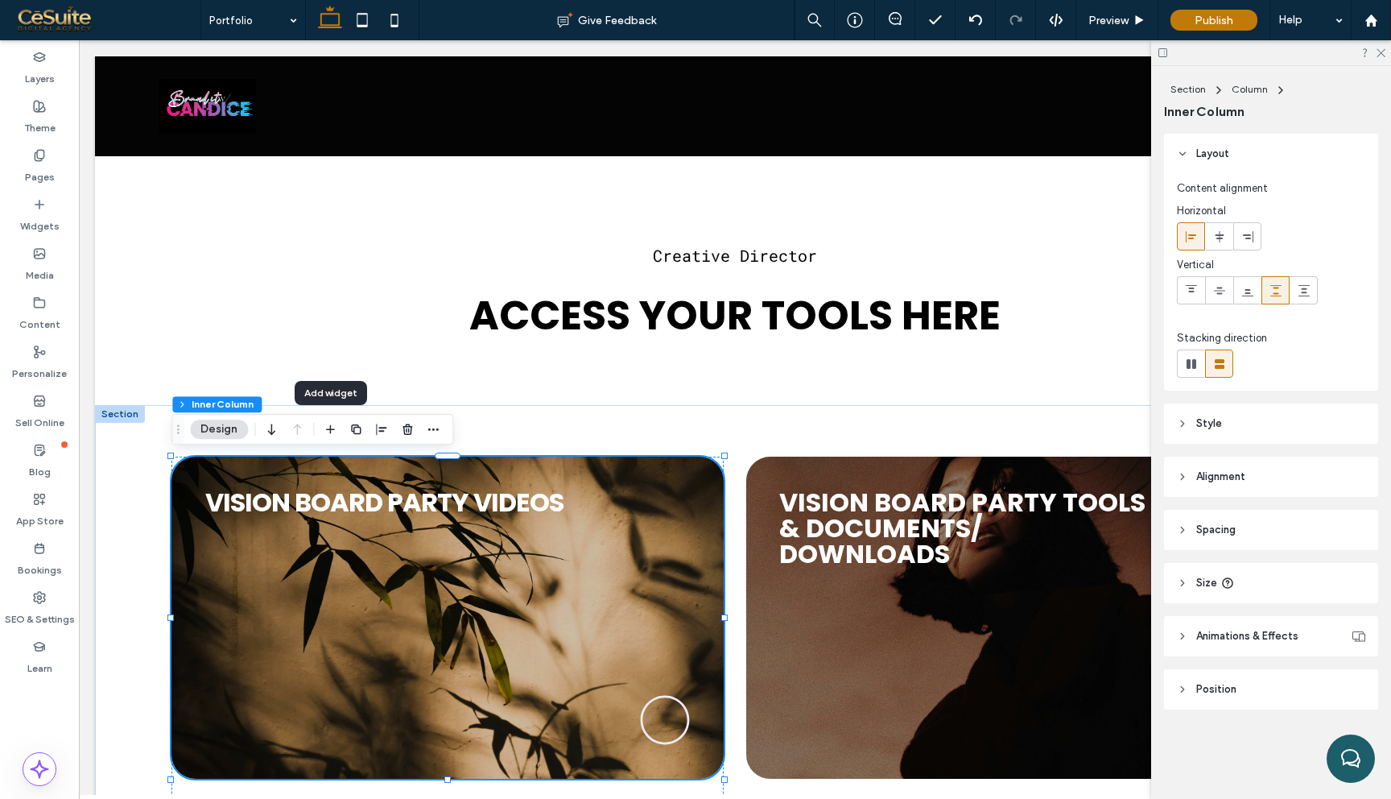
click at [1210, 428] on span "Style" at bounding box center [1209, 423] width 26 height 16
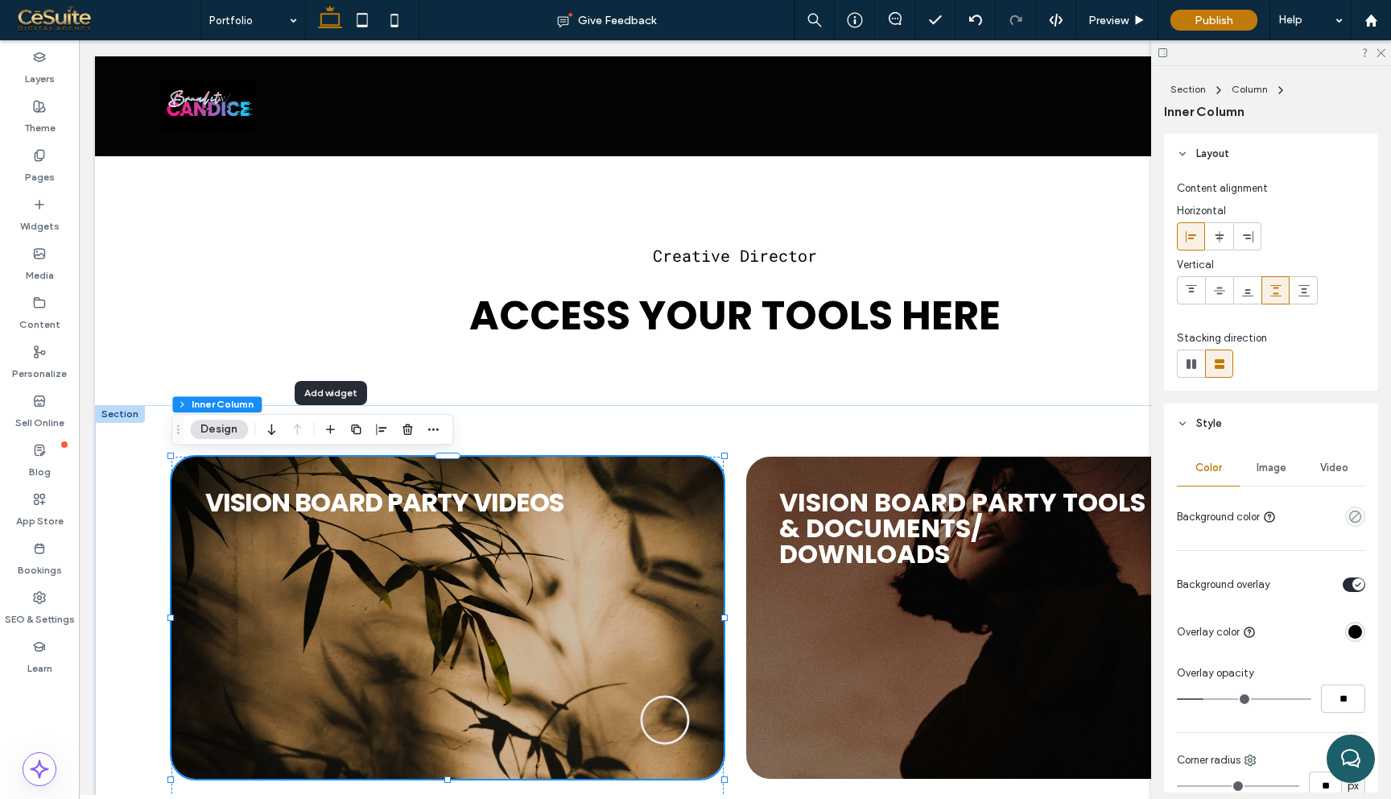
click at [1271, 463] on span "Image" at bounding box center [1272, 467] width 30 height 13
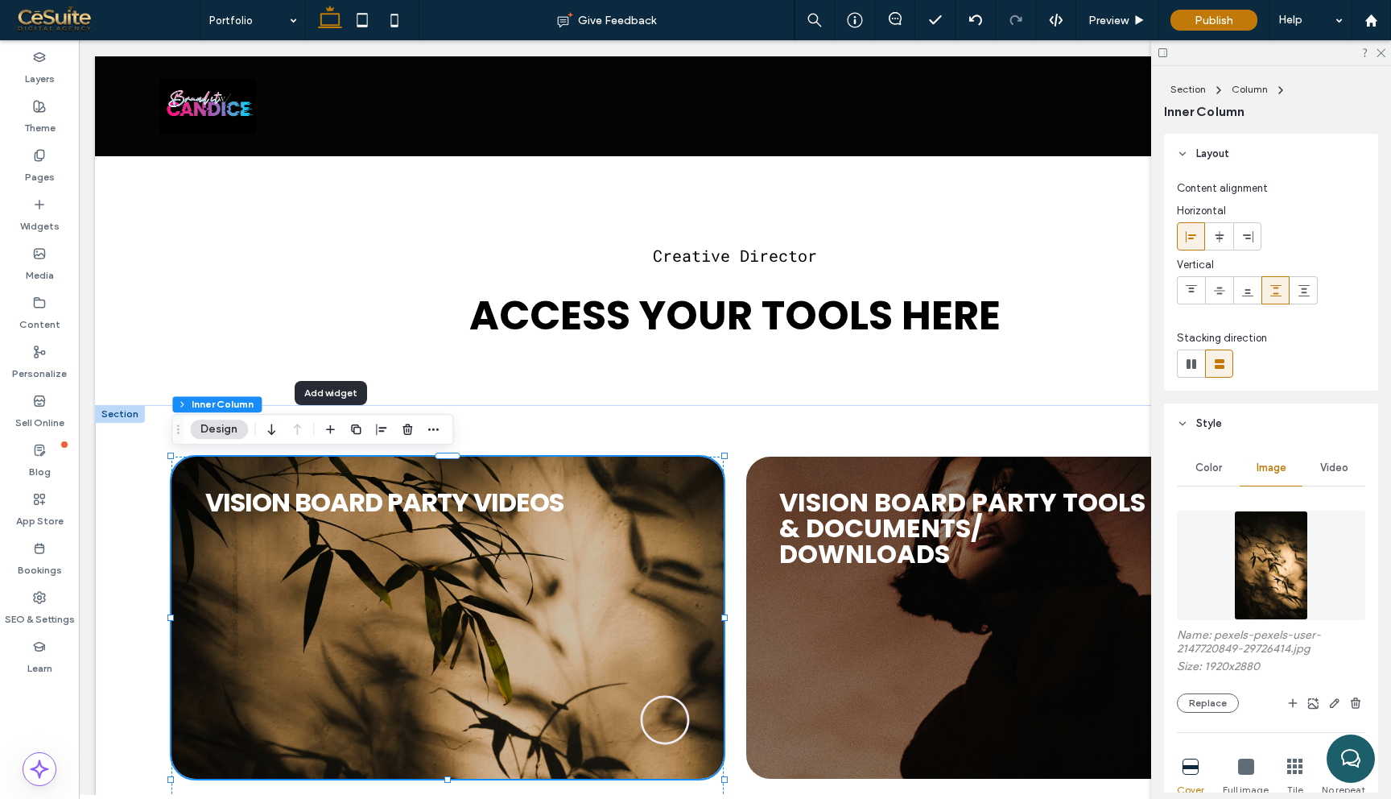
click at [1273, 551] on img at bounding box center [1270, 564] width 73 height 109
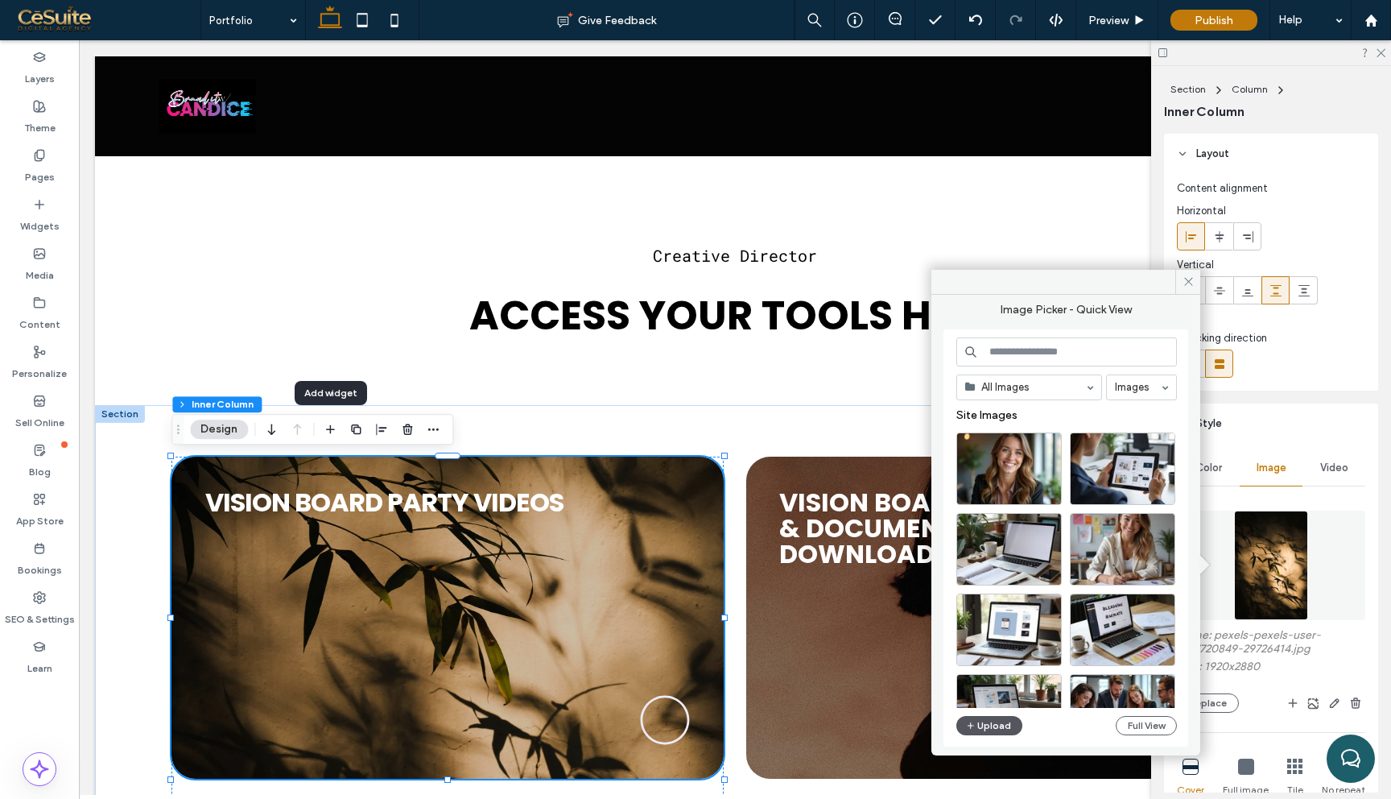
click at [984, 726] on button "Upload" at bounding box center [989, 725] width 66 height 19
